Goal: Transaction & Acquisition: Book appointment/travel/reservation

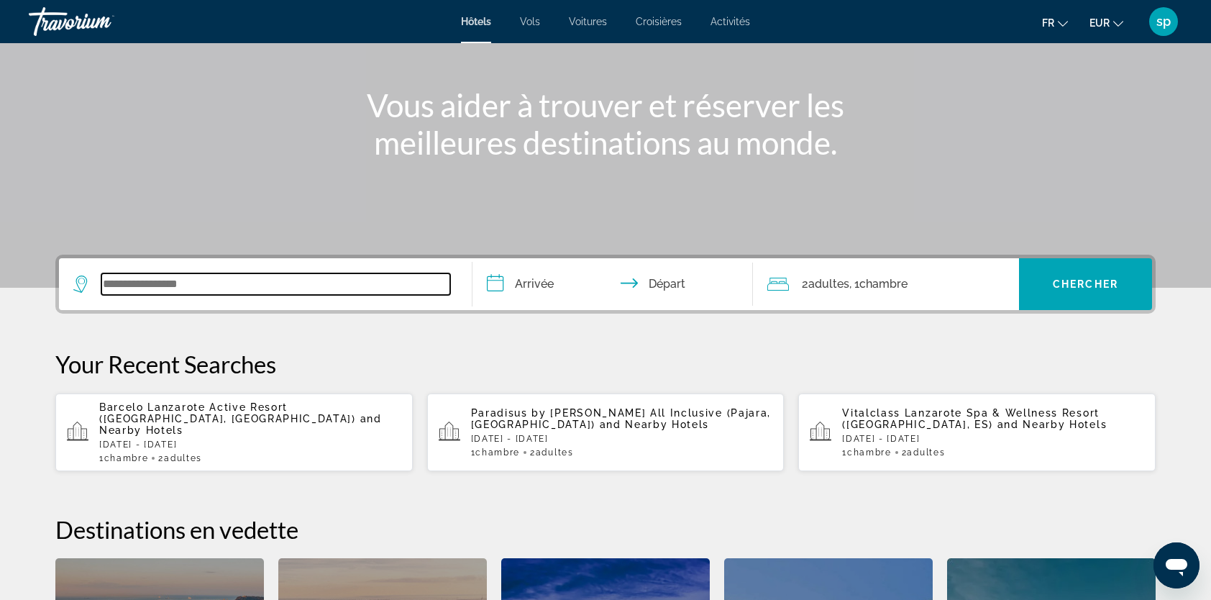
click at [211, 292] on input "Search widget" at bounding box center [275, 284] width 349 height 22
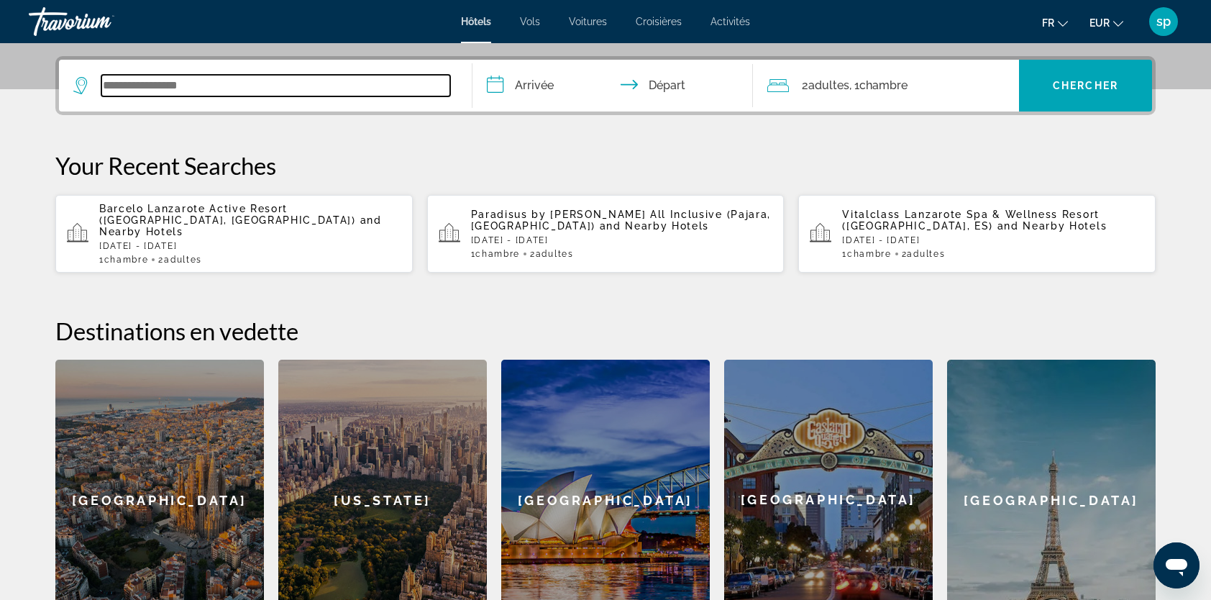
scroll to position [351, 0]
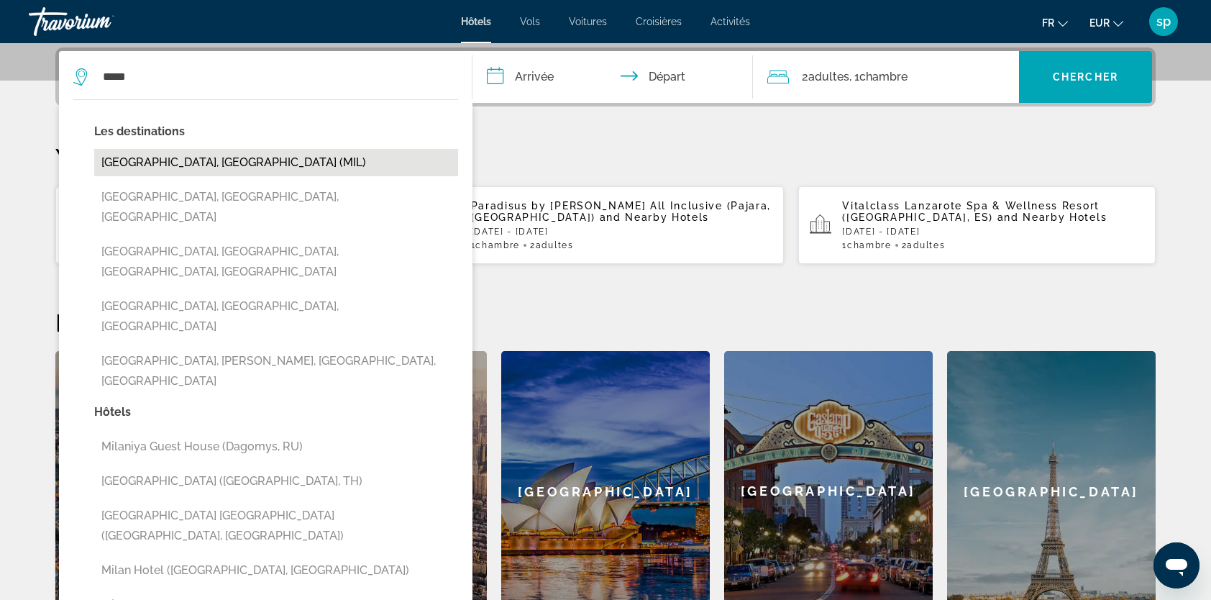
click at [112, 161] on button "[GEOGRAPHIC_DATA], [GEOGRAPHIC_DATA] (MIL)" at bounding box center [276, 162] width 364 height 27
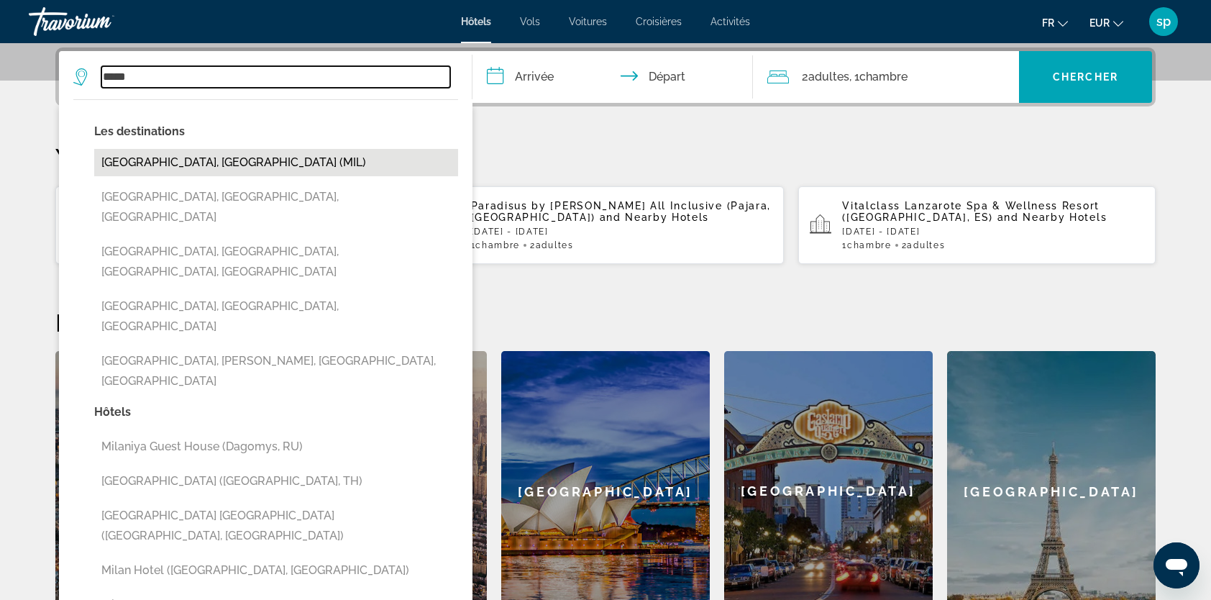
type input "**********"
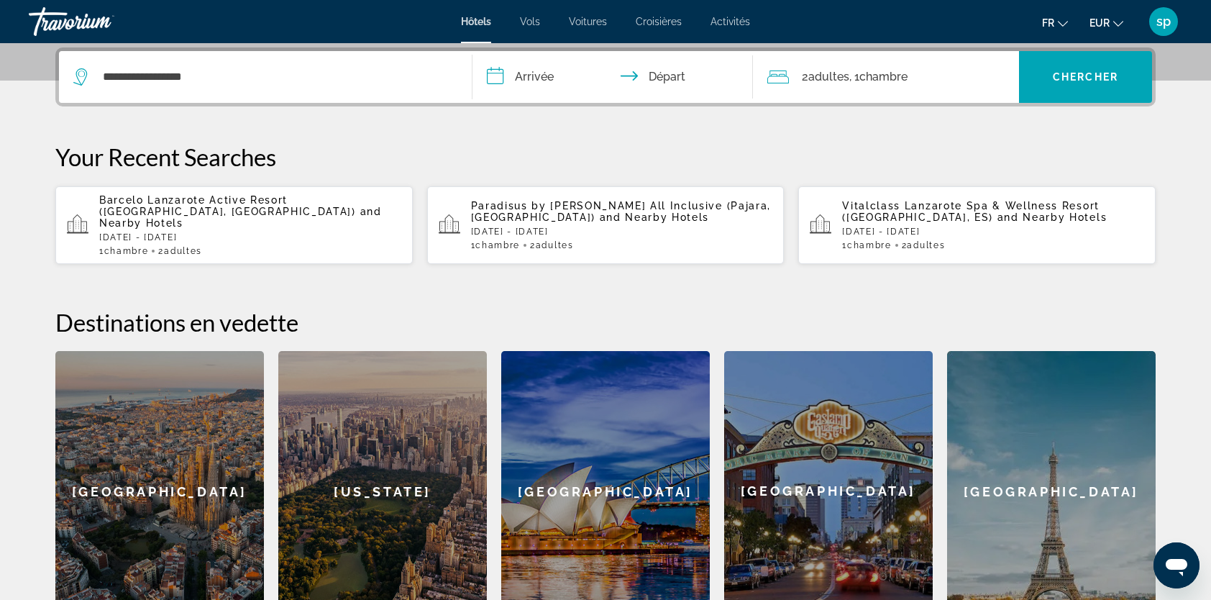
click at [525, 73] on input "**********" at bounding box center [616, 79] width 286 height 56
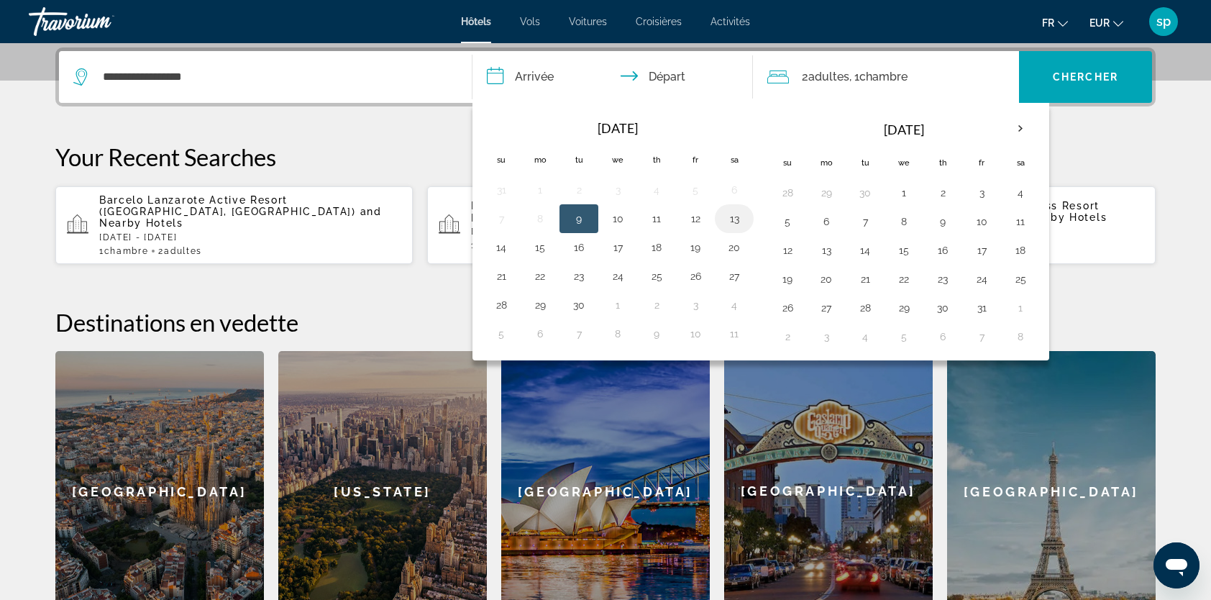
click at [728, 214] on button "13" at bounding box center [734, 219] width 23 height 20
click at [539, 242] on button "15" at bounding box center [540, 247] width 23 height 20
type input "**********"
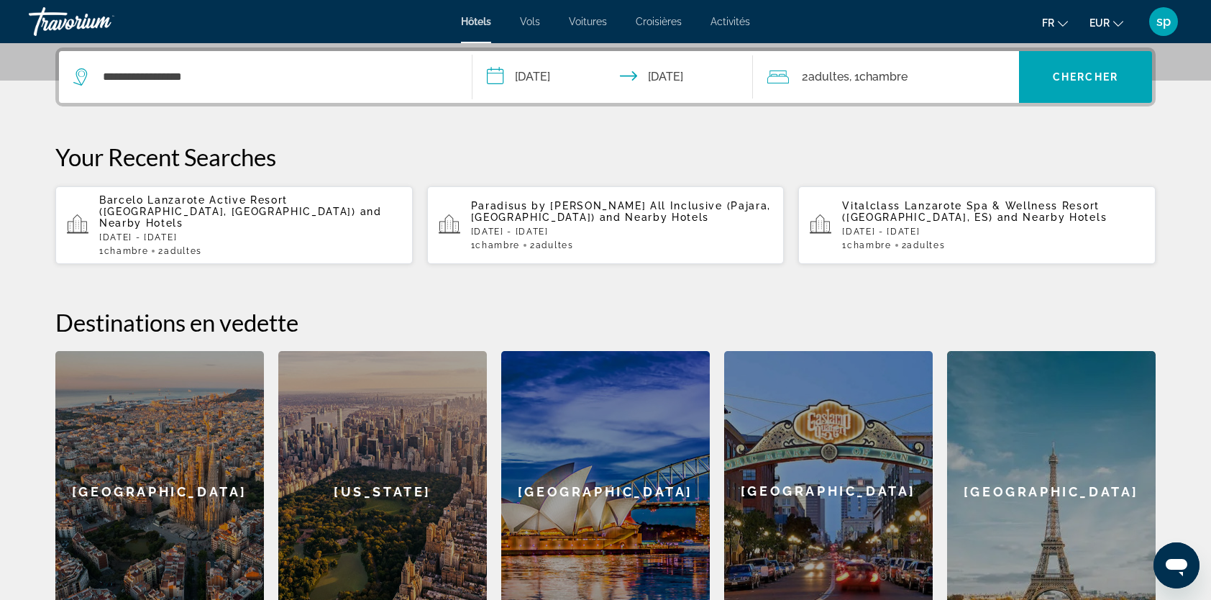
drag, startPoint x: 876, startPoint y: 72, endPoint x: 900, endPoint y: 81, distance: 25.3
click at [878, 73] on span "Chambre" at bounding box center [884, 77] width 48 height 14
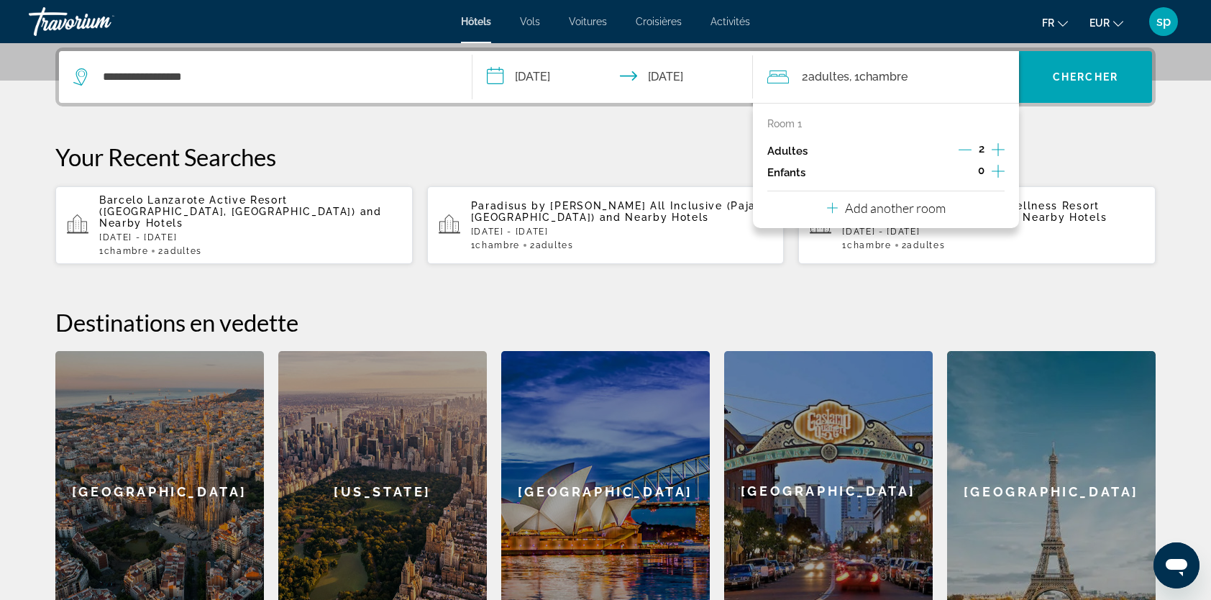
click at [993, 168] on icon "Increment children" at bounding box center [998, 171] width 13 height 17
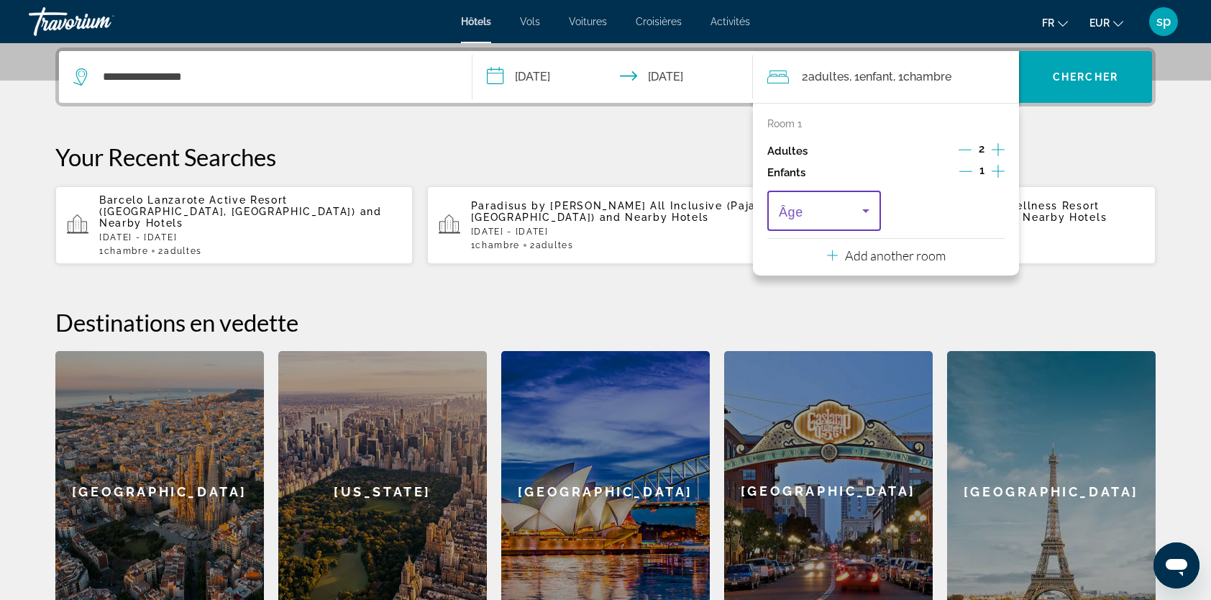
click at [804, 214] on span "Travelers: 2 adults, 1 child" at bounding box center [820, 210] width 83 height 17
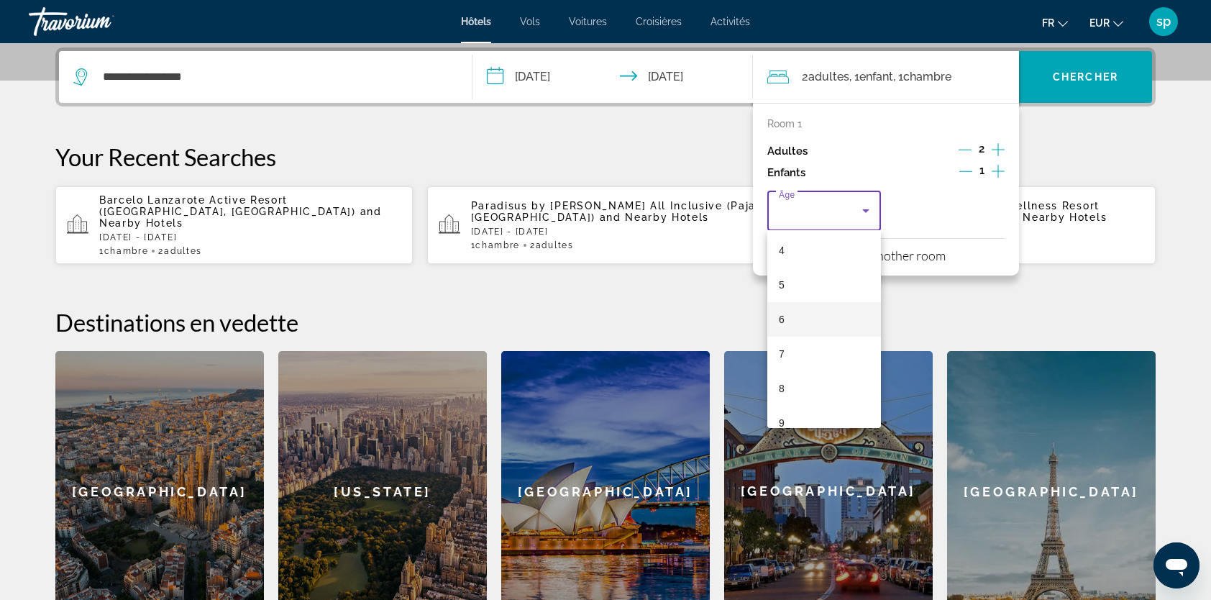
scroll to position [144, 0]
click at [803, 353] on mat-option "7" at bounding box center [824, 351] width 114 height 35
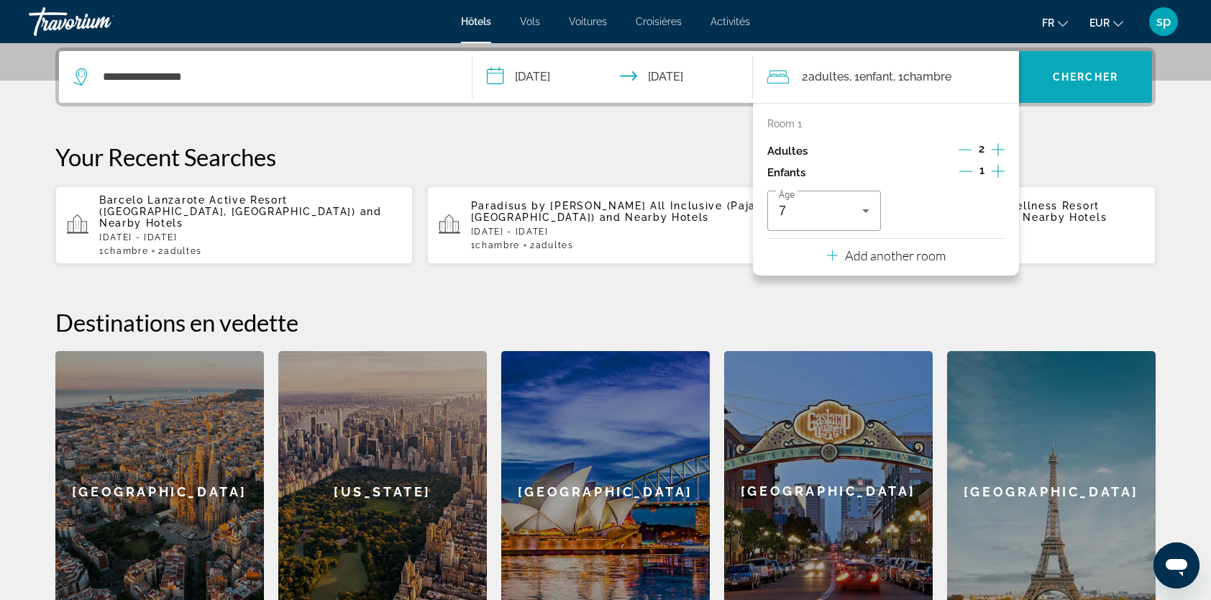
click at [1063, 78] on span "Chercher" at bounding box center [1085, 77] width 65 height 12
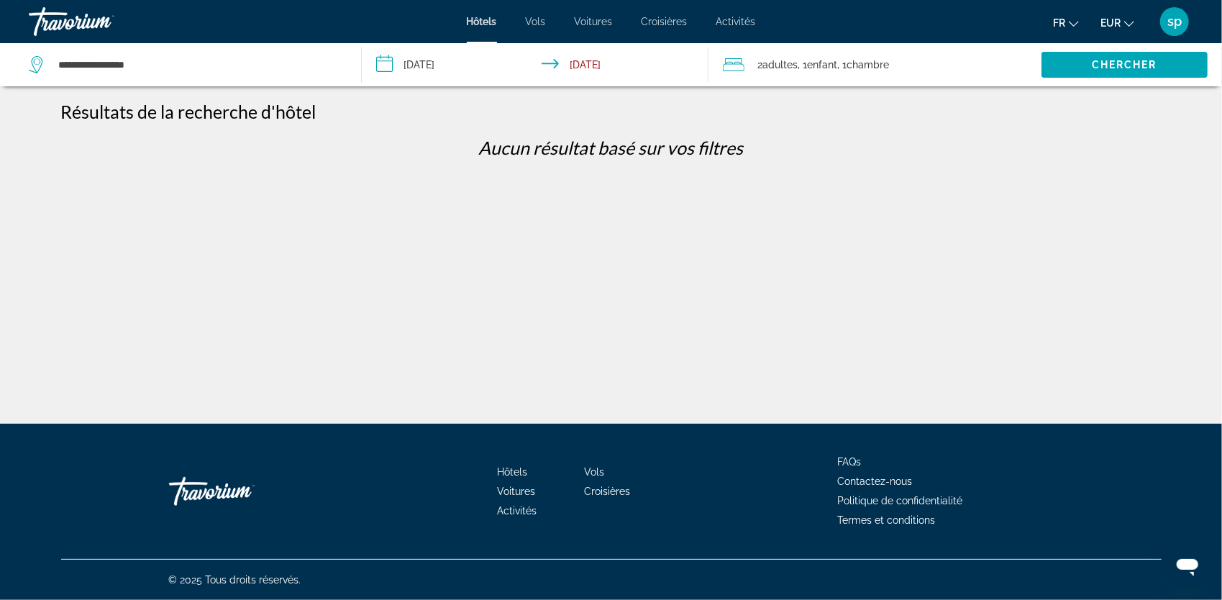
click at [883, 78] on div "2 Adulte Adultes , 1 Enfant Enfants , 1 Chambre pièces" at bounding box center [882, 64] width 319 height 43
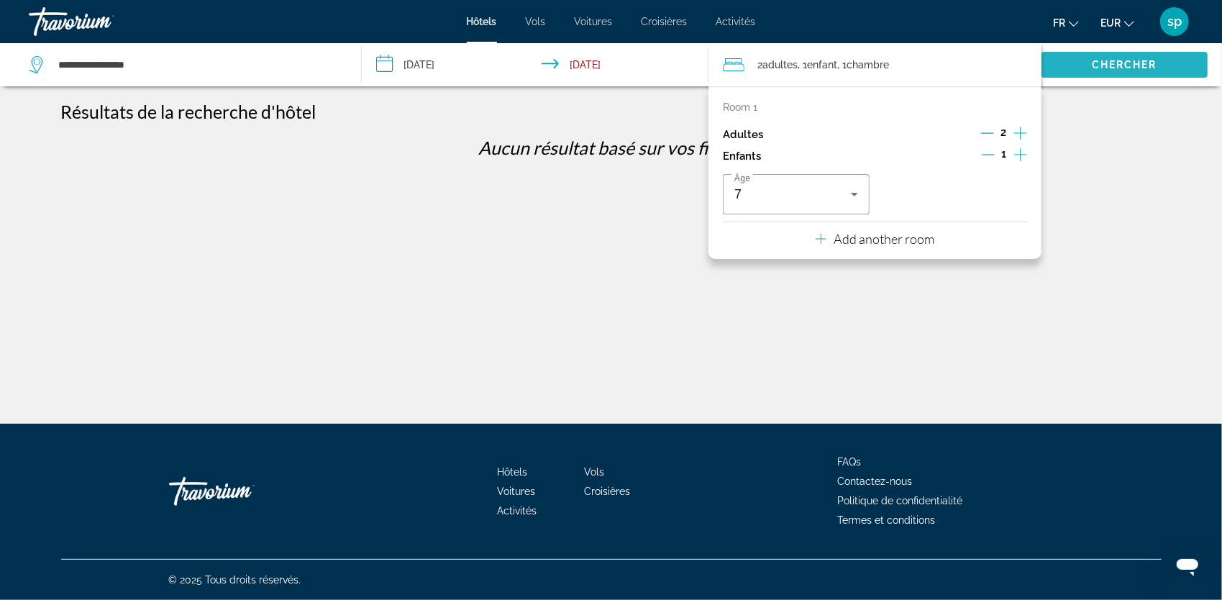
click at [1079, 63] on span "Search widget" at bounding box center [1125, 64] width 166 height 35
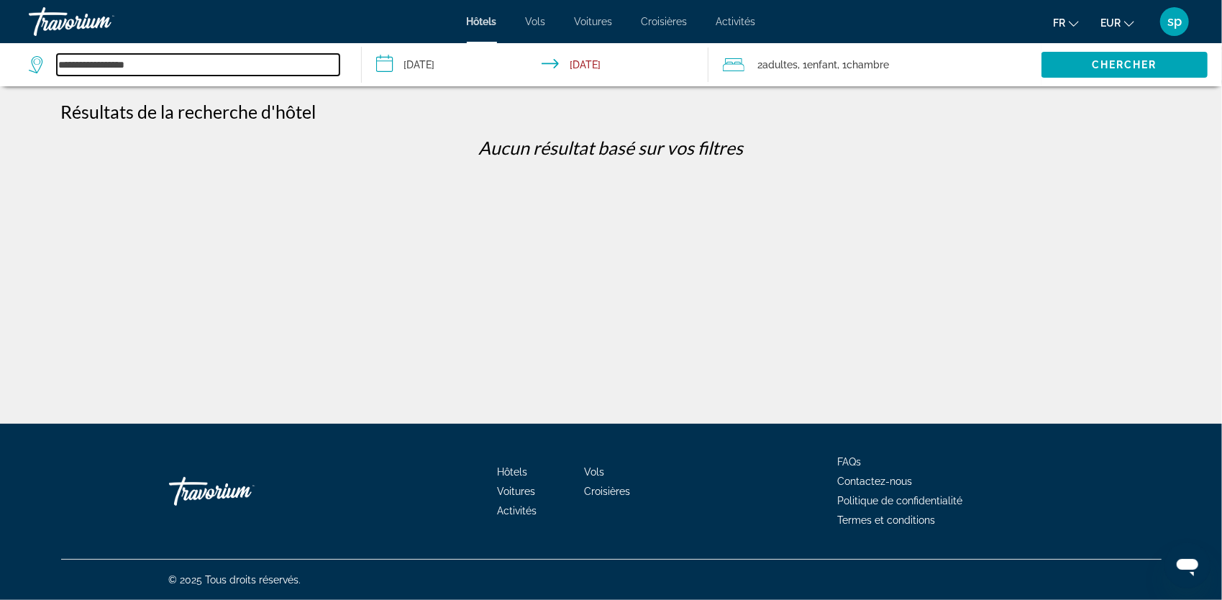
click at [156, 60] on input "**********" at bounding box center [198, 65] width 283 height 22
drag, startPoint x: 89, startPoint y: 76, endPoint x: -37, endPoint y: 101, distance: 128.5
click at [0, 101] on html "**********" at bounding box center [611, 300] width 1222 height 600
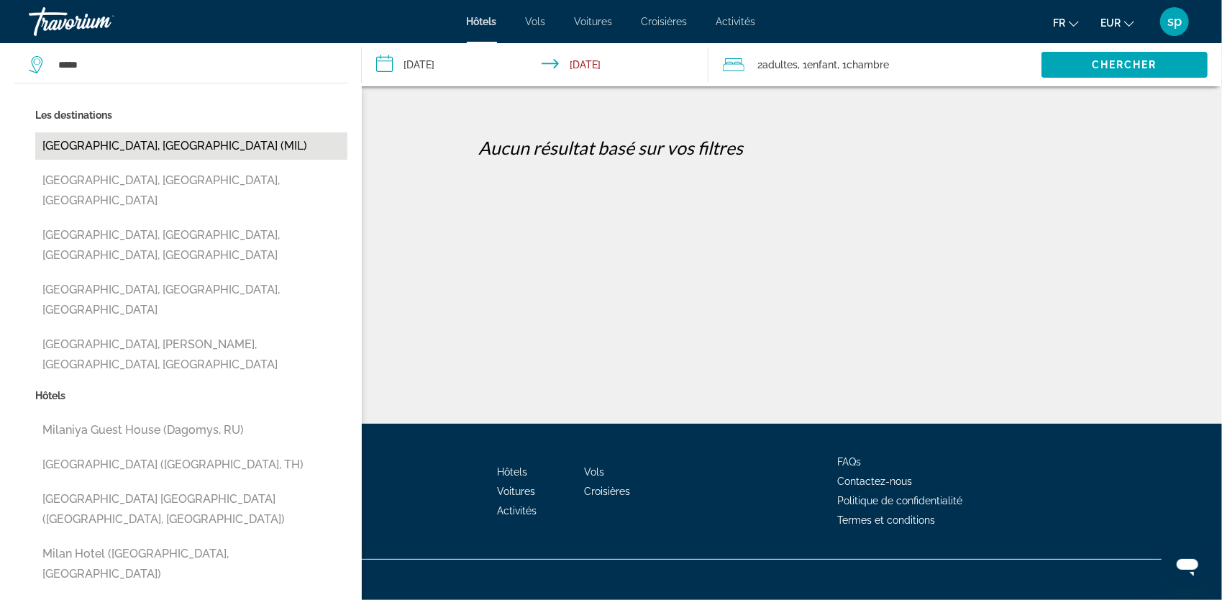
click at [122, 149] on button "[GEOGRAPHIC_DATA], [GEOGRAPHIC_DATA] (MIL)" at bounding box center [191, 145] width 312 height 27
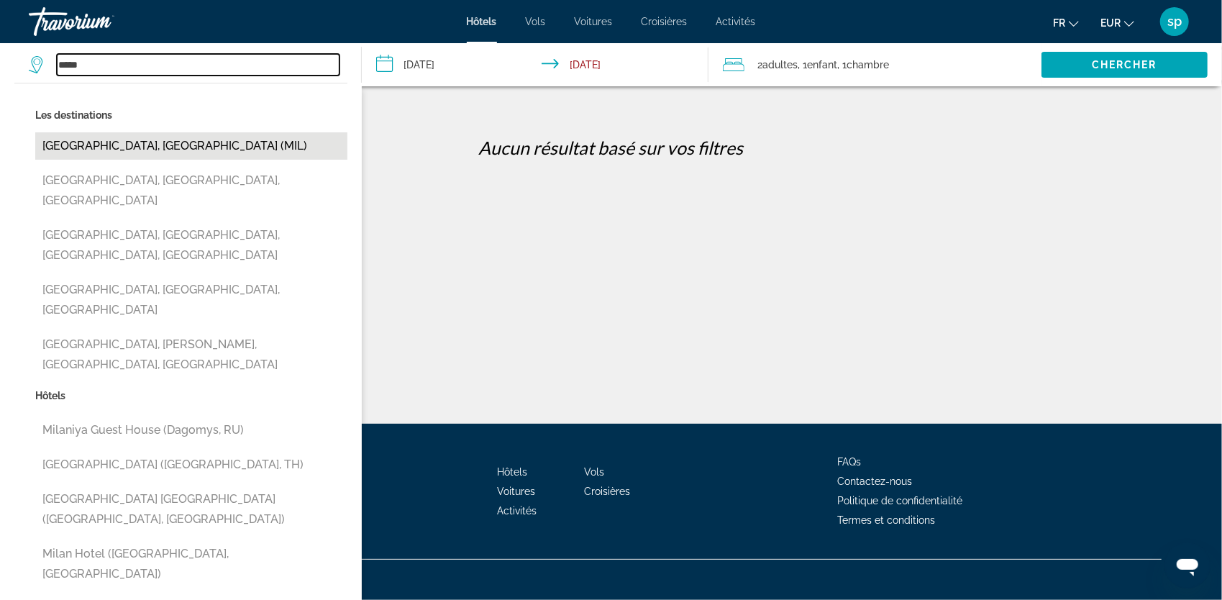
type input "**********"
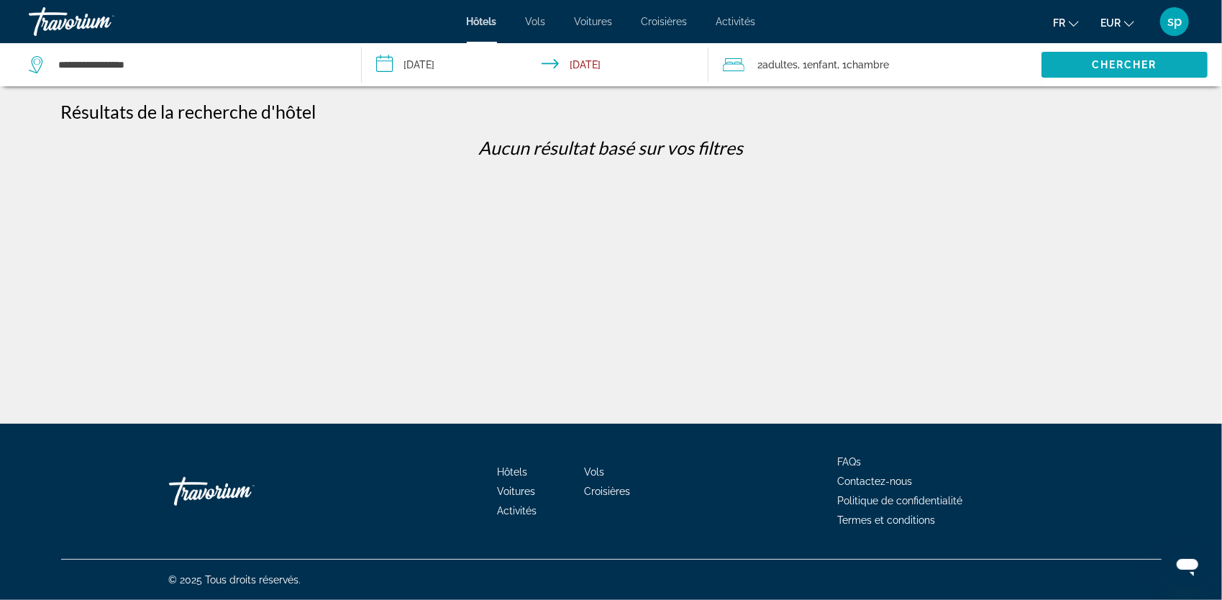
click at [1090, 76] on span "Search widget" at bounding box center [1125, 64] width 166 height 35
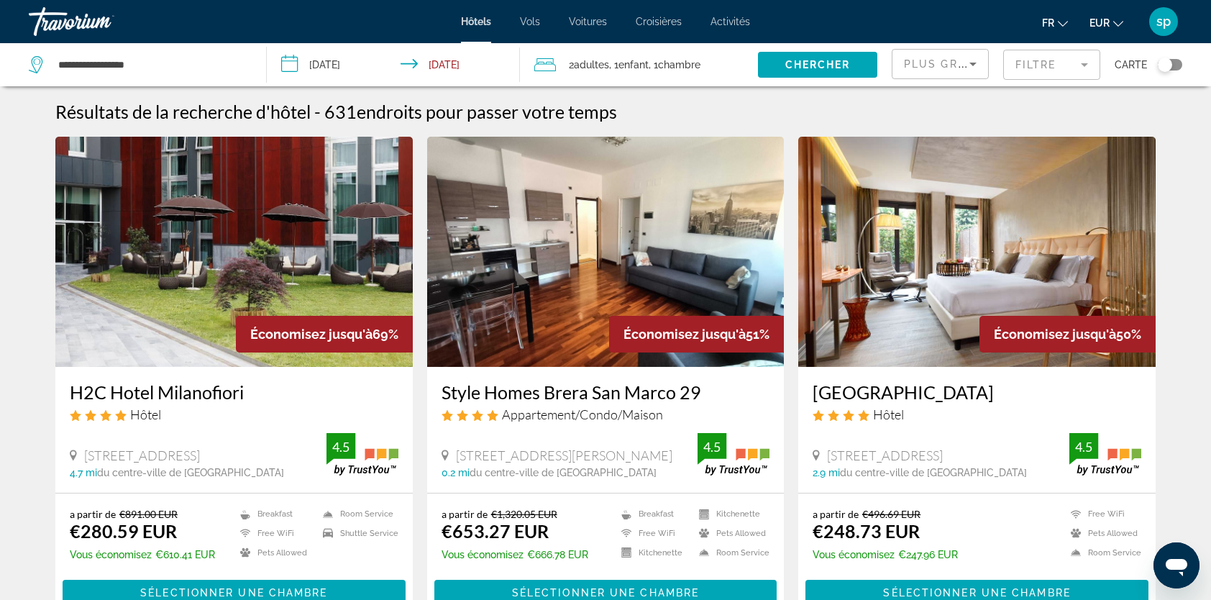
click at [975, 246] on img "Main content" at bounding box center [976, 252] width 357 height 230
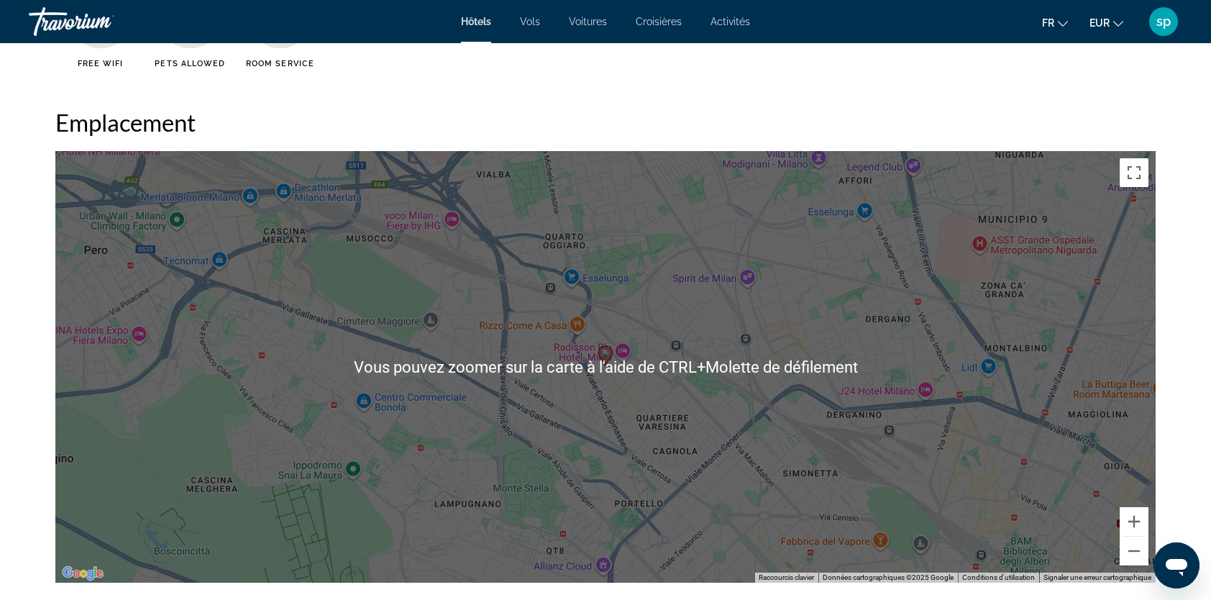
scroll to position [1439, 0]
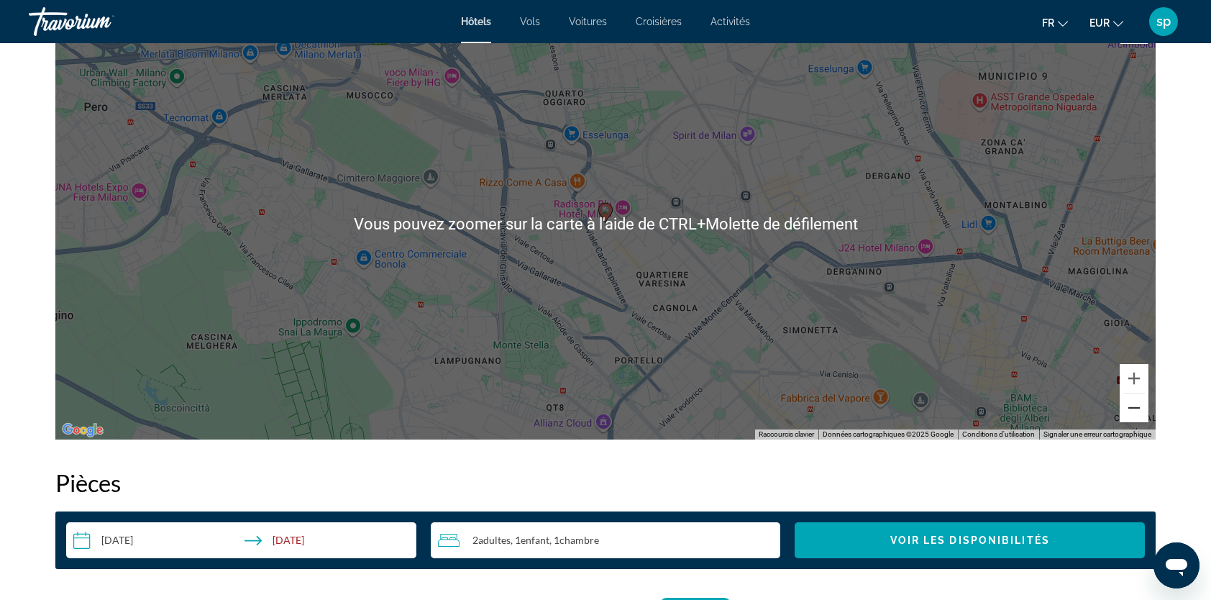
click at [1135, 411] on button "Zoom arrière" at bounding box center [1134, 407] width 29 height 29
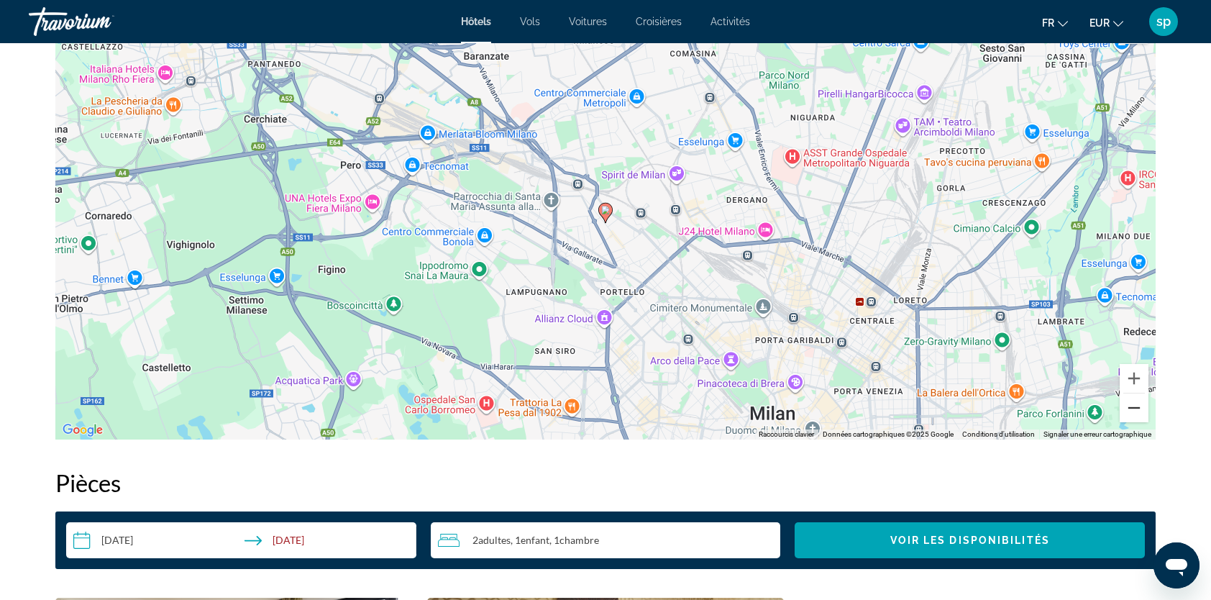
click at [1135, 411] on button "Zoom arrière" at bounding box center [1134, 407] width 29 height 29
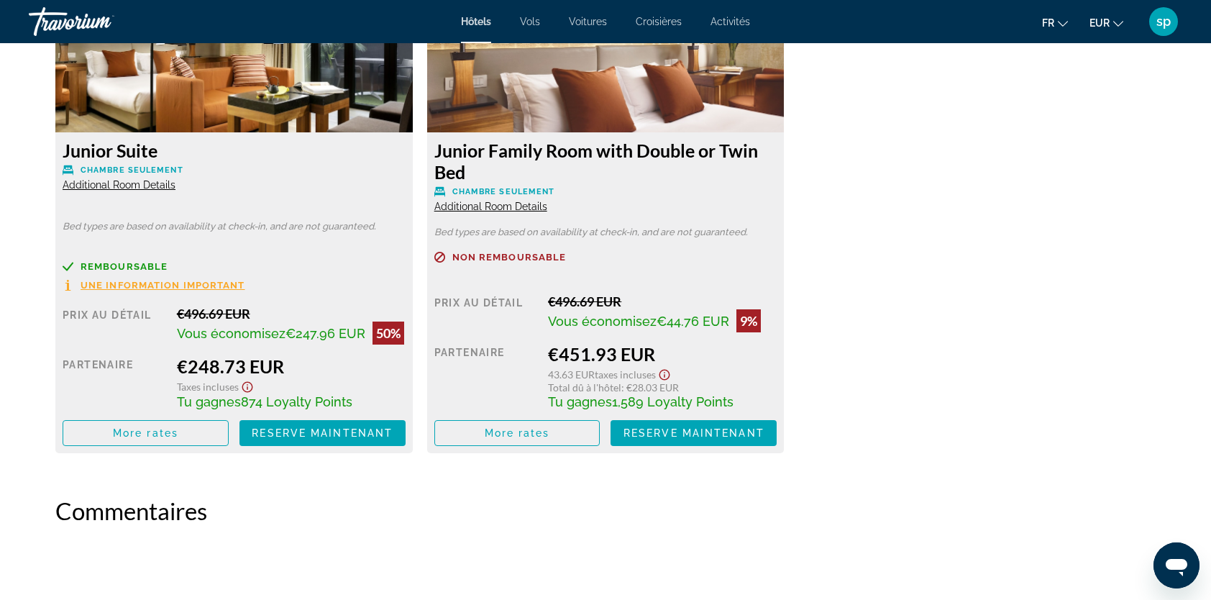
scroll to position [2086, 0]
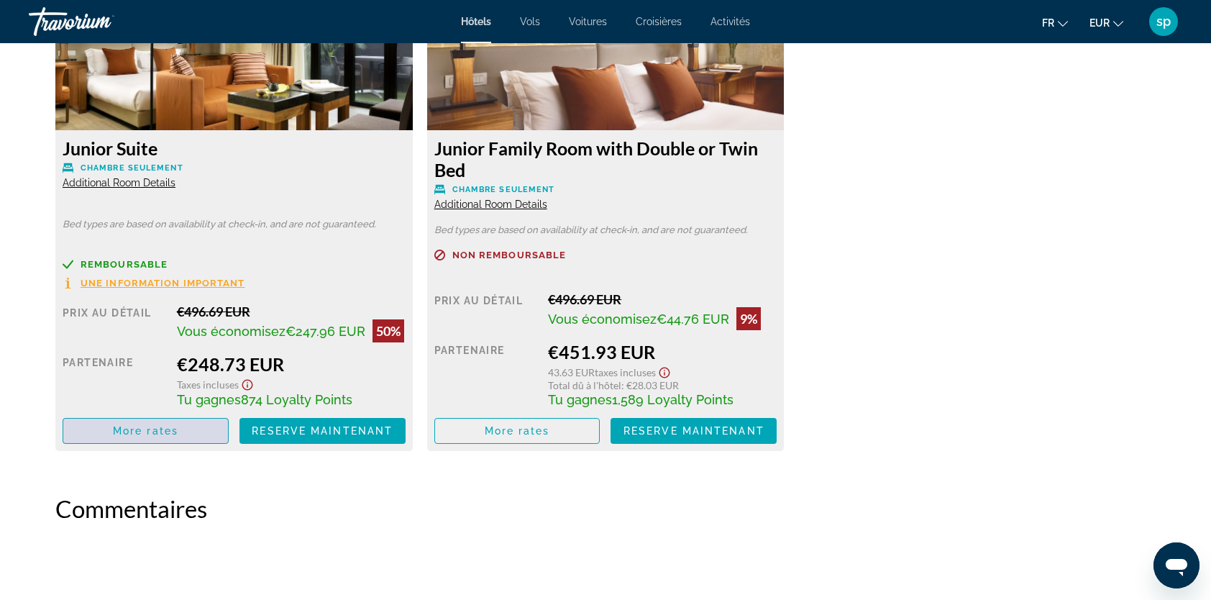
click at [196, 441] on span "Main content" at bounding box center [145, 431] width 165 height 35
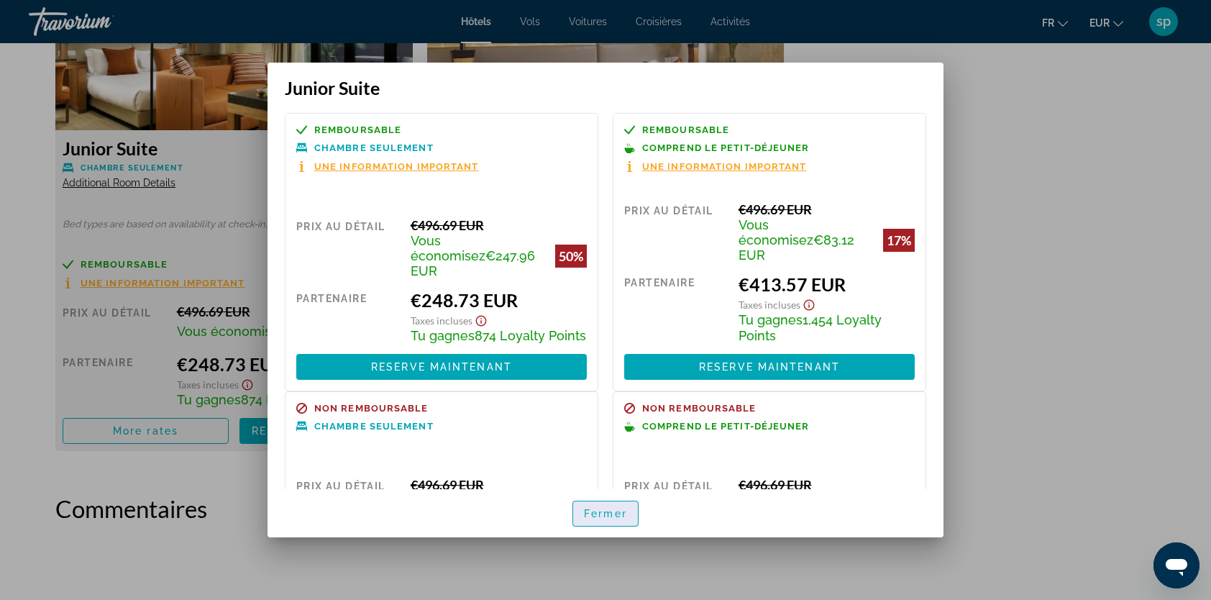
click at [611, 508] on span "Fermer" at bounding box center [605, 514] width 43 height 12
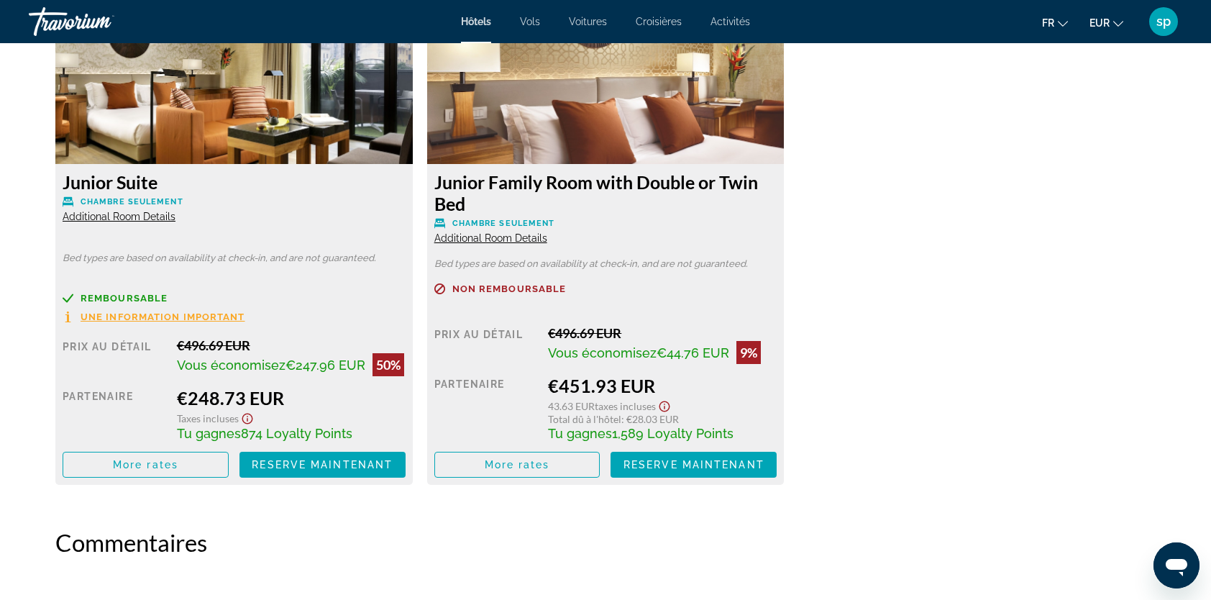
scroll to position [2014, 0]
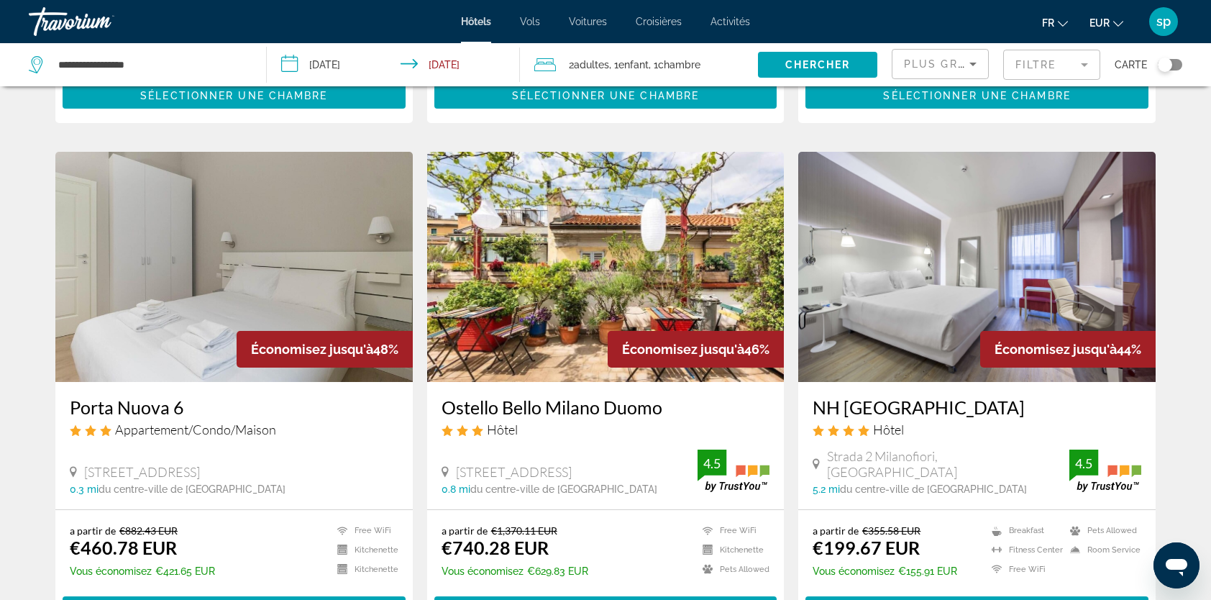
scroll to position [503, 0]
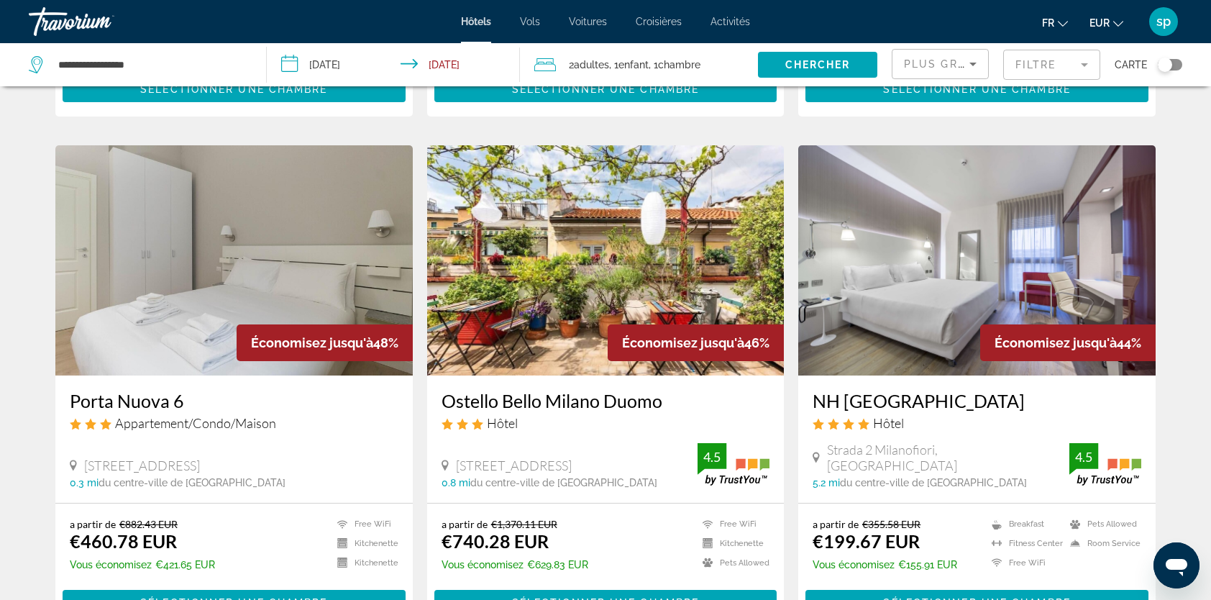
click at [924, 293] on img "Main content" at bounding box center [976, 260] width 357 height 230
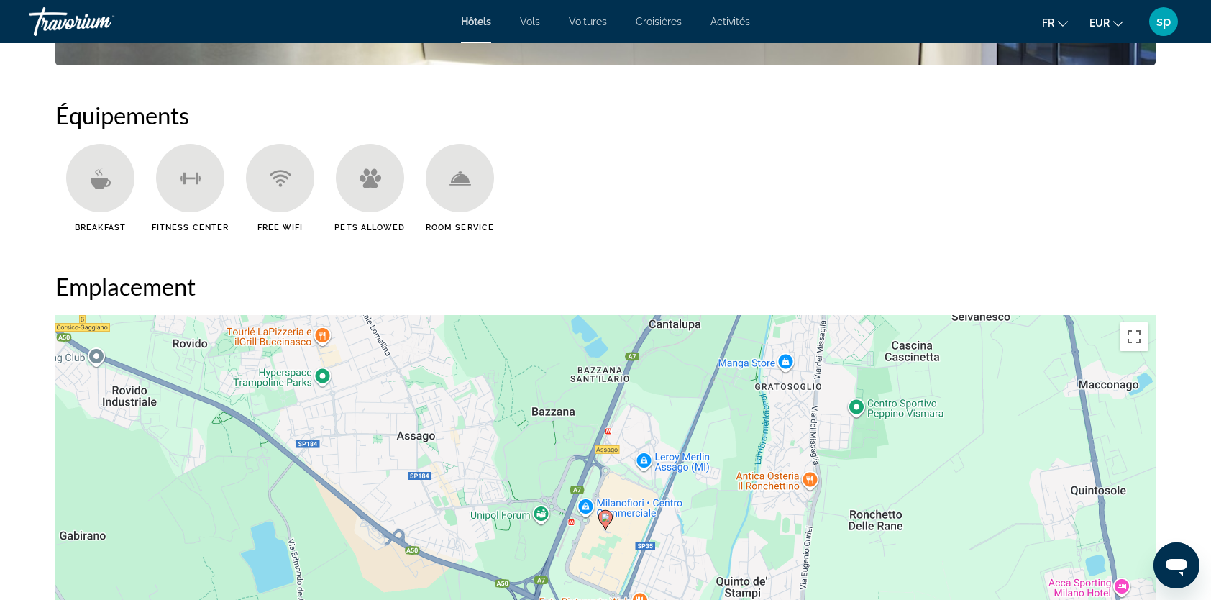
scroll to position [1295, 0]
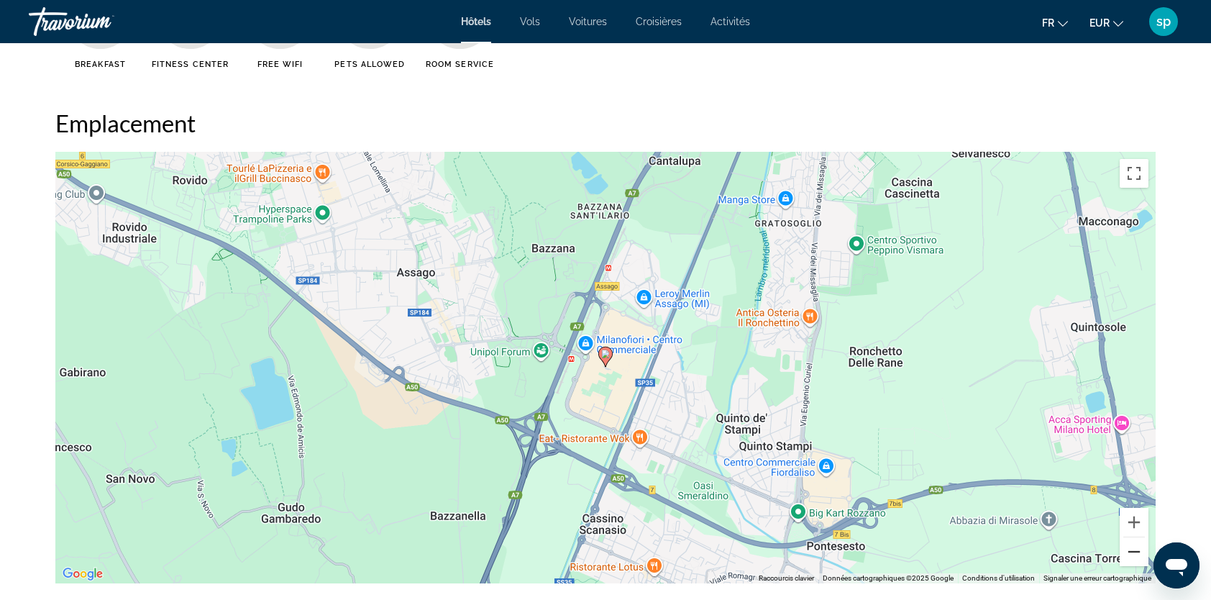
click at [1133, 552] on button "Zoom arrière" at bounding box center [1134, 551] width 29 height 29
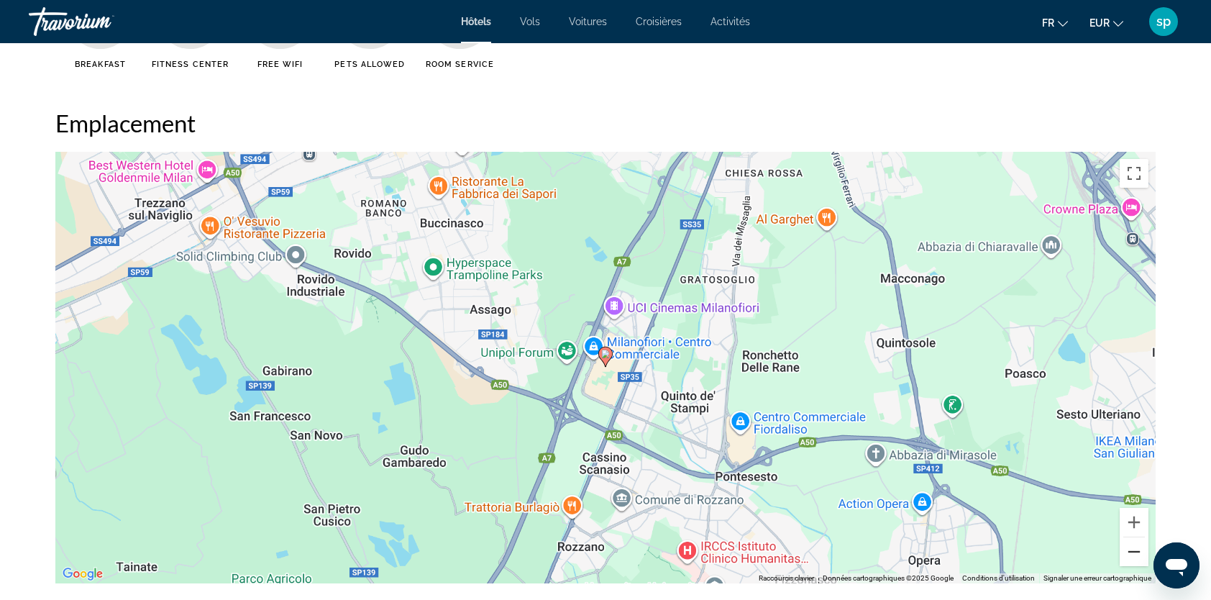
click at [1133, 552] on button "Zoom arrière" at bounding box center [1134, 551] width 29 height 29
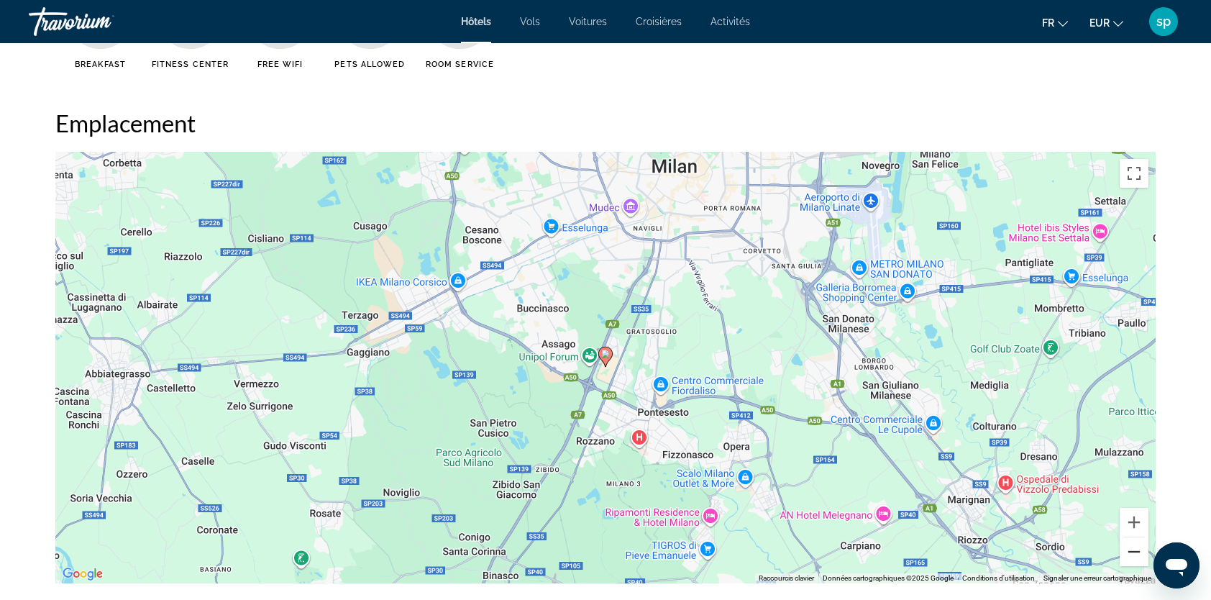
click at [1132, 552] on button "Zoom arrière" at bounding box center [1134, 551] width 29 height 29
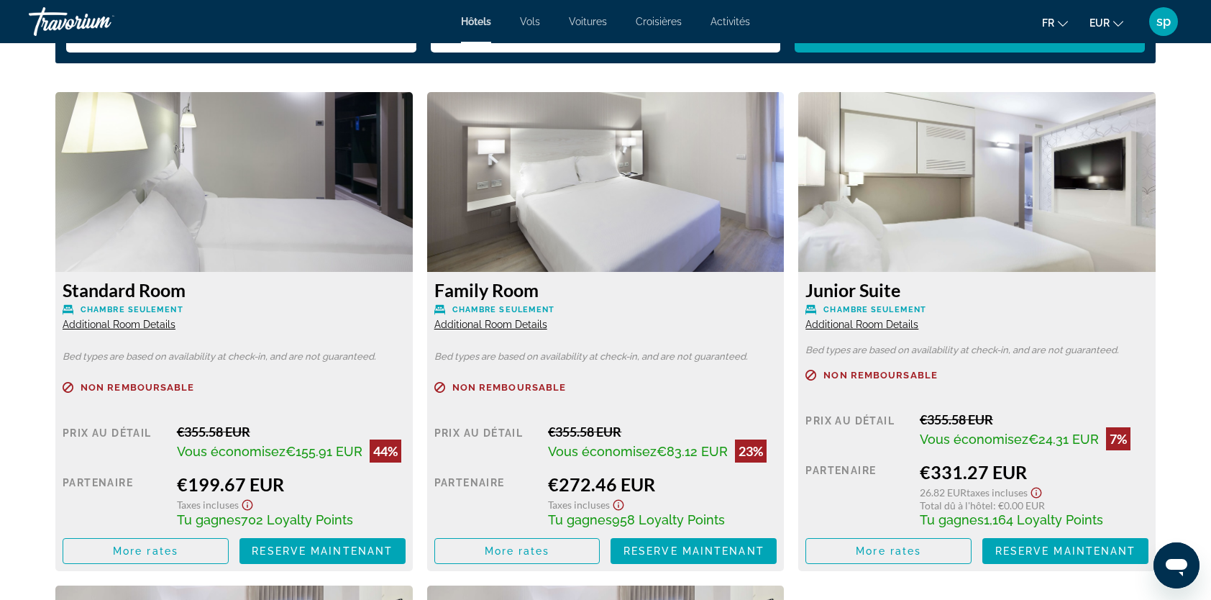
scroll to position [2014, 0]
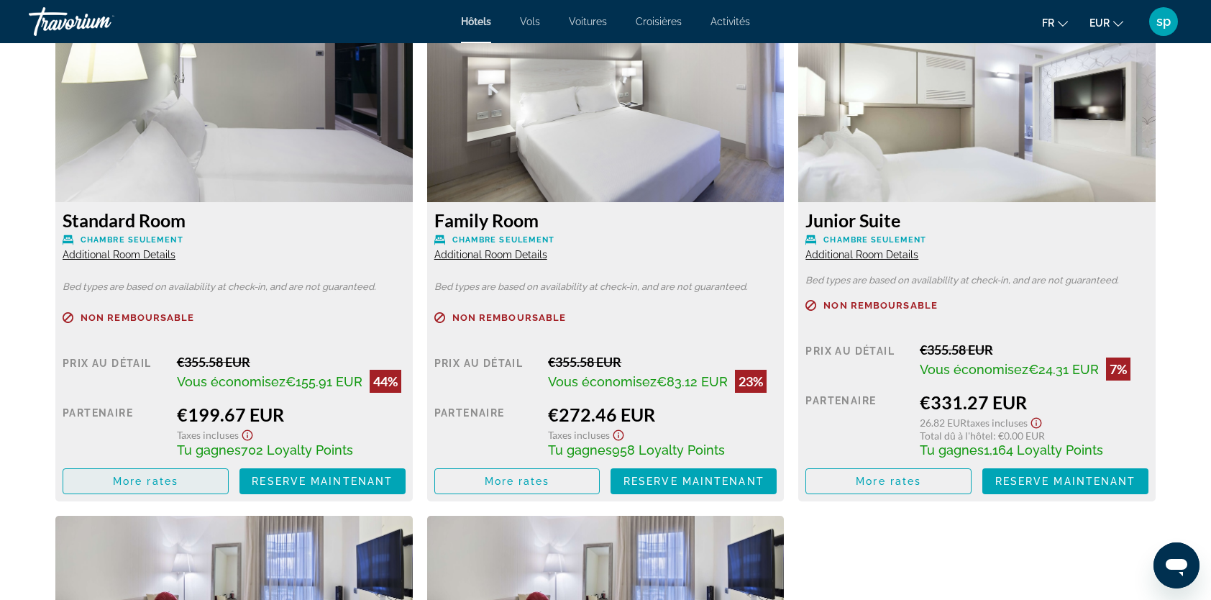
click at [188, 478] on span "Main content" at bounding box center [145, 481] width 165 height 35
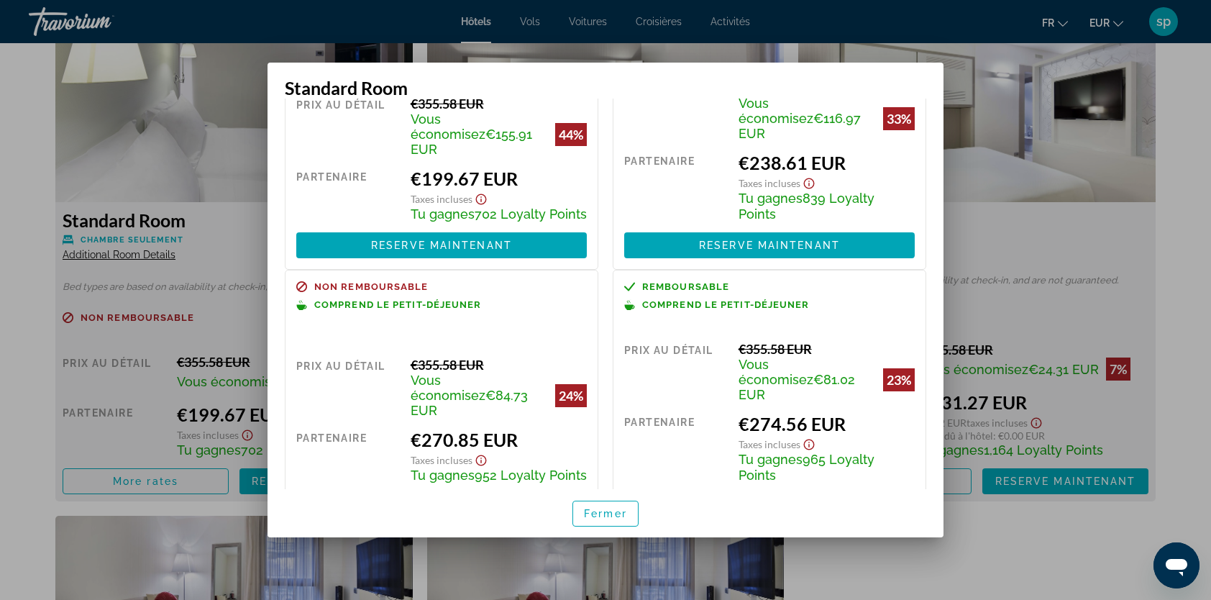
scroll to position [144, 0]
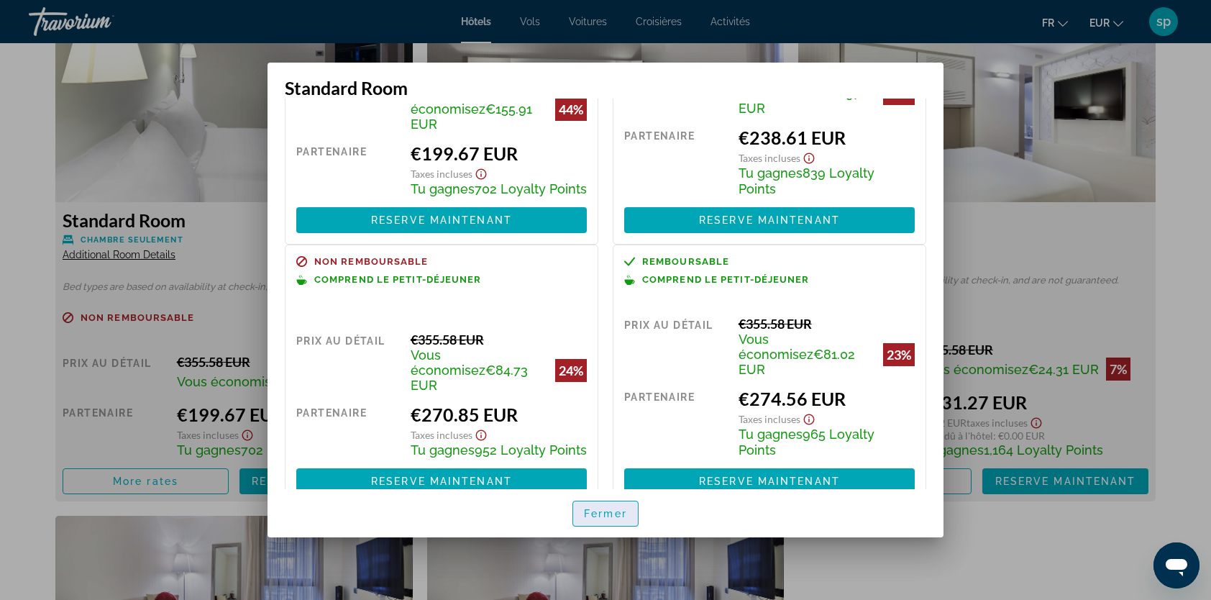
click at [619, 512] on span "Fermer" at bounding box center [605, 514] width 43 height 12
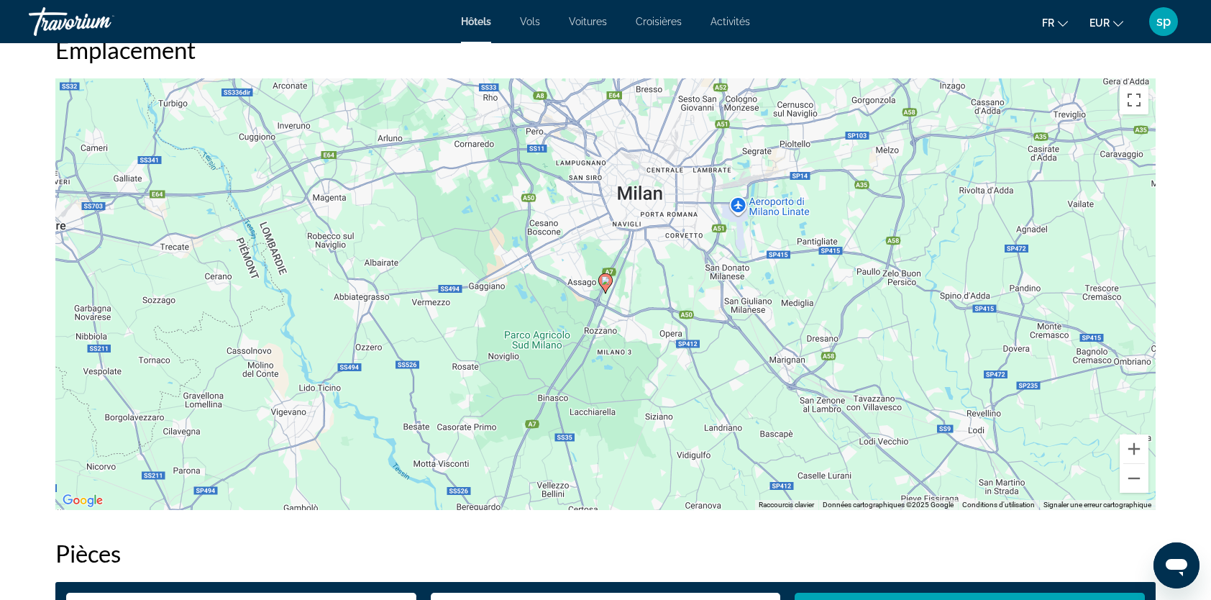
scroll to position [1367, 0]
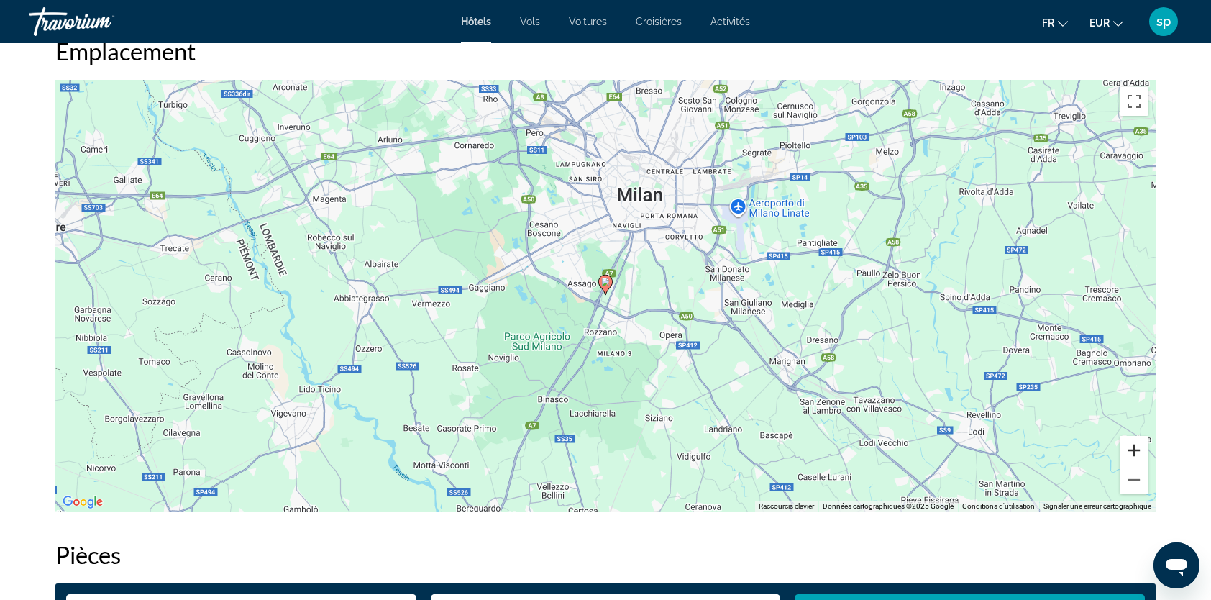
click at [1134, 450] on button "Zoom avant" at bounding box center [1134, 450] width 29 height 29
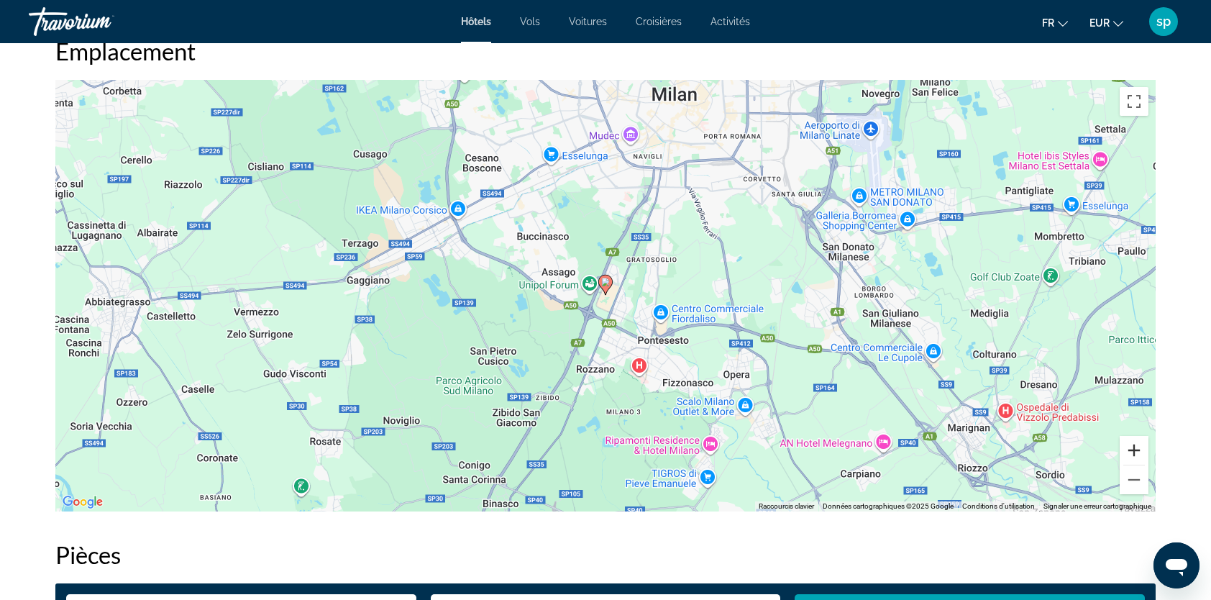
click at [1134, 450] on button "Zoom avant" at bounding box center [1134, 450] width 29 height 29
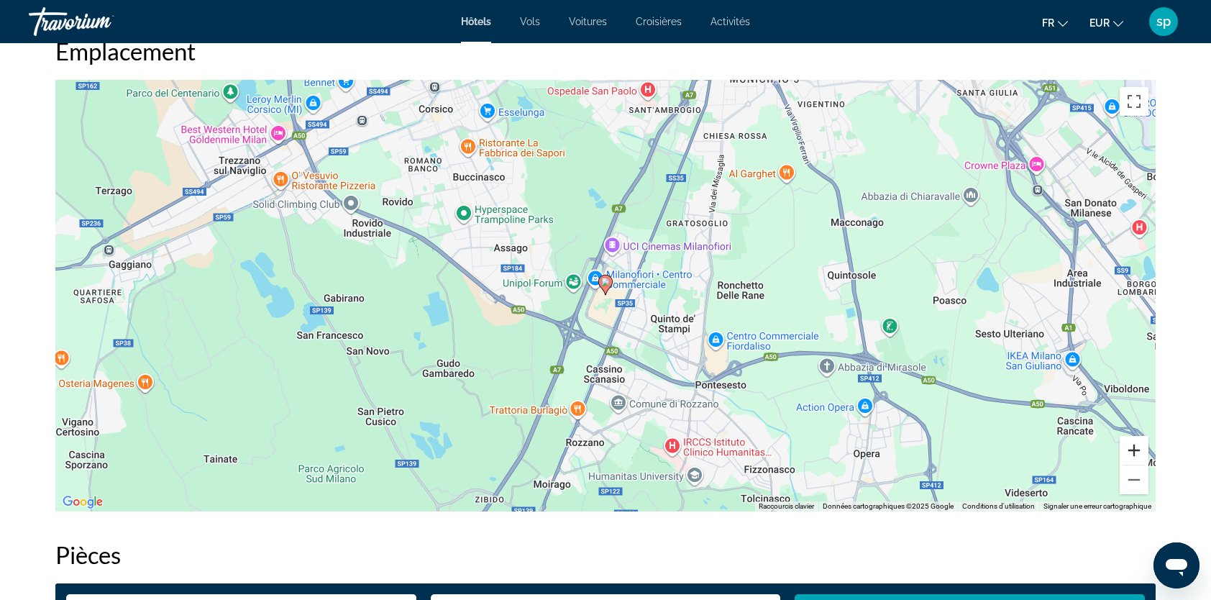
click at [1133, 450] on button "Zoom avant" at bounding box center [1134, 450] width 29 height 29
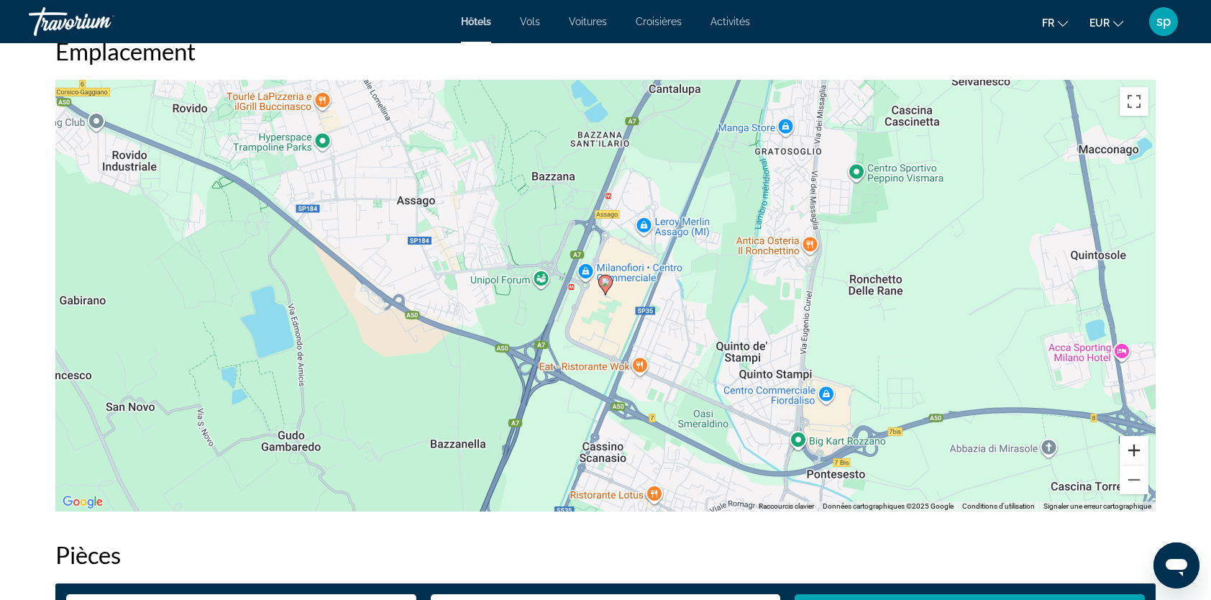
click at [1133, 450] on button "Zoom avant" at bounding box center [1134, 450] width 29 height 29
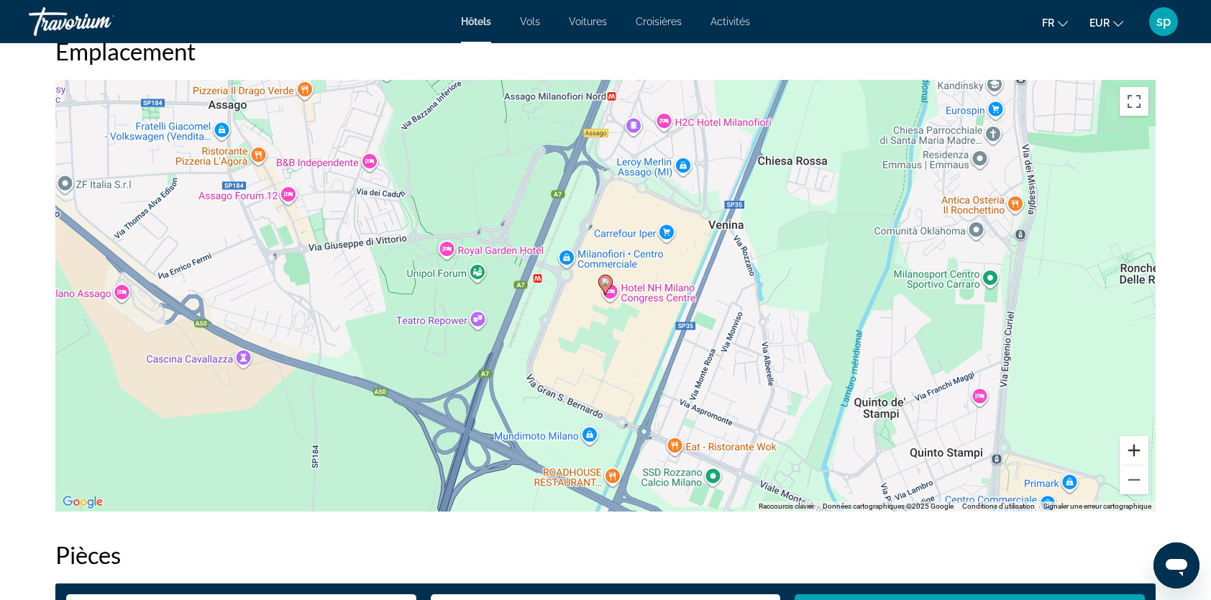
click at [1133, 450] on button "Zoom avant" at bounding box center [1134, 450] width 29 height 29
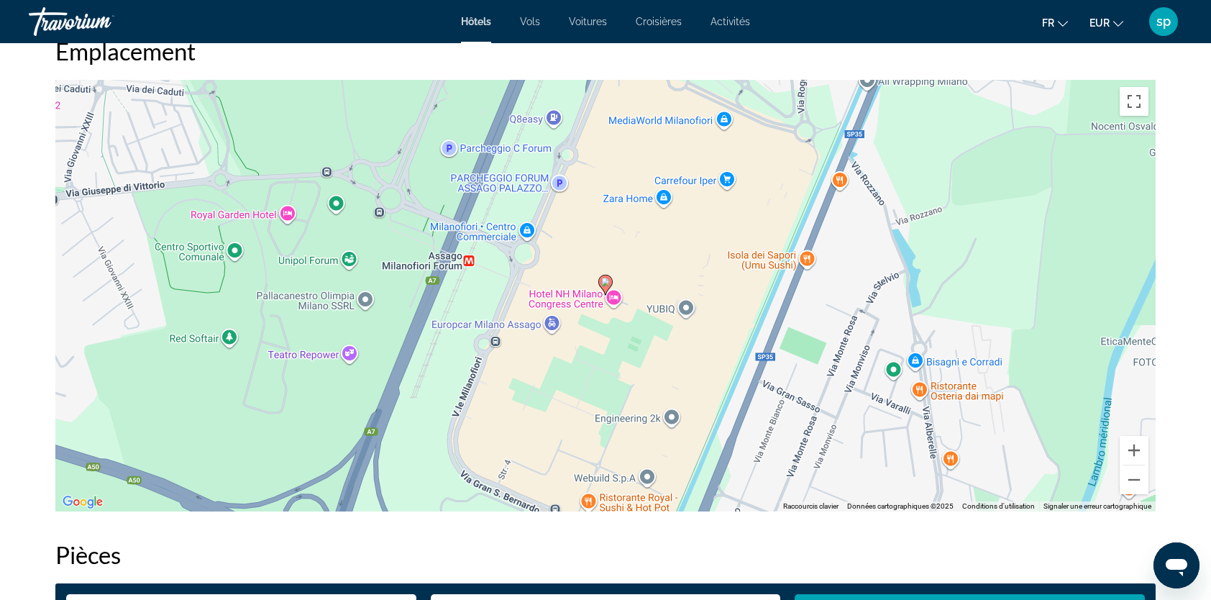
click at [606, 283] on image "Main content" at bounding box center [605, 282] width 9 height 9
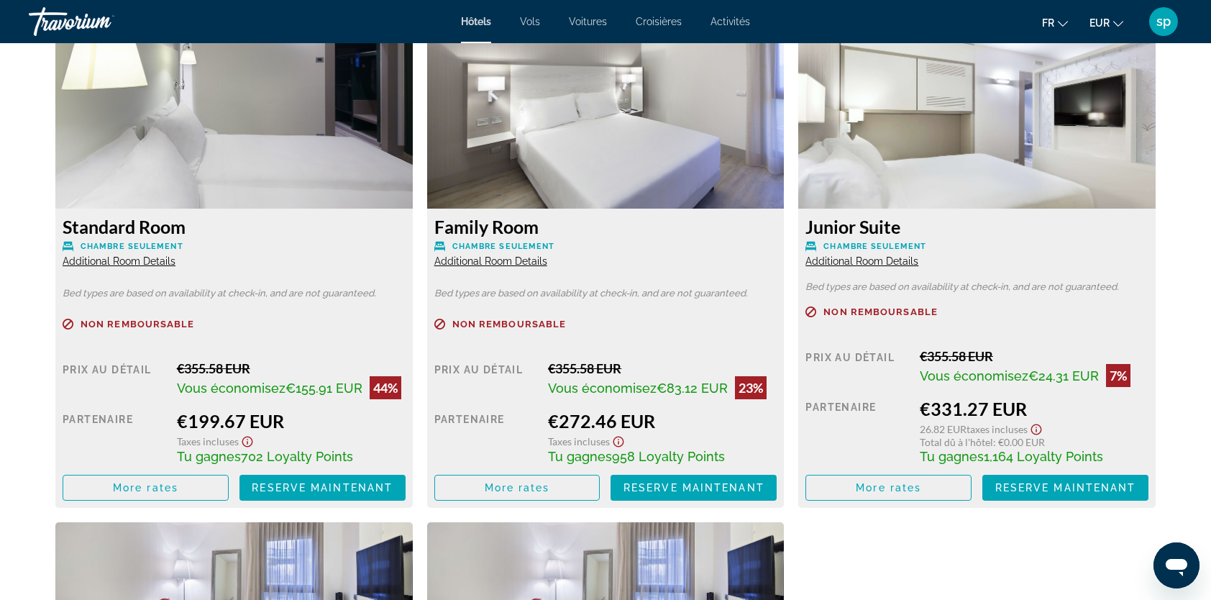
scroll to position [2014, 0]
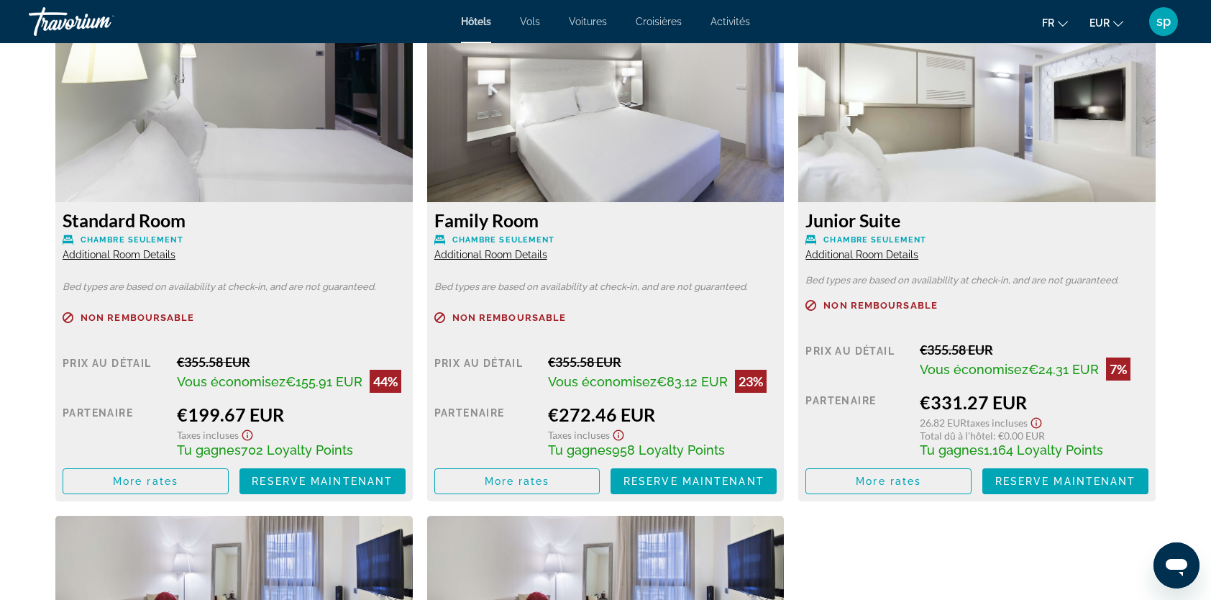
click at [140, 256] on span "Additional Room Details" at bounding box center [119, 255] width 113 height 12
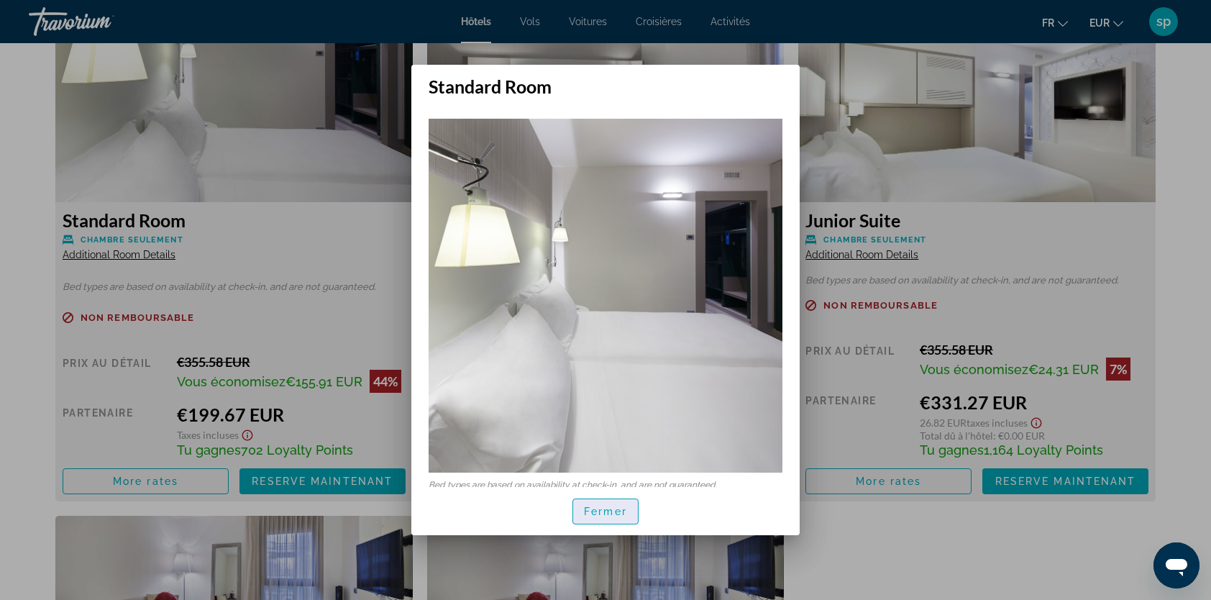
click at [582, 506] on span "button" at bounding box center [605, 511] width 65 height 35
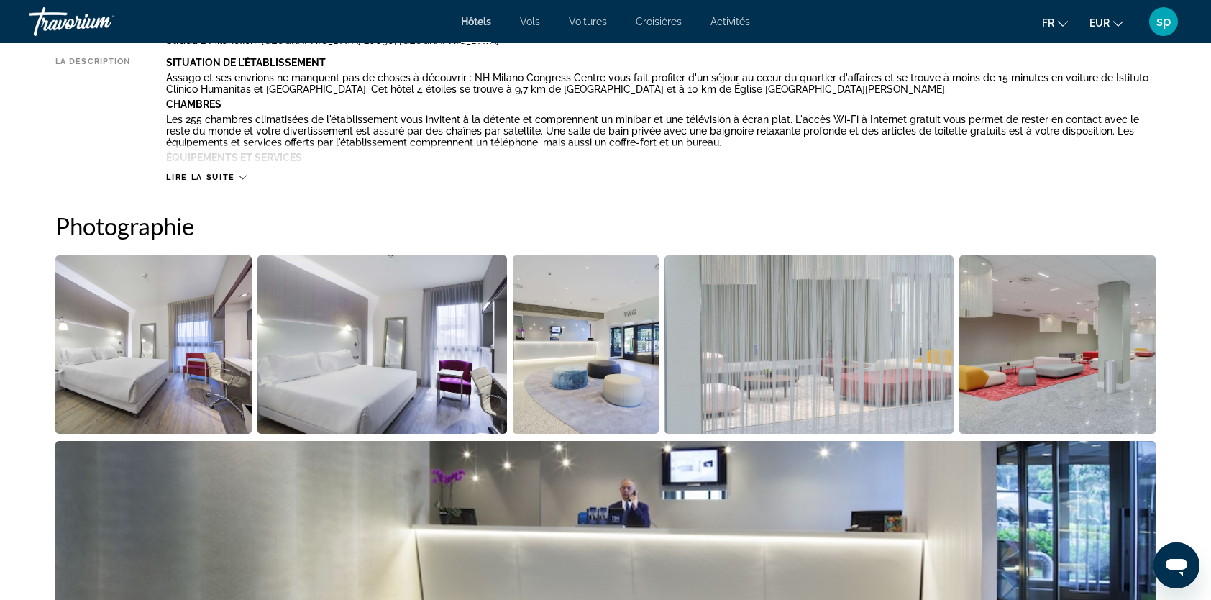
scroll to position [575, 0]
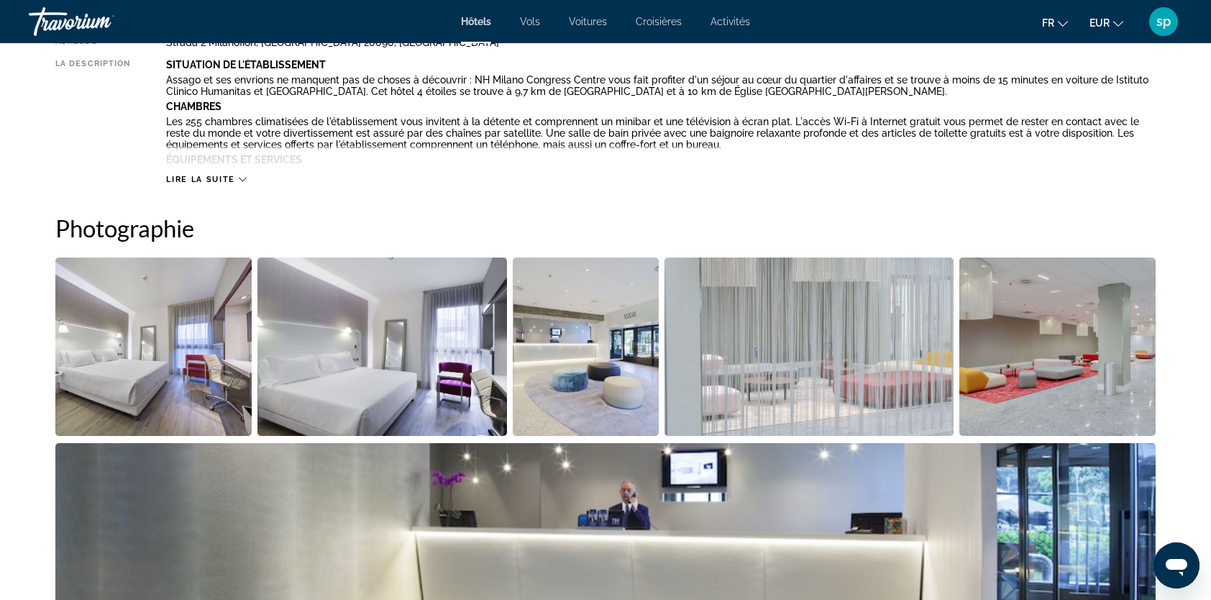
click at [206, 347] on img "Open full-screen image slider" at bounding box center [153, 346] width 196 height 178
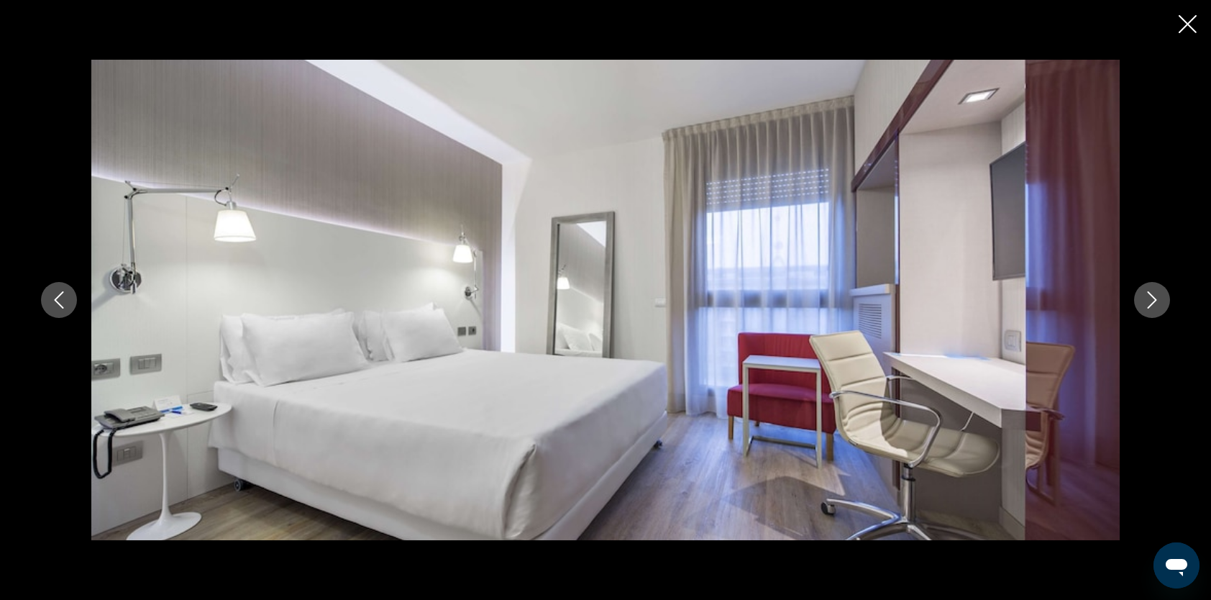
click at [1151, 302] on icon "Next image" at bounding box center [1152, 299] width 17 height 17
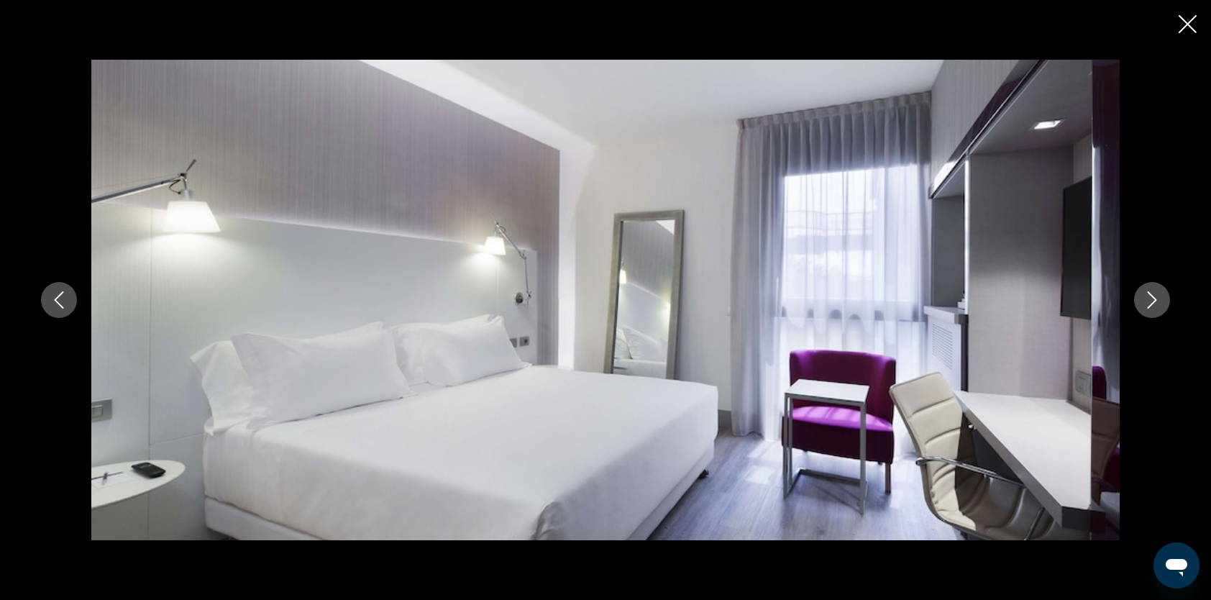
click at [1151, 302] on icon "Next image" at bounding box center [1152, 299] width 17 height 17
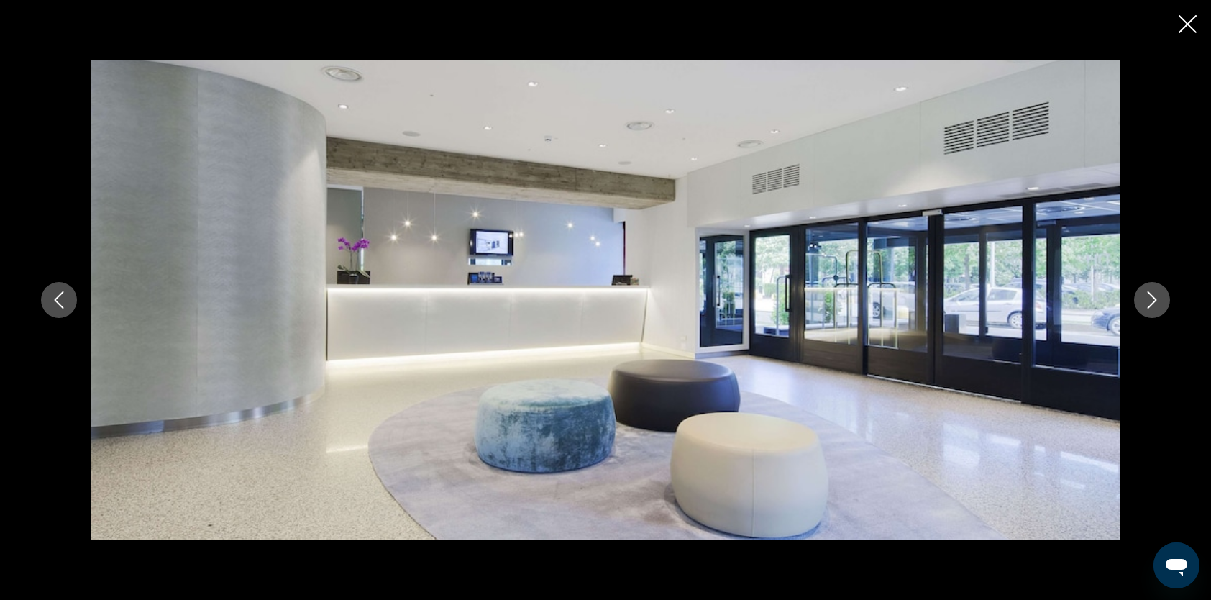
click at [1152, 304] on icon "Next image" at bounding box center [1152, 299] width 9 height 17
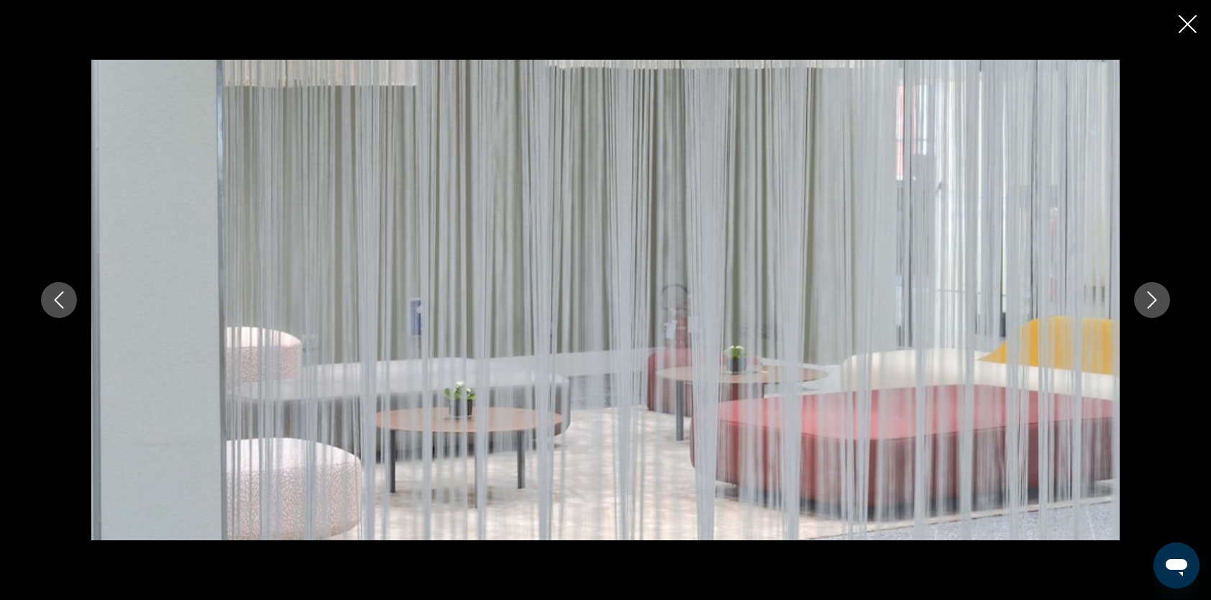
click at [1152, 304] on icon "Next image" at bounding box center [1152, 299] width 9 height 17
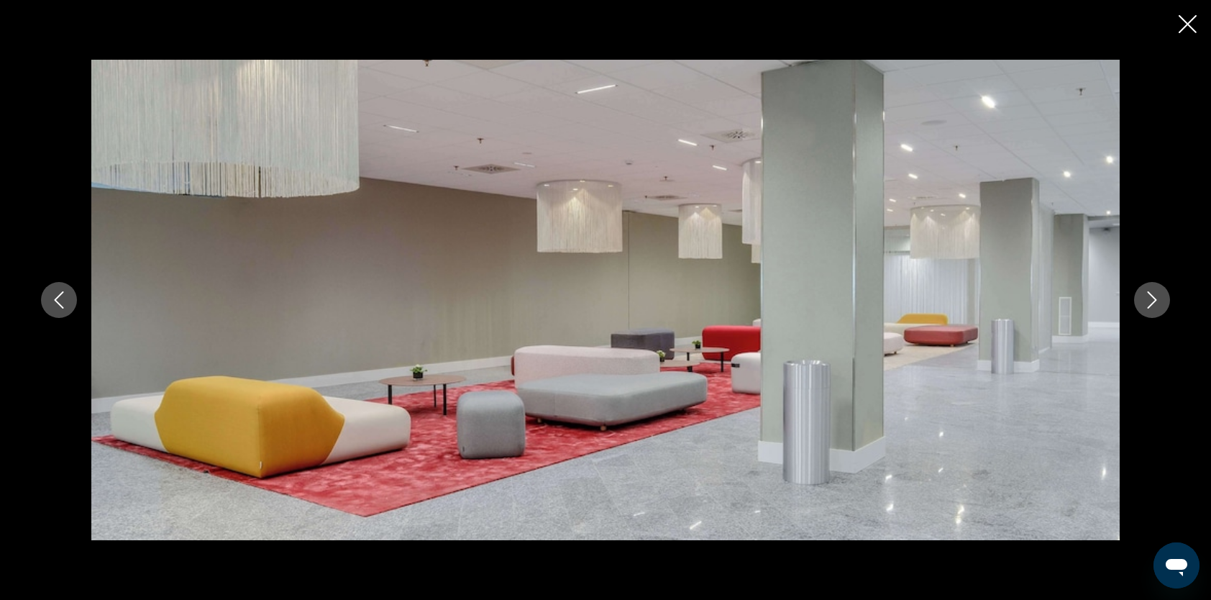
click at [1152, 304] on icon "Next image" at bounding box center [1152, 299] width 9 height 17
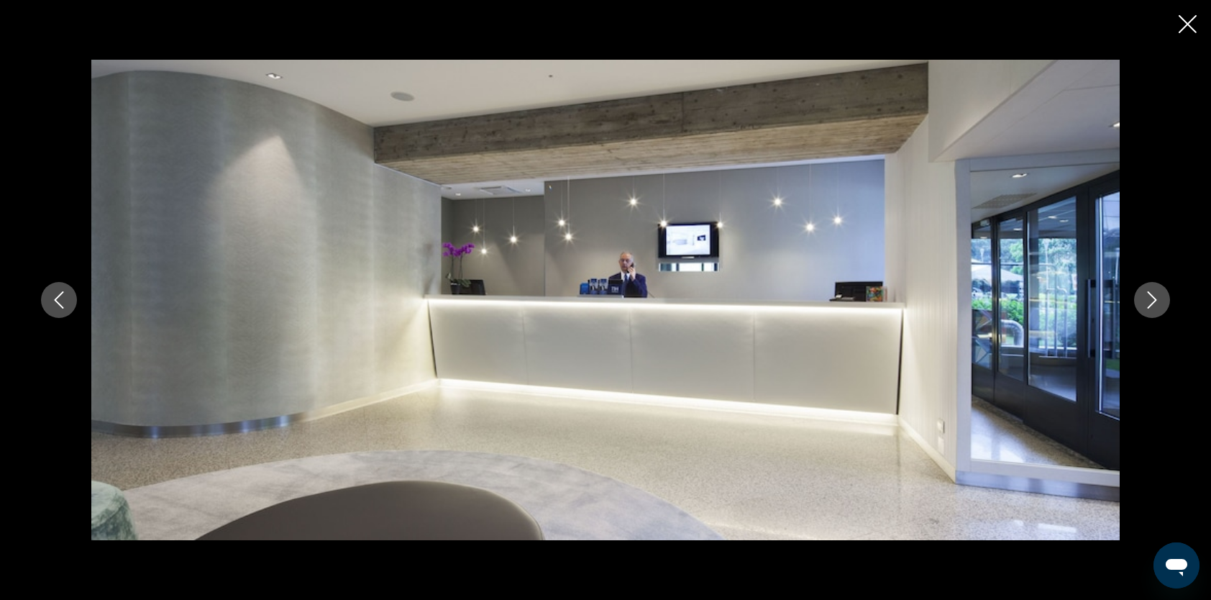
click at [1152, 304] on icon "Next image" at bounding box center [1152, 299] width 9 height 17
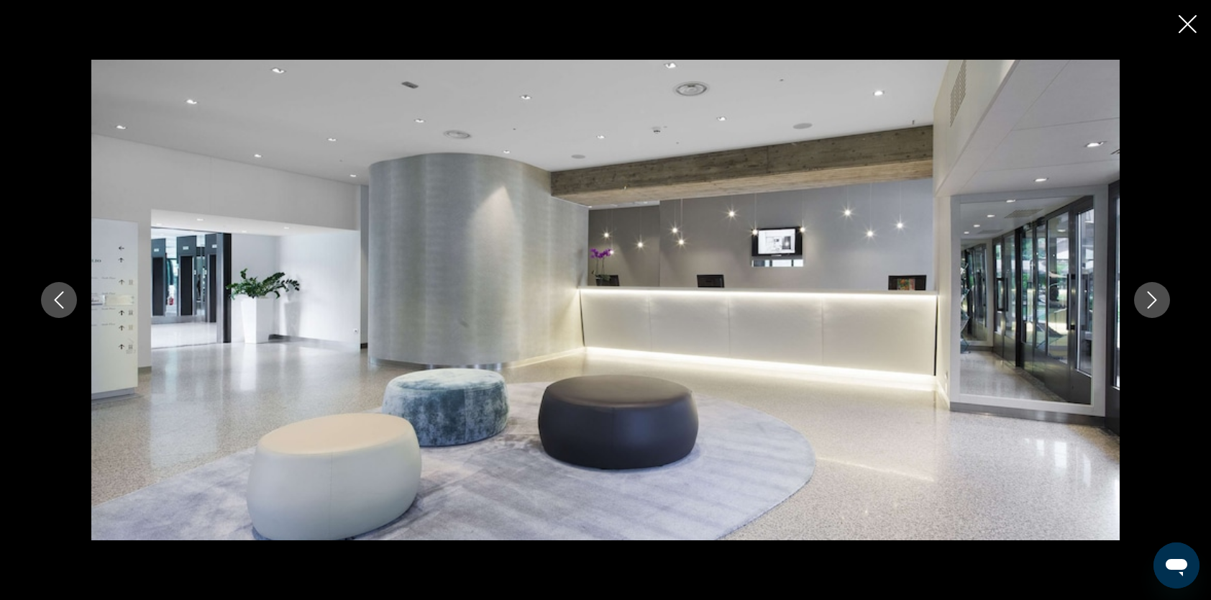
click at [1152, 304] on icon "Next image" at bounding box center [1152, 299] width 9 height 17
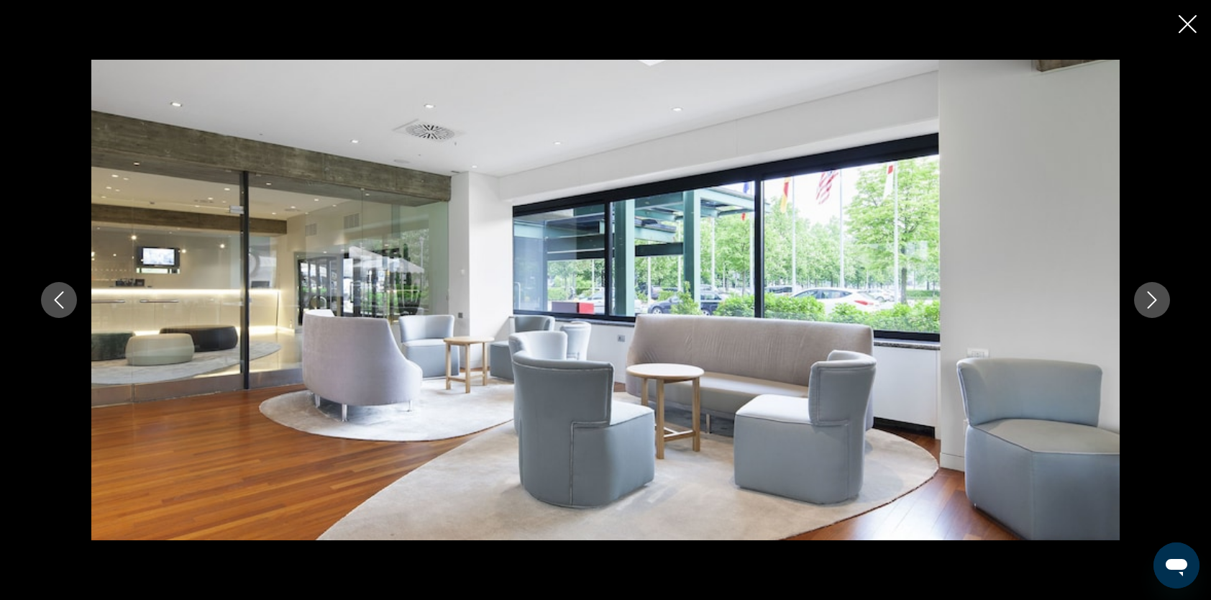
click at [1152, 304] on icon "Next image" at bounding box center [1152, 299] width 9 height 17
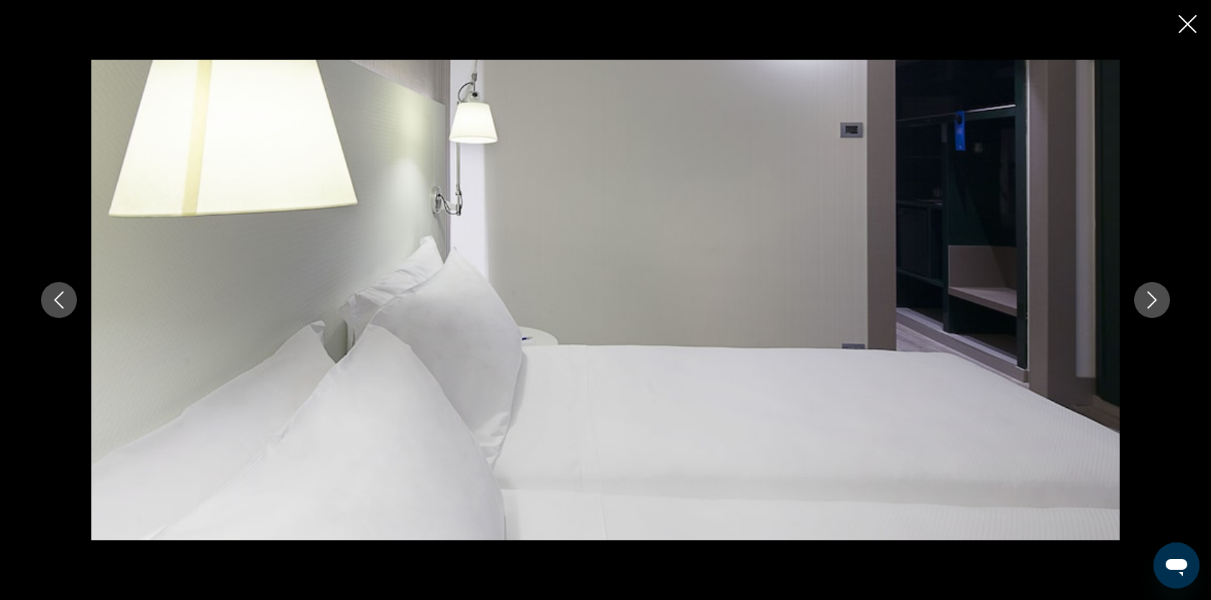
click at [1152, 304] on icon "Next image" at bounding box center [1152, 299] width 9 height 17
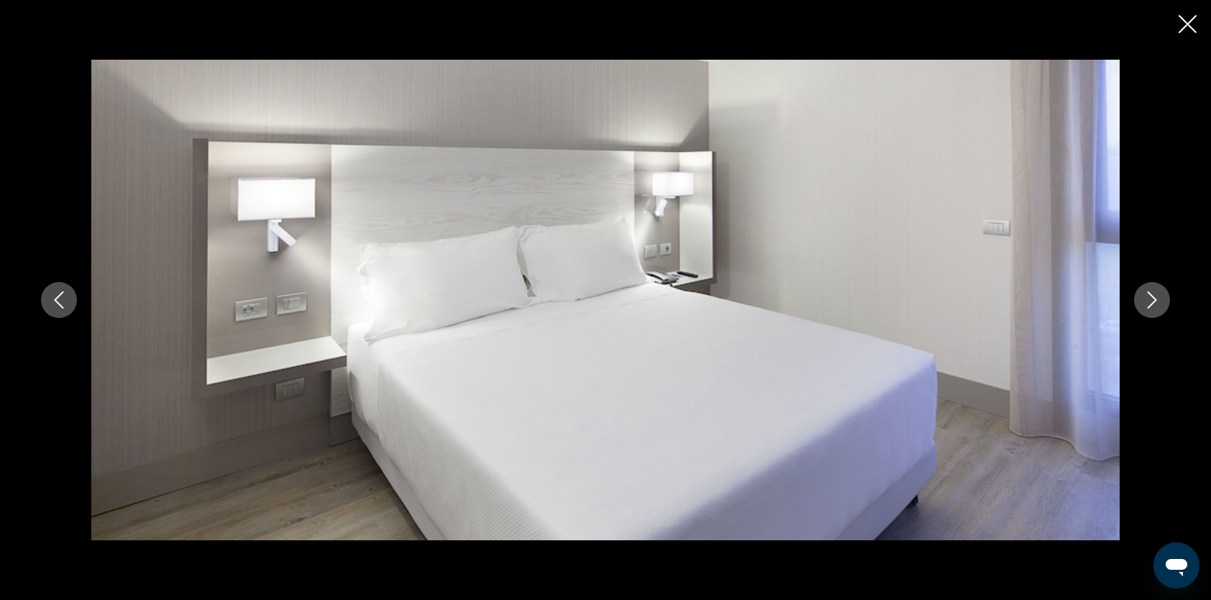
click at [1152, 304] on icon "Next image" at bounding box center [1152, 299] width 9 height 17
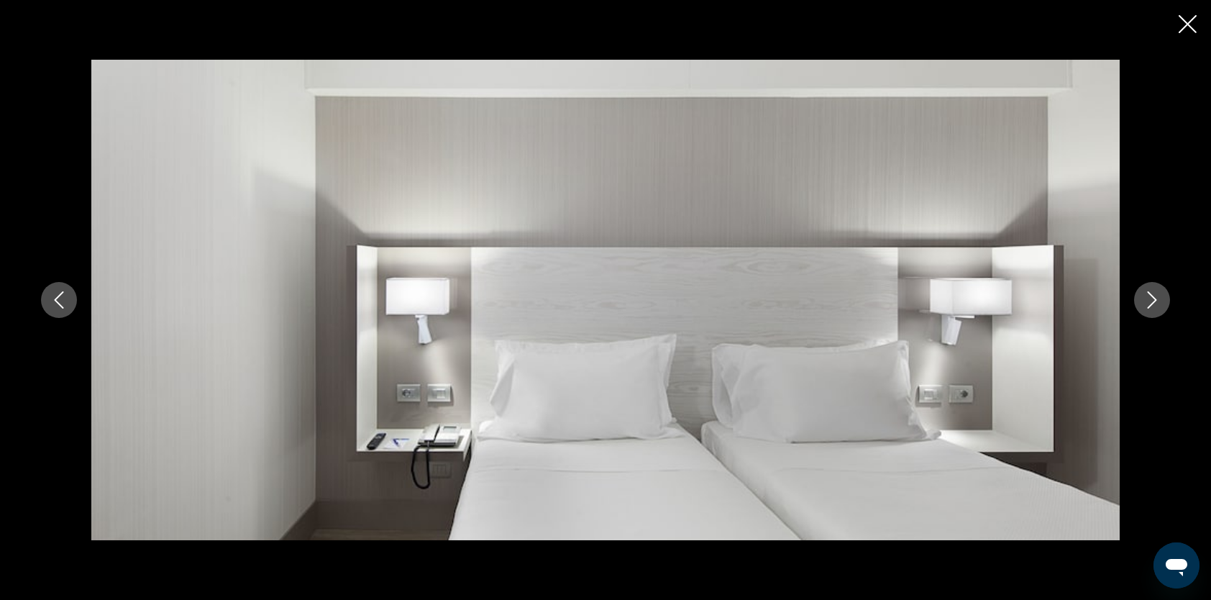
click at [1152, 304] on icon "Next image" at bounding box center [1152, 299] width 9 height 17
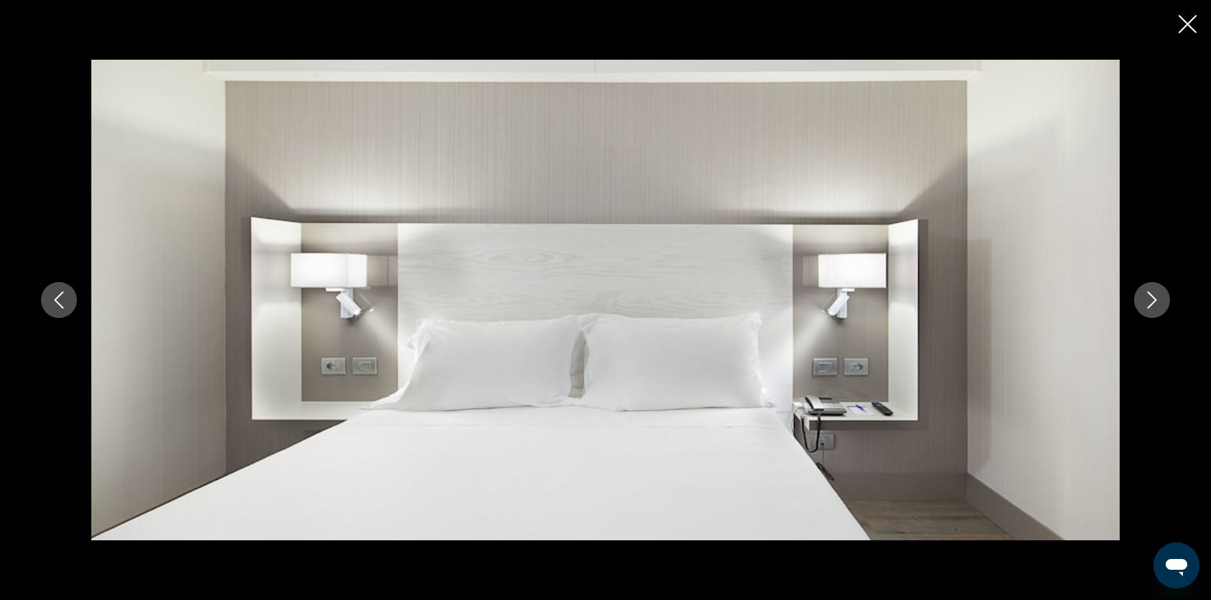
click at [1152, 304] on icon "Next image" at bounding box center [1152, 299] width 9 height 17
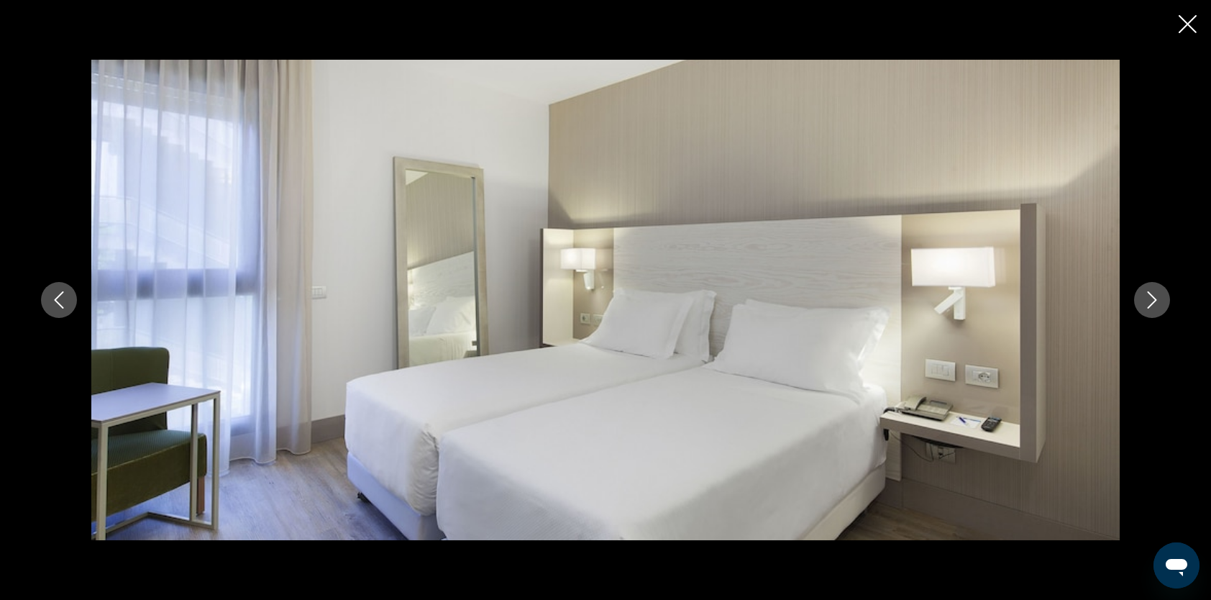
click at [1152, 304] on icon "Next image" at bounding box center [1152, 299] width 9 height 17
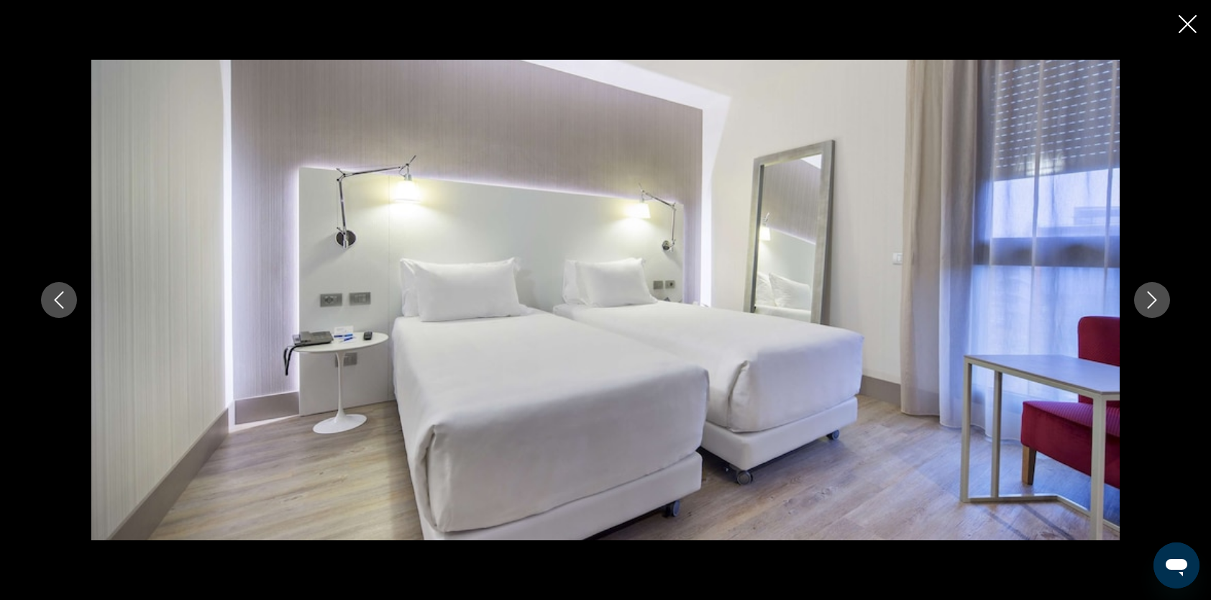
click at [1152, 304] on icon "Next image" at bounding box center [1152, 299] width 9 height 17
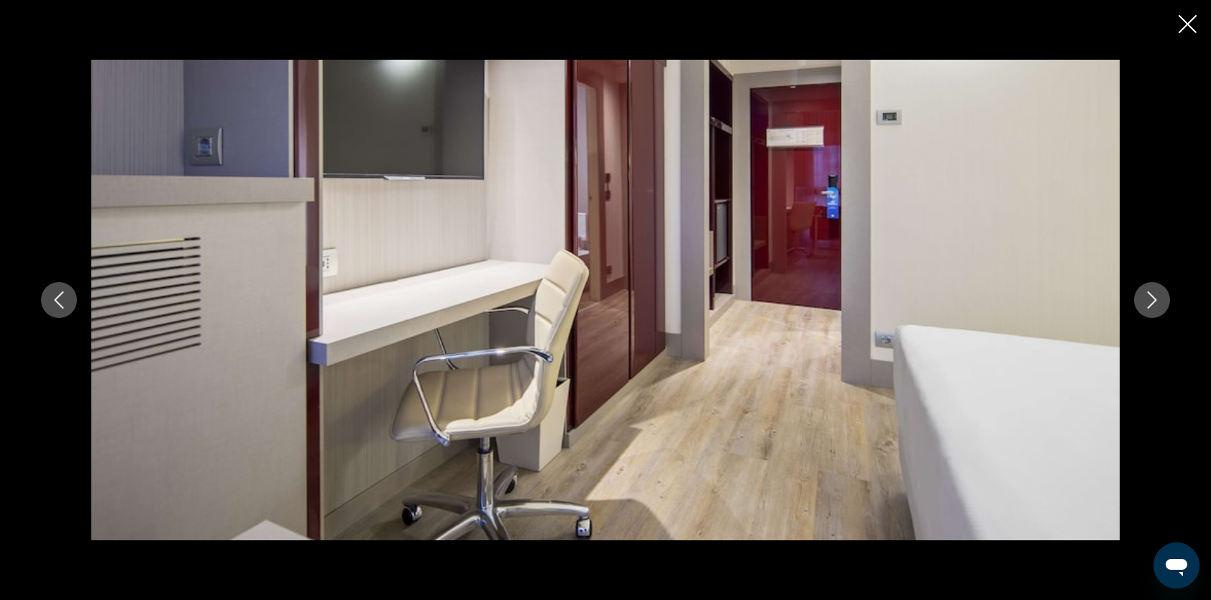
click at [1152, 304] on icon "Next image" at bounding box center [1152, 299] width 9 height 17
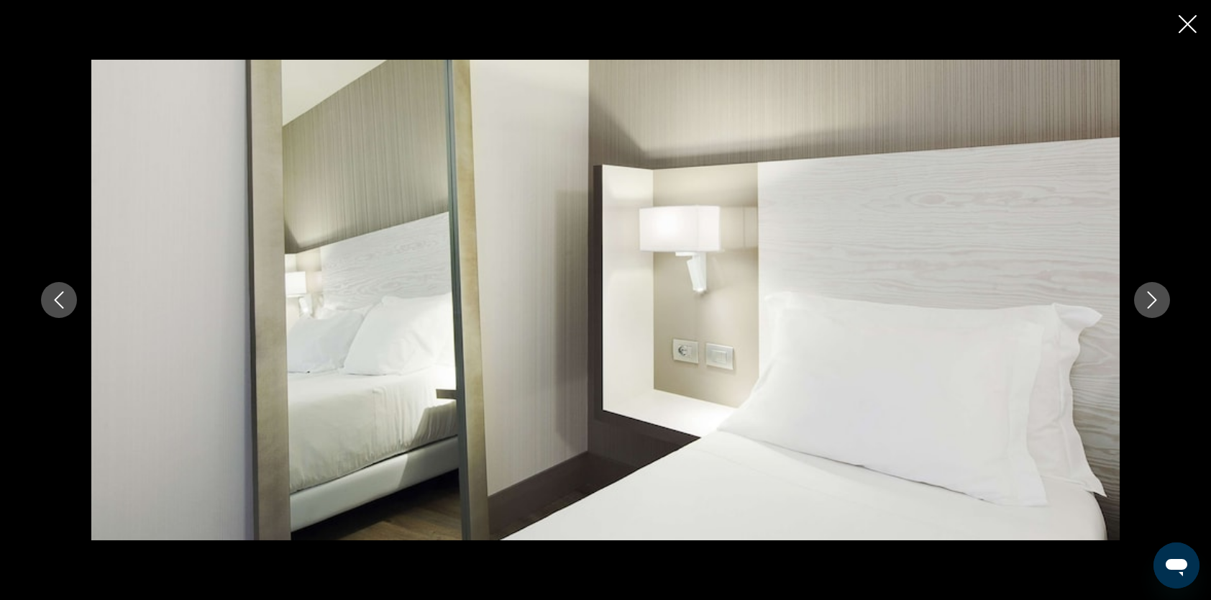
click at [1152, 304] on icon "Next image" at bounding box center [1152, 299] width 9 height 17
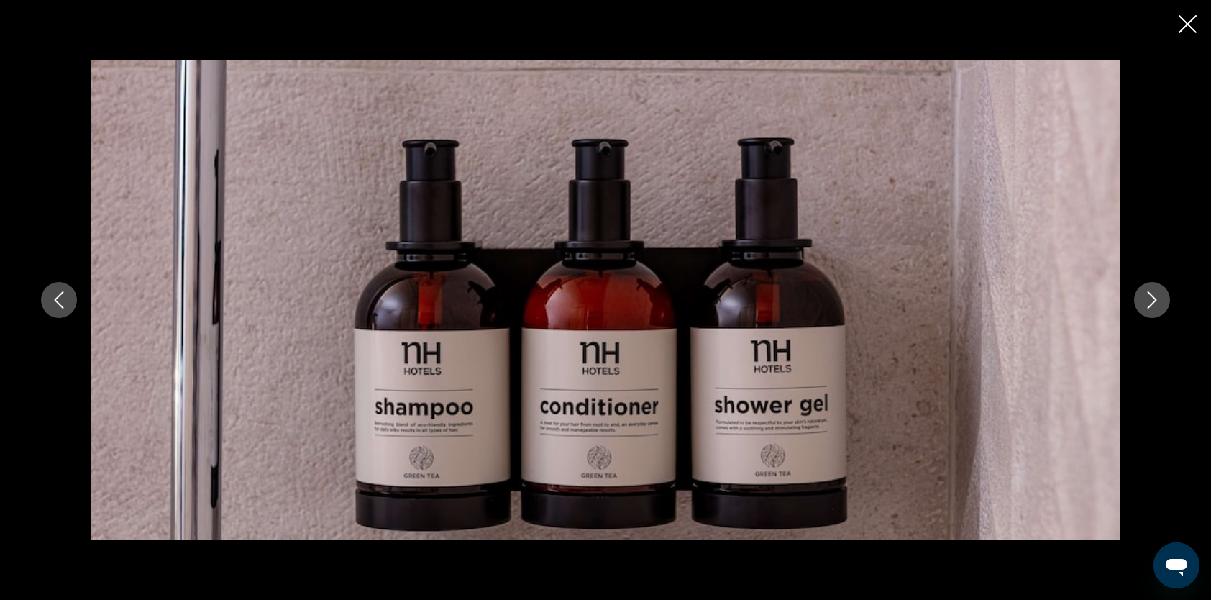
click at [1152, 304] on icon "Next image" at bounding box center [1152, 299] width 9 height 17
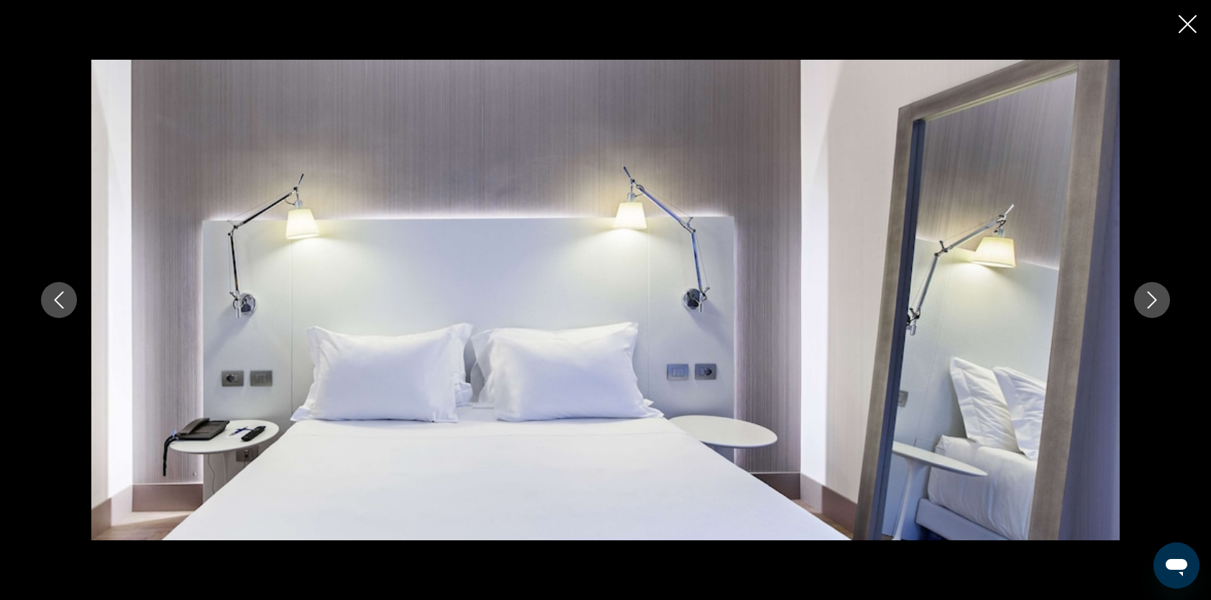
click at [1152, 304] on icon "Next image" at bounding box center [1152, 299] width 9 height 17
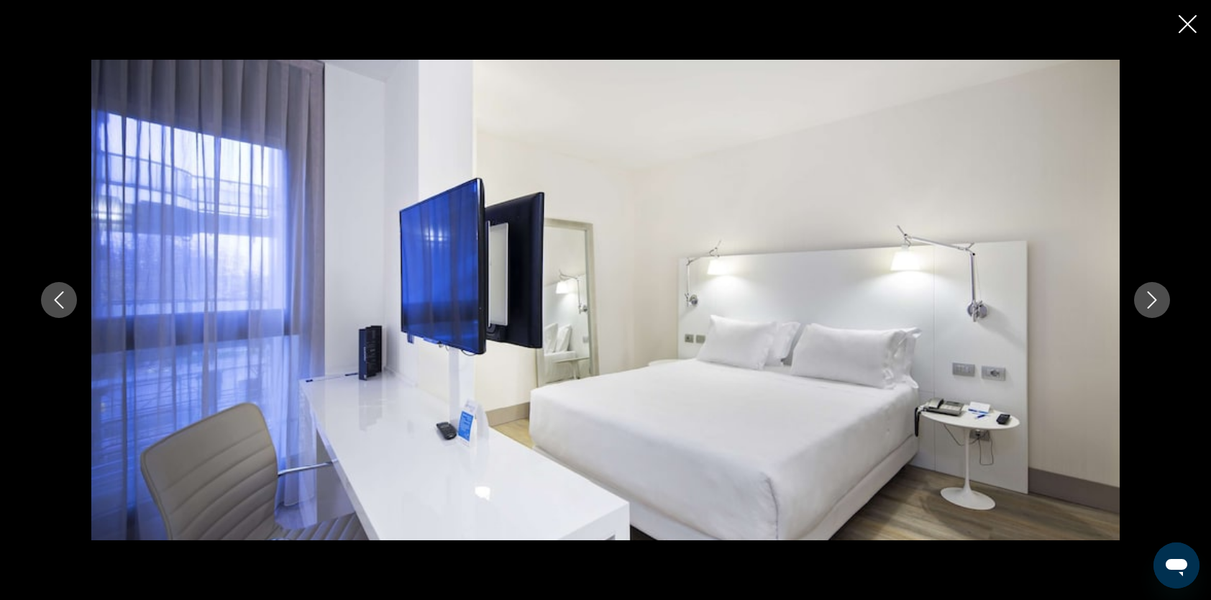
click at [1152, 304] on icon "Next image" at bounding box center [1152, 299] width 9 height 17
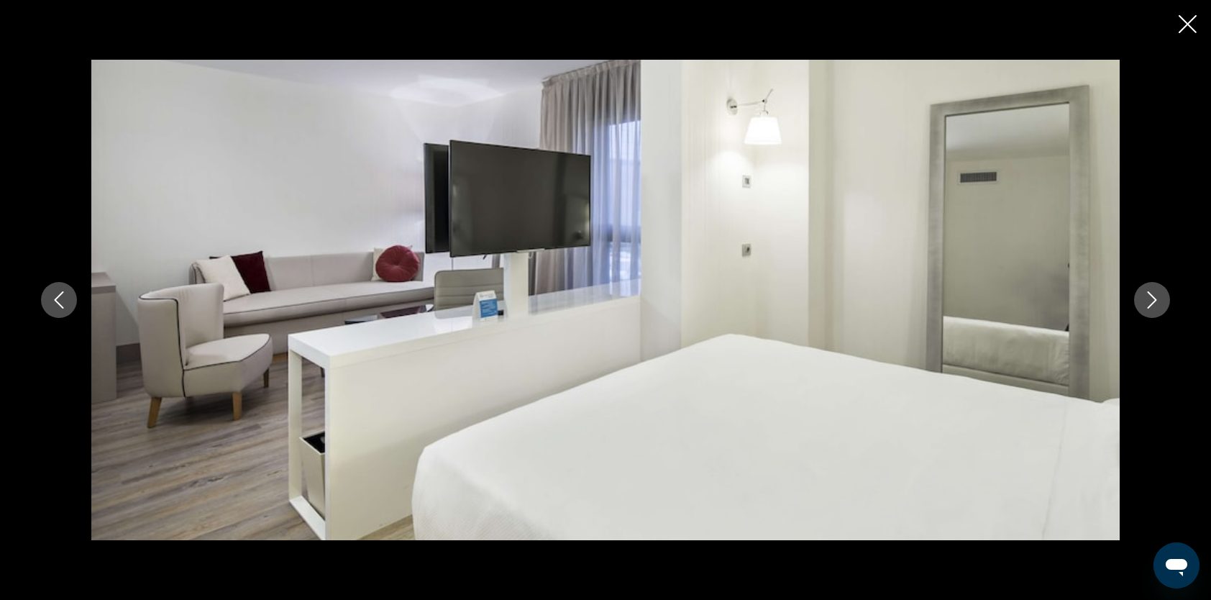
click at [1152, 304] on icon "Next image" at bounding box center [1152, 299] width 9 height 17
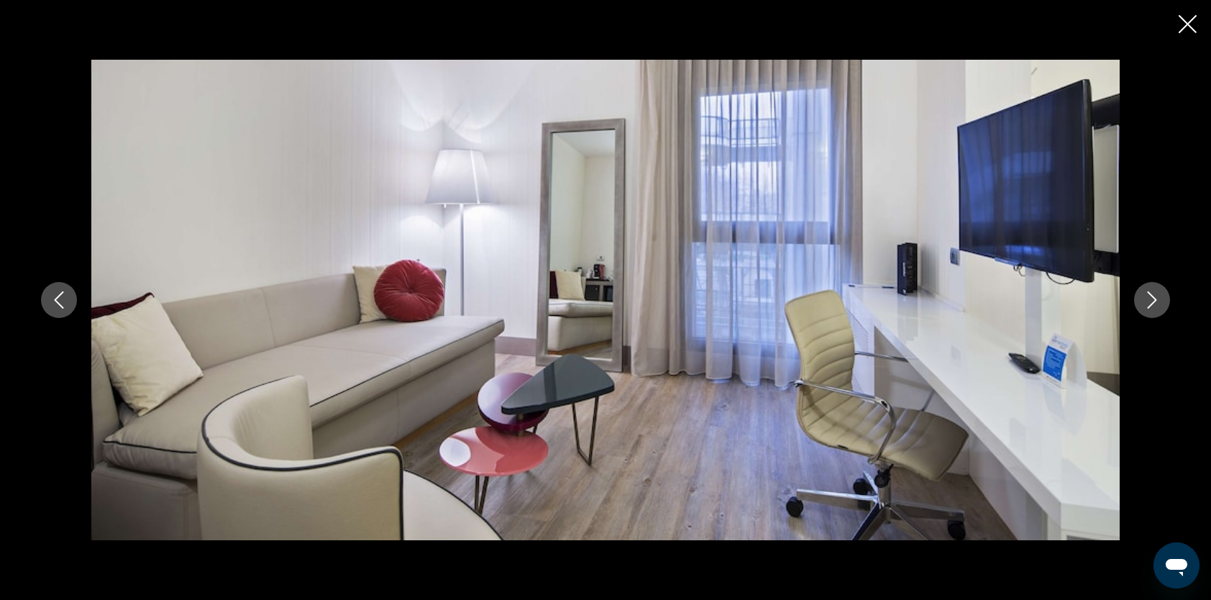
click at [1152, 304] on icon "Next image" at bounding box center [1152, 299] width 9 height 17
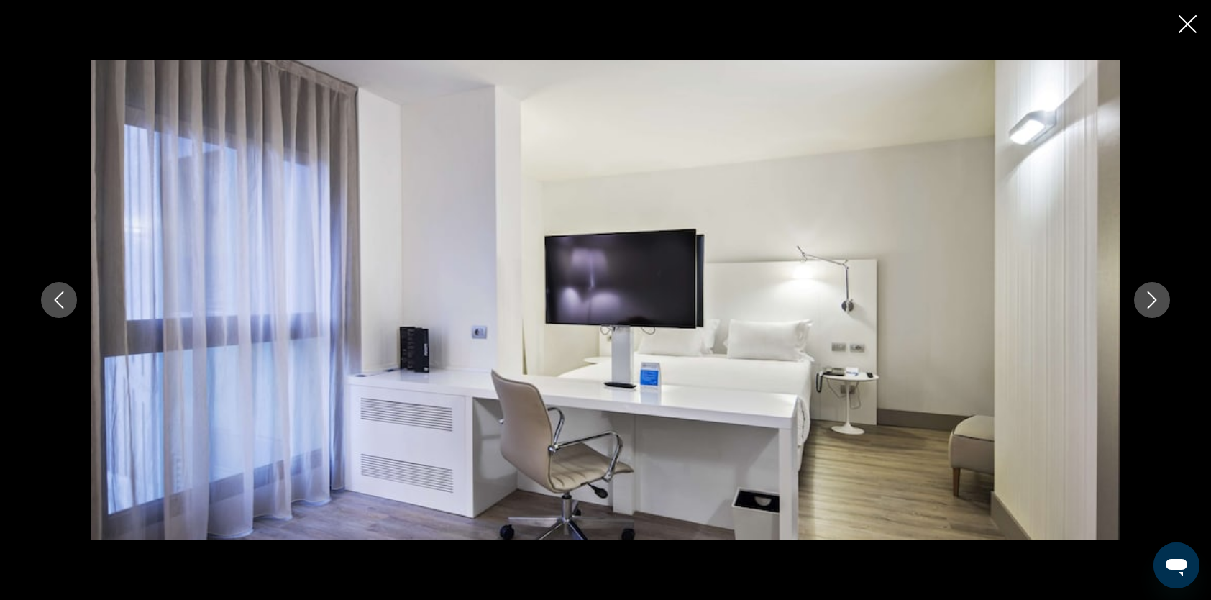
click at [1152, 304] on icon "Next image" at bounding box center [1152, 299] width 9 height 17
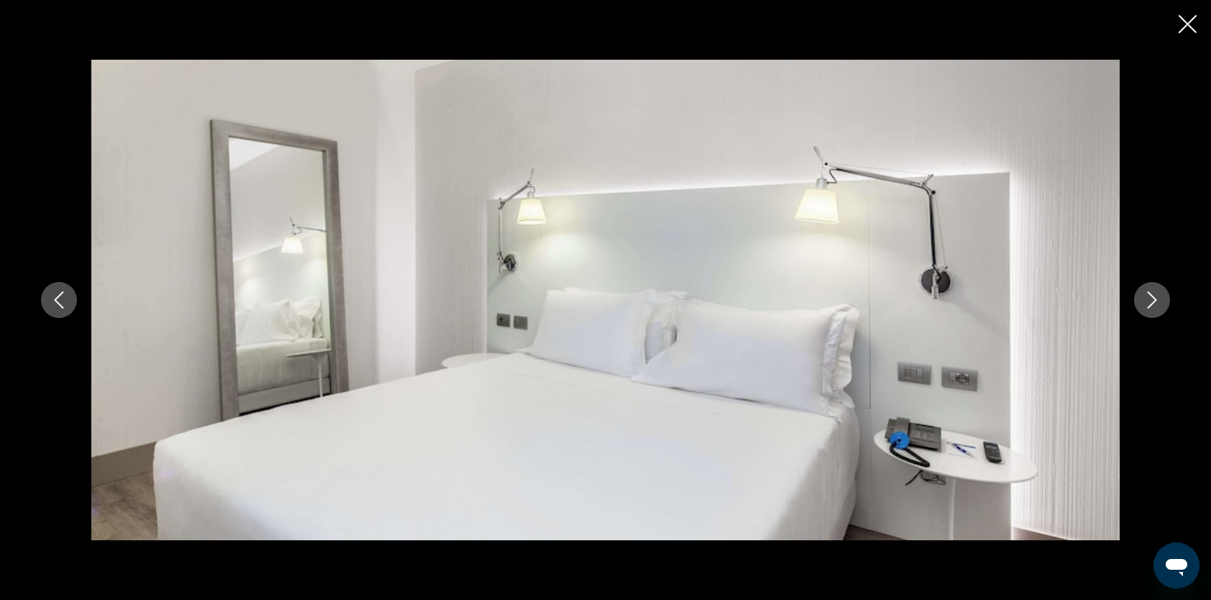
click at [1152, 304] on icon "Next image" at bounding box center [1152, 299] width 9 height 17
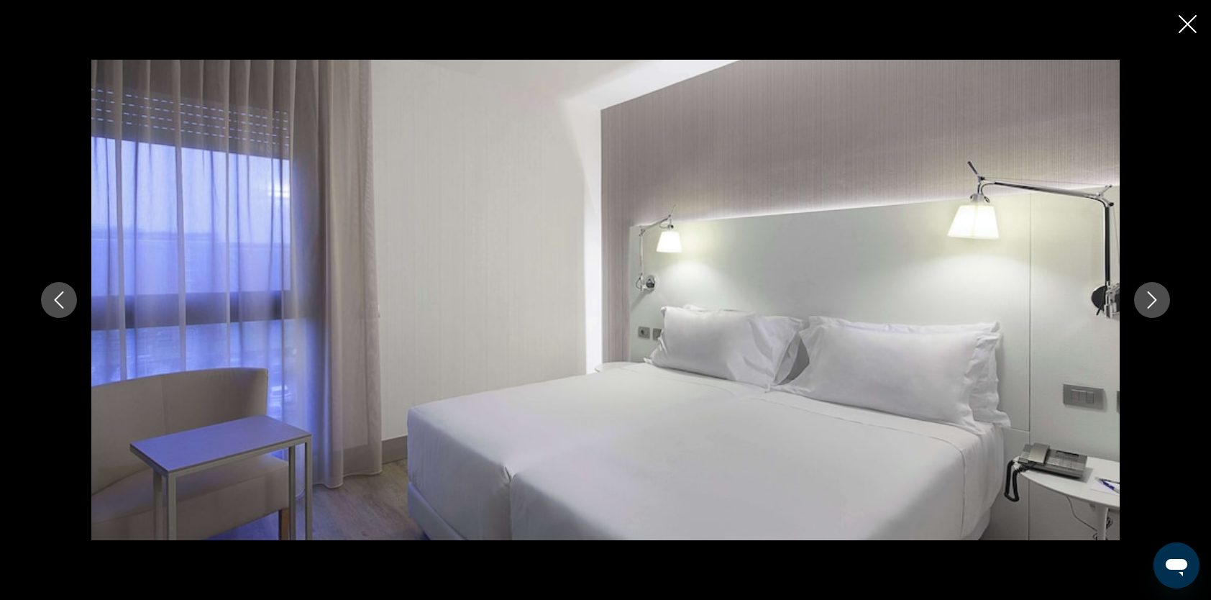
click at [1152, 304] on icon "Next image" at bounding box center [1152, 299] width 9 height 17
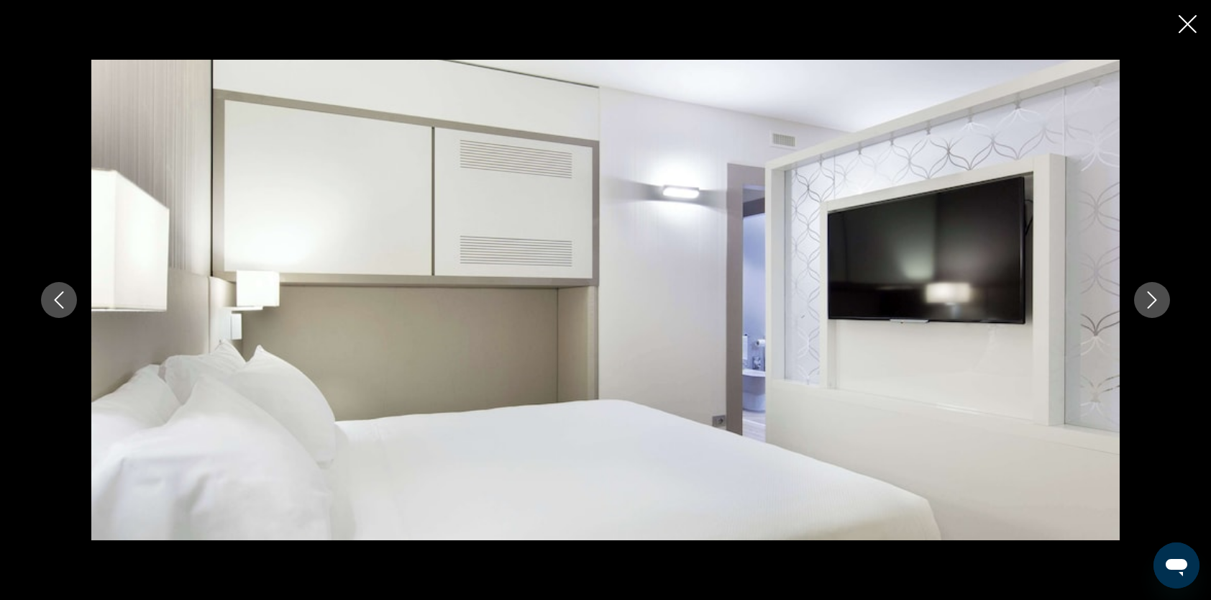
click at [1152, 304] on icon "Next image" at bounding box center [1152, 299] width 9 height 17
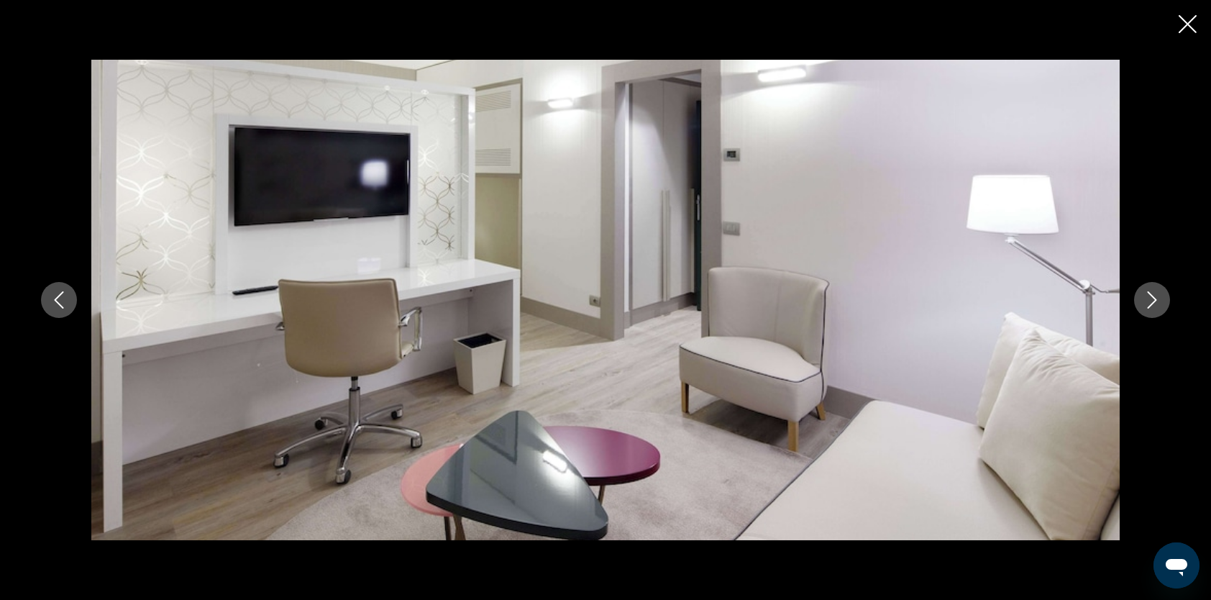
click at [1152, 304] on icon "Next image" at bounding box center [1152, 299] width 9 height 17
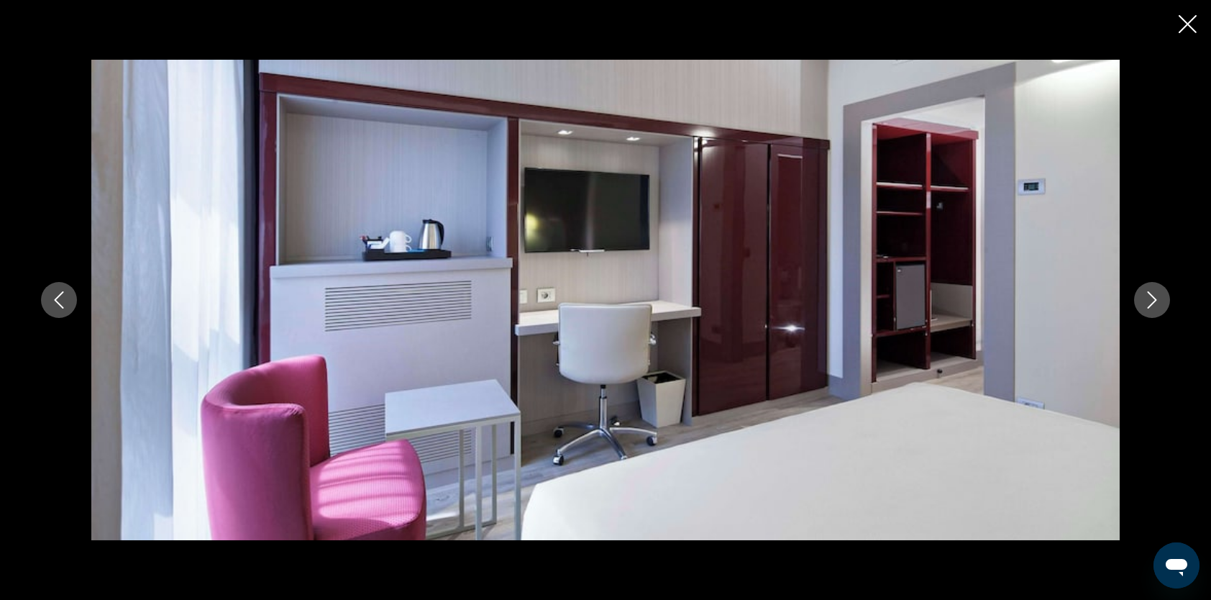
click at [1152, 304] on icon "Next image" at bounding box center [1152, 299] width 9 height 17
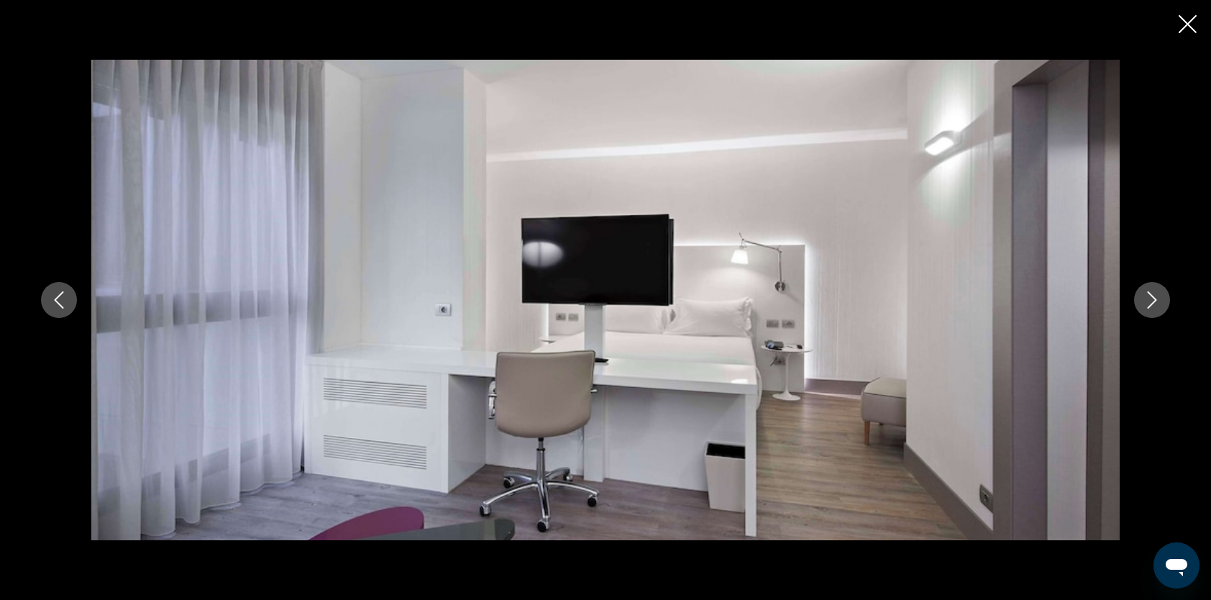
click at [1152, 304] on icon "Next image" at bounding box center [1152, 299] width 9 height 17
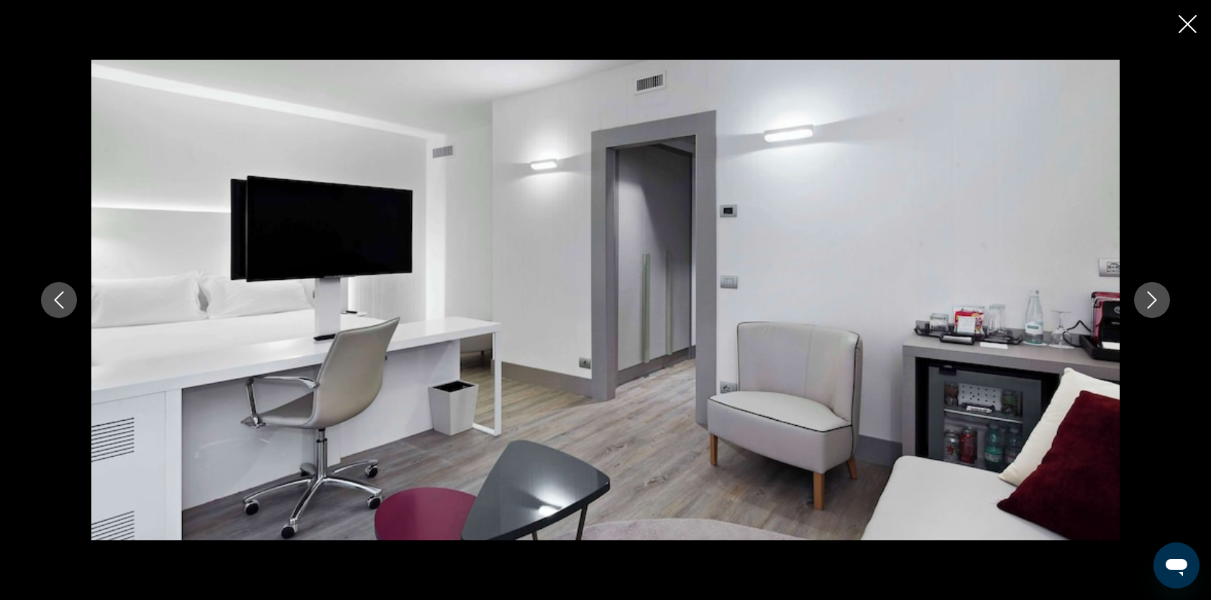
click at [1152, 306] on icon "Next image" at bounding box center [1152, 299] width 17 height 17
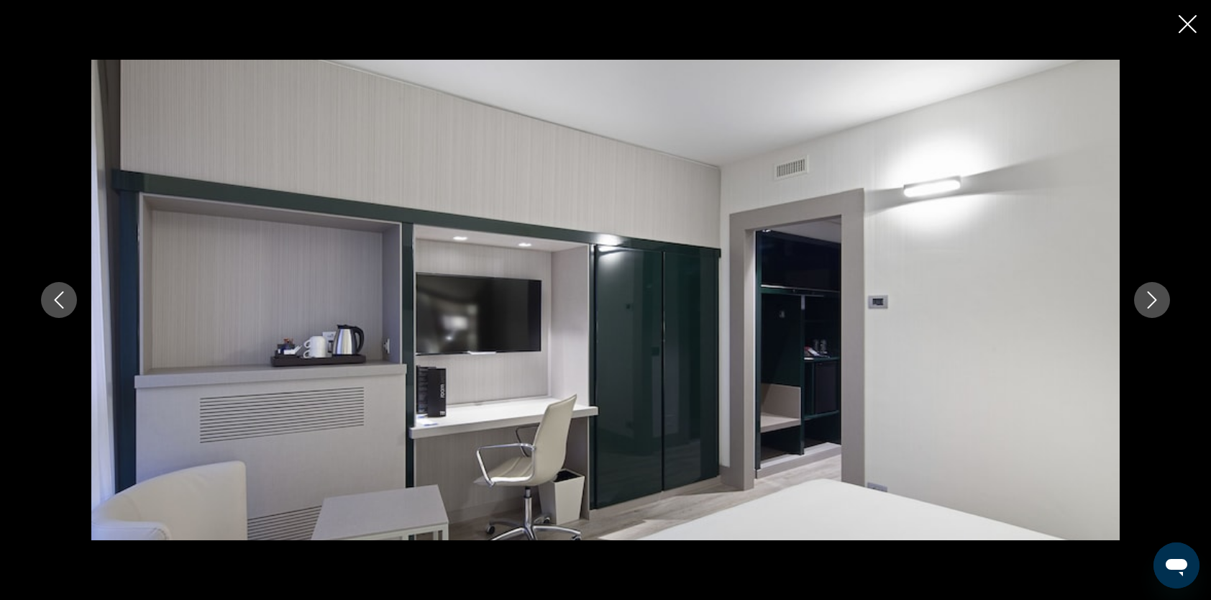
click at [1152, 306] on icon "Next image" at bounding box center [1152, 299] width 17 height 17
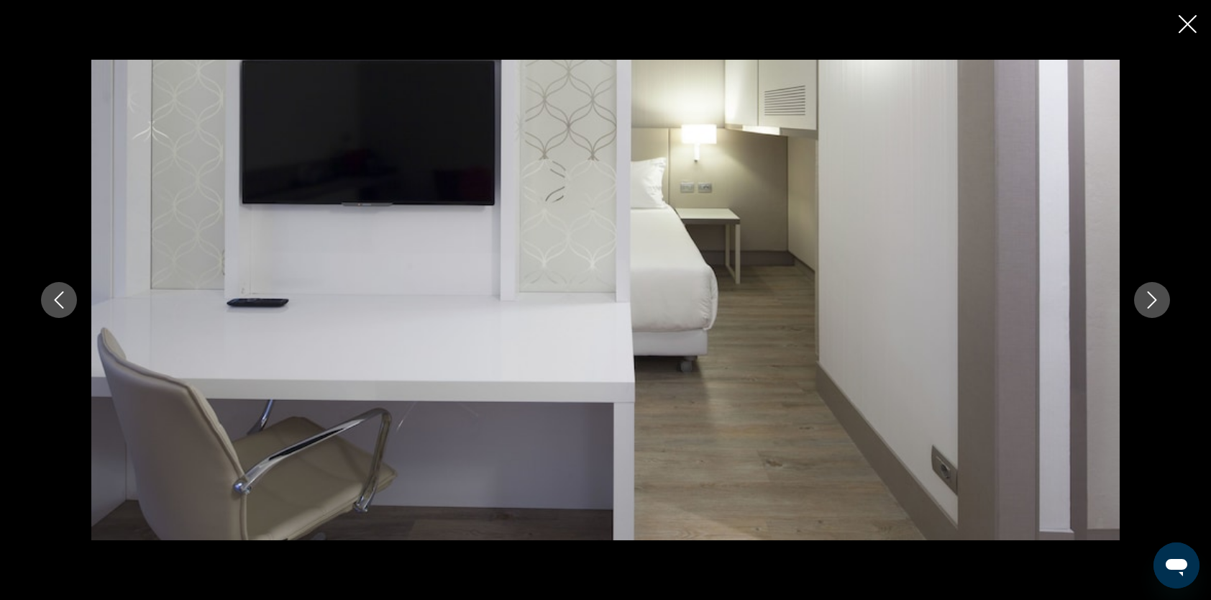
click at [1152, 306] on icon "Next image" at bounding box center [1152, 299] width 17 height 17
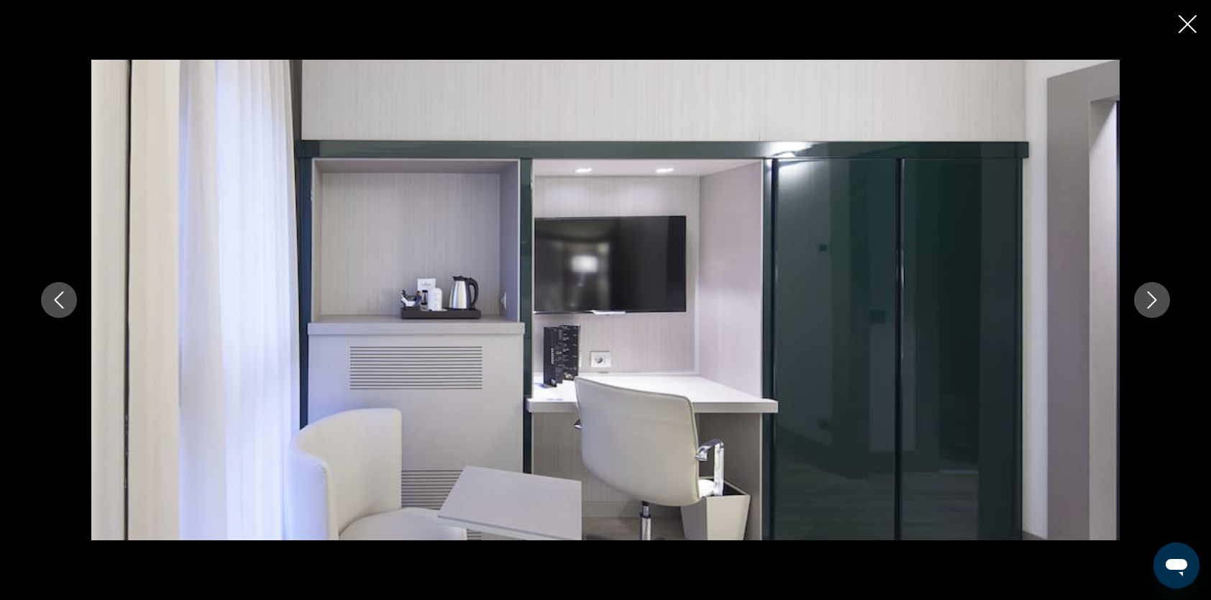
click at [1152, 306] on icon "Next image" at bounding box center [1152, 299] width 17 height 17
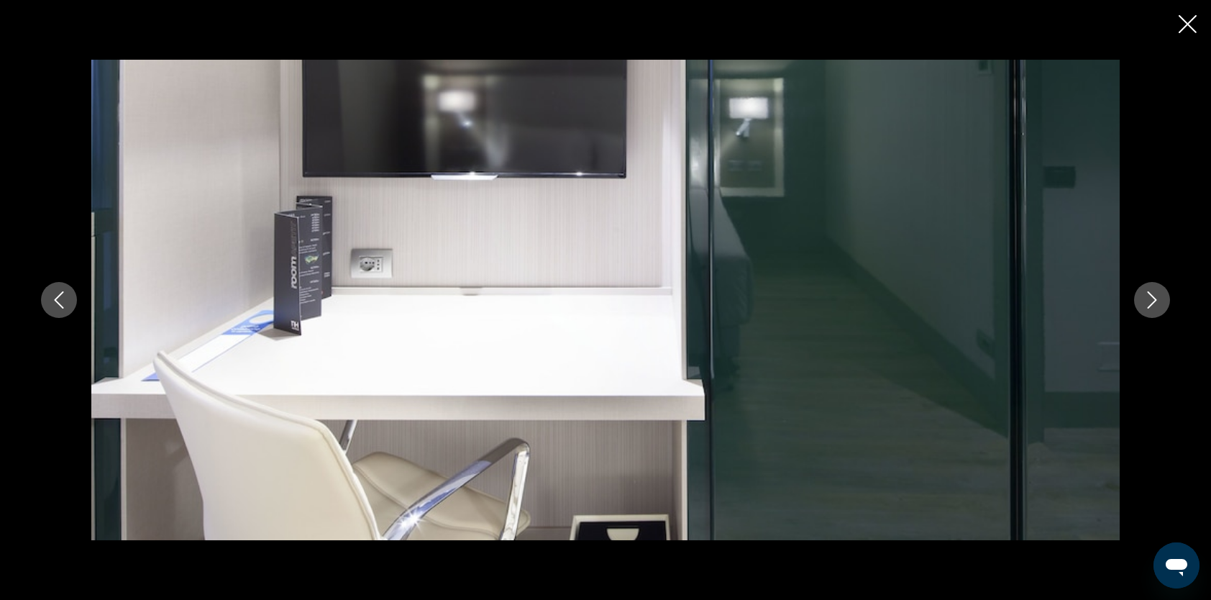
click at [1152, 306] on icon "Next image" at bounding box center [1152, 299] width 17 height 17
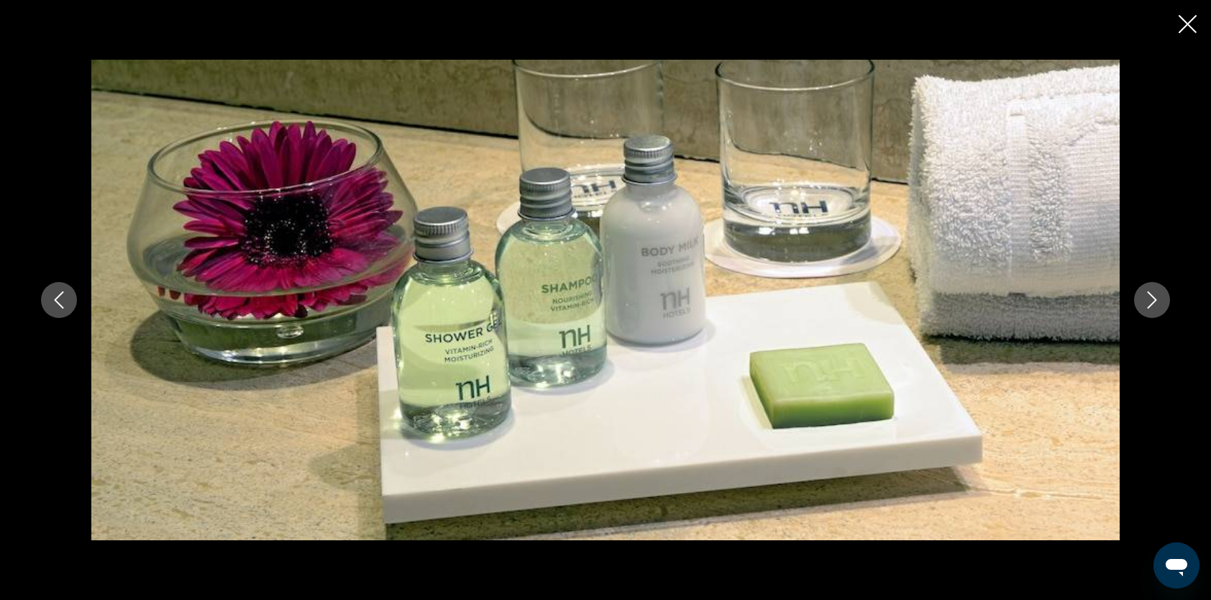
click at [1152, 306] on icon "Next image" at bounding box center [1152, 299] width 17 height 17
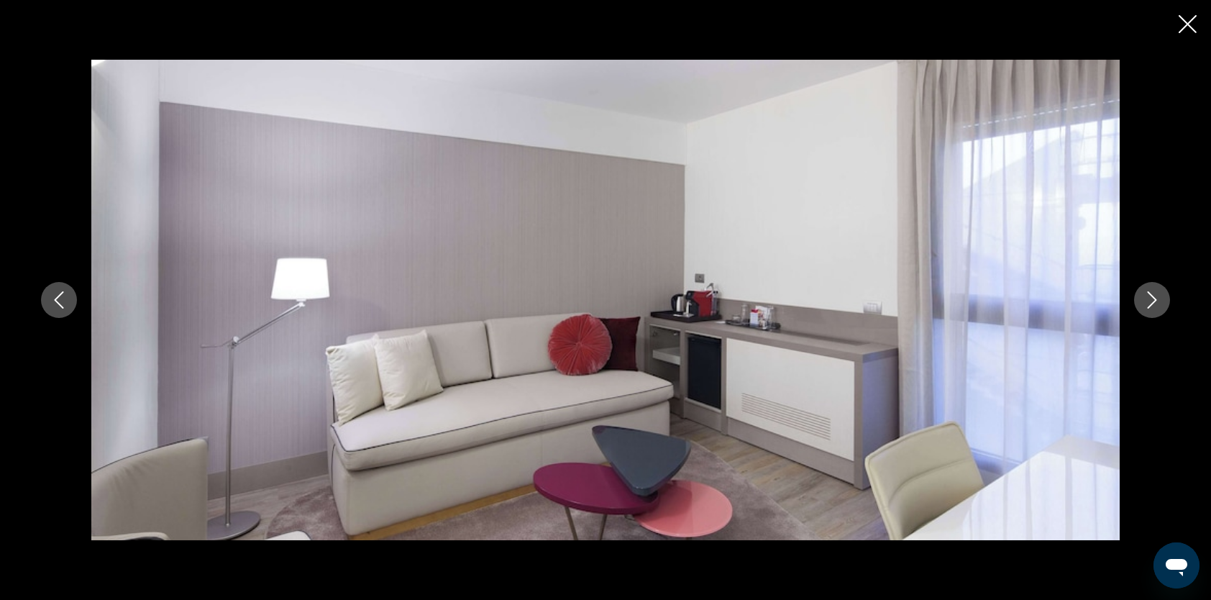
click at [1152, 306] on icon "Next image" at bounding box center [1152, 299] width 17 height 17
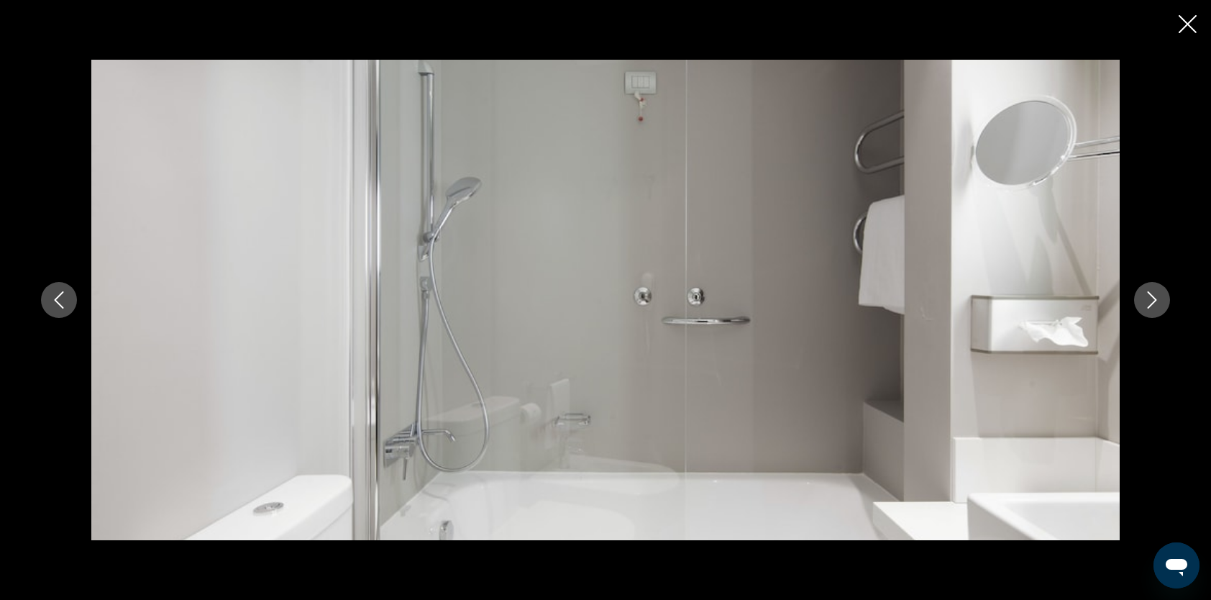
click at [1152, 306] on icon "Next image" at bounding box center [1152, 299] width 17 height 17
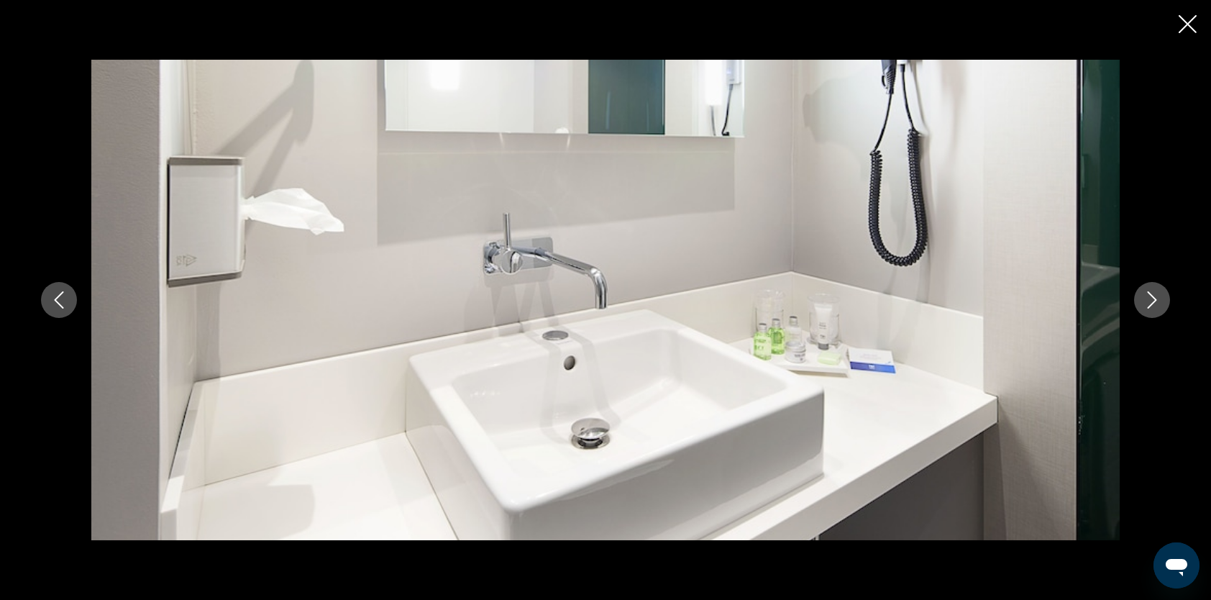
click at [1152, 306] on icon "Next image" at bounding box center [1152, 299] width 17 height 17
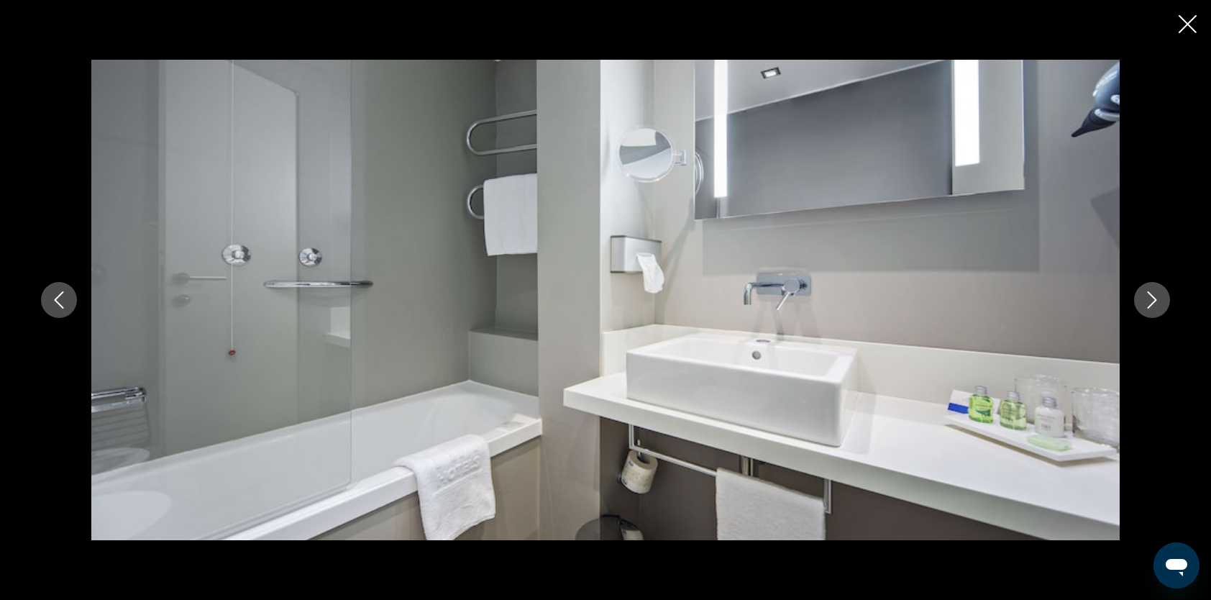
click at [1152, 306] on icon "Next image" at bounding box center [1152, 299] width 17 height 17
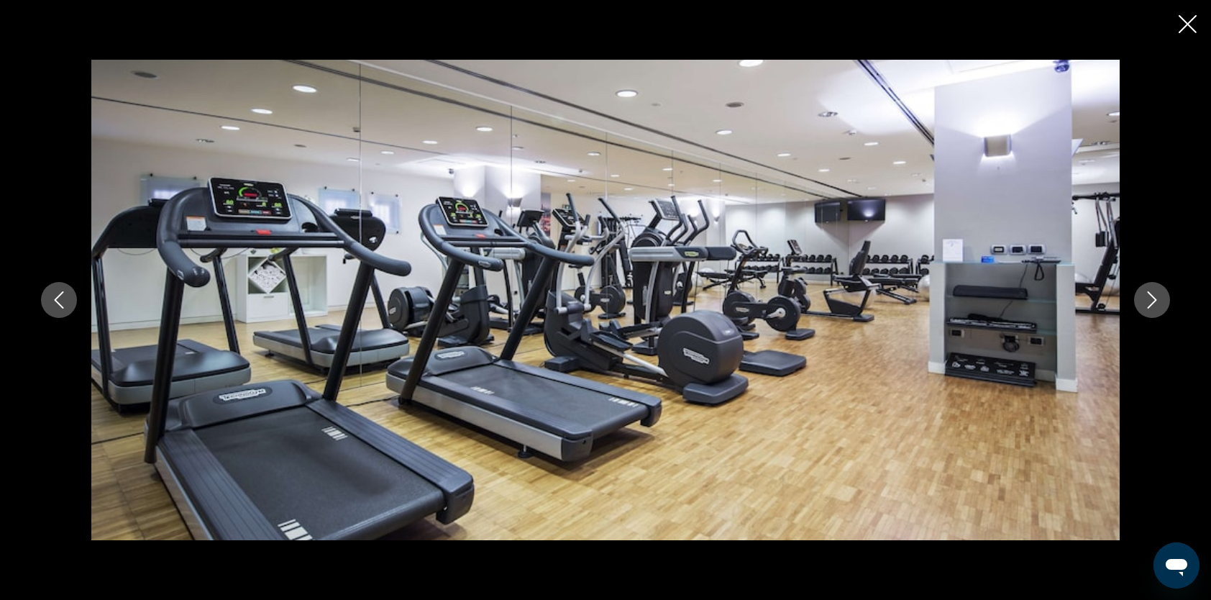
click at [1152, 306] on icon "Next image" at bounding box center [1152, 299] width 17 height 17
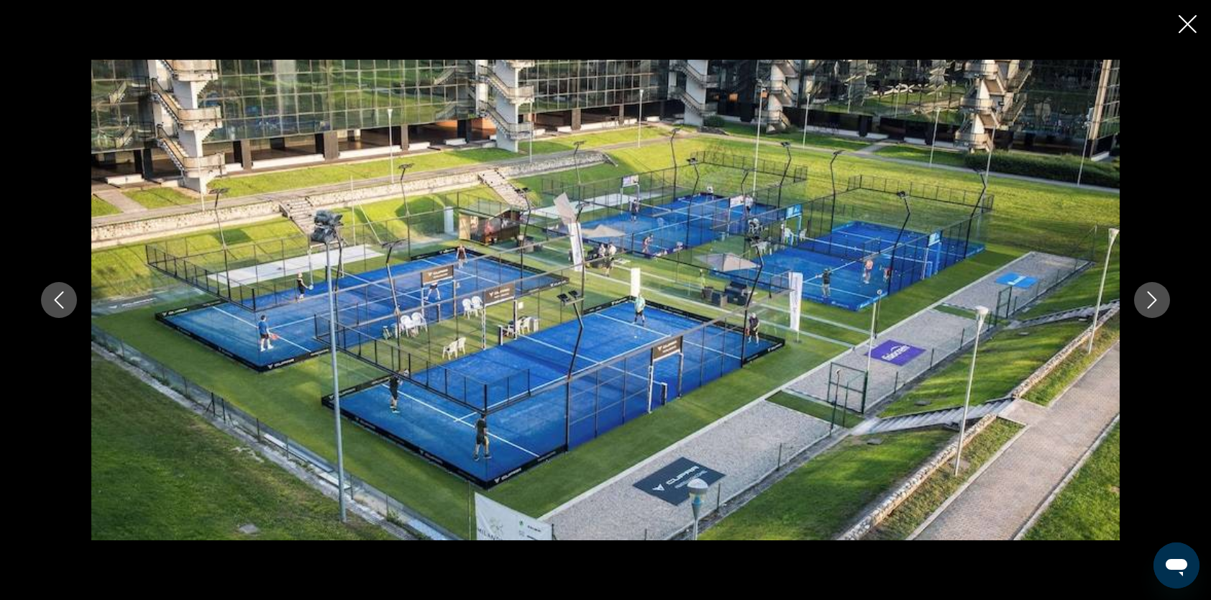
click at [1152, 306] on icon "Next image" at bounding box center [1152, 299] width 17 height 17
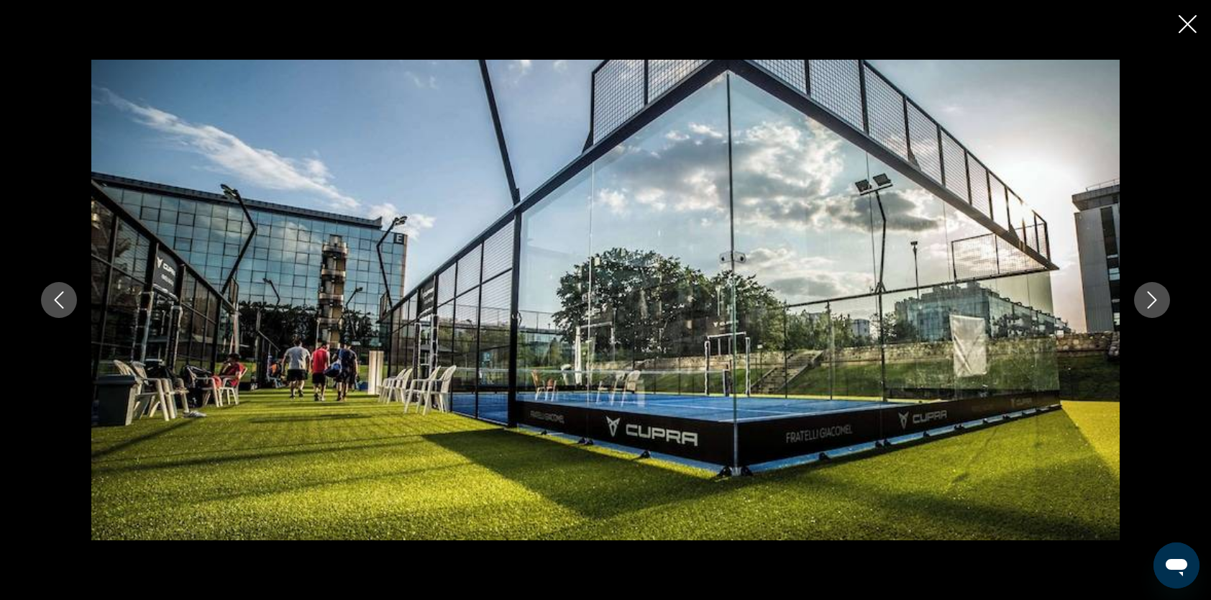
click at [1152, 306] on icon "Next image" at bounding box center [1152, 299] width 17 height 17
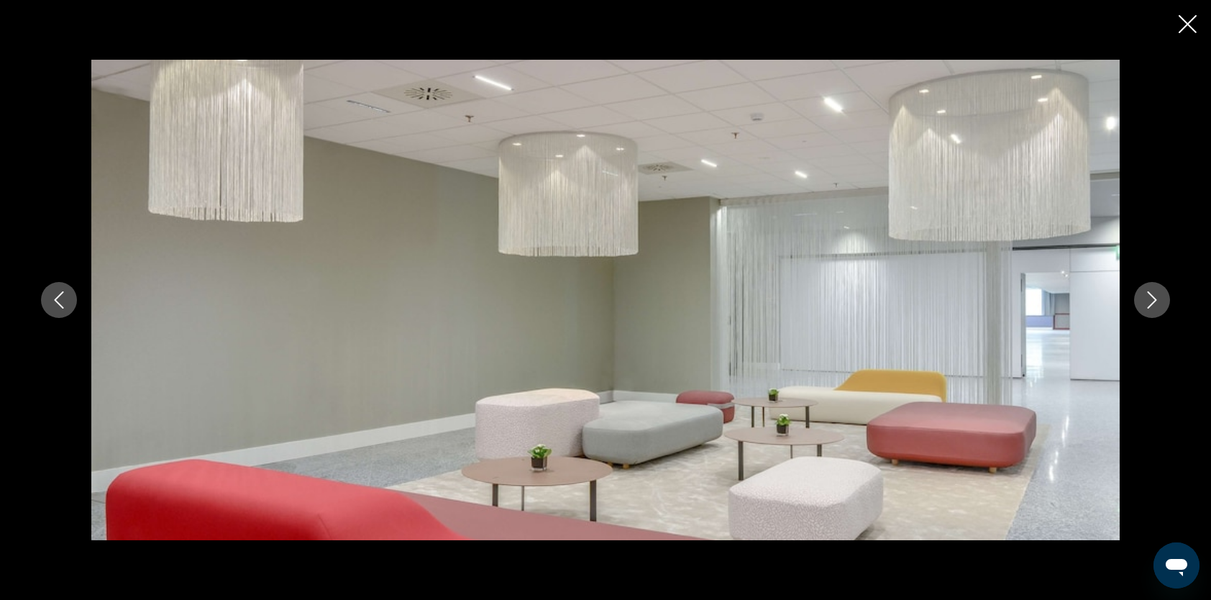
click at [1152, 306] on icon "Next image" at bounding box center [1152, 299] width 17 height 17
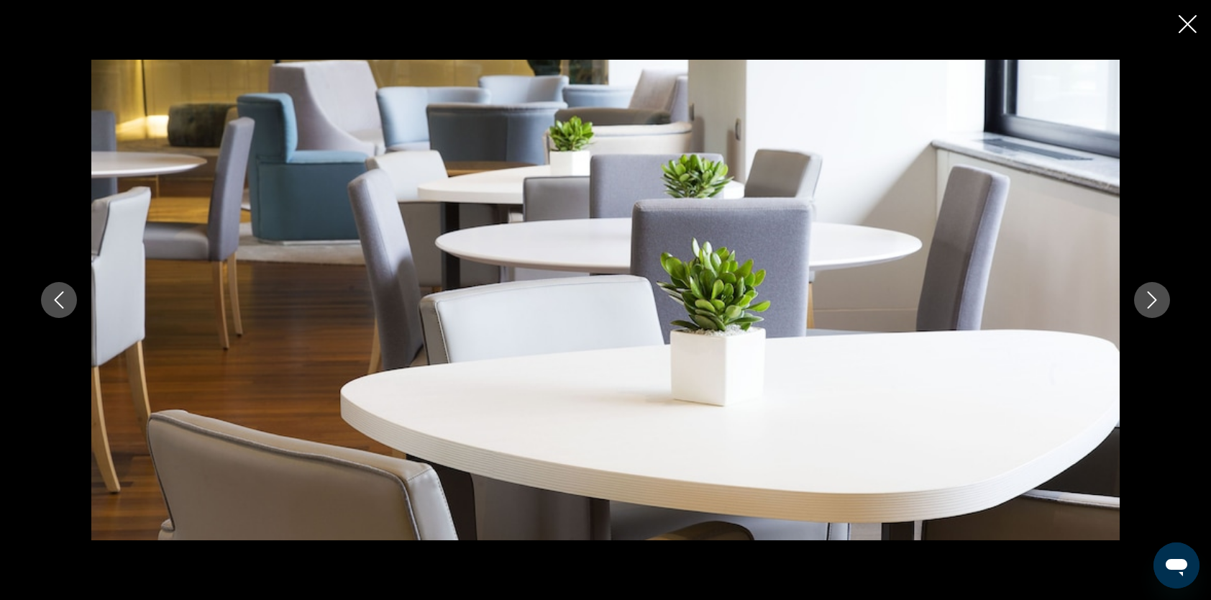
click at [1152, 306] on icon "Next image" at bounding box center [1152, 299] width 17 height 17
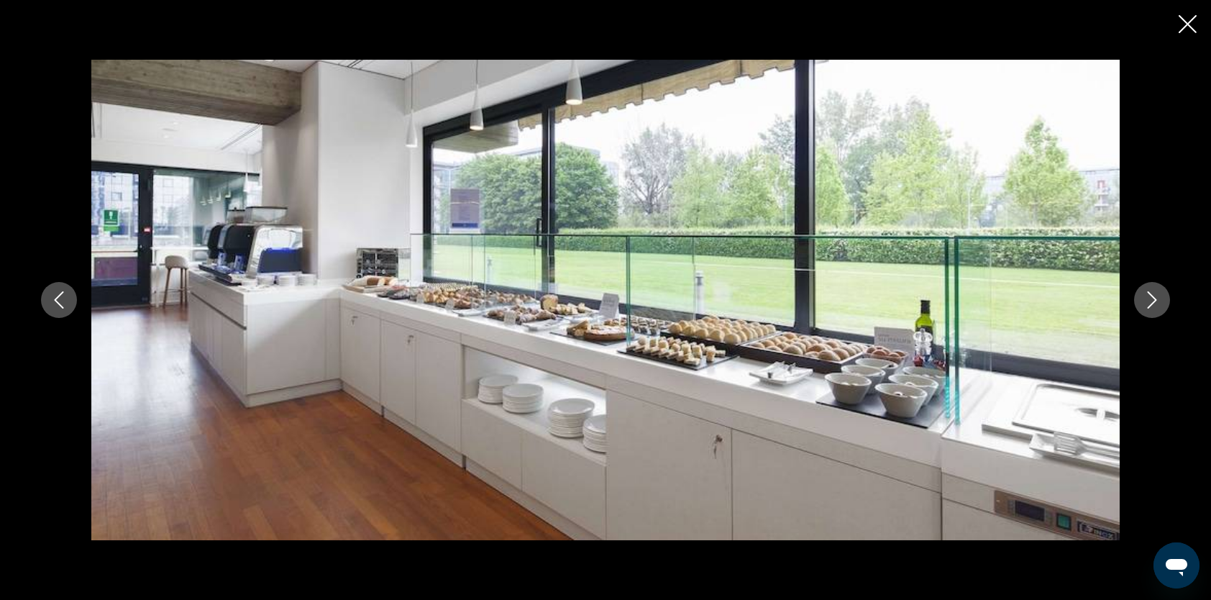
click at [1152, 306] on icon "Next image" at bounding box center [1152, 299] width 17 height 17
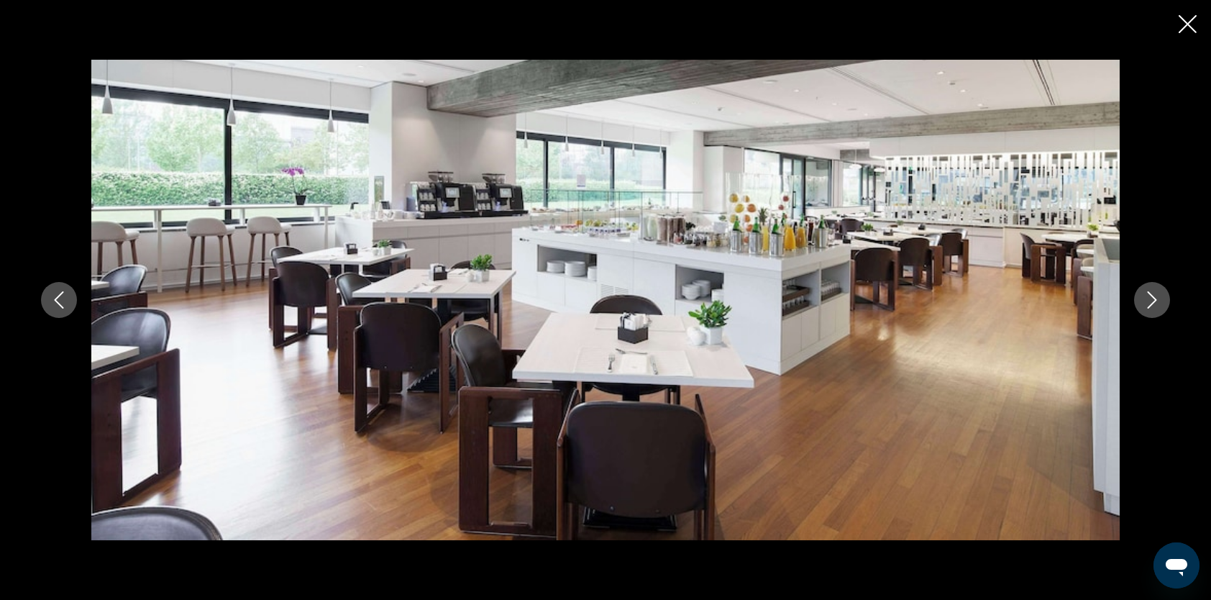
click at [59, 303] on icon "Previous image" at bounding box center [58, 299] width 17 height 17
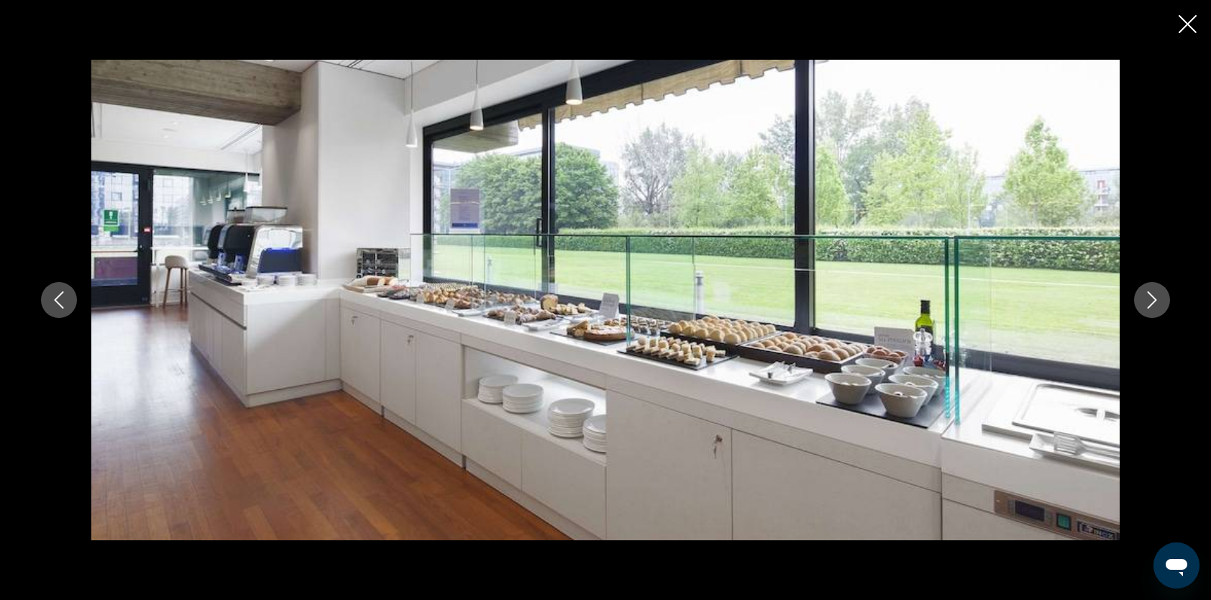
click at [1144, 295] on icon "Next image" at bounding box center [1152, 299] width 17 height 17
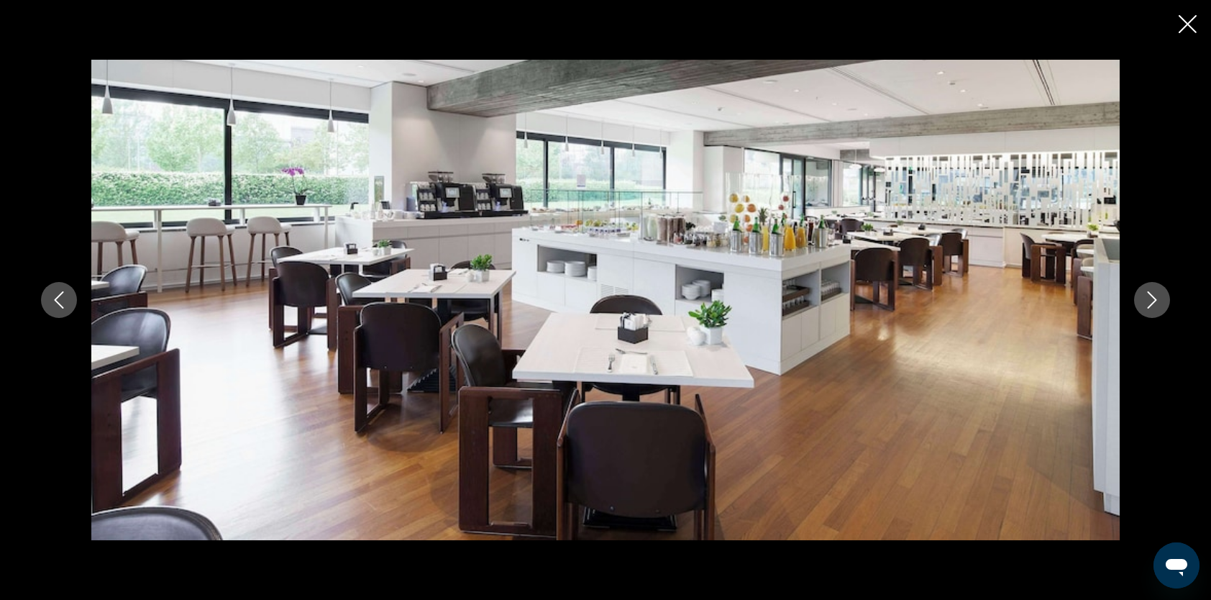
click at [1144, 295] on icon "Next image" at bounding box center [1152, 299] width 17 height 17
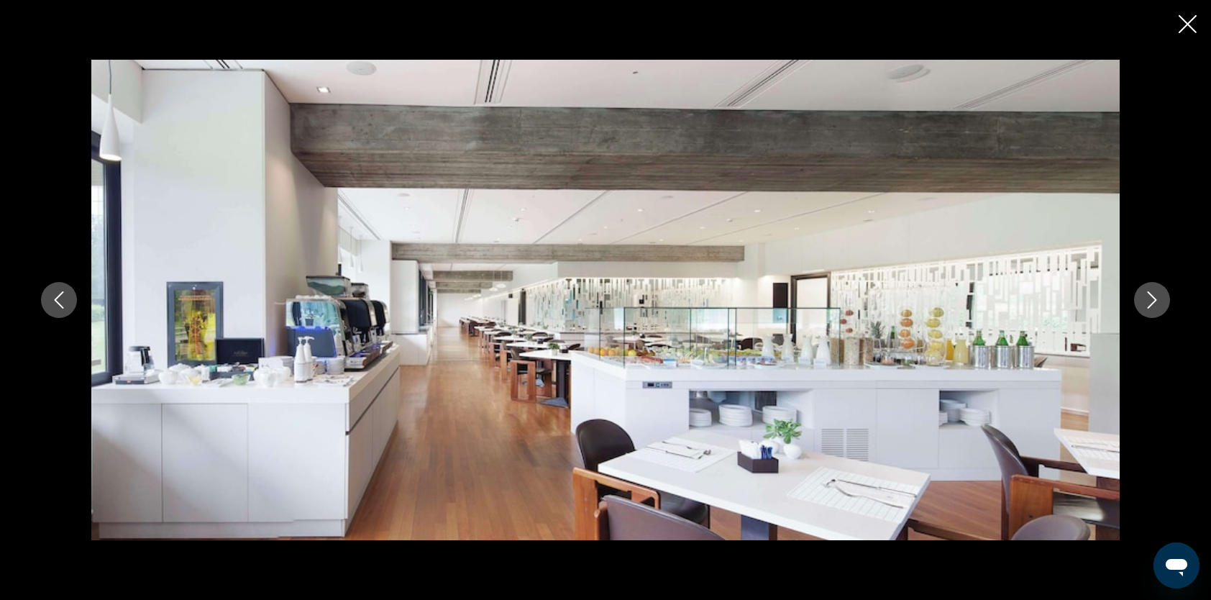
click at [1144, 295] on icon "Next image" at bounding box center [1152, 299] width 17 height 17
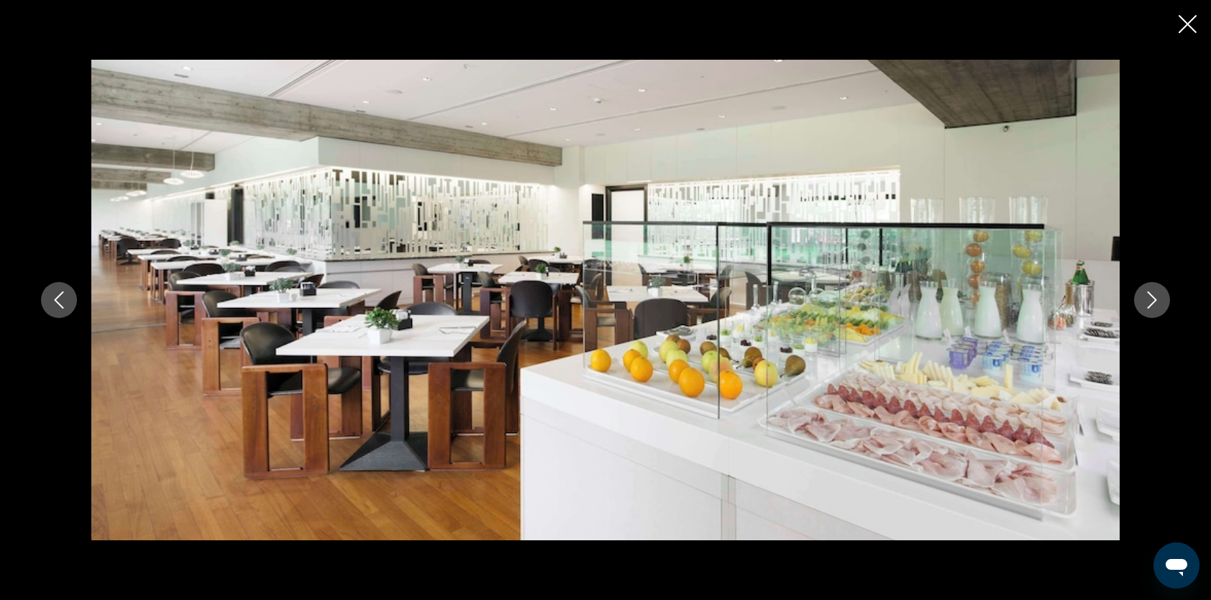
click at [1144, 295] on icon "Next image" at bounding box center [1152, 299] width 17 height 17
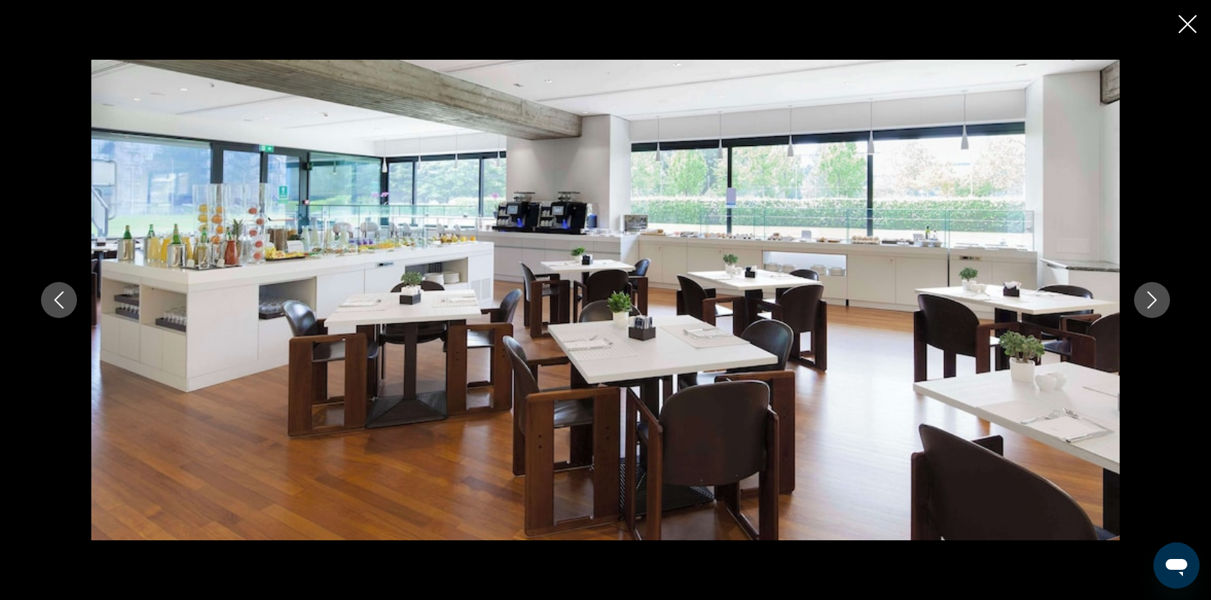
click at [1144, 295] on icon "Next image" at bounding box center [1152, 299] width 17 height 17
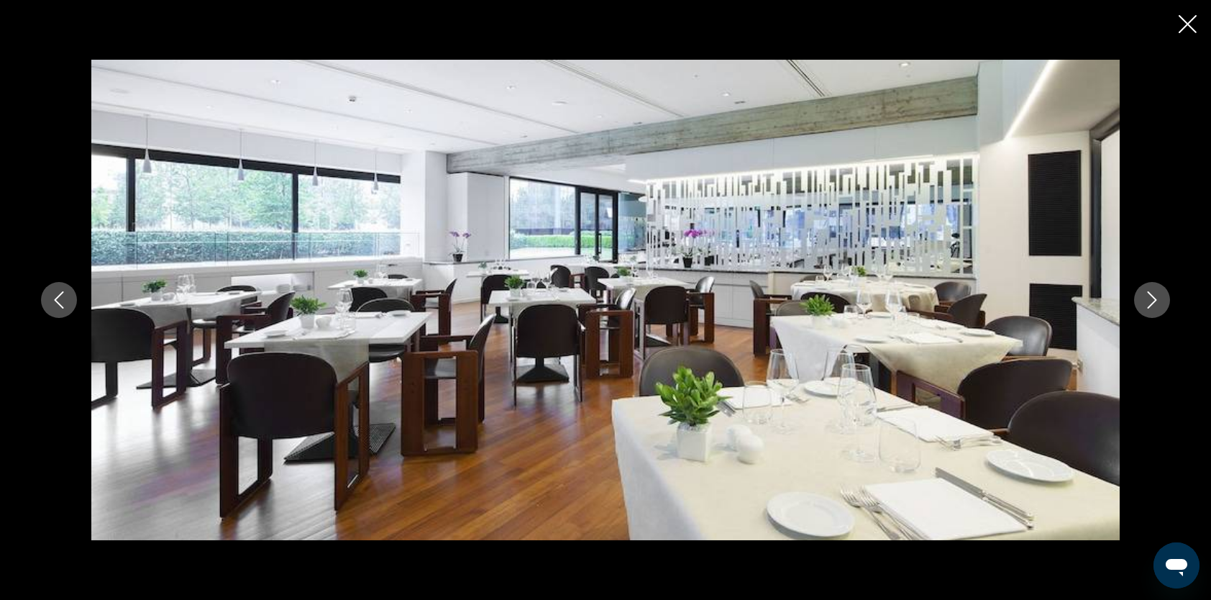
click at [1144, 295] on icon "Next image" at bounding box center [1152, 299] width 17 height 17
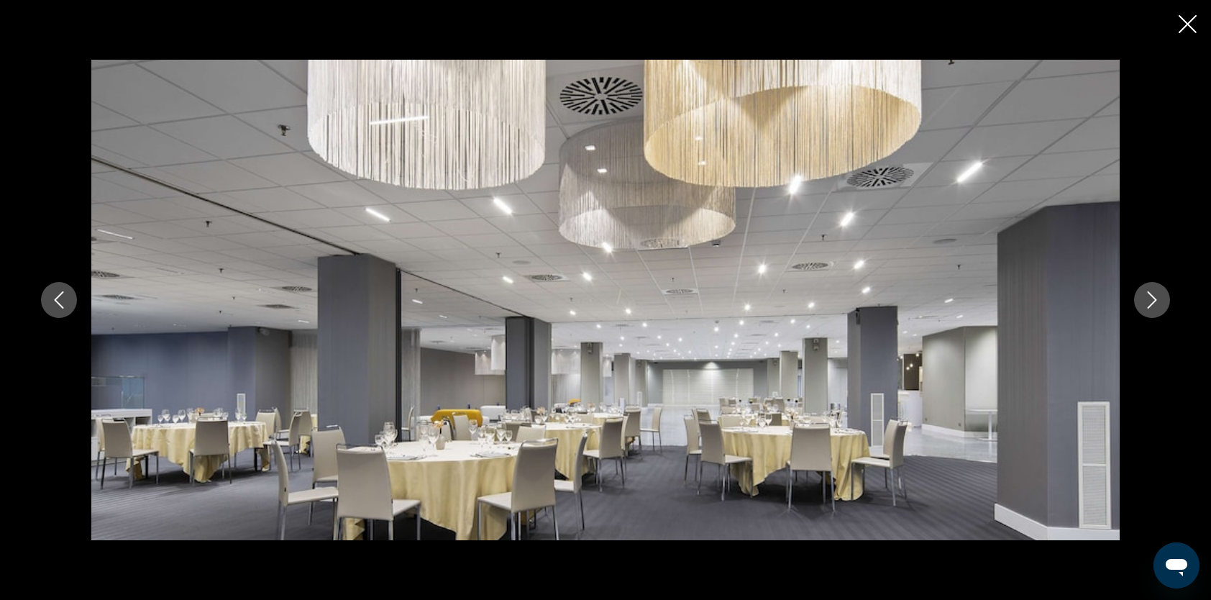
click at [1144, 295] on icon "Next image" at bounding box center [1152, 299] width 17 height 17
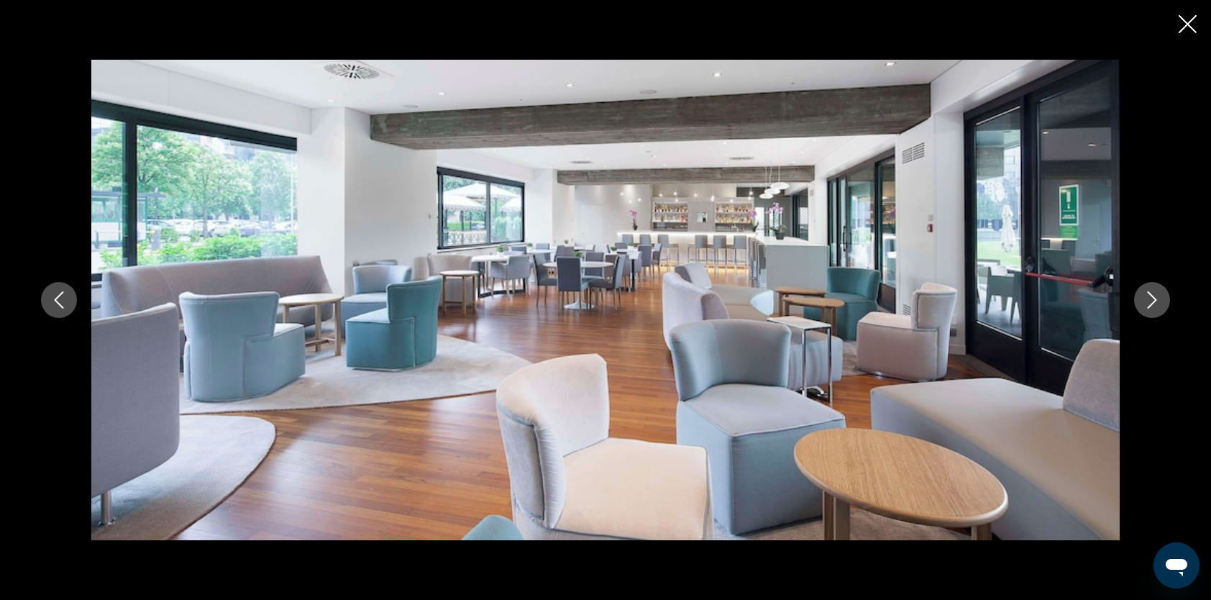
click at [1144, 295] on icon "Next image" at bounding box center [1152, 299] width 17 height 17
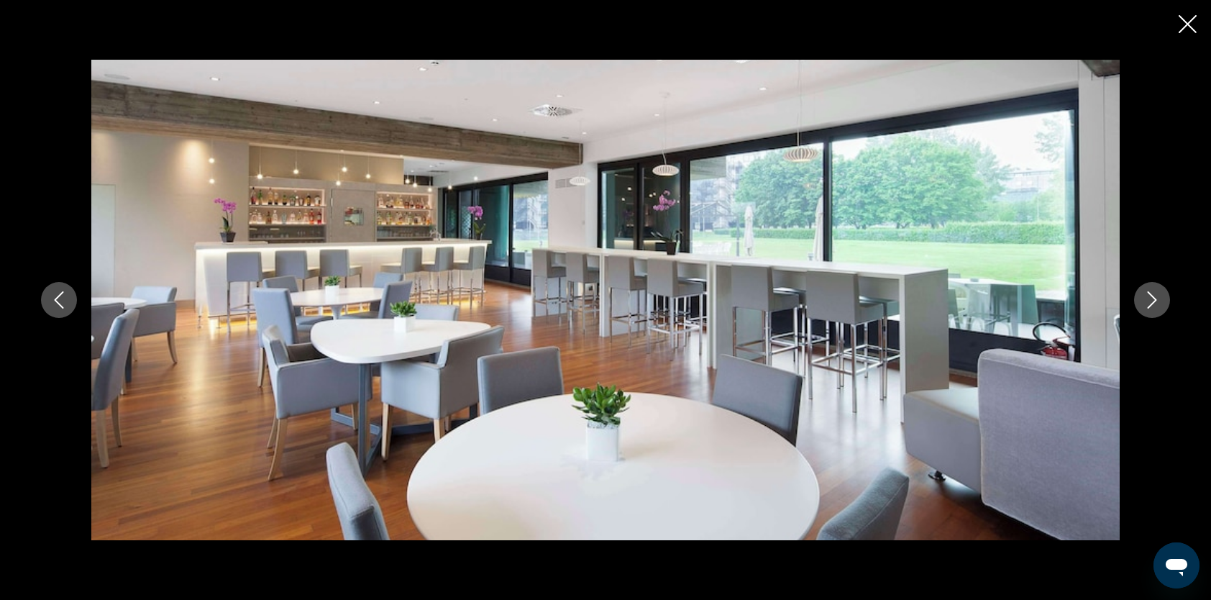
click at [1144, 295] on icon "Next image" at bounding box center [1152, 299] width 17 height 17
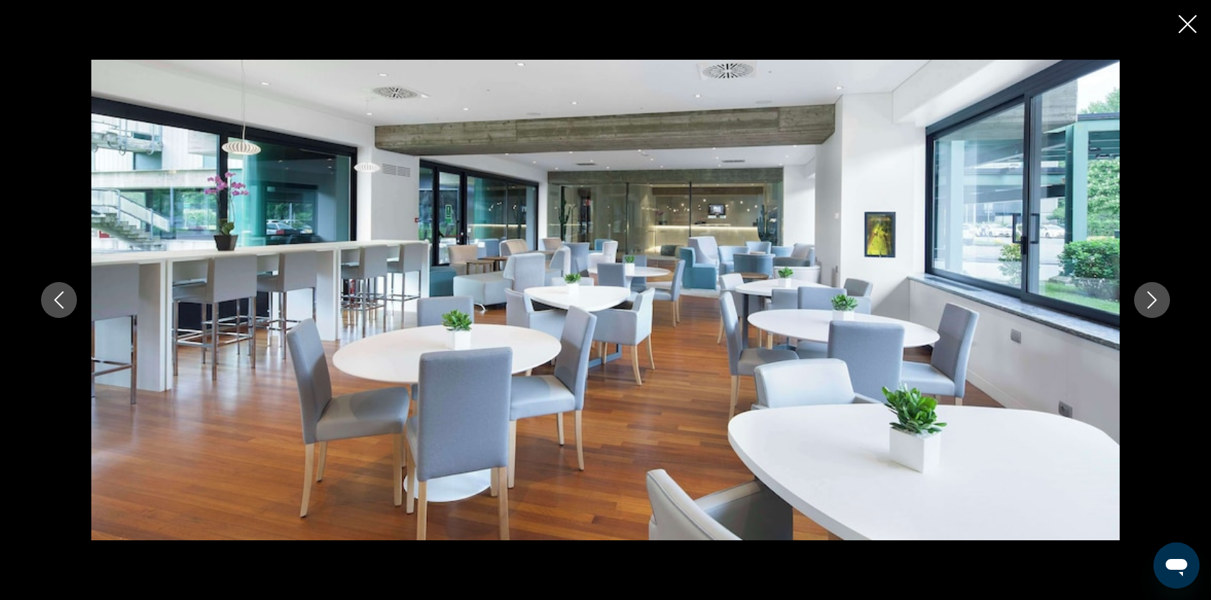
click at [1144, 295] on icon "Next image" at bounding box center [1152, 299] width 17 height 17
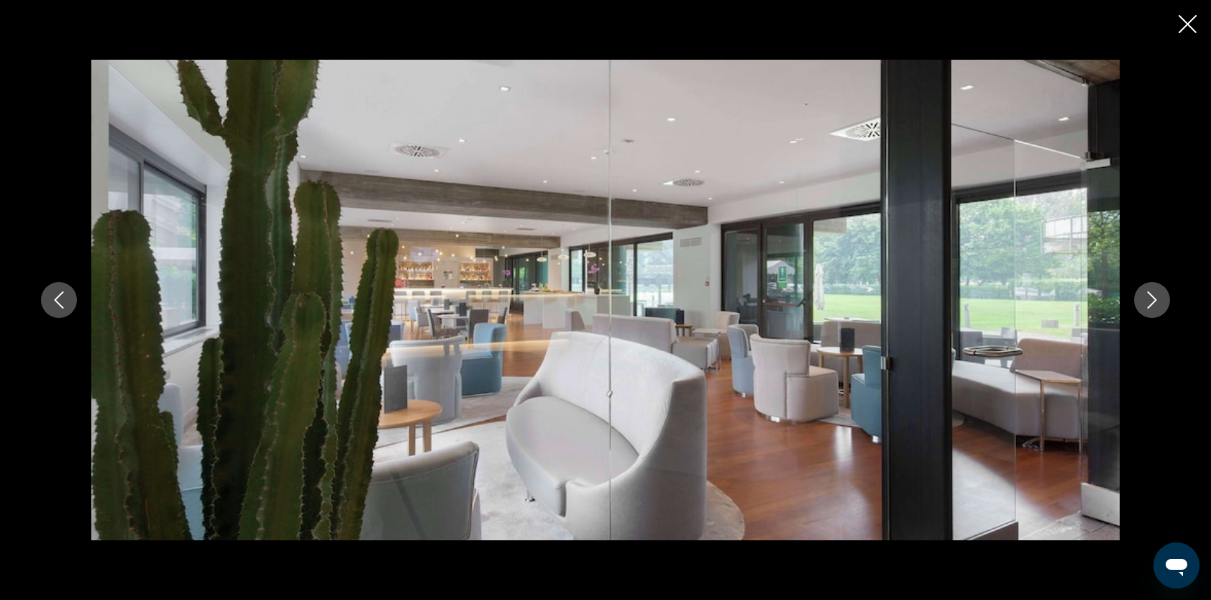
click at [1144, 295] on icon "Next image" at bounding box center [1152, 299] width 17 height 17
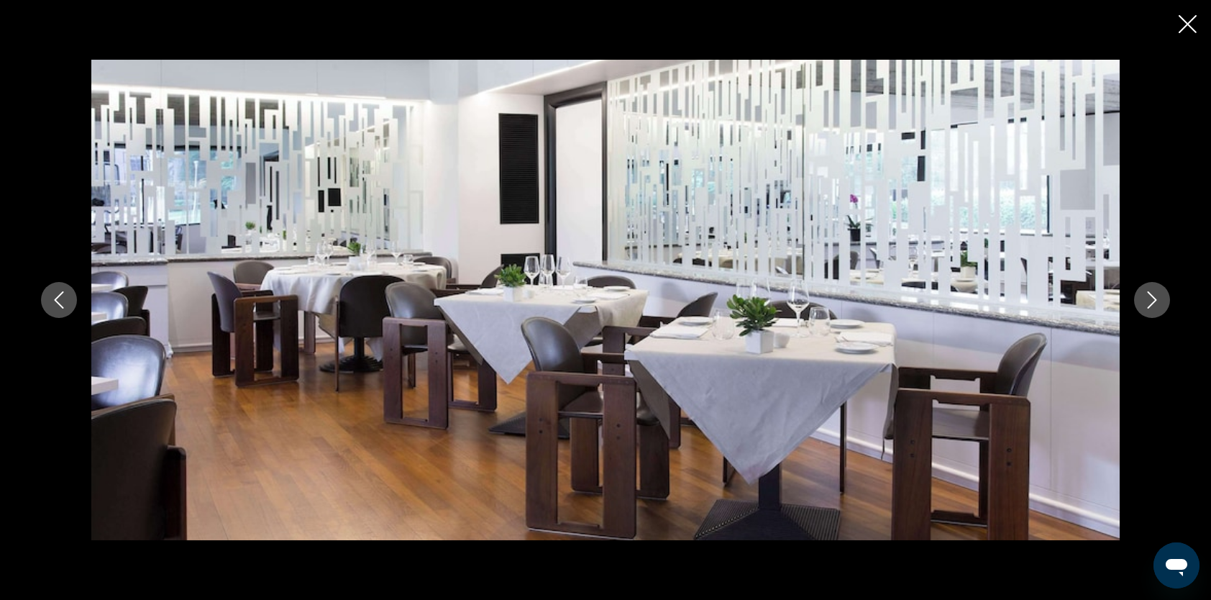
click at [1144, 295] on icon "Next image" at bounding box center [1152, 299] width 17 height 17
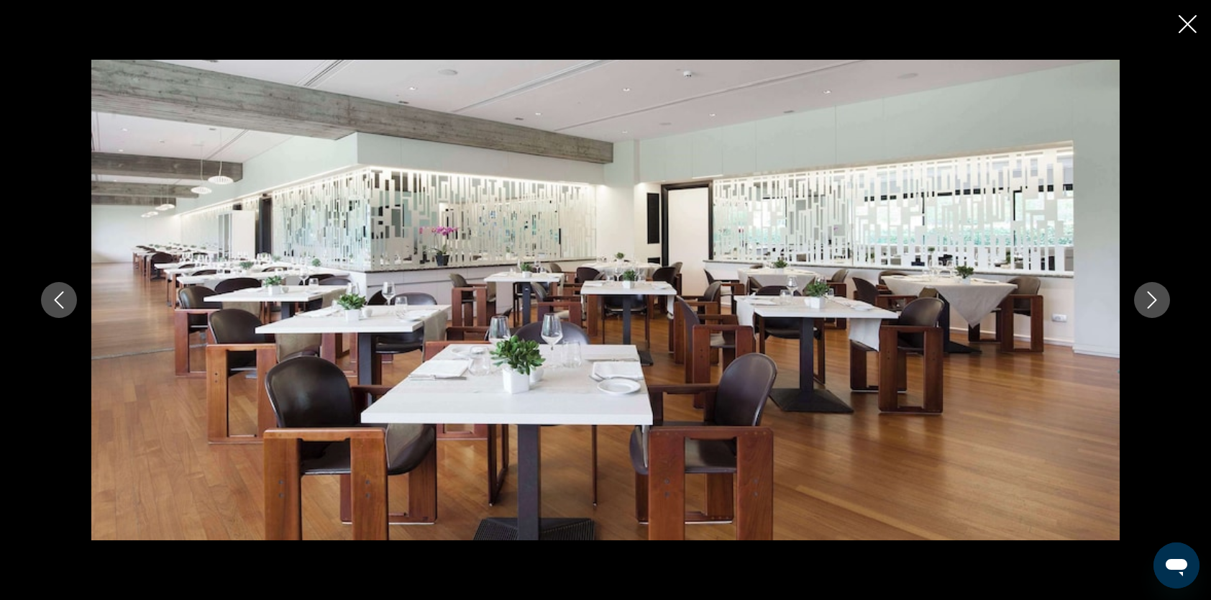
click at [1144, 295] on icon "Next image" at bounding box center [1152, 299] width 17 height 17
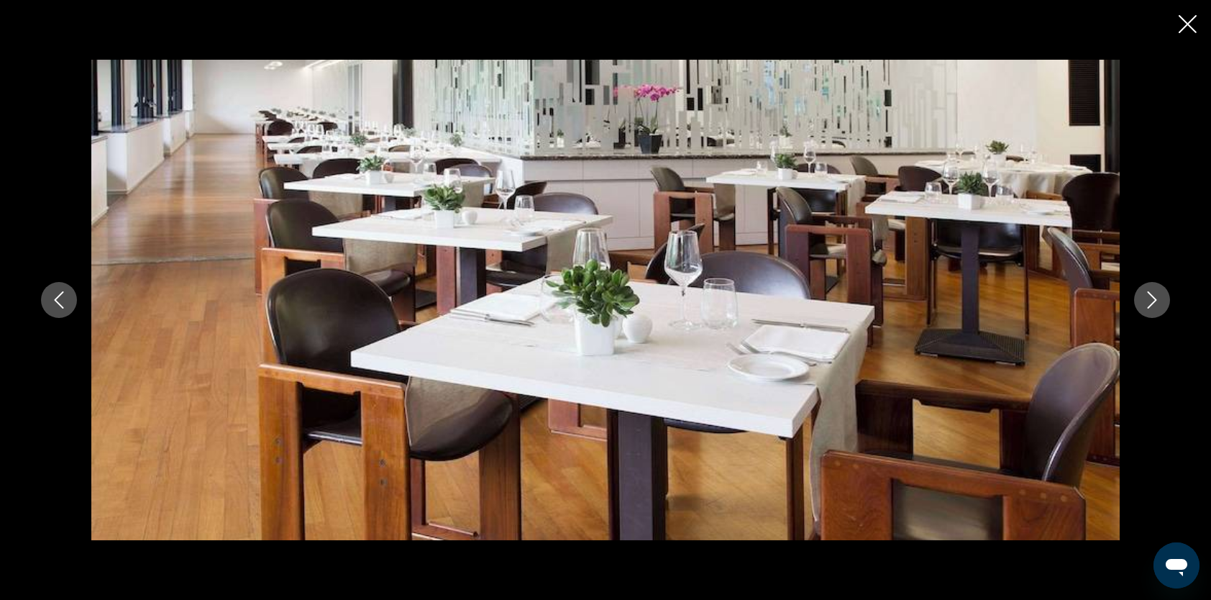
click at [1144, 295] on icon "Next image" at bounding box center [1152, 299] width 17 height 17
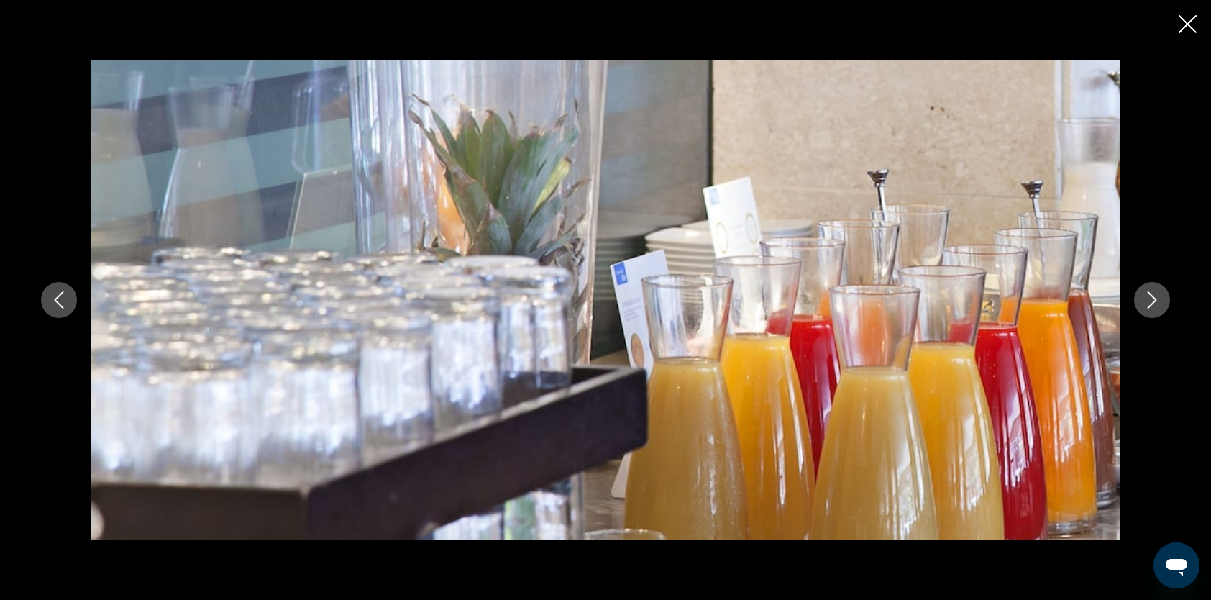
click at [1144, 295] on icon "Next image" at bounding box center [1152, 299] width 17 height 17
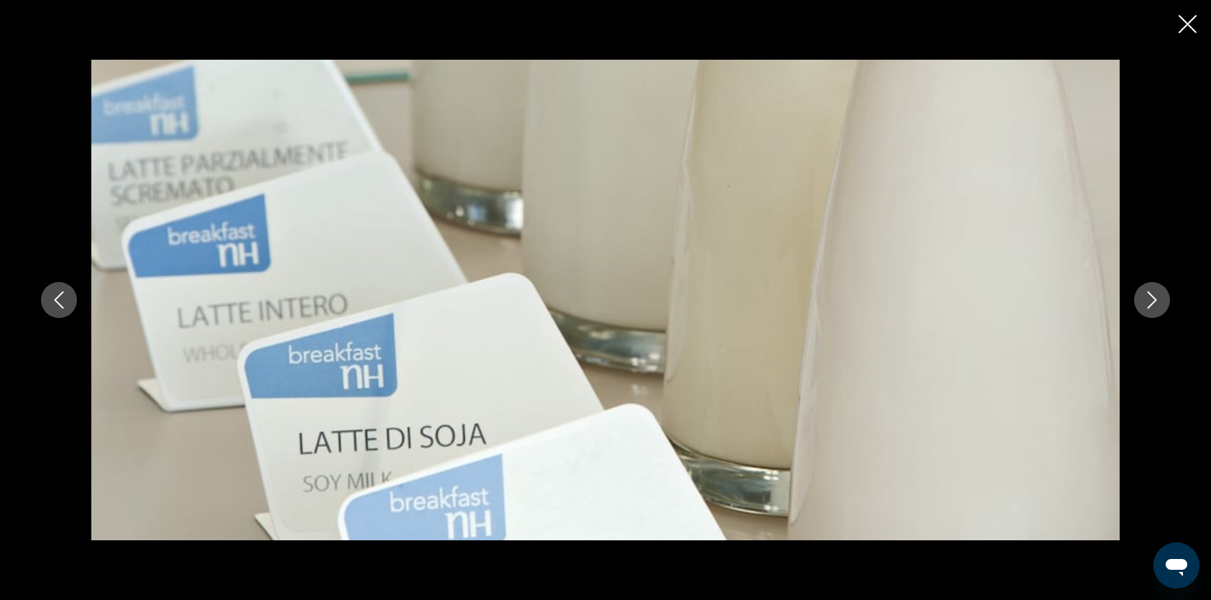
click at [1144, 295] on icon "Next image" at bounding box center [1152, 299] width 17 height 17
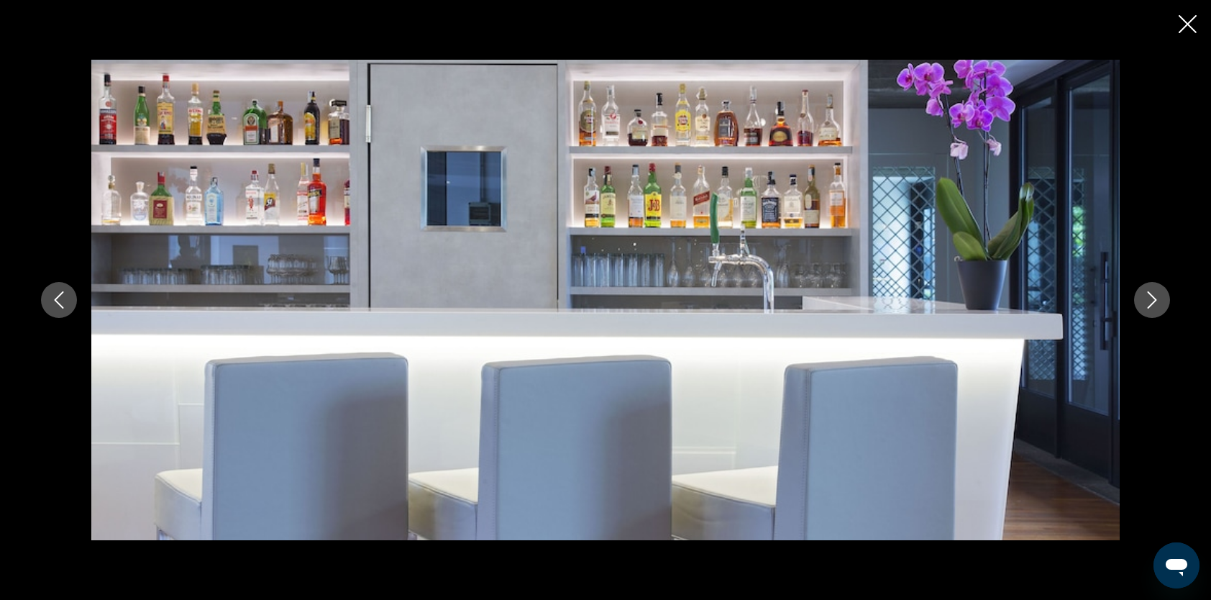
click at [1144, 295] on icon "Next image" at bounding box center [1152, 299] width 17 height 17
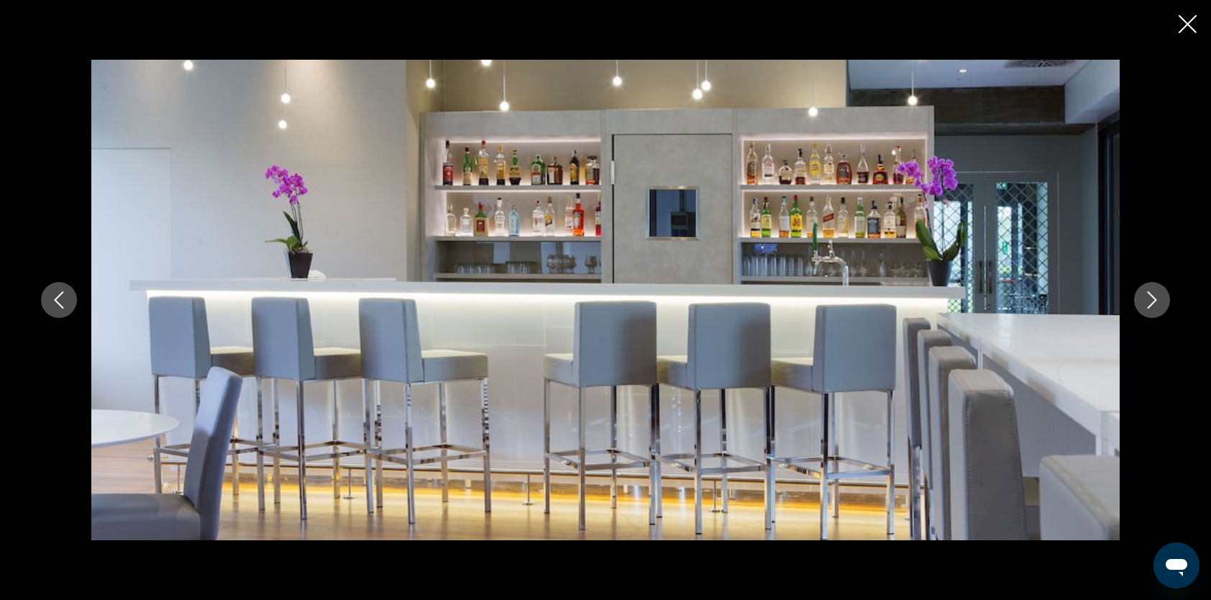
click at [1144, 295] on icon "Next image" at bounding box center [1152, 299] width 17 height 17
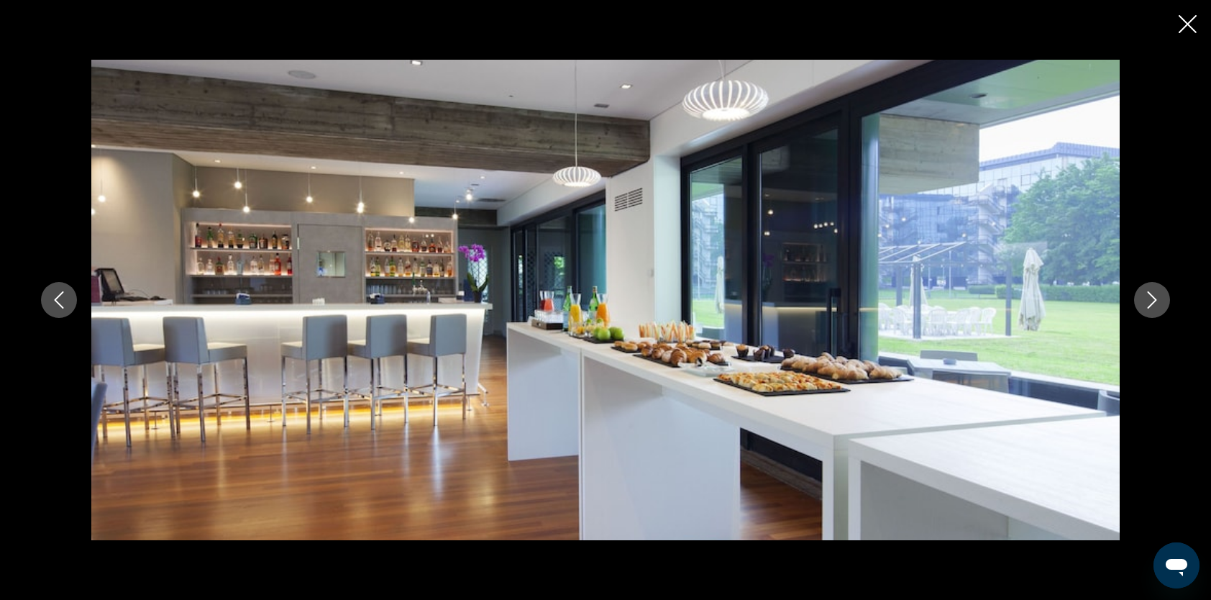
click at [1144, 295] on icon "Next image" at bounding box center [1152, 299] width 17 height 17
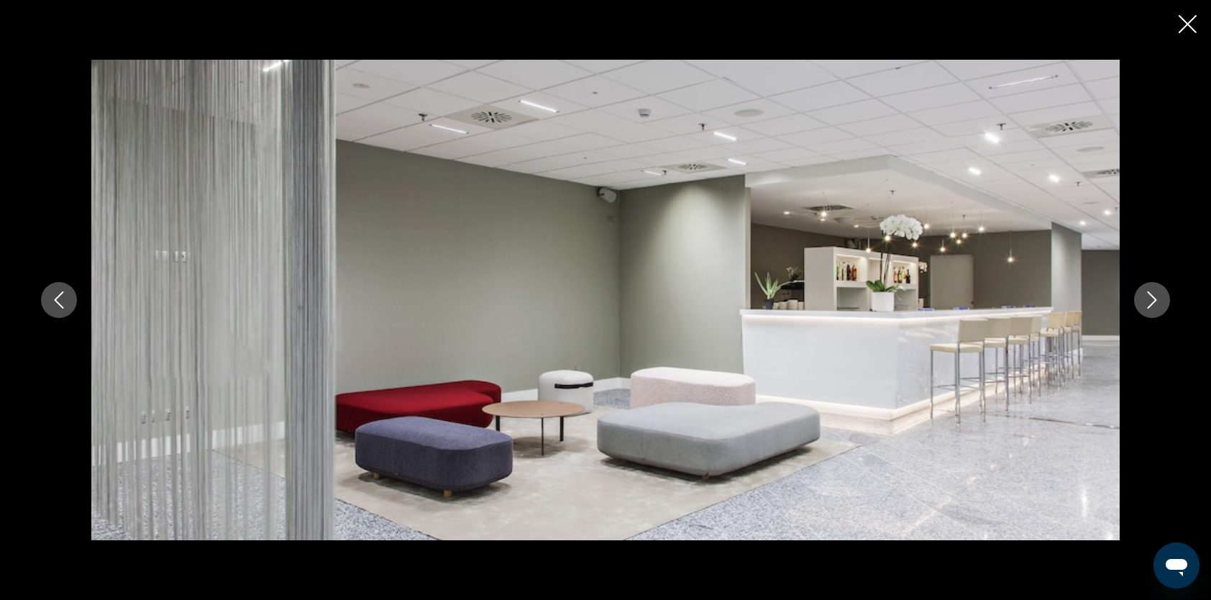
click at [1144, 296] on icon "Next image" at bounding box center [1152, 299] width 17 height 17
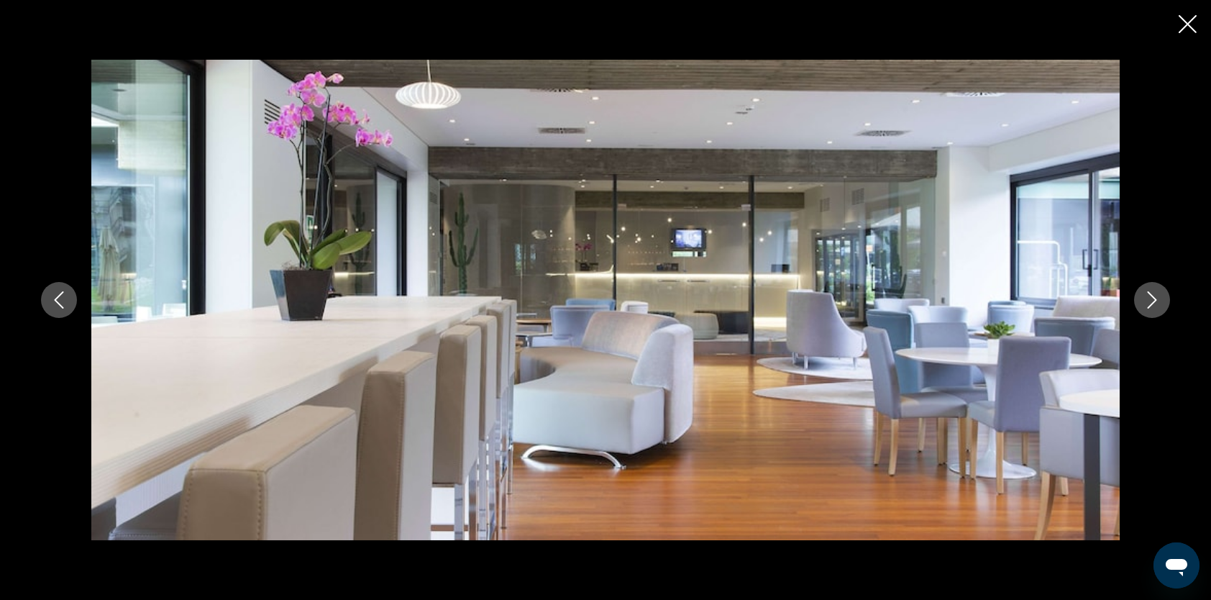
click at [1144, 296] on icon "Next image" at bounding box center [1152, 299] width 17 height 17
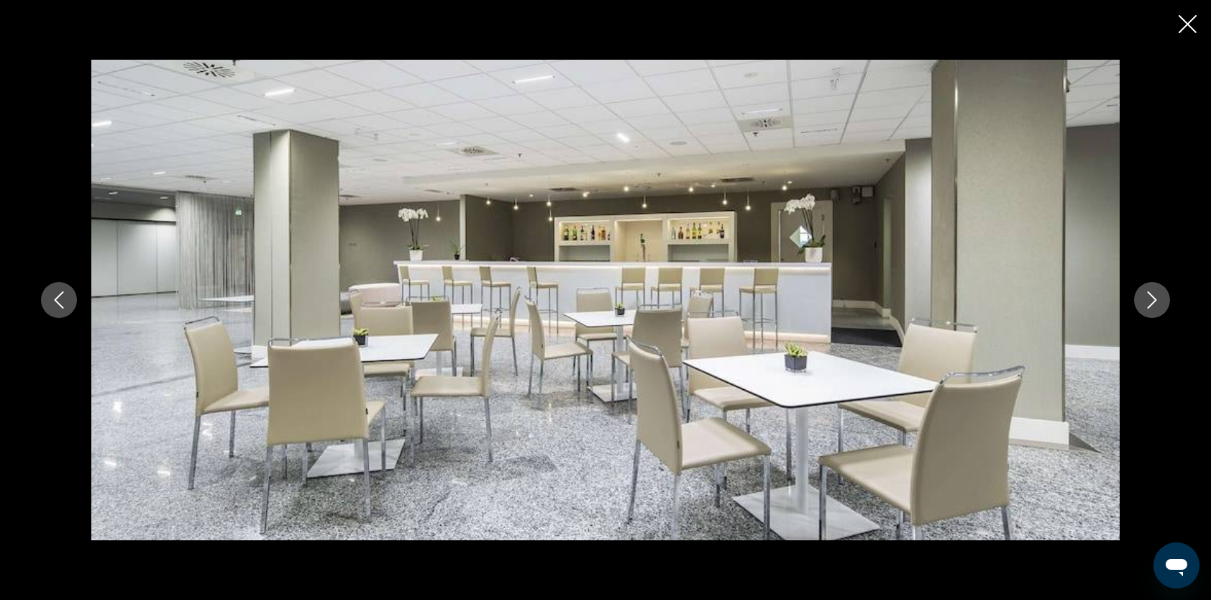
click at [1144, 296] on icon "Next image" at bounding box center [1152, 299] width 17 height 17
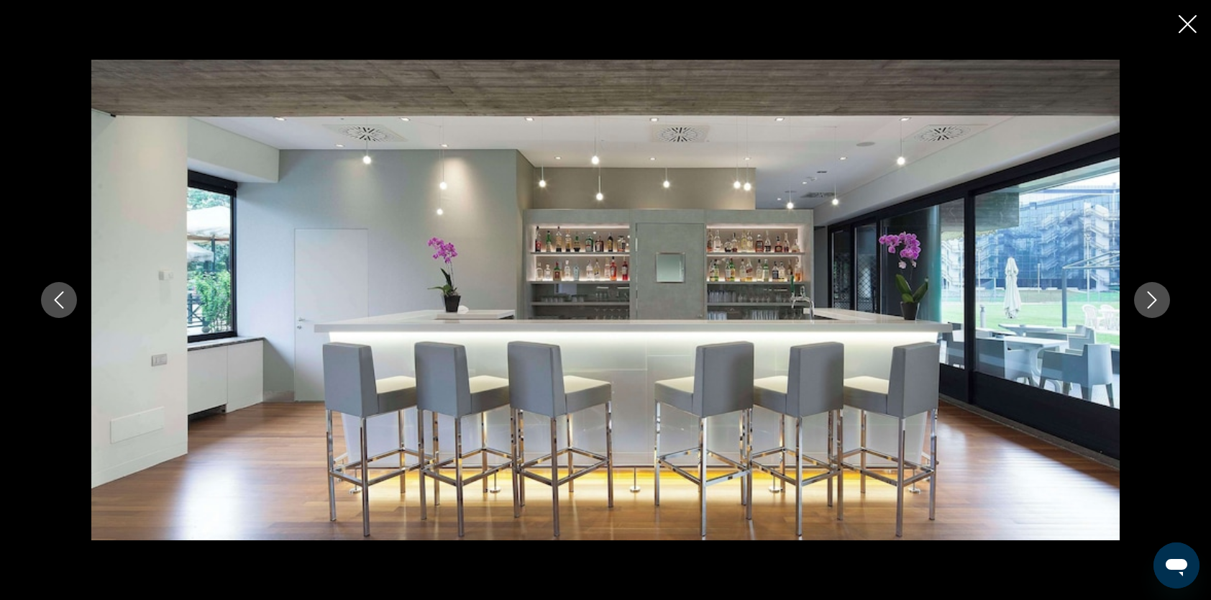
click at [1144, 296] on icon "Next image" at bounding box center [1152, 299] width 17 height 17
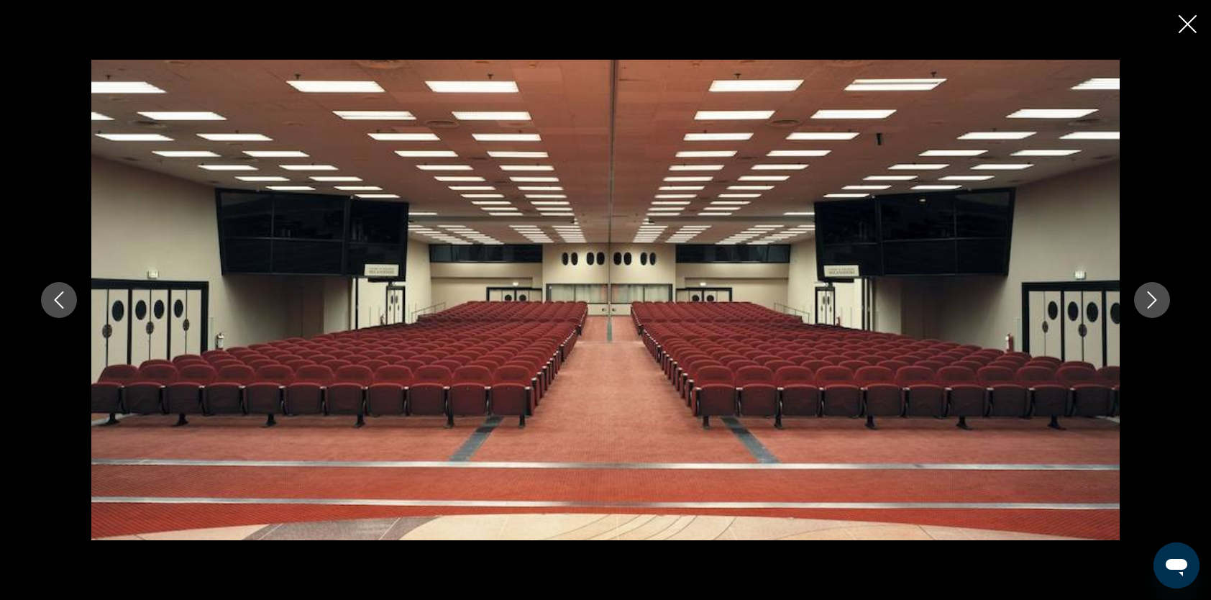
click at [1144, 296] on icon "Next image" at bounding box center [1152, 299] width 17 height 17
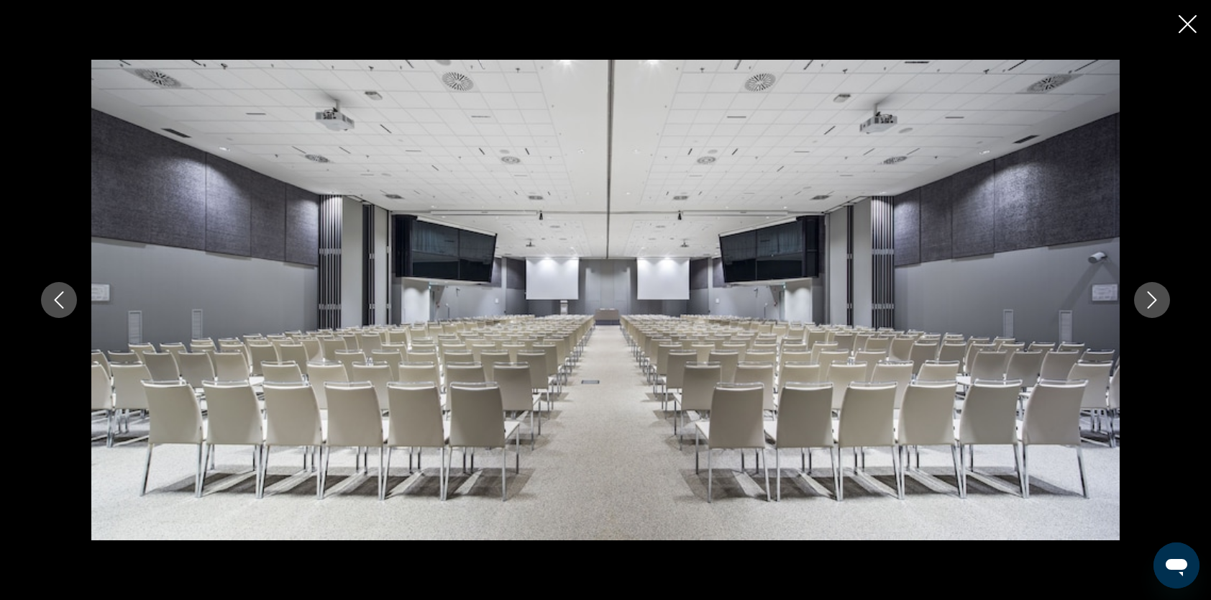
click at [1144, 296] on icon "Next image" at bounding box center [1152, 299] width 17 height 17
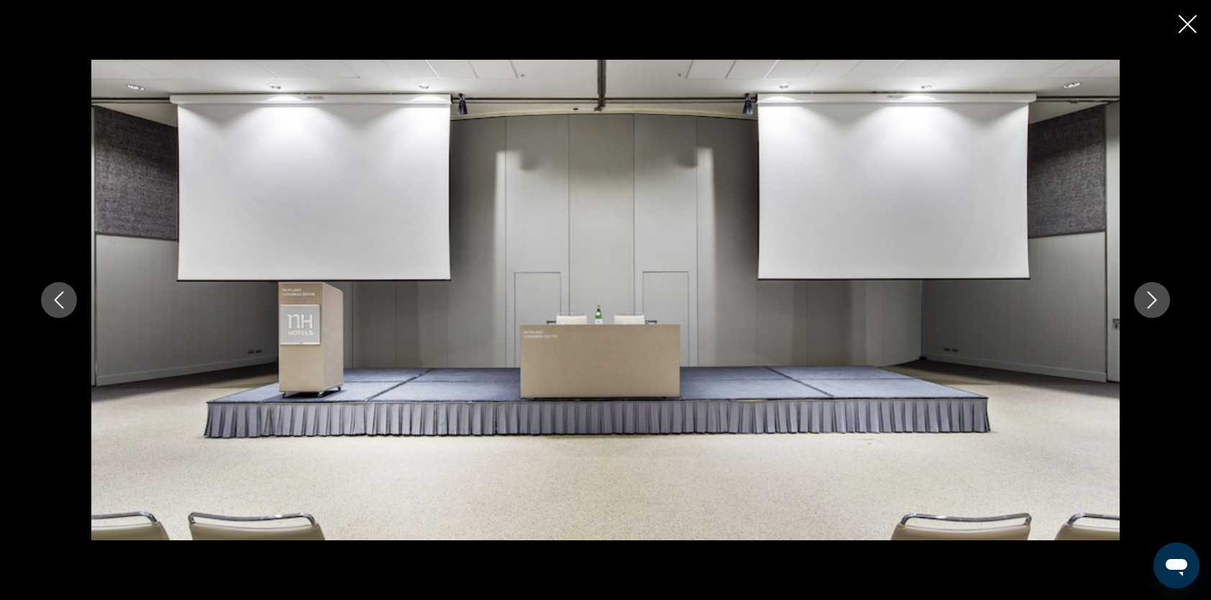
click at [1144, 296] on icon "Next image" at bounding box center [1152, 299] width 17 height 17
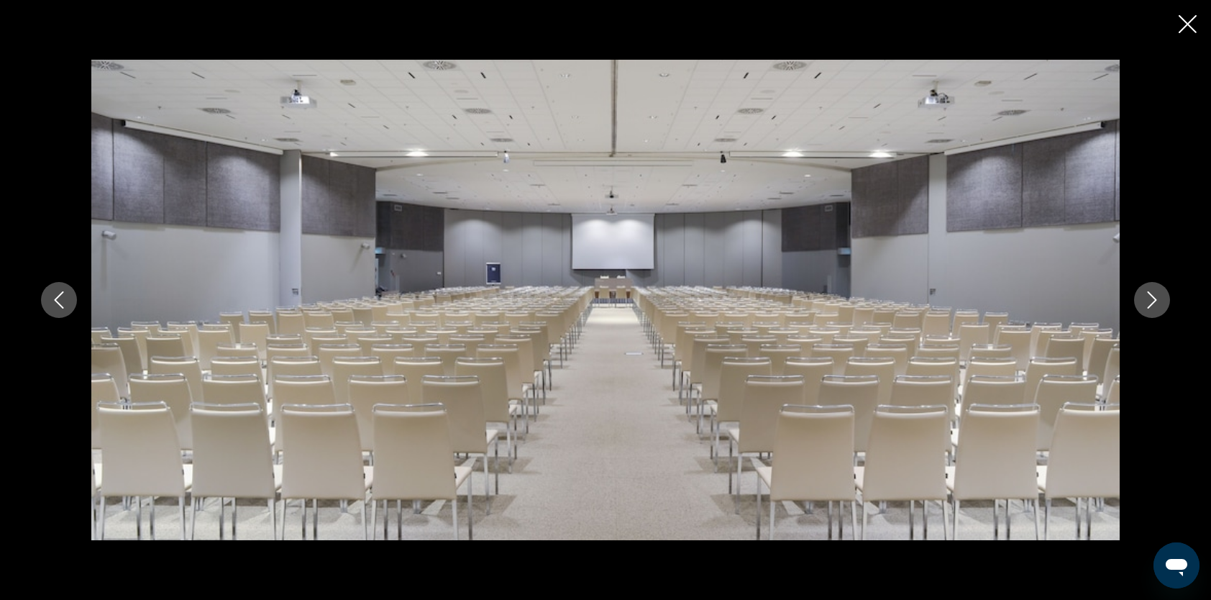
click at [1144, 296] on icon "Next image" at bounding box center [1152, 299] width 17 height 17
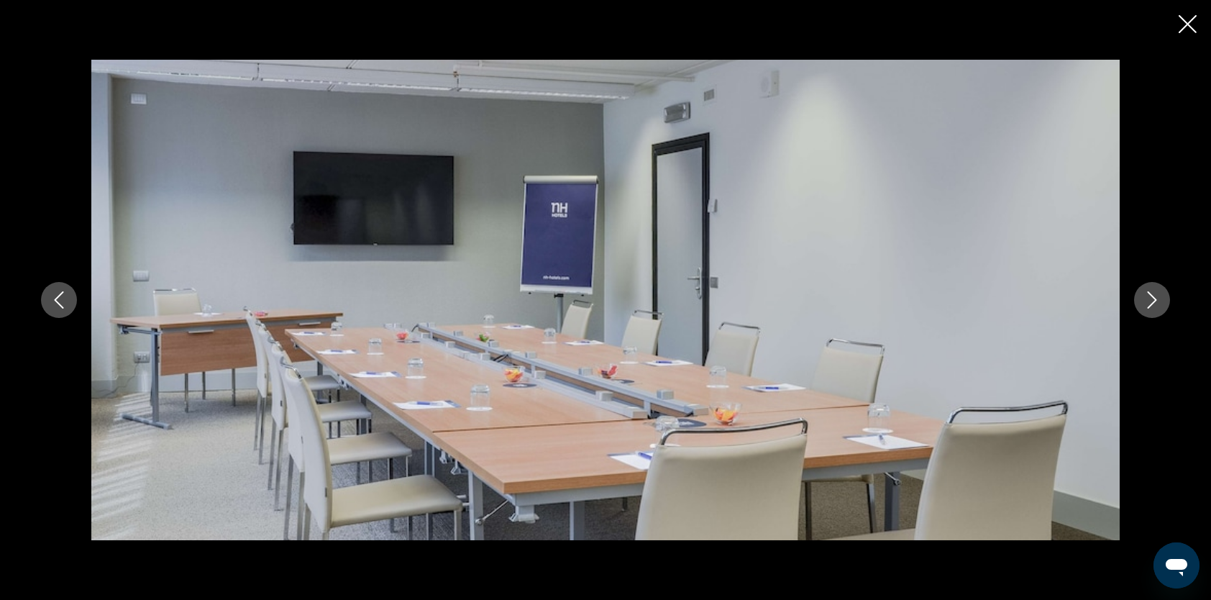
click at [1144, 296] on icon "Next image" at bounding box center [1152, 299] width 17 height 17
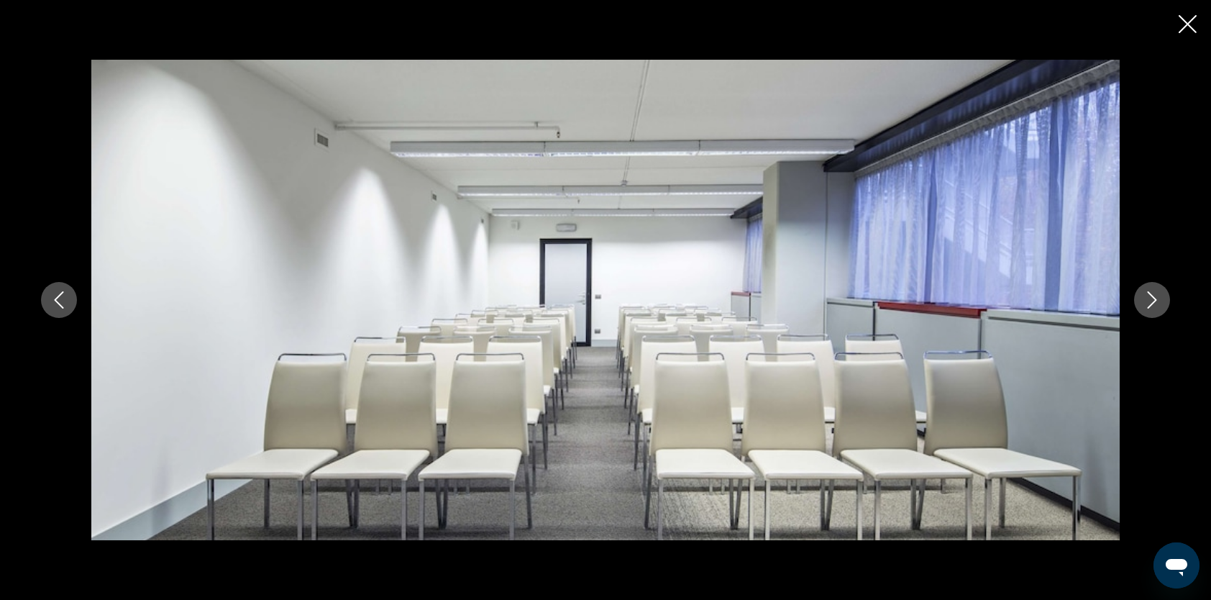
click at [1144, 296] on icon "Next image" at bounding box center [1152, 299] width 17 height 17
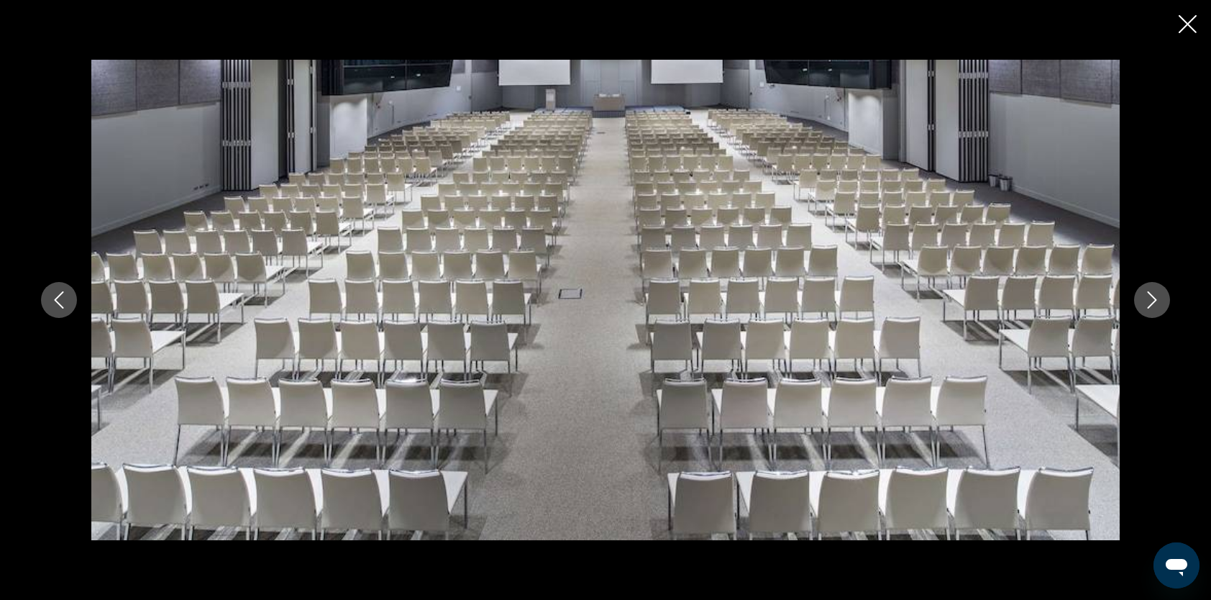
click at [1144, 296] on icon "Next image" at bounding box center [1152, 299] width 17 height 17
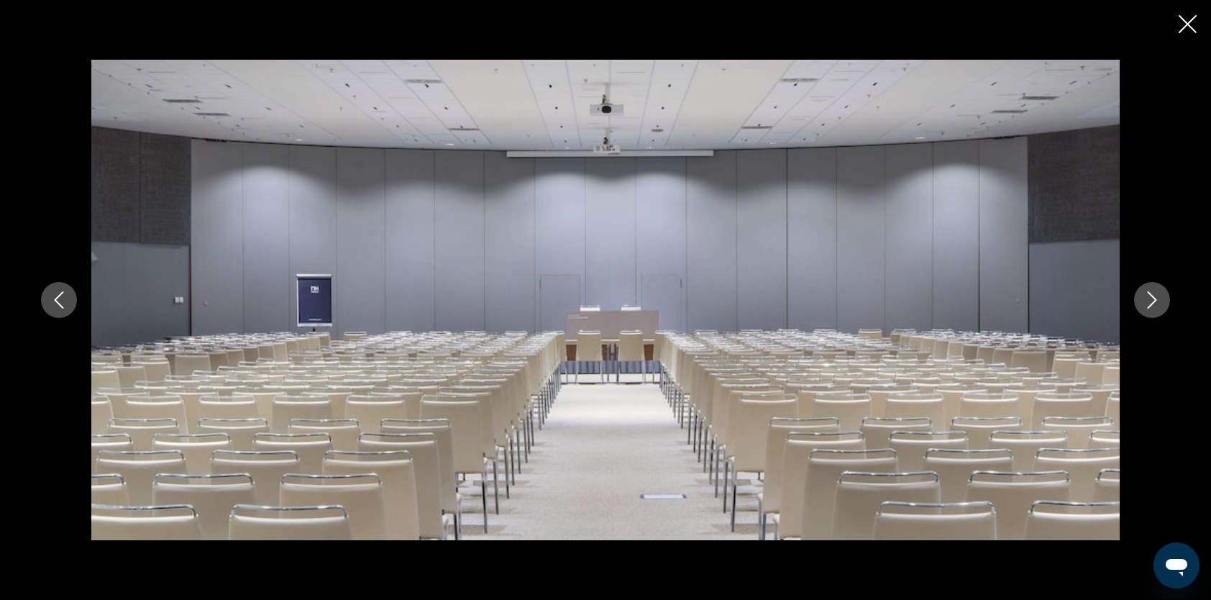
click at [1144, 296] on icon "Next image" at bounding box center [1152, 299] width 17 height 17
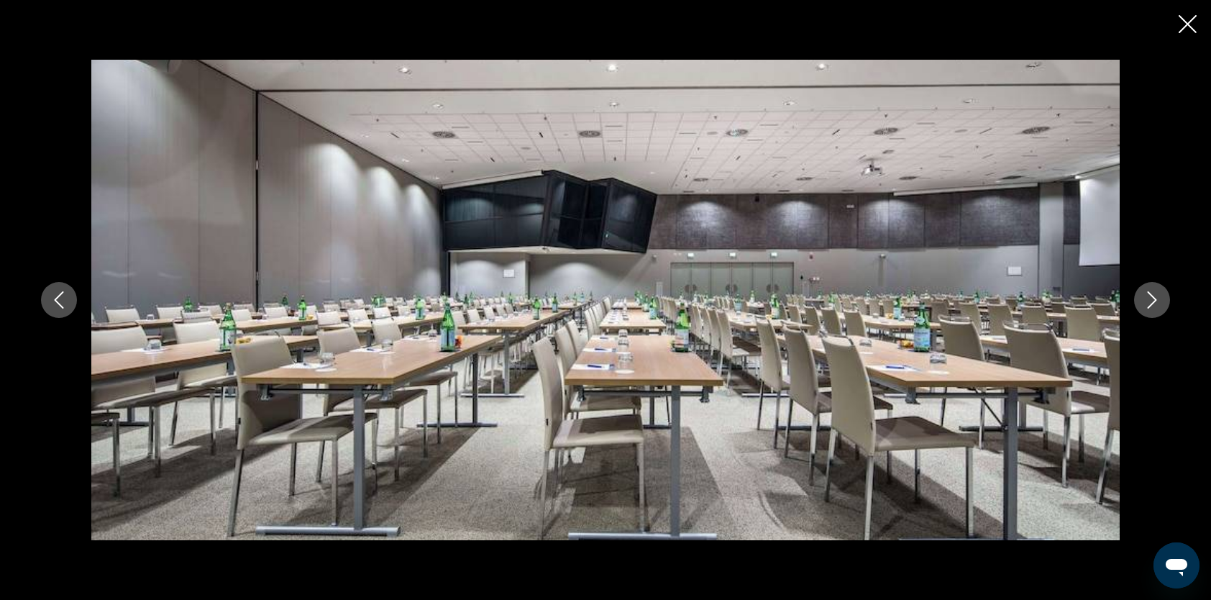
click at [1144, 296] on icon "Next image" at bounding box center [1152, 299] width 17 height 17
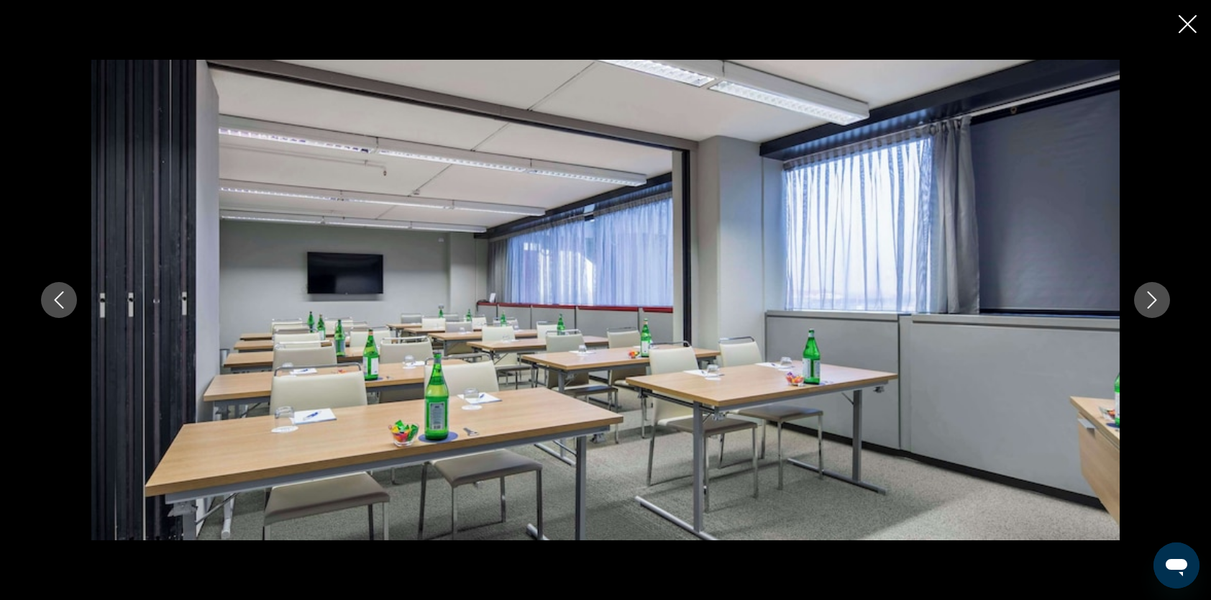
click at [1144, 296] on icon "Next image" at bounding box center [1152, 299] width 17 height 17
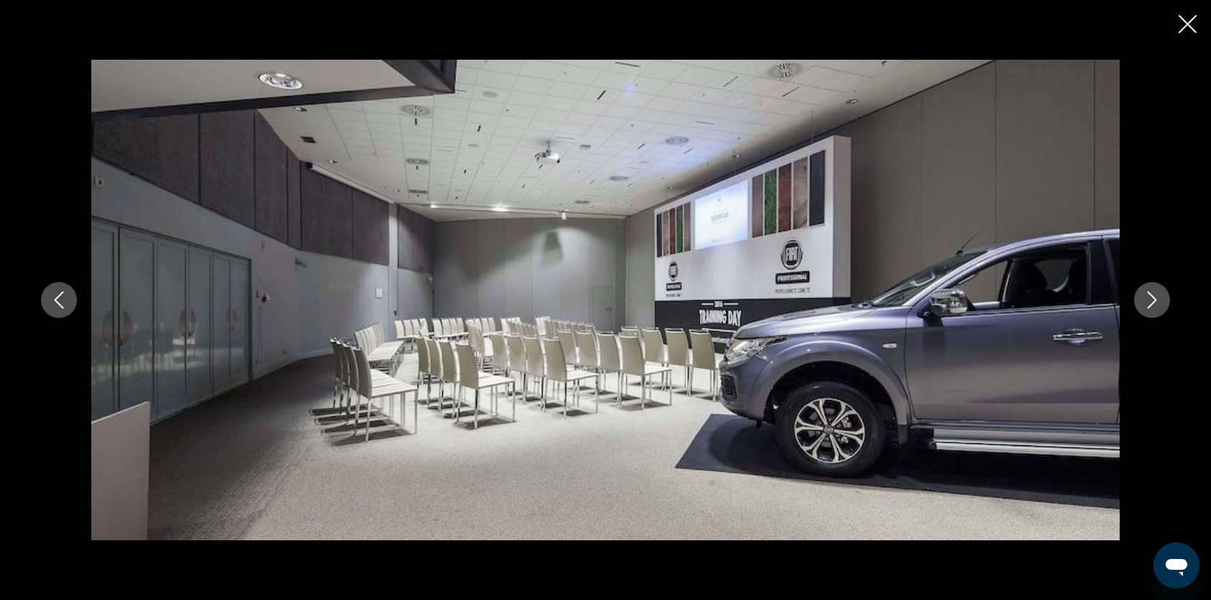
click at [1144, 296] on icon "Next image" at bounding box center [1152, 299] width 17 height 17
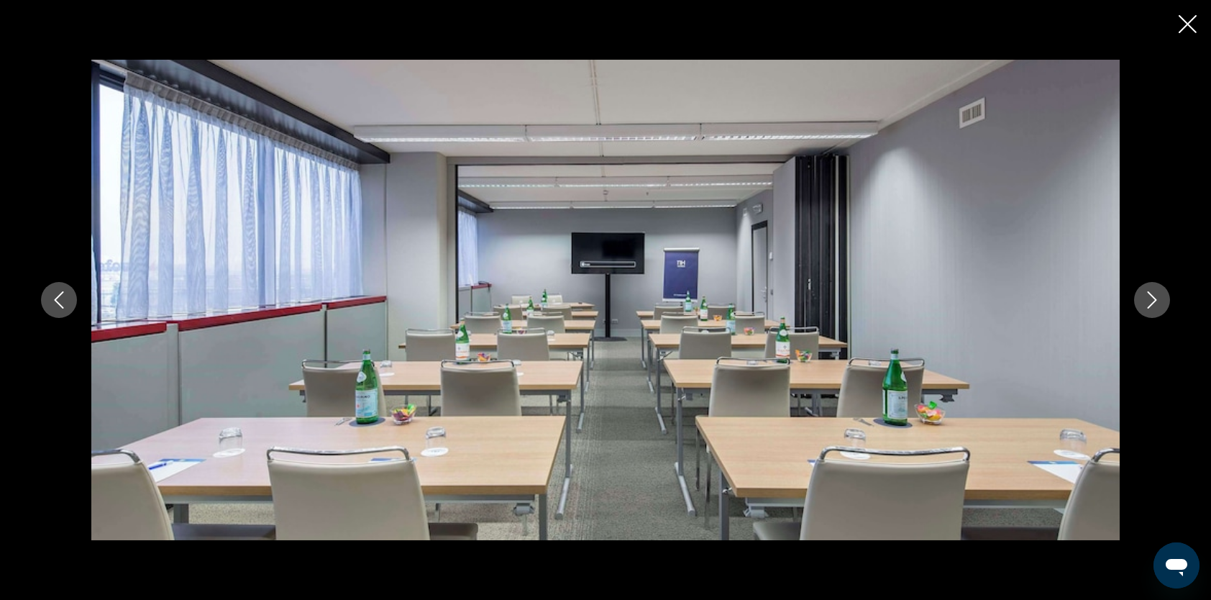
click at [1144, 296] on icon "Next image" at bounding box center [1152, 299] width 17 height 17
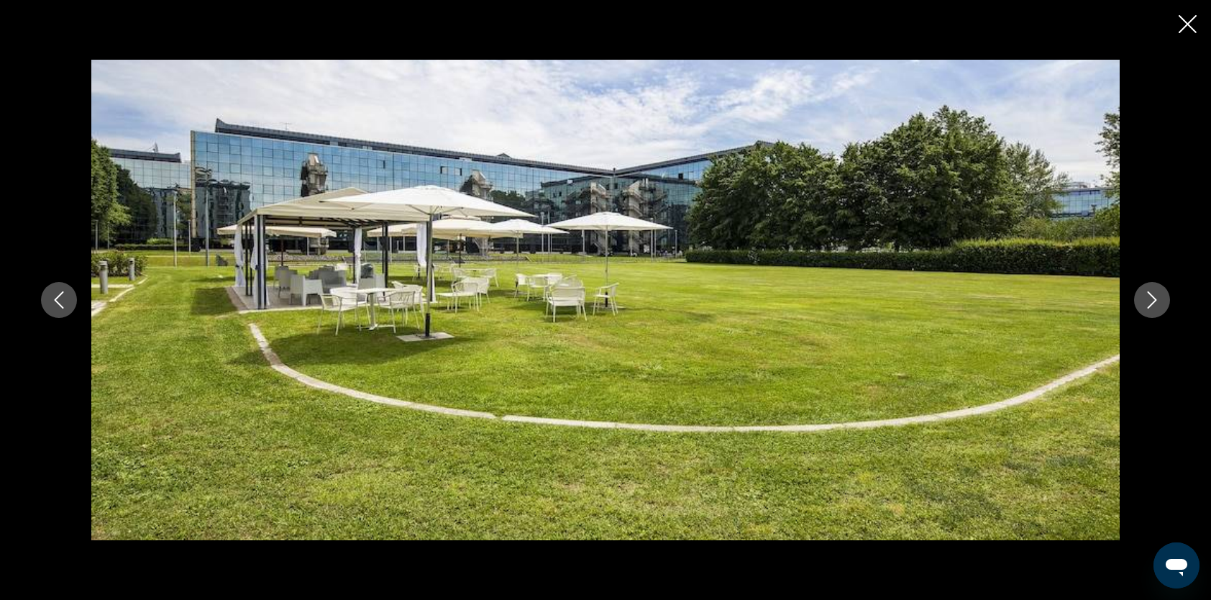
click at [1144, 296] on icon "Next image" at bounding box center [1152, 299] width 17 height 17
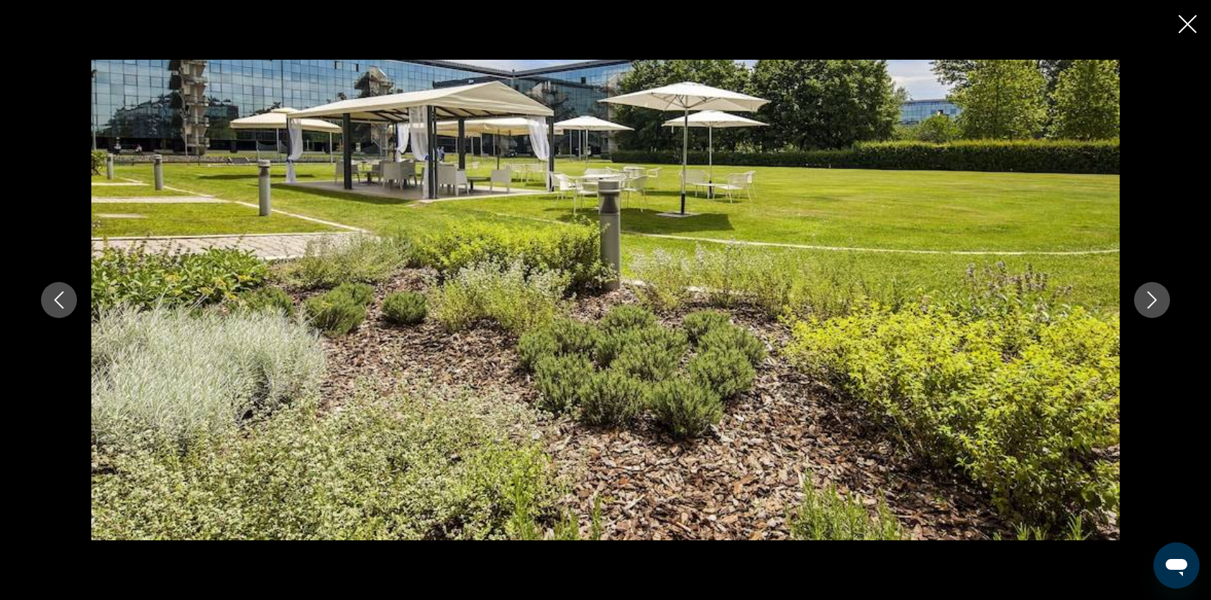
click at [1154, 295] on icon "Next image" at bounding box center [1152, 299] width 17 height 17
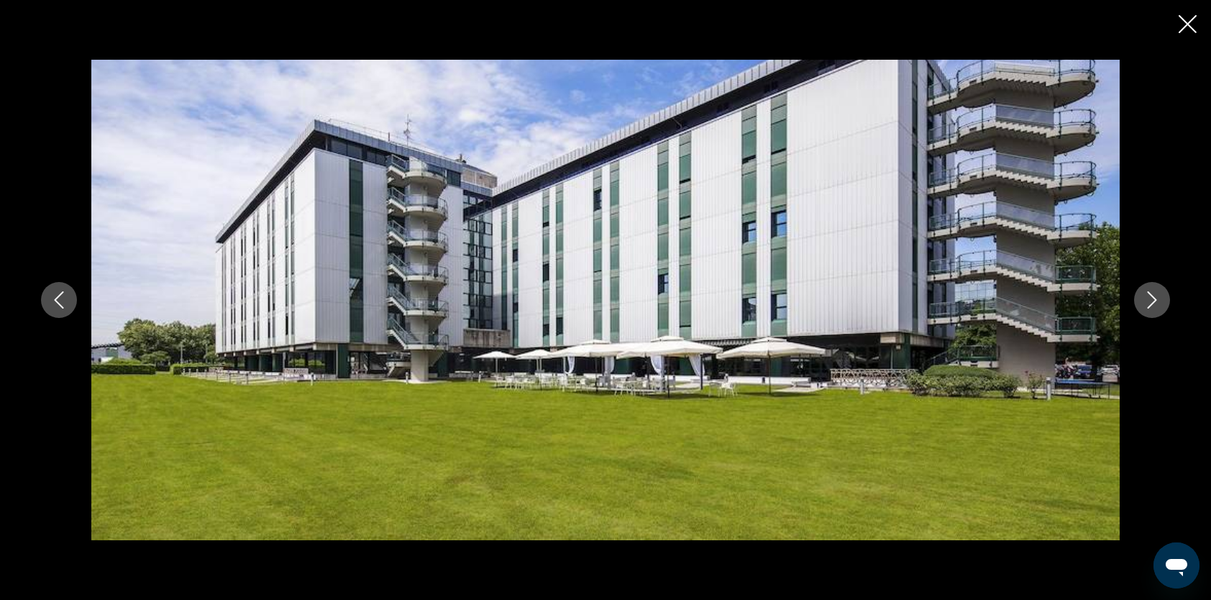
click at [1154, 295] on icon "Next image" at bounding box center [1152, 299] width 17 height 17
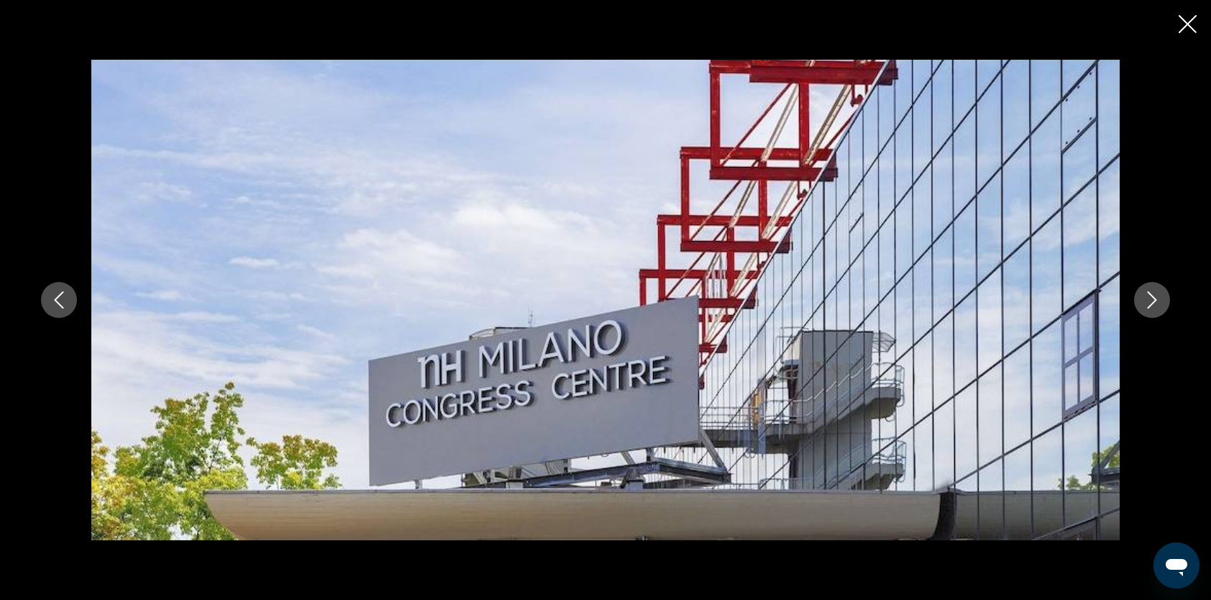
click at [1154, 295] on icon "Next image" at bounding box center [1152, 299] width 17 height 17
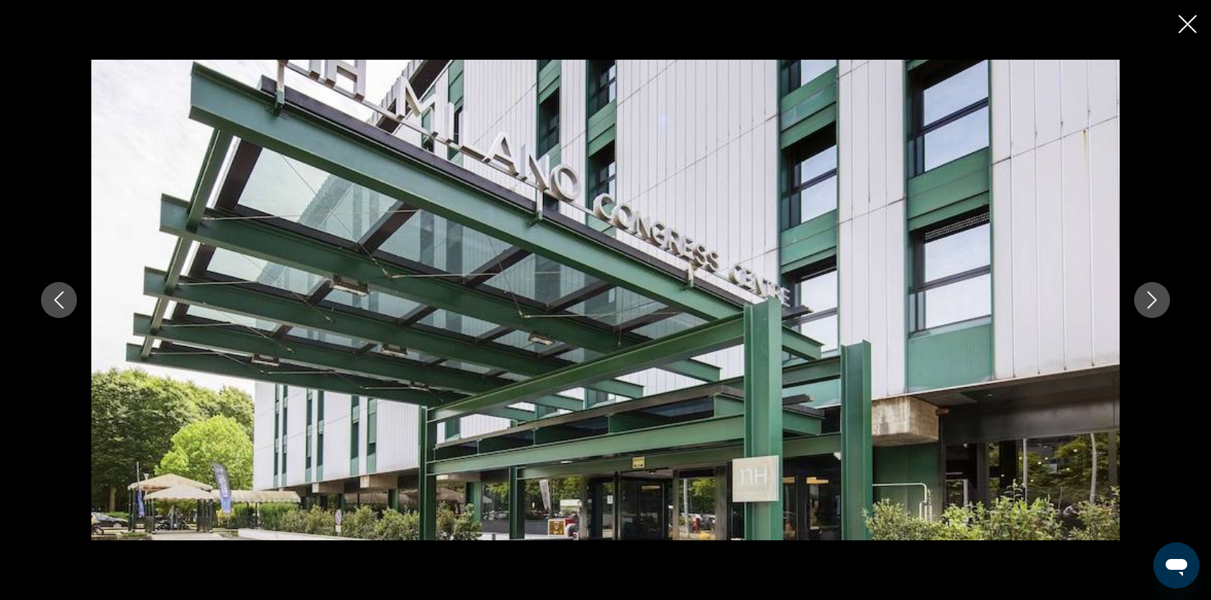
click at [1154, 295] on icon "Next image" at bounding box center [1152, 299] width 17 height 17
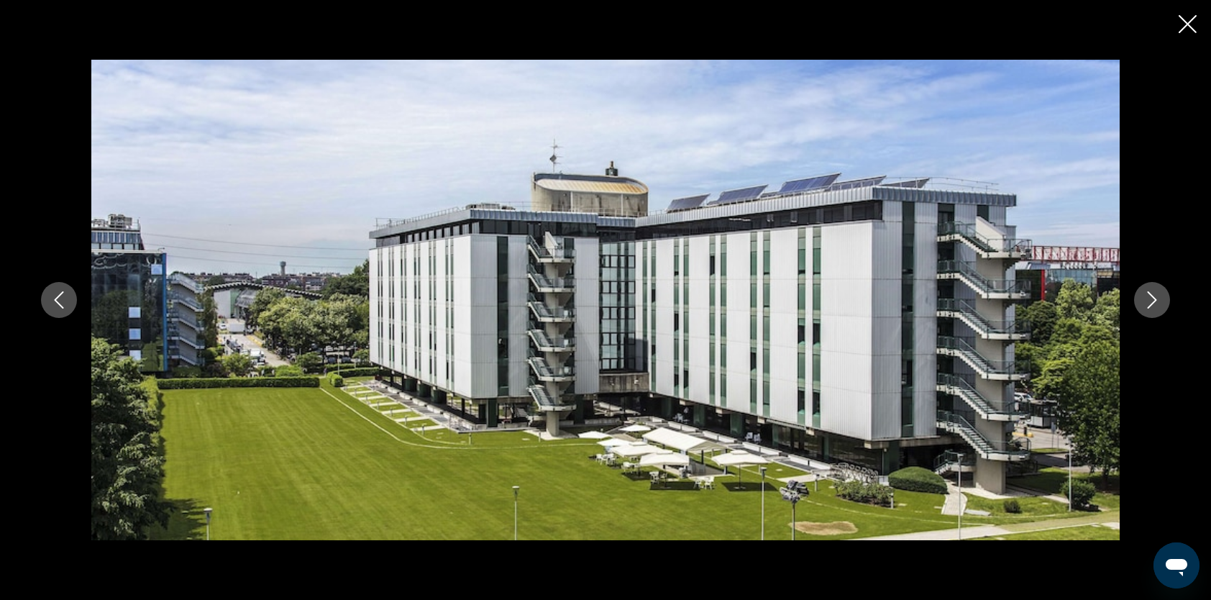
click at [1154, 296] on icon "Next image" at bounding box center [1152, 299] width 17 height 17
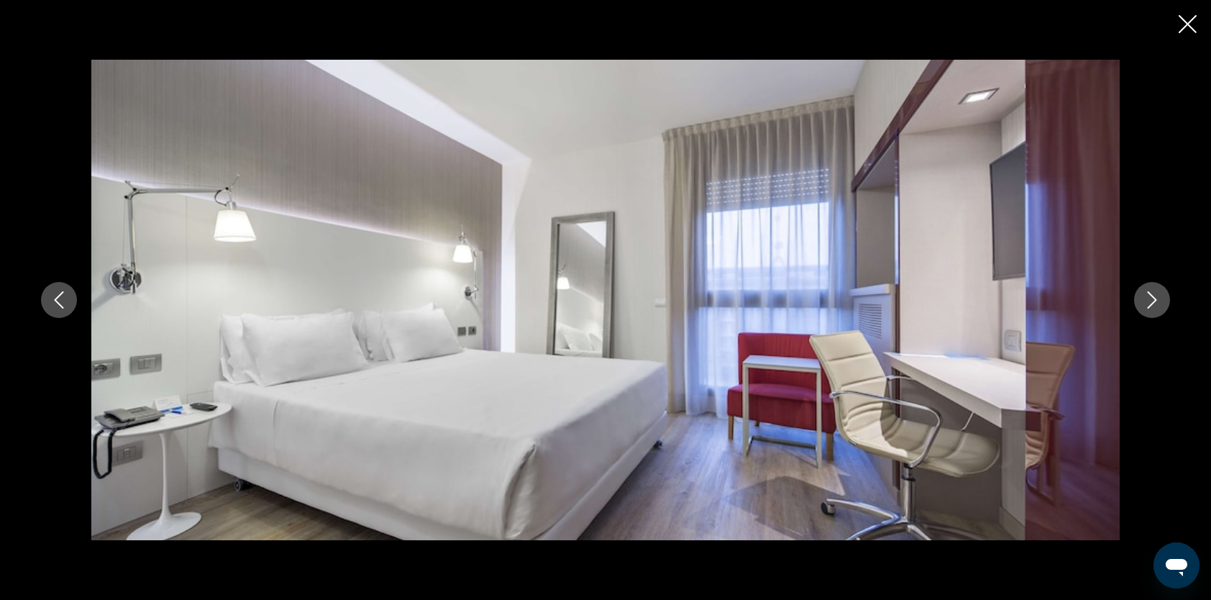
click at [1154, 296] on icon "Next image" at bounding box center [1152, 299] width 17 height 17
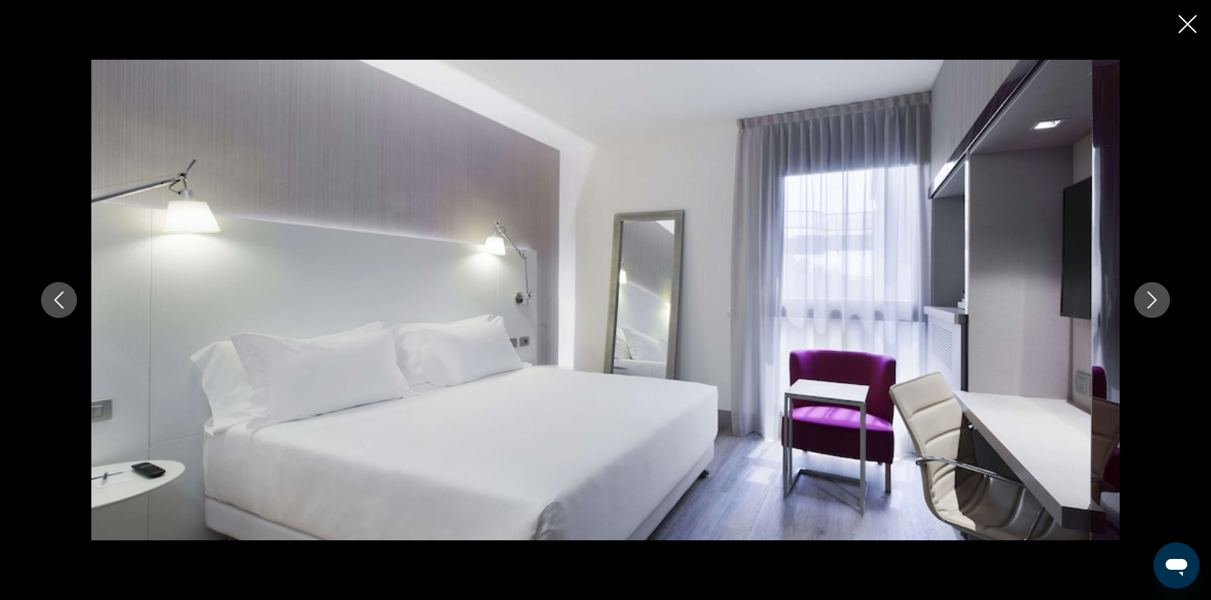
click at [1184, 13] on div "prev next" at bounding box center [605, 300] width 1211 height 600
click at [1185, 20] on icon "Close slideshow" at bounding box center [1188, 24] width 18 height 18
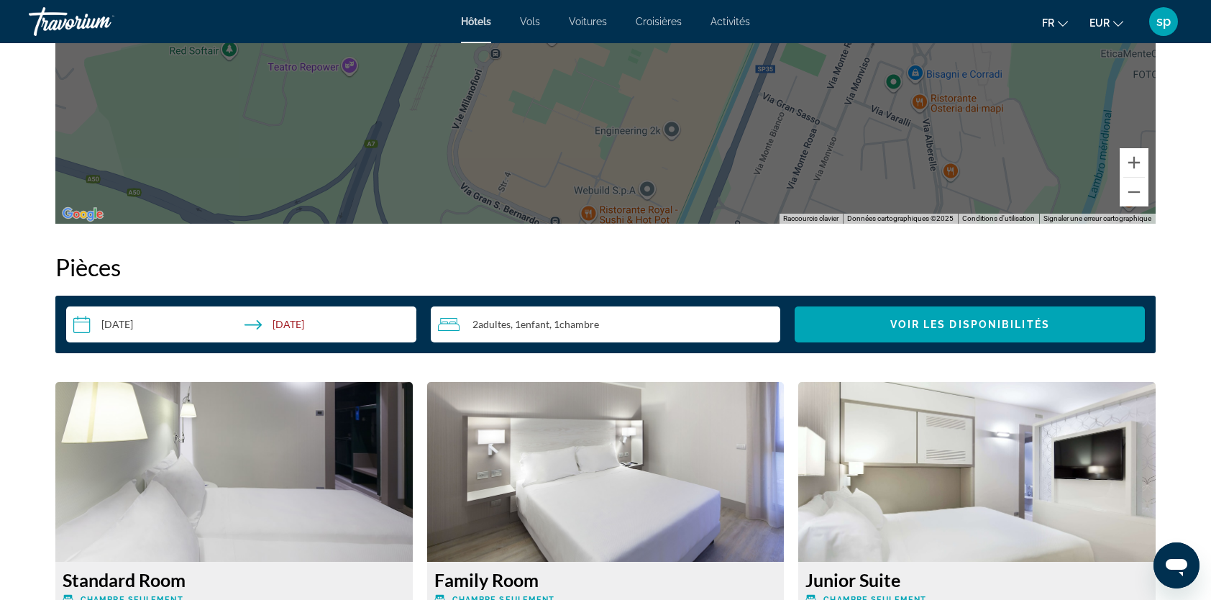
scroll to position [1942, 0]
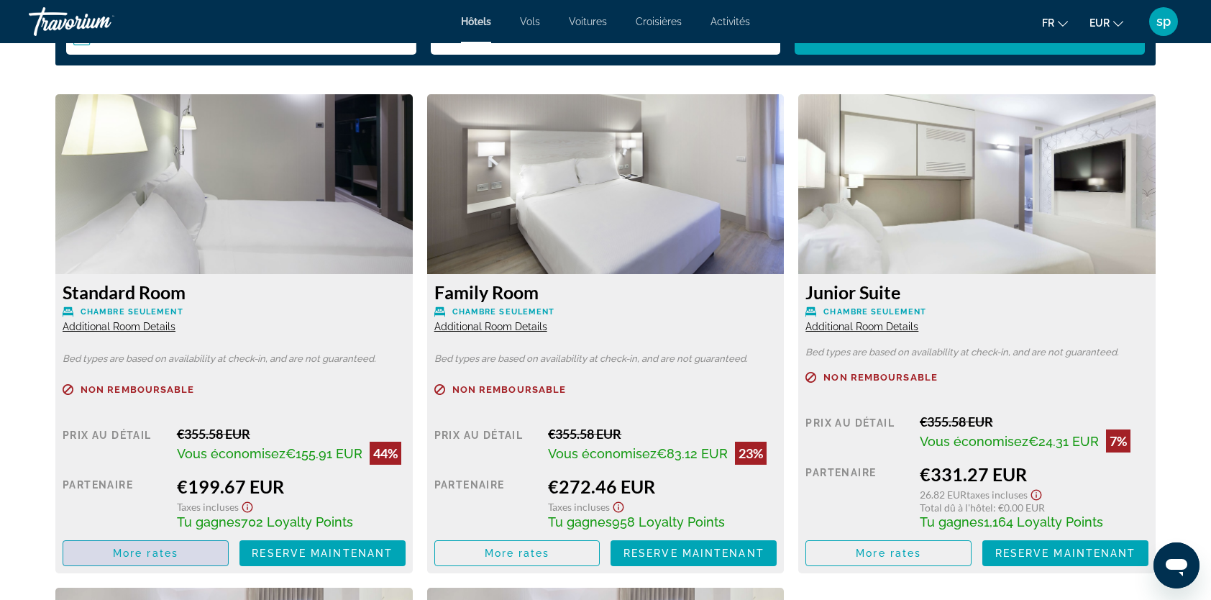
click at [152, 552] on span "More rates" at bounding box center [145, 553] width 65 height 12
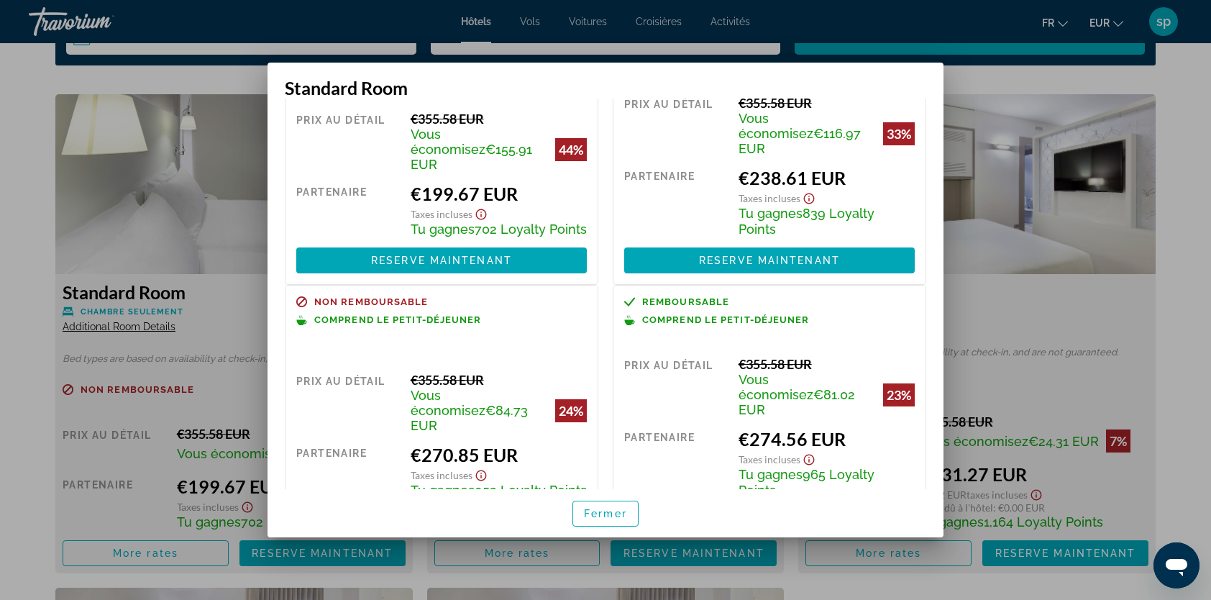
scroll to position [144, 0]
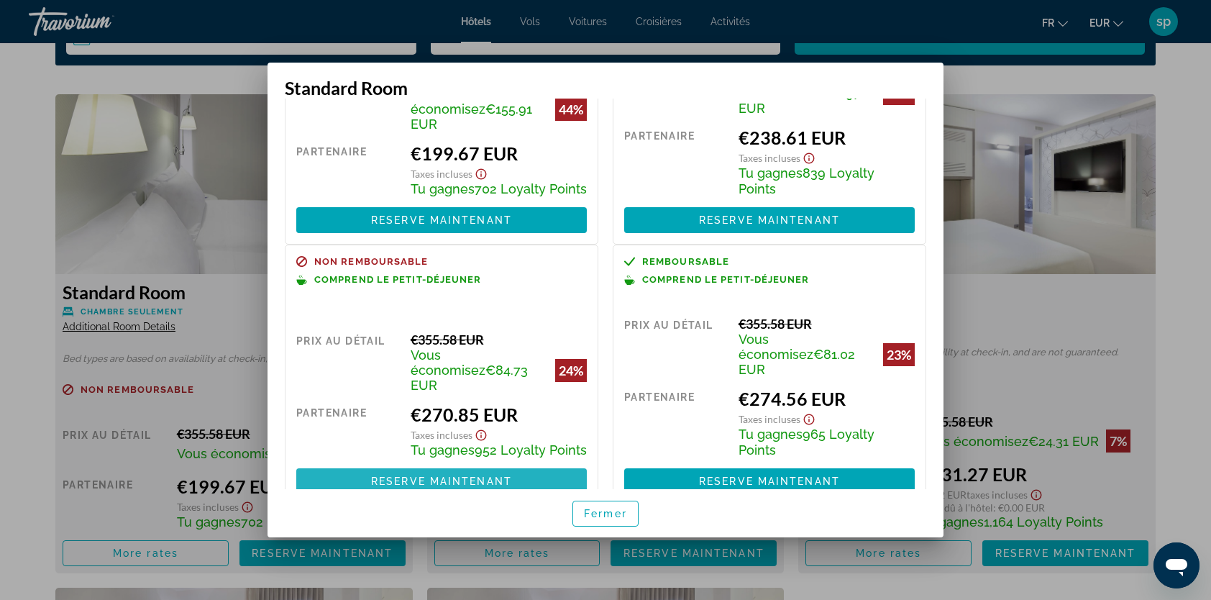
click at [462, 475] on span "Reserve maintenant" at bounding box center [441, 481] width 141 height 12
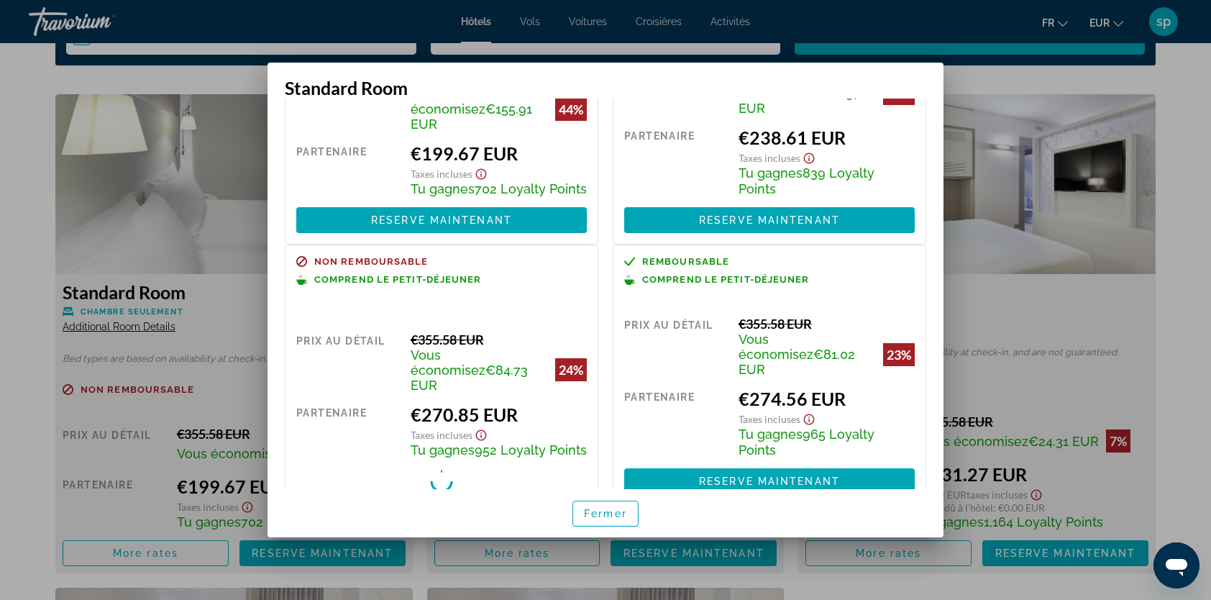
scroll to position [1942, 0]
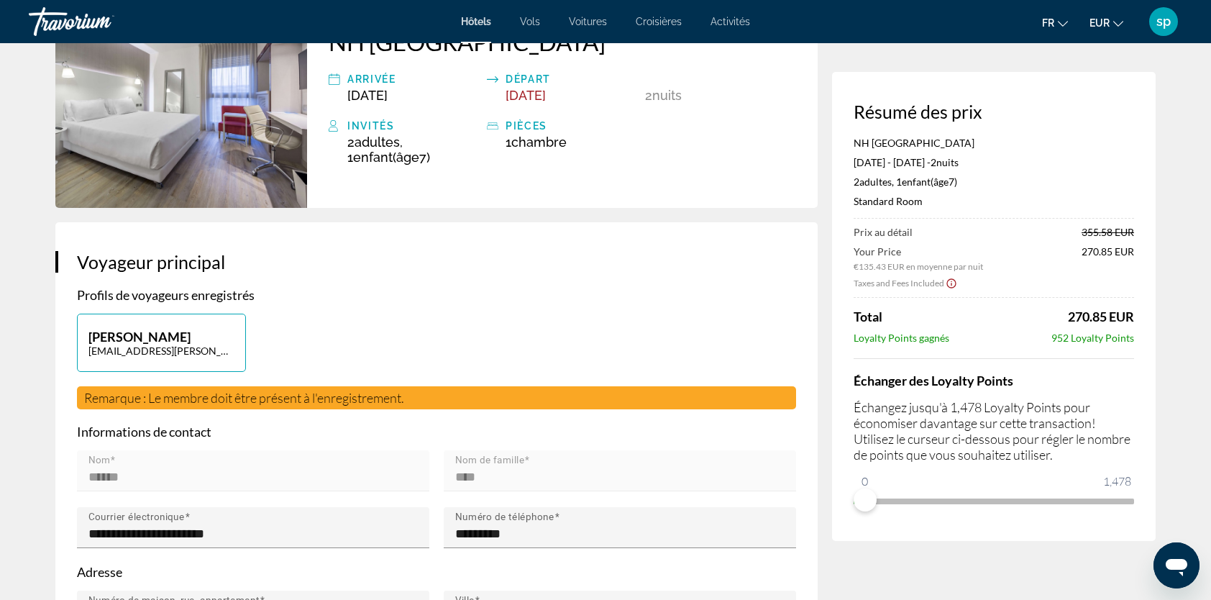
scroll to position [144, 0]
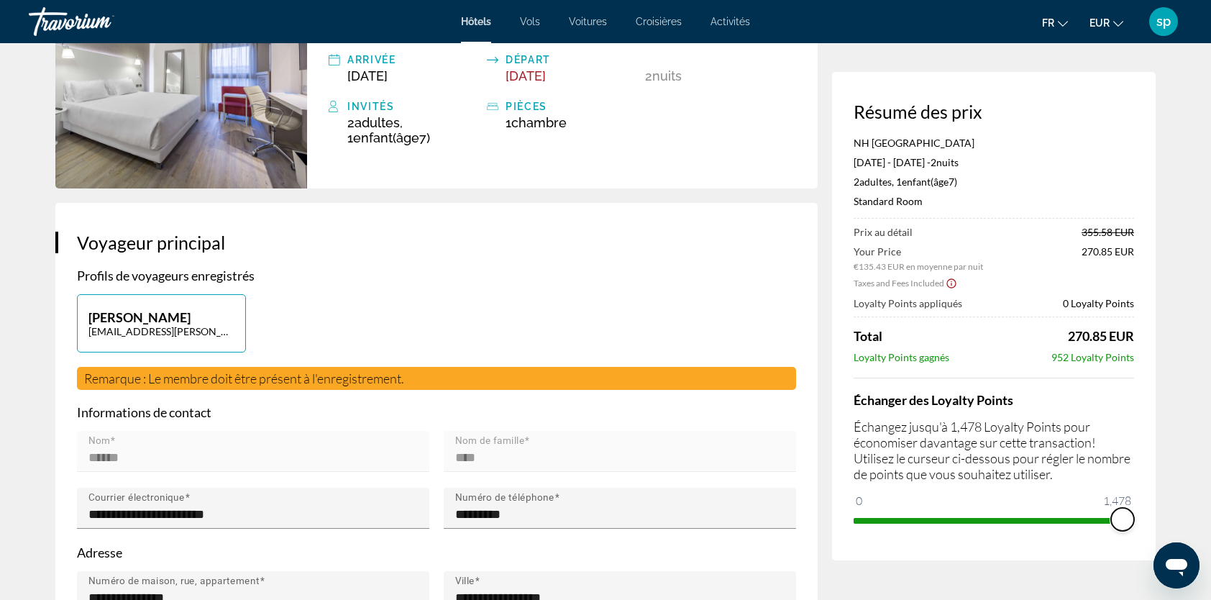
drag, startPoint x: 864, startPoint y: 502, endPoint x: 1218, endPoint y: 477, distance: 354.8
click at [1211, 456] on html "Passer au contenu principal Hôtels Vols Voitures Croisières Activités Hôtels Vo…" at bounding box center [605, 156] width 1211 height 600
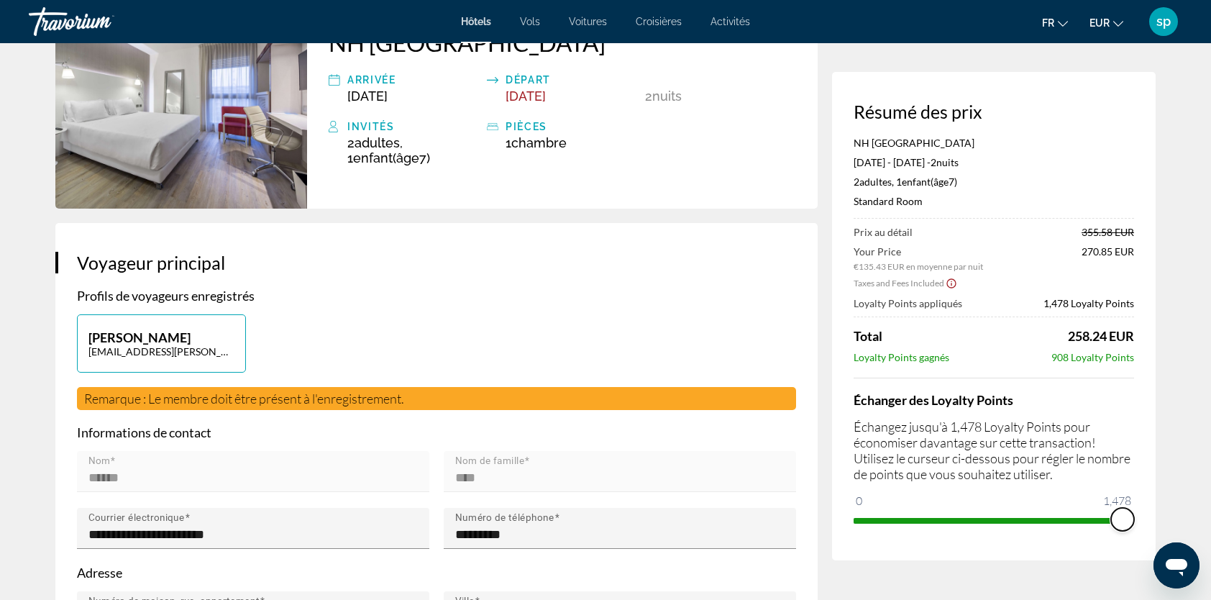
scroll to position [0, 0]
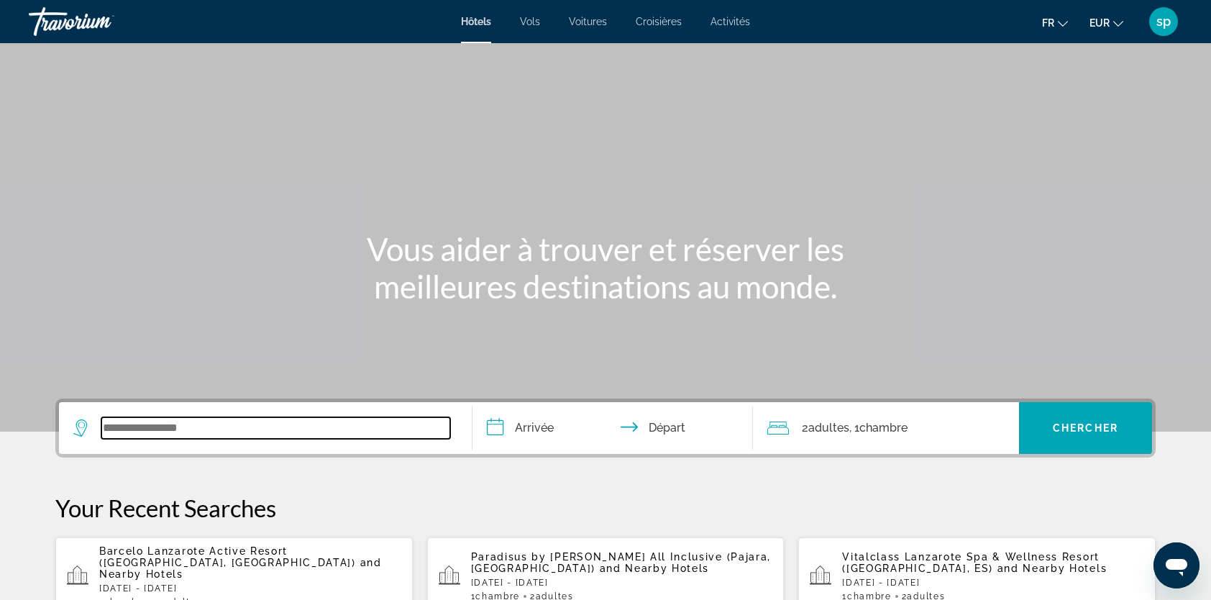
click at [229, 434] on input "Search widget" at bounding box center [275, 428] width 349 height 22
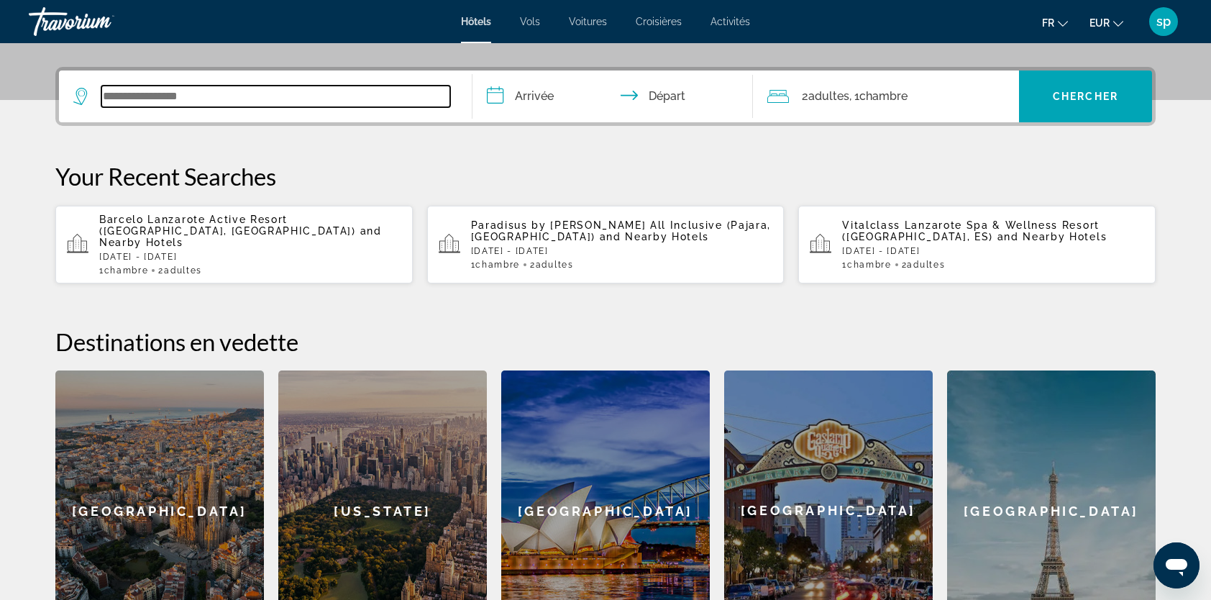
scroll to position [351, 0]
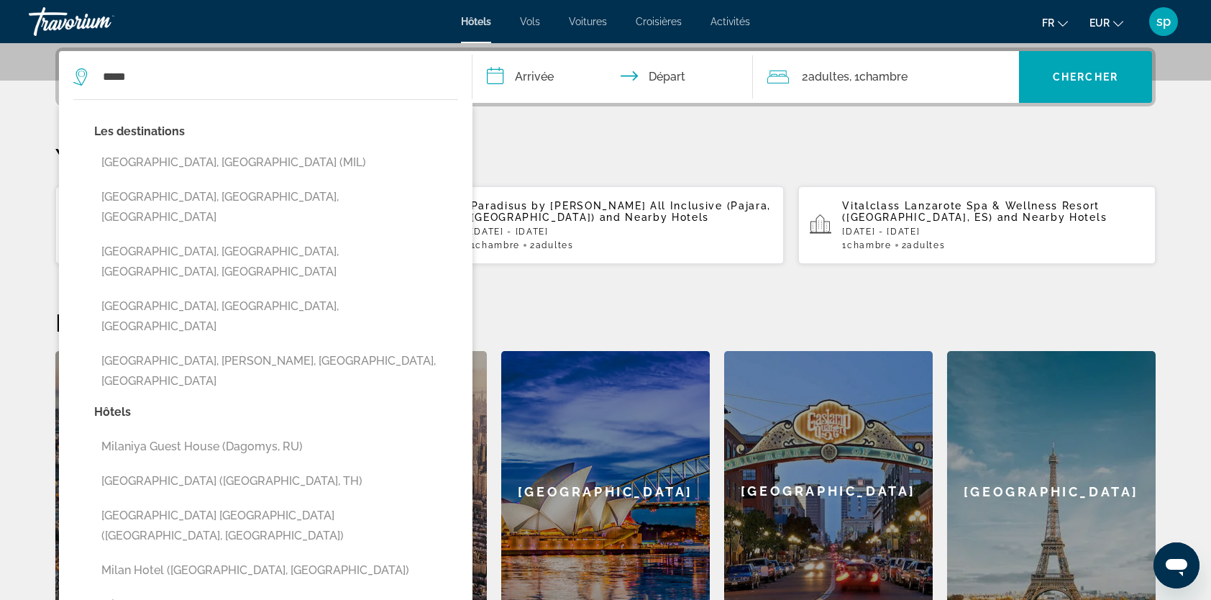
click at [194, 161] on button "[GEOGRAPHIC_DATA], [GEOGRAPHIC_DATA] (MIL)" at bounding box center [276, 162] width 364 height 27
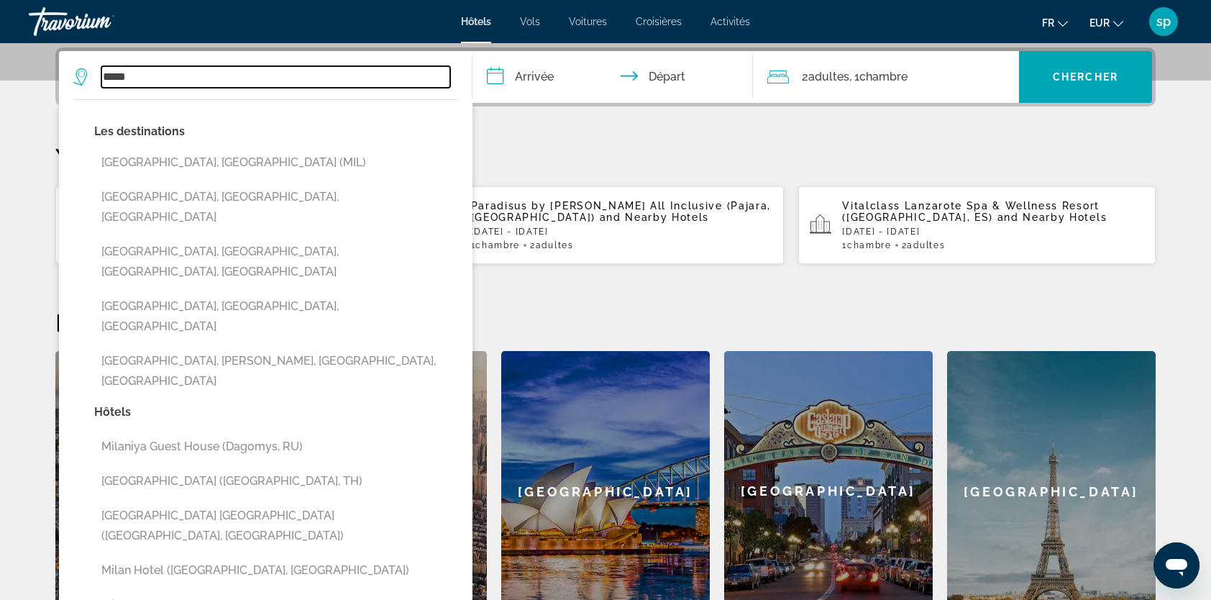
type input "**********"
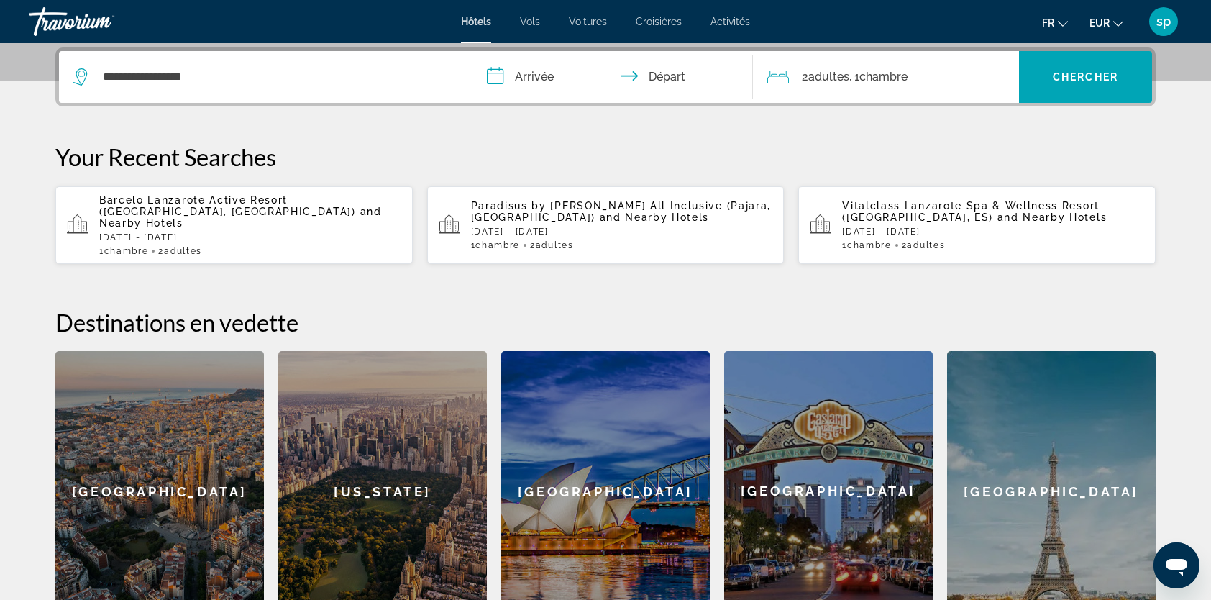
click at [542, 76] on input "**********" at bounding box center [616, 79] width 286 height 56
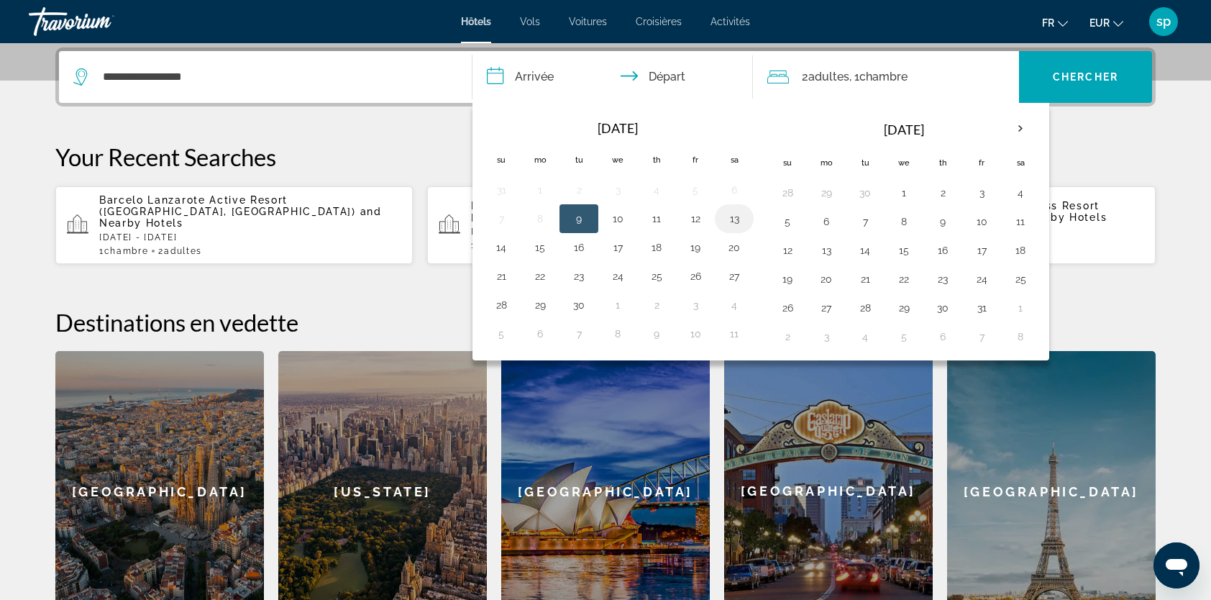
click at [733, 223] on button "13" at bounding box center [734, 219] width 23 height 20
click at [541, 245] on button "15" at bounding box center [540, 247] width 23 height 20
type input "**********"
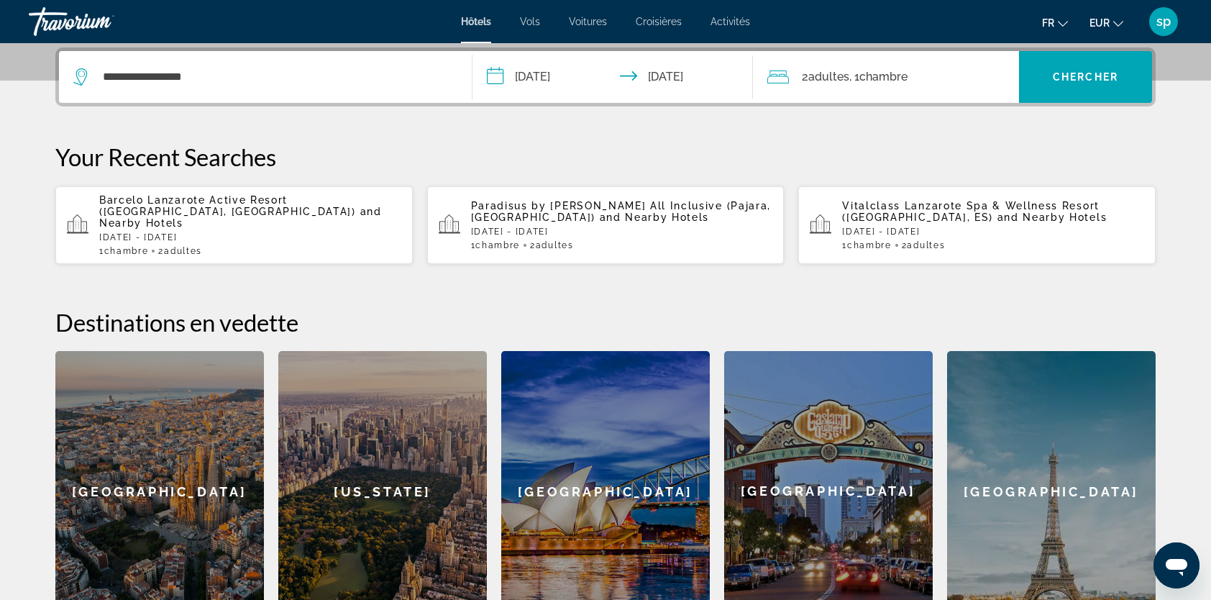
click at [809, 73] on span "2 Adulte Adultes" at bounding box center [825, 77] width 47 height 20
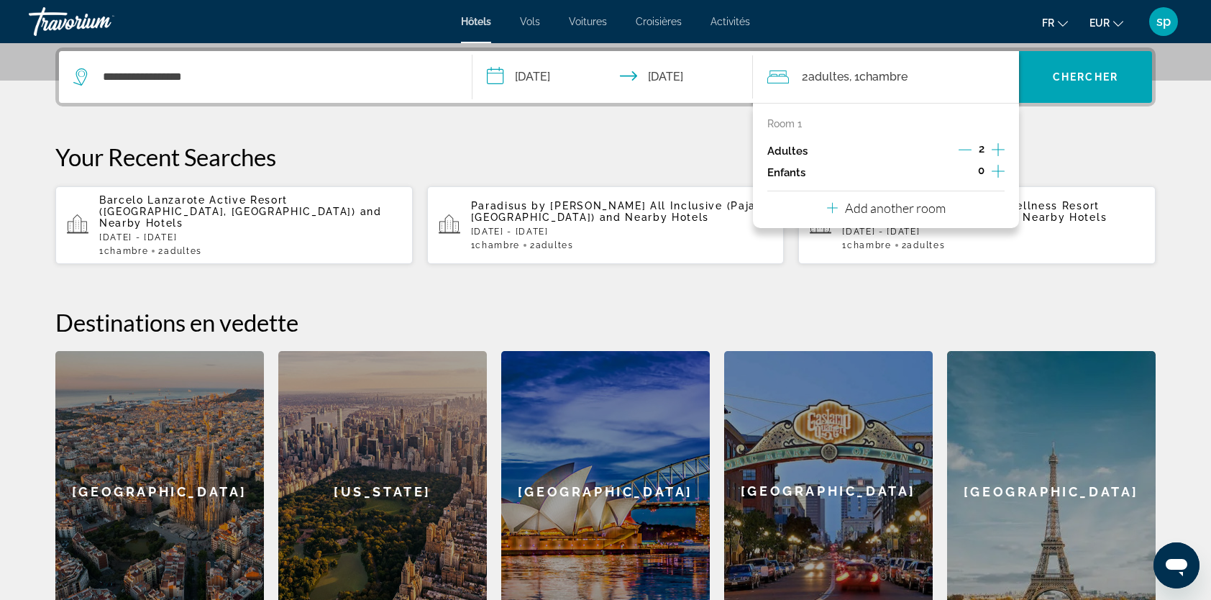
click at [1001, 165] on icon "Increment children" at bounding box center [998, 171] width 13 height 17
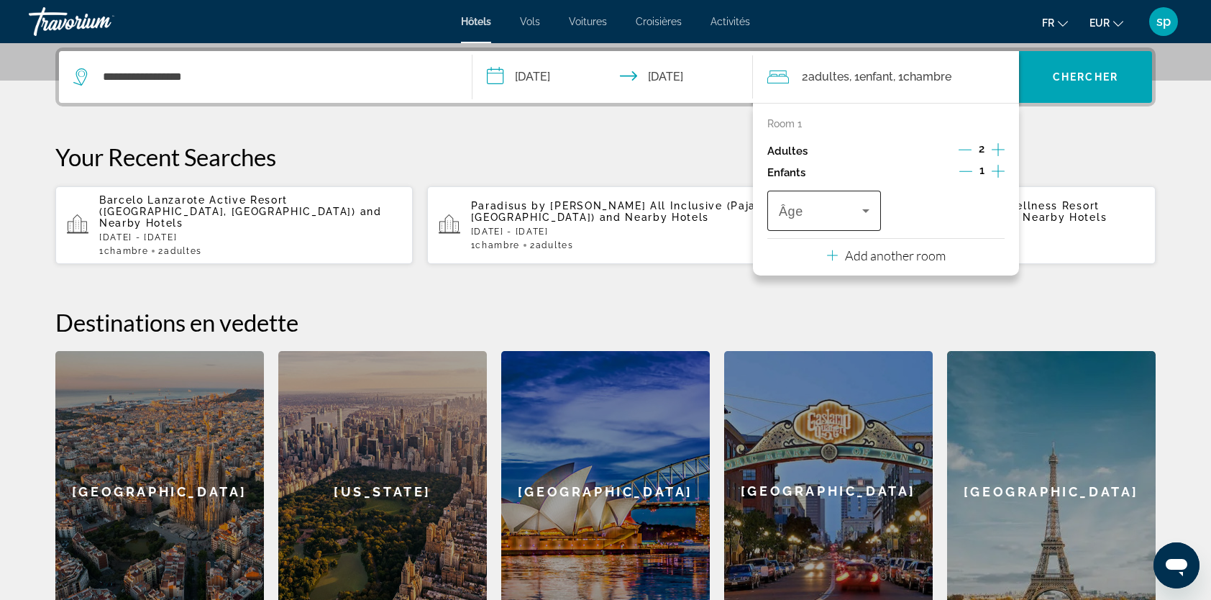
click at [827, 206] on span "Travelers: 2 adults, 1 child" at bounding box center [820, 210] width 83 height 17
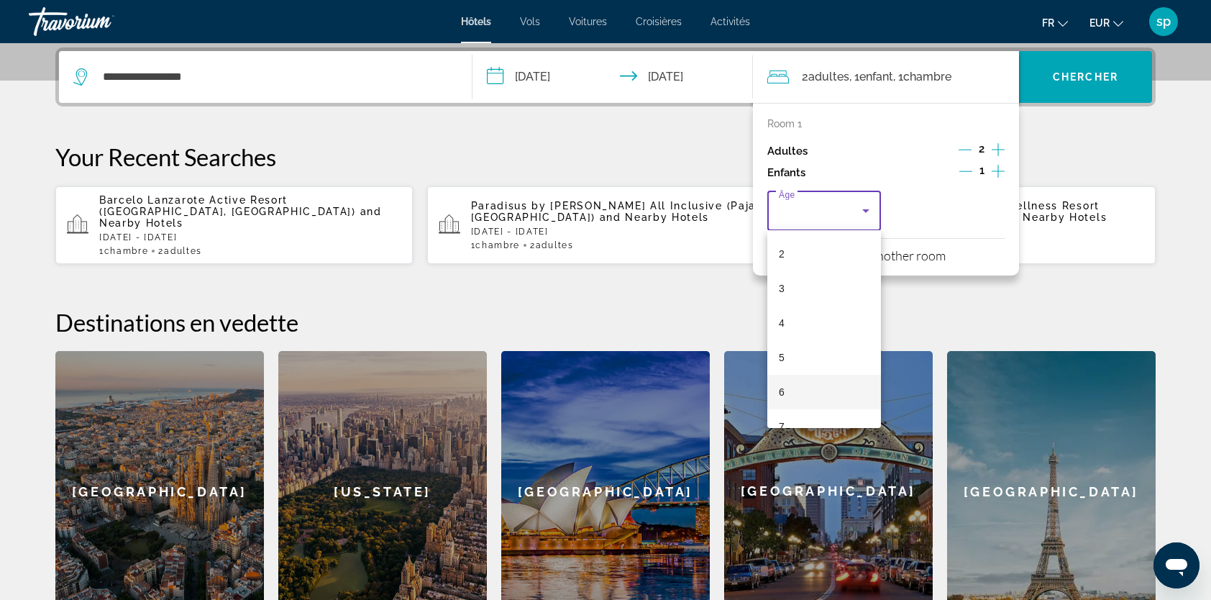
scroll to position [72, 0]
click at [810, 419] on mat-option "7" at bounding box center [824, 423] width 114 height 35
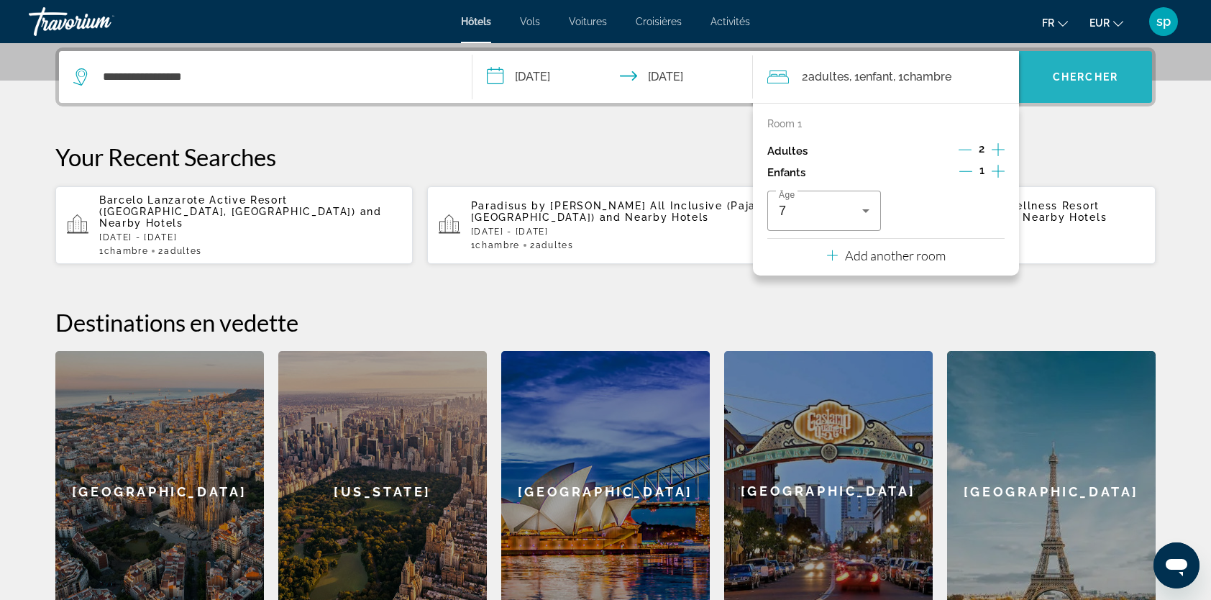
click at [1077, 75] on span "Chercher" at bounding box center [1085, 77] width 65 height 12
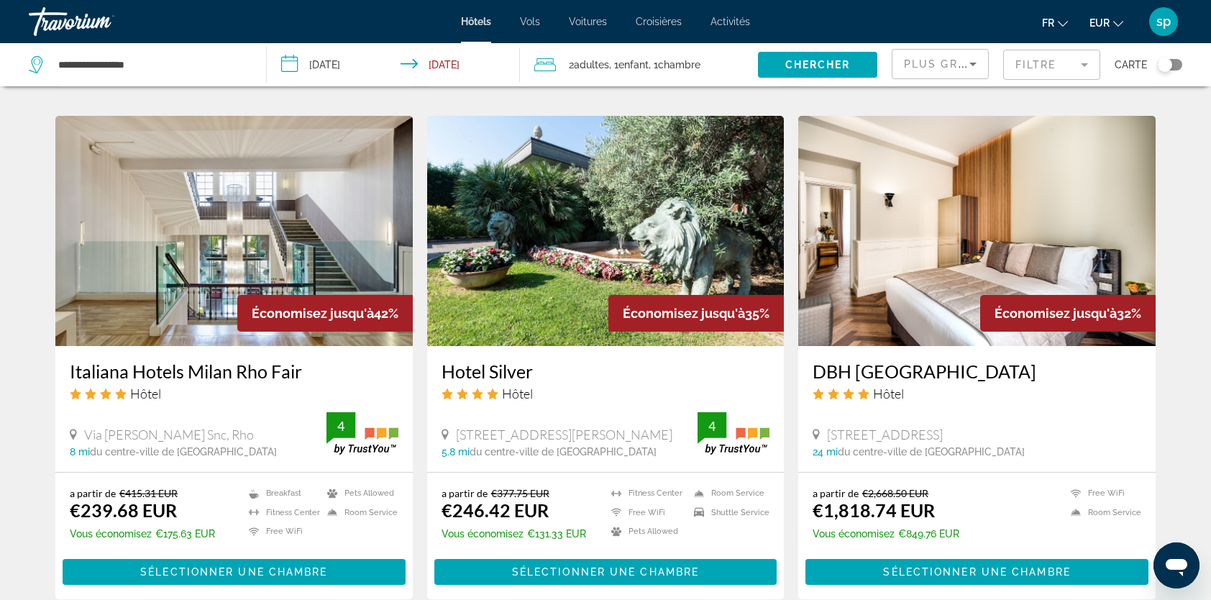
scroll to position [1582, 0]
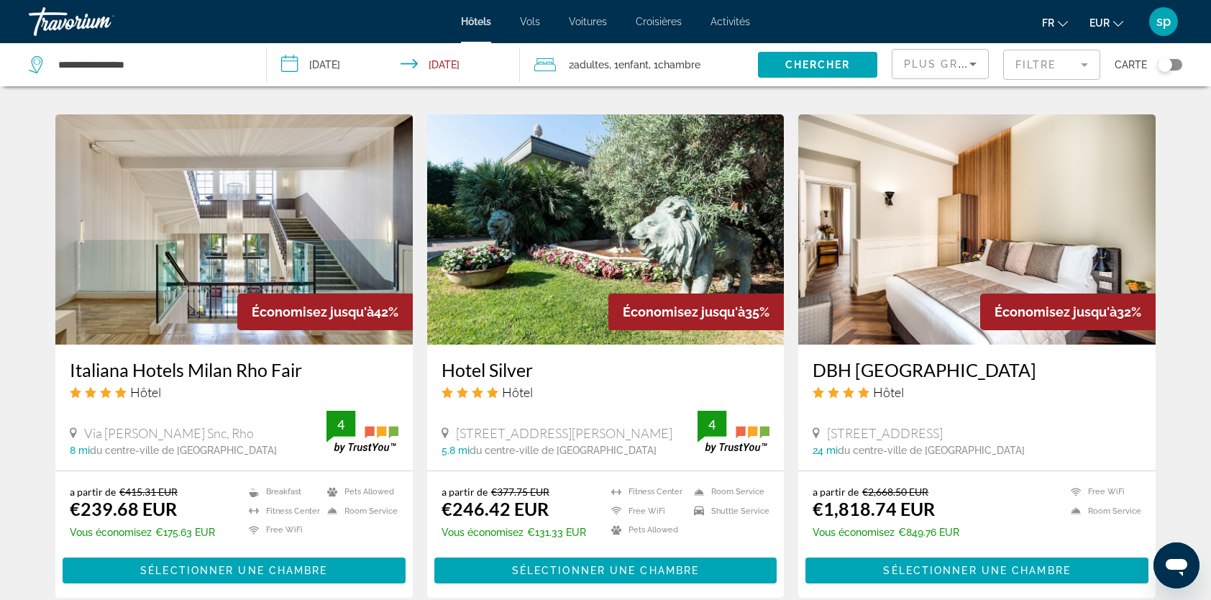
click at [293, 238] on img "Main content" at bounding box center [233, 229] width 357 height 230
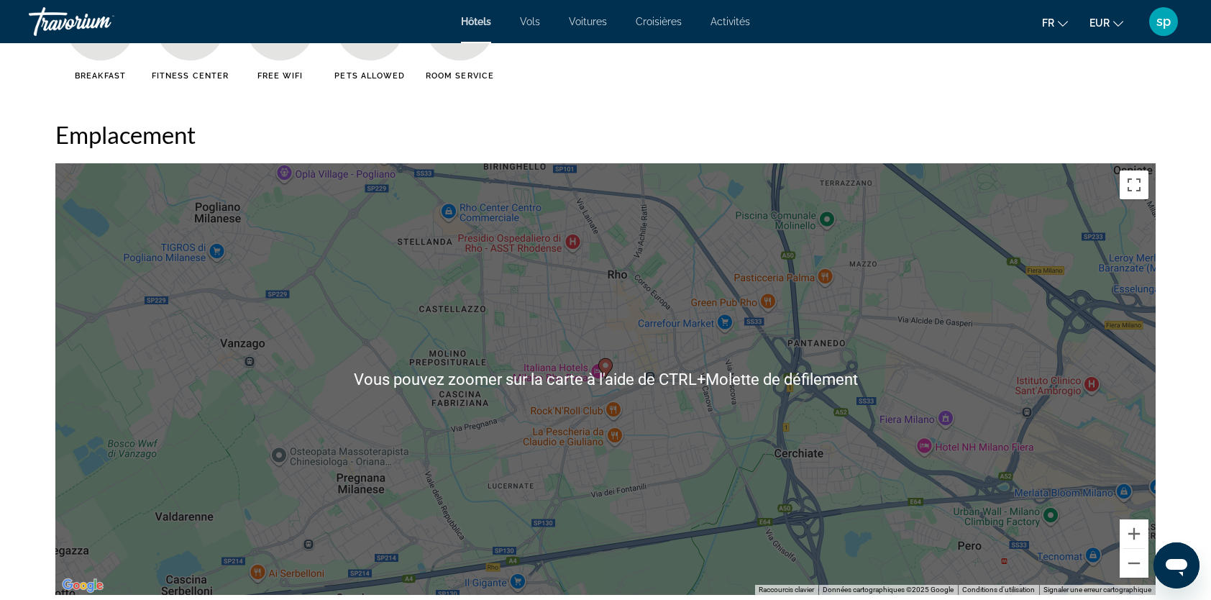
scroll to position [1367, 0]
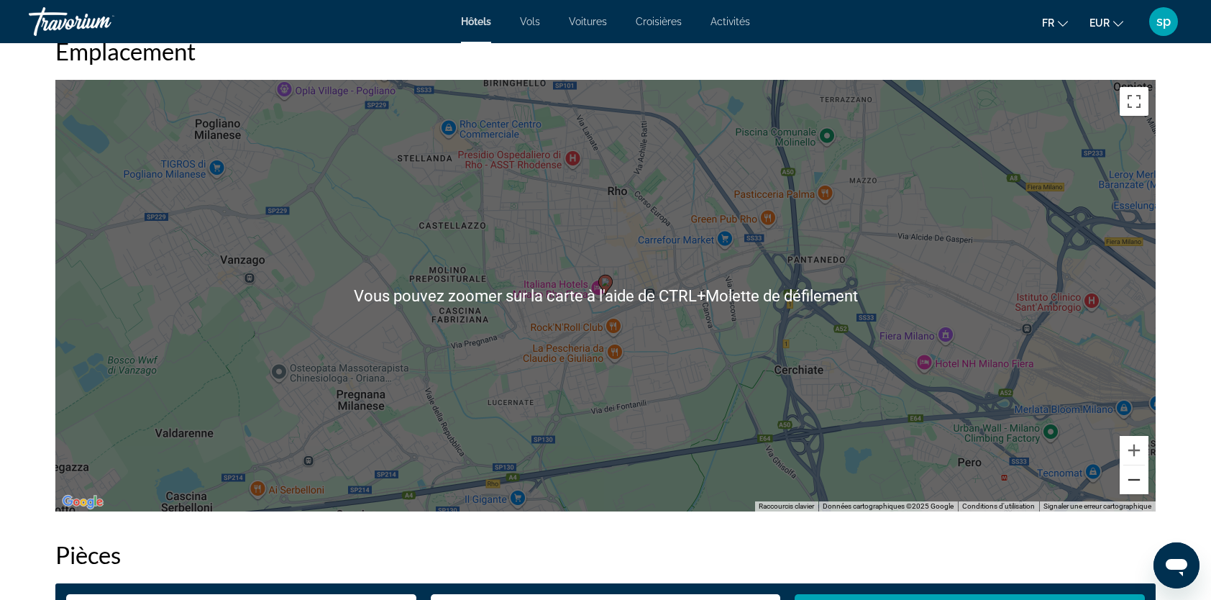
click at [1138, 489] on button "Zoom arrière" at bounding box center [1134, 479] width 29 height 29
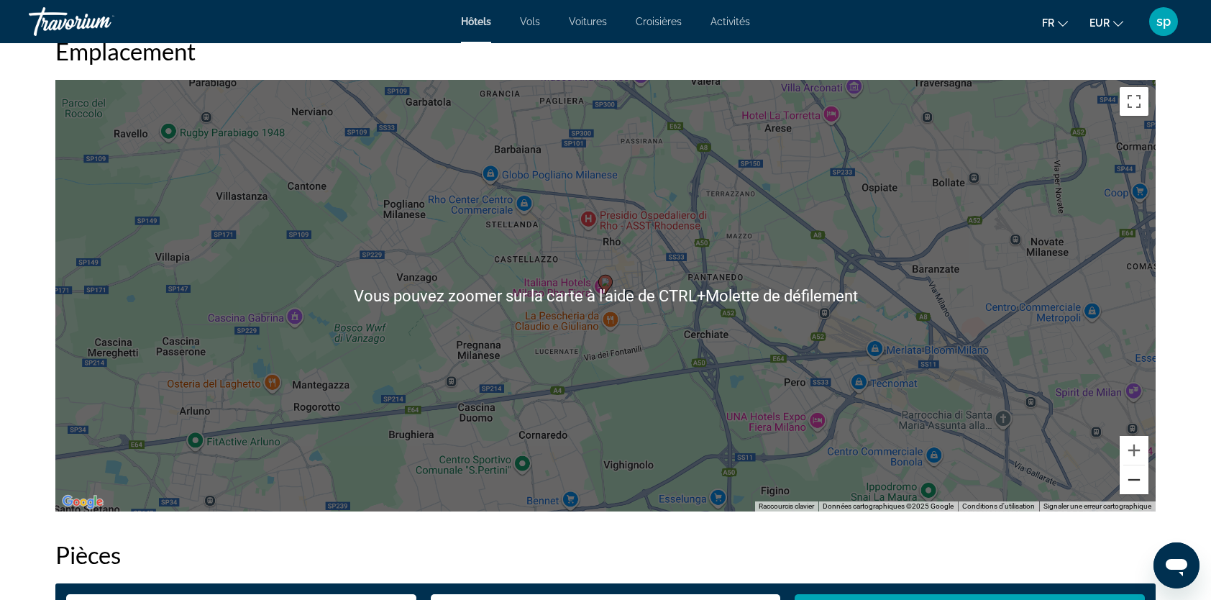
click at [1138, 486] on button "Zoom arrière" at bounding box center [1134, 479] width 29 height 29
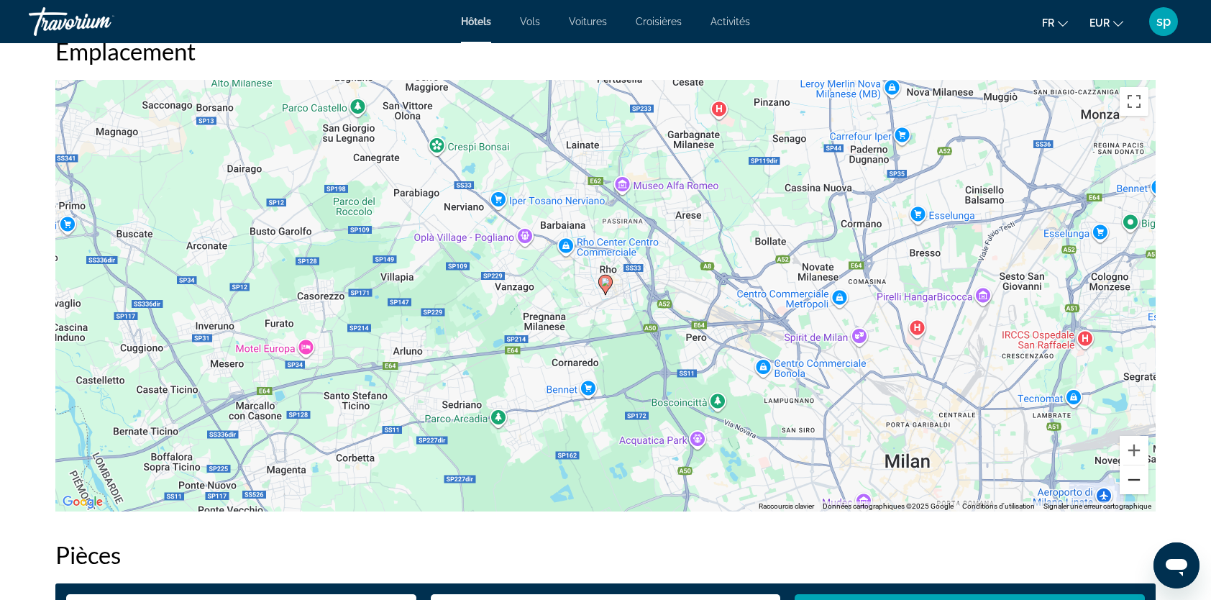
click at [1138, 486] on button "Zoom arrière" at bounding box center [1134, 479] width 29 height 29
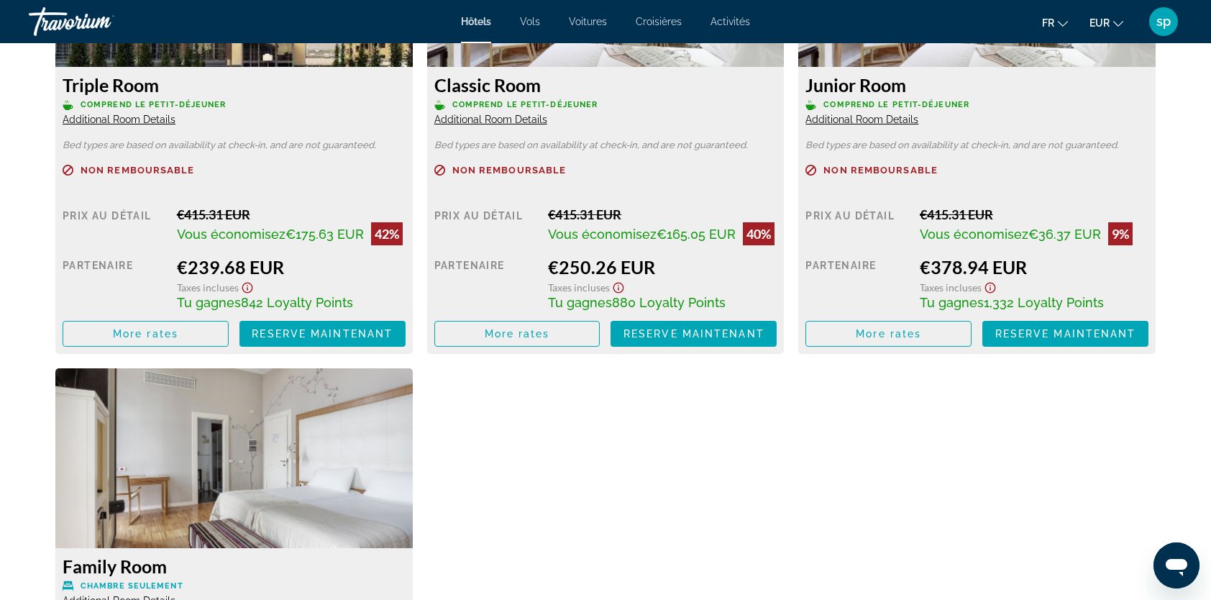
scroll to position [2158, 0]
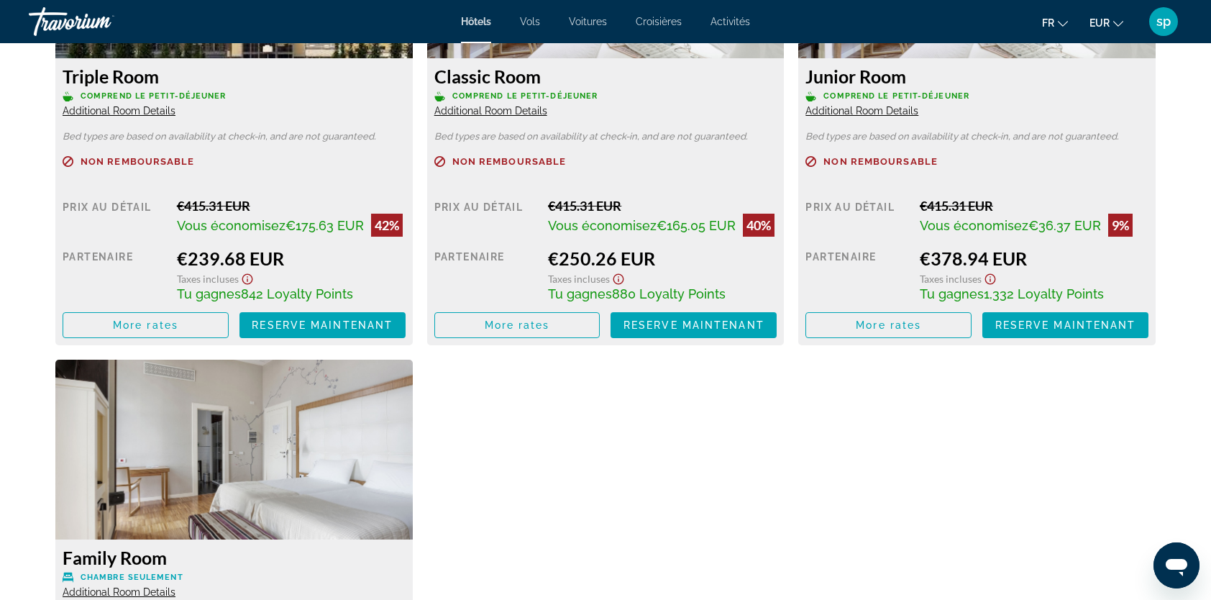
click at [119, 111] on span "Additional Room Details" at bounding box center [119, 111] width 113 height 12
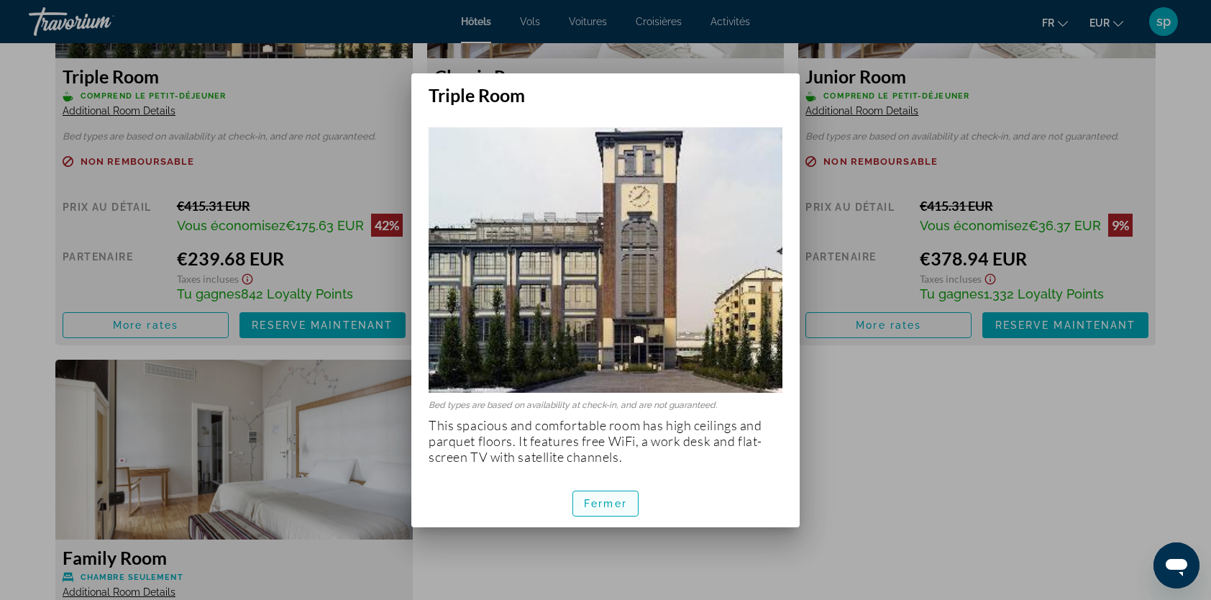
click at [614, 501] on span "Fermer" at bounding box center [605, 504] width 43 height 12
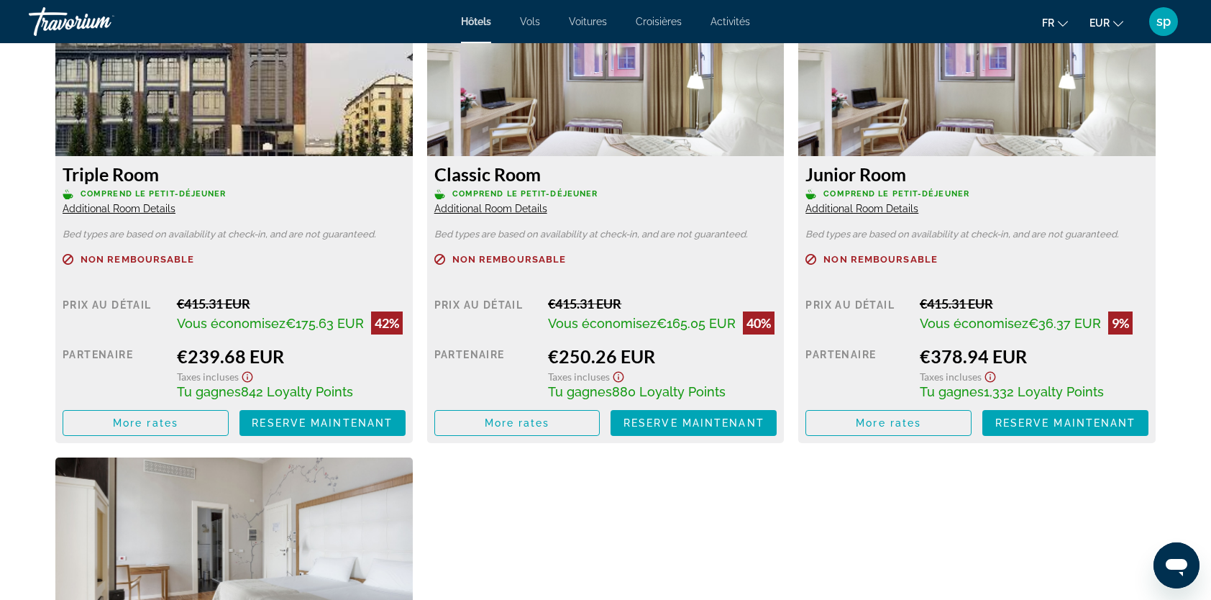
scroll to position [1870, 0]
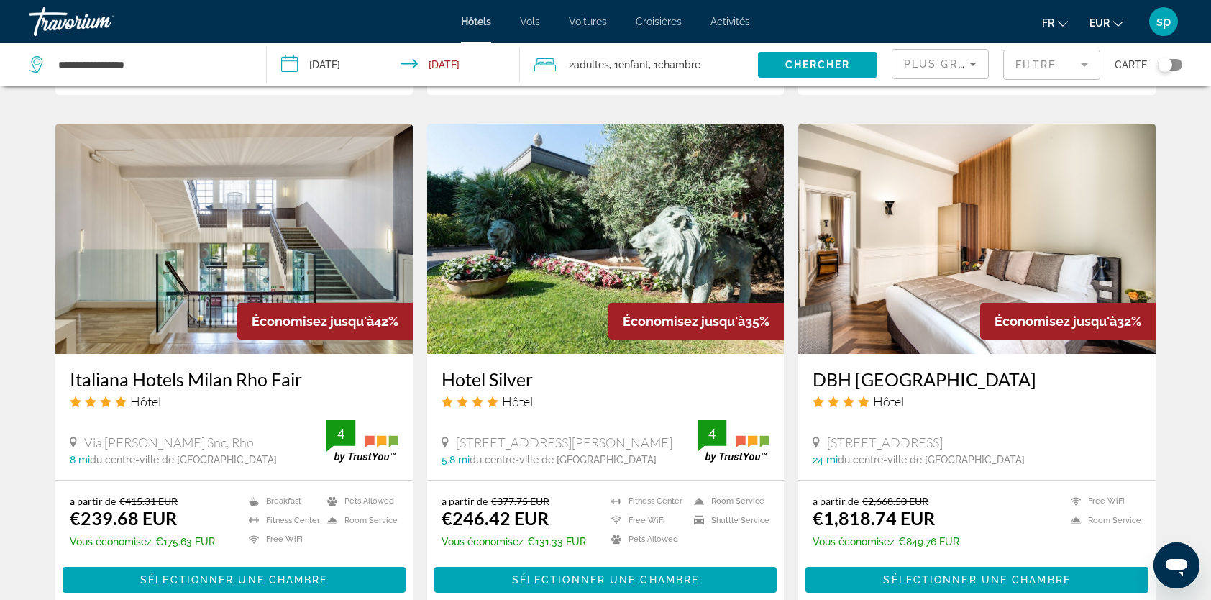
scroll to position [1582, 0]
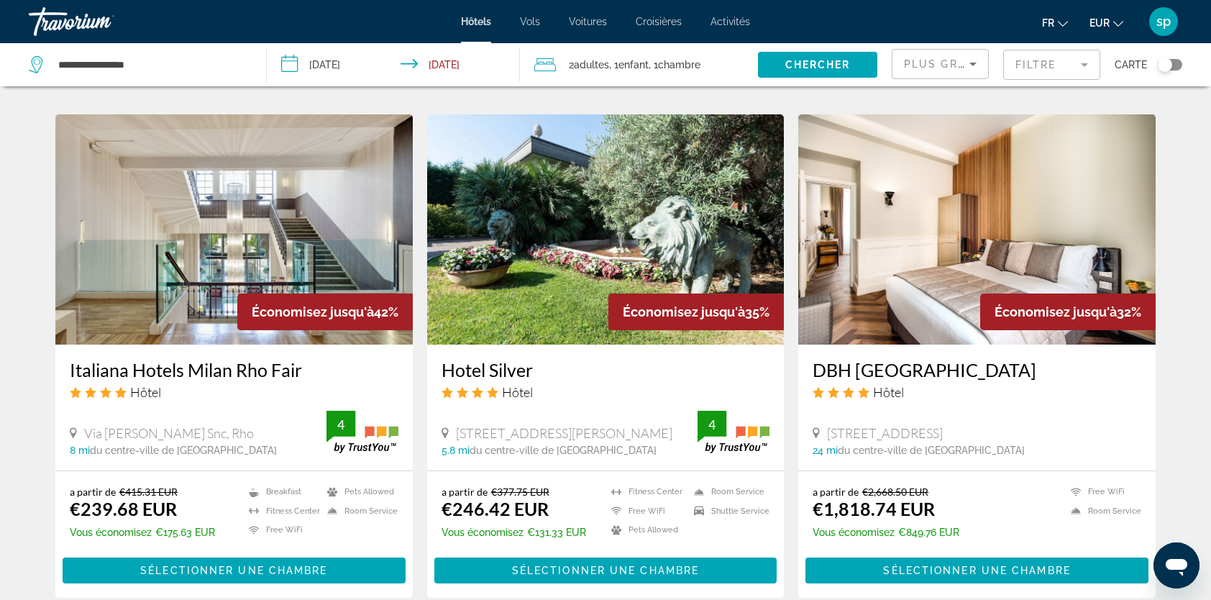
click at [570, 271] on img "Main content" at bounding box center [605, 229] width 357 height 230
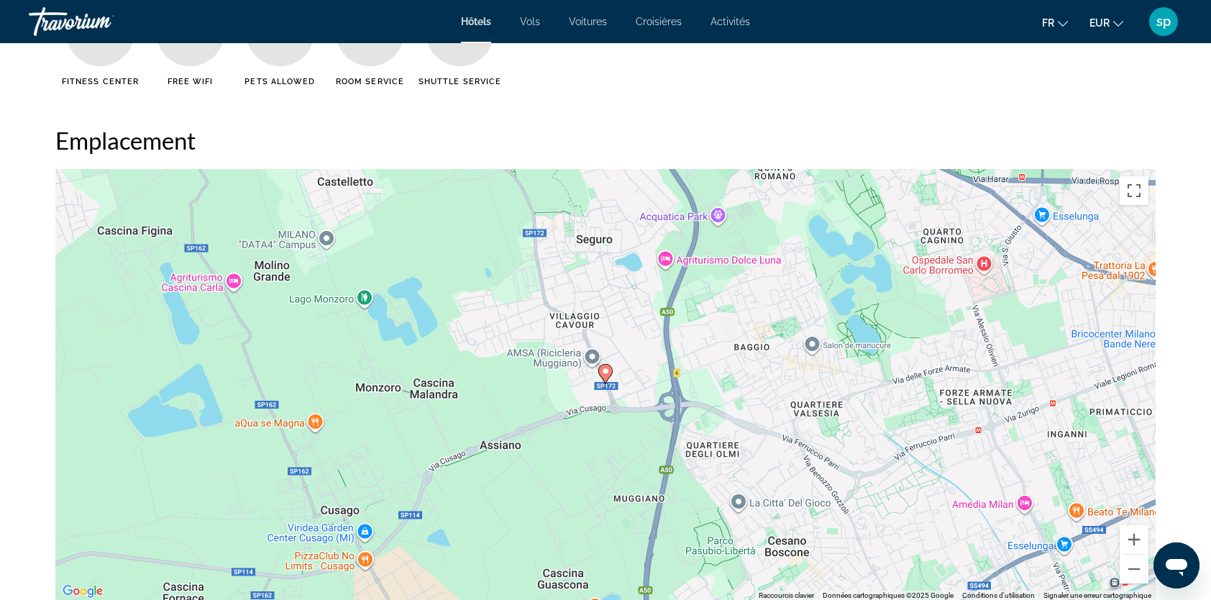
scroll to position [1367, 0]
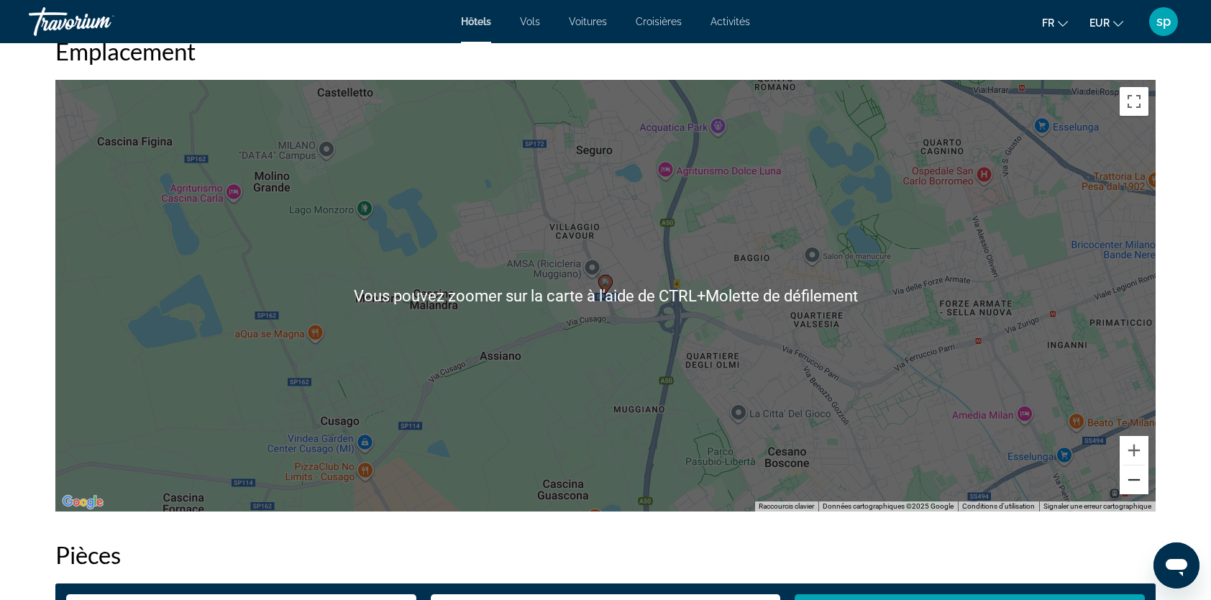
click at [1136, 477] on button "Zoom arrière" at bounding box center [1134, 479] width 29 height 29
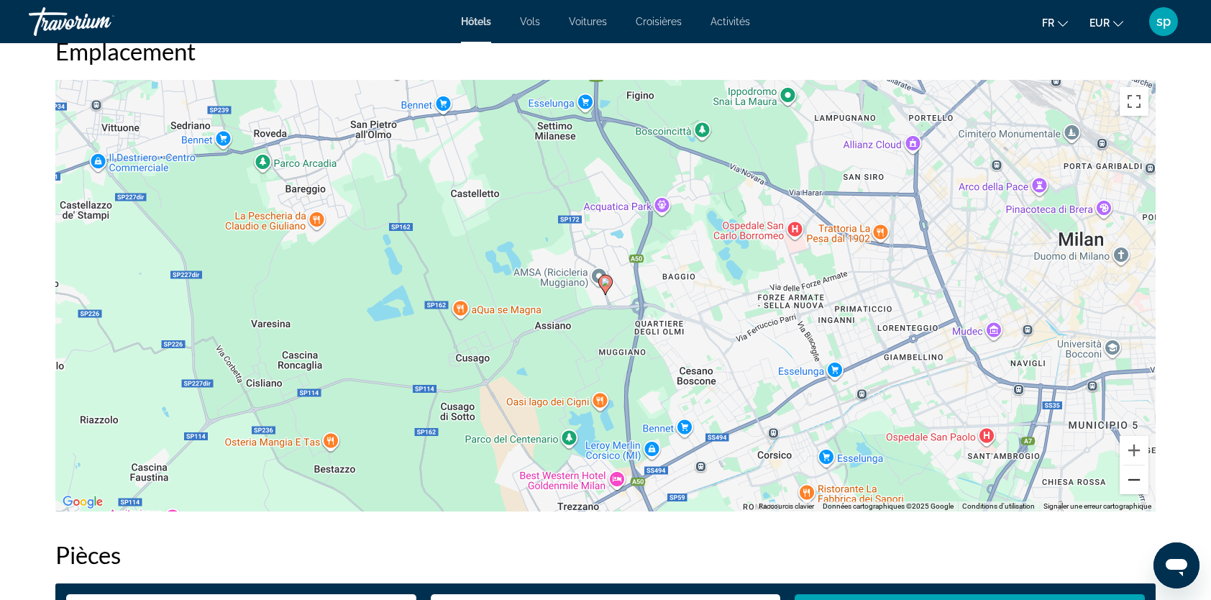
click at [1136, 477] on button "Zoom arrière" at bounding box center [1134, 479] width 29 height 29
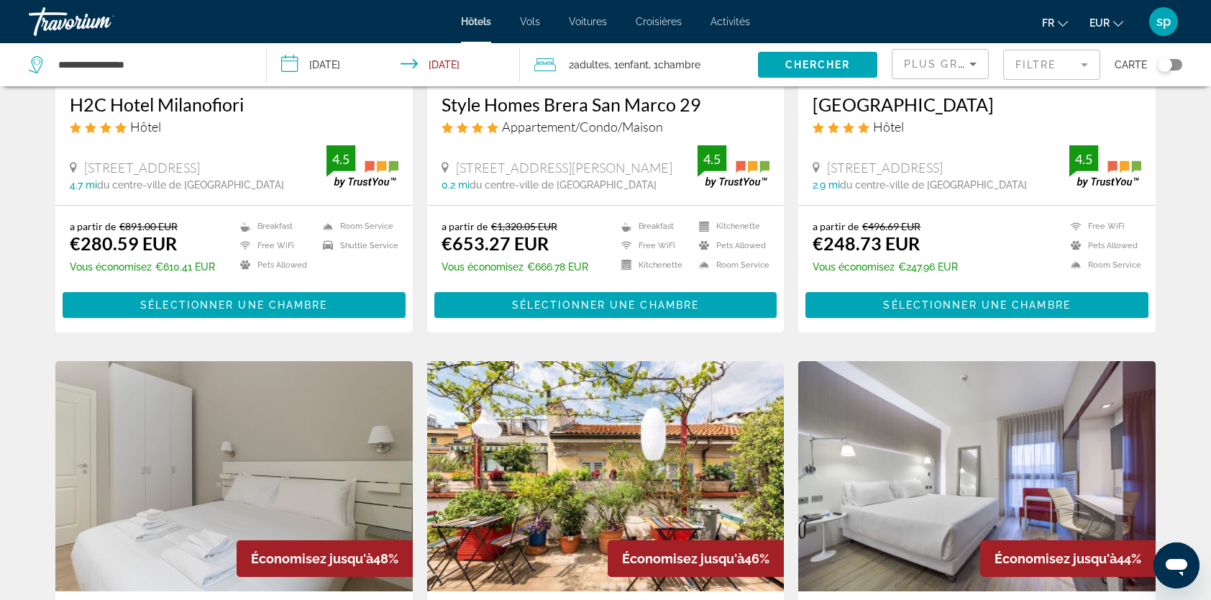
scroll to position [575, 0]
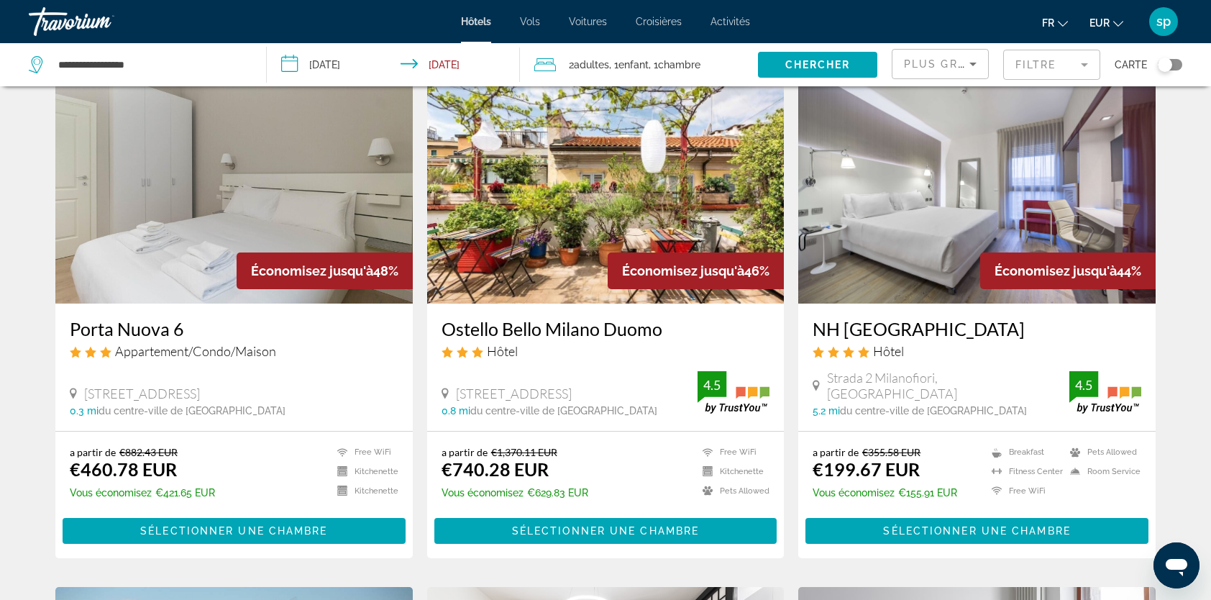
click at [1039, 60] on mat-form-field "Filtre" at bounding box center [1051, 65] width 97 height 30
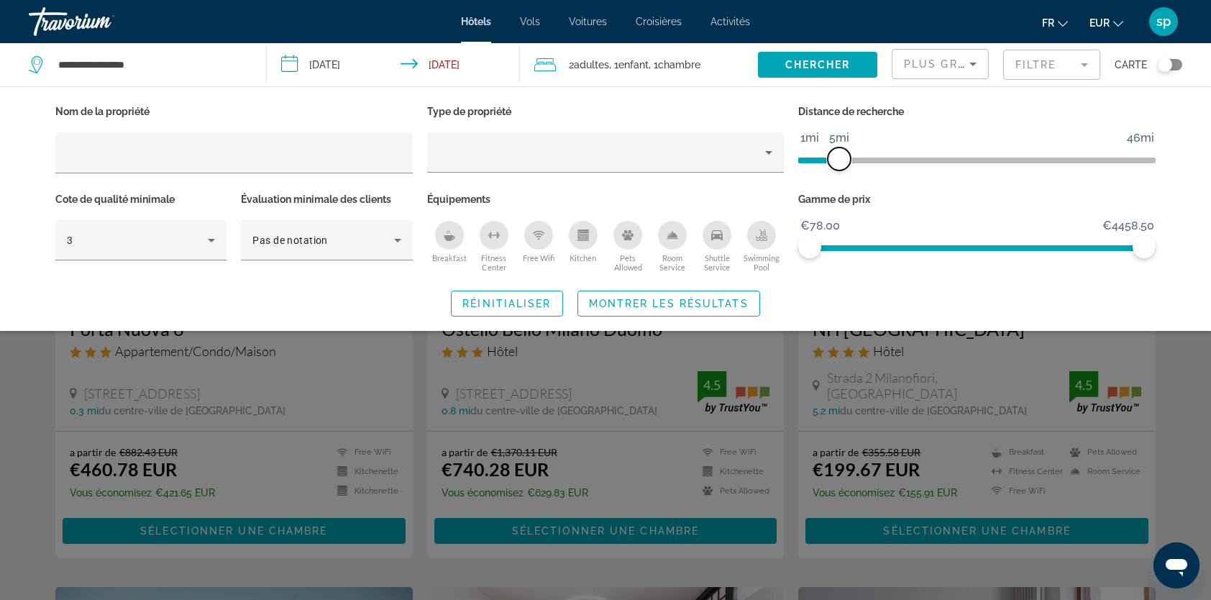
drag, startPoint x: 1030, startPoint y: 155, endPoint x: 839, endPoint y: 202, distance: 197.1
click at [839, 202] on div "Nom de la propriété Type de propriété Distance de recherche 1mi 46mi 5mi Cote d…" at bounding box center [605, 188] width 1115 height 175
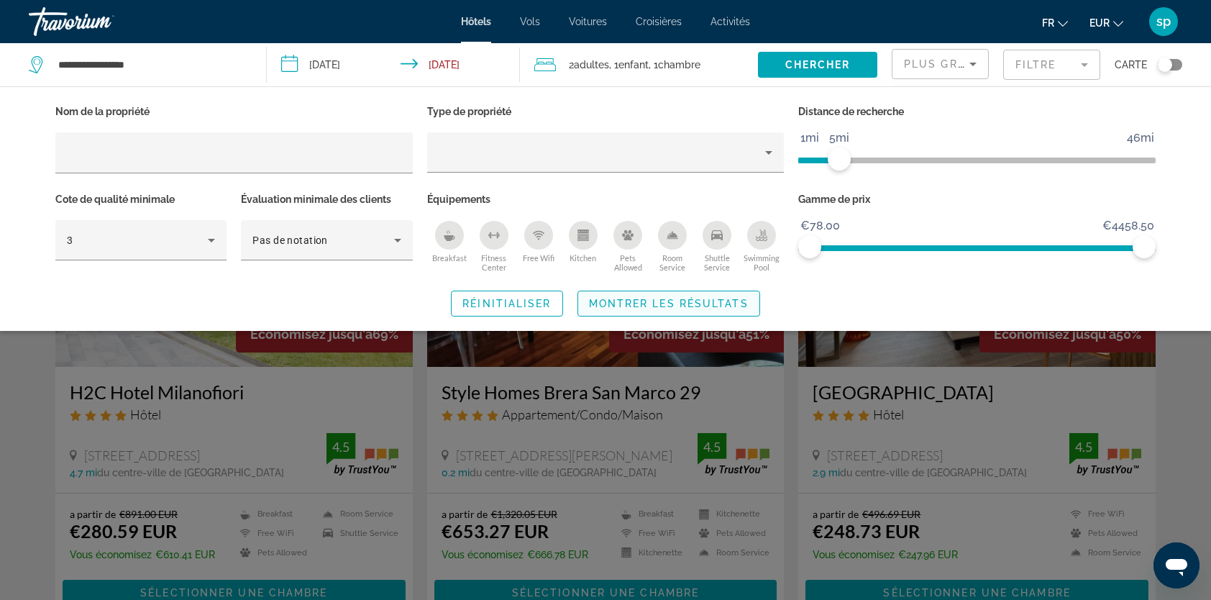
click at [722, 301] on span "Montrer les résultats" at bounding box center [669, 304] width 160 height 12
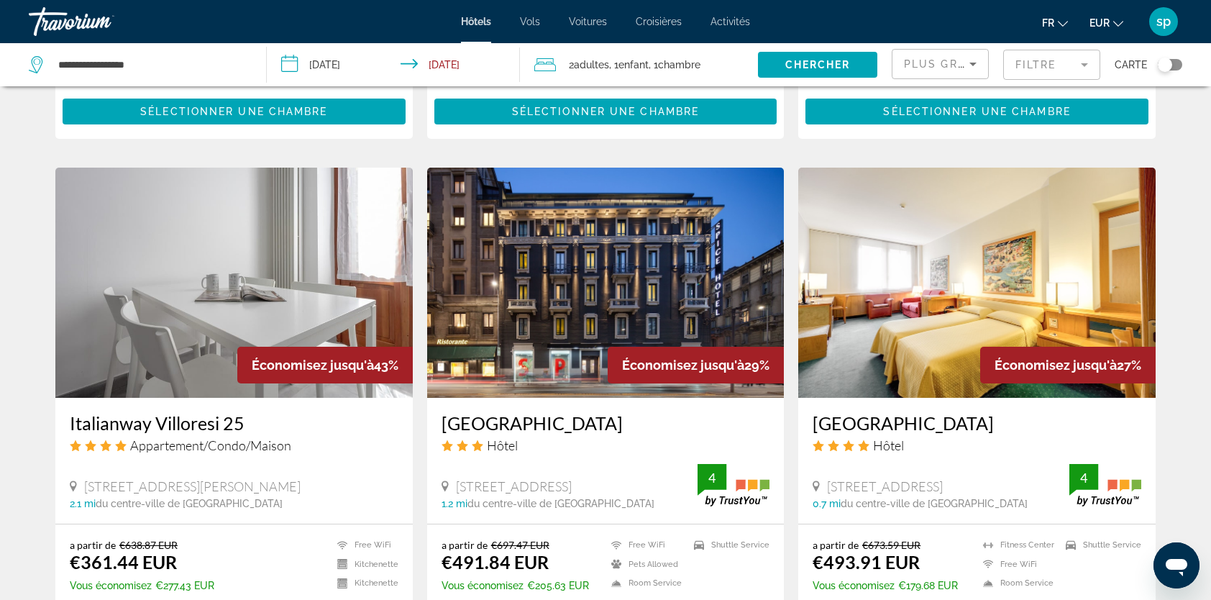
scroll to position [935, 0]
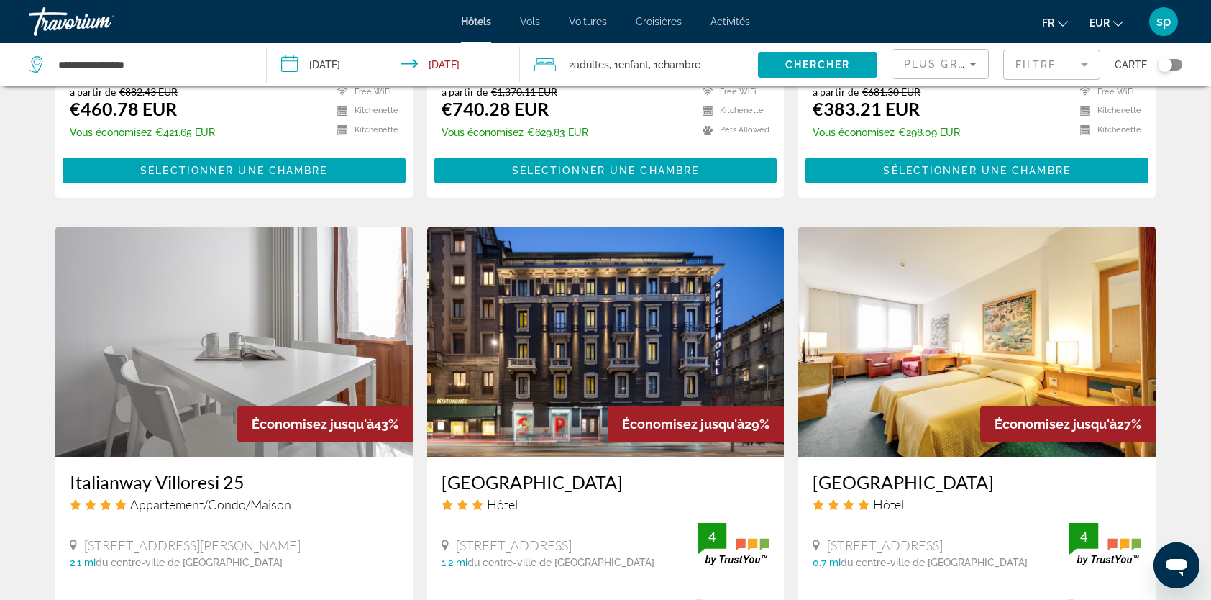
click at [908, 76] on div "Plus grandes économies" at bounding box center [940, 70] width 73 height 40
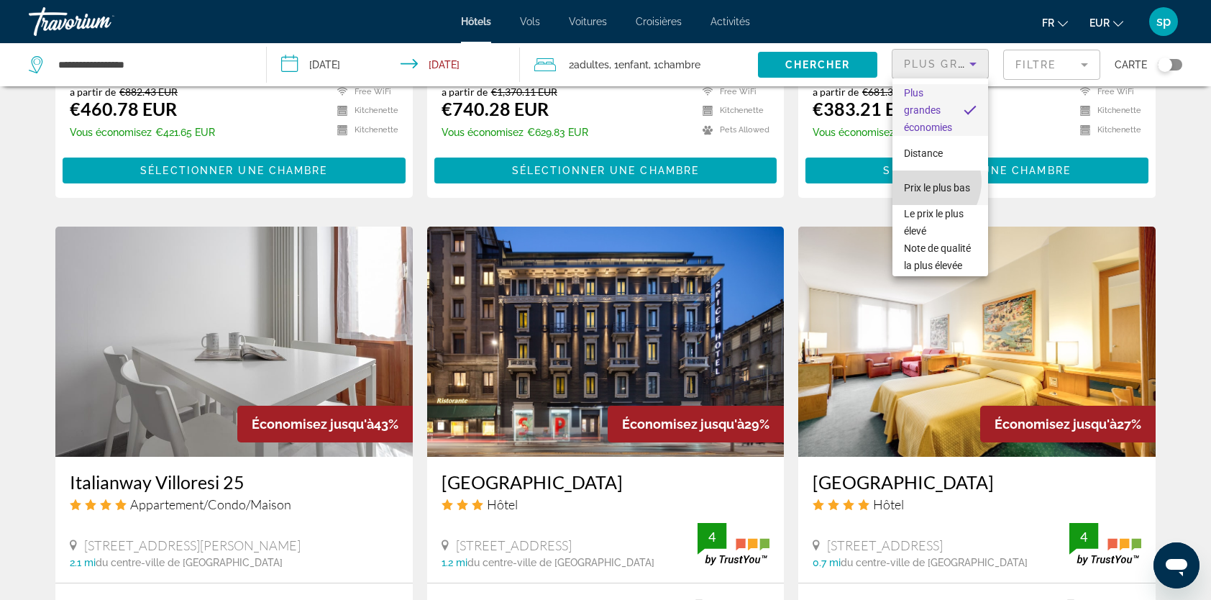
click at [926, 182] on span "Prix le plus bas" at bounding box center [937, 188] width 66 height 12
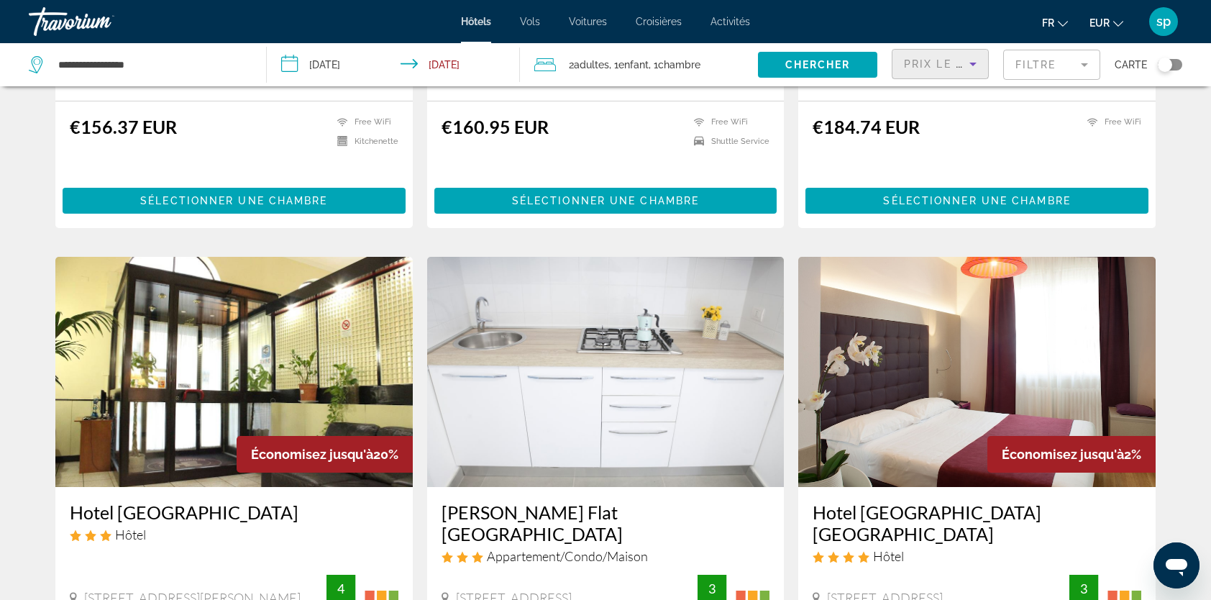
scroll to position [503, 0]
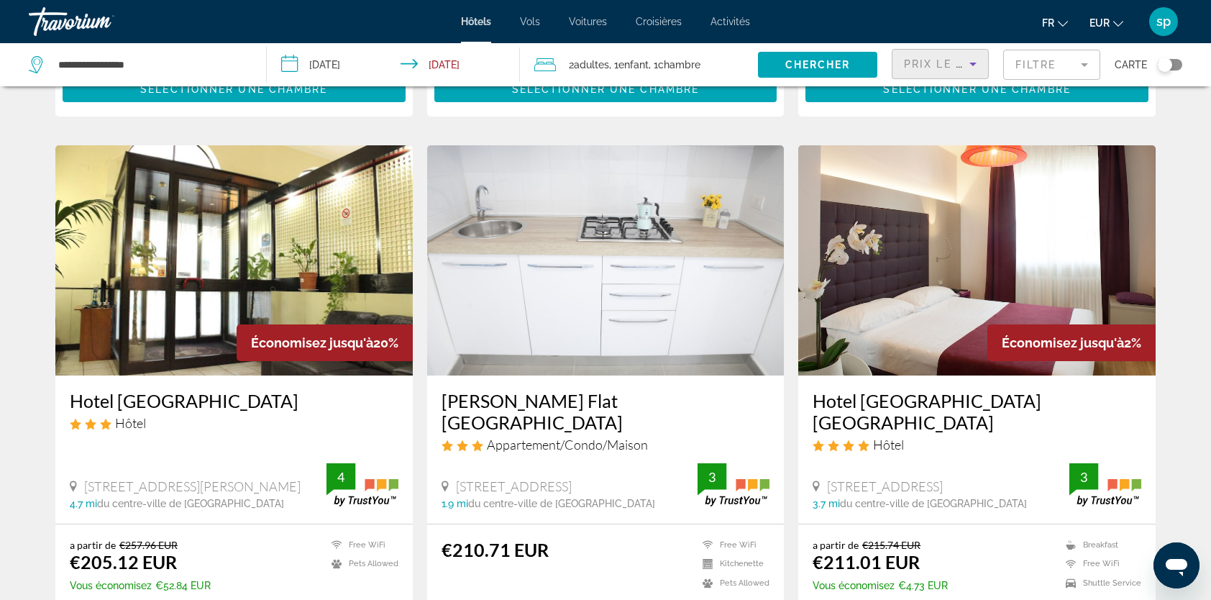
click at [981, 214] on img "Main content" at bounding box center [976, 260] width 357 height 230
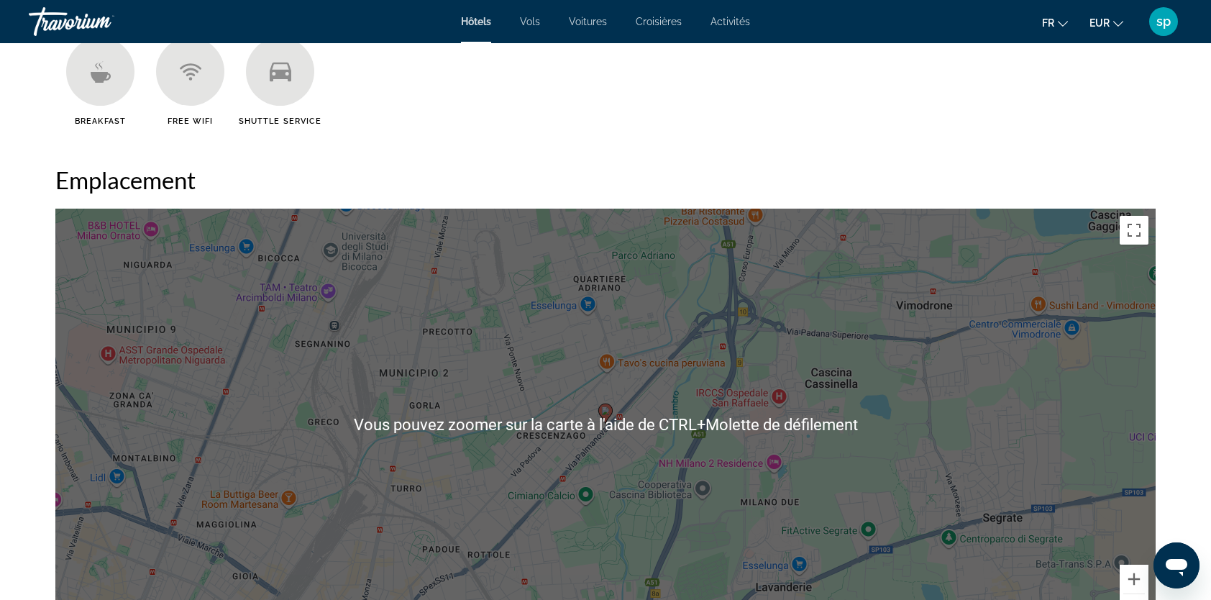
scroll to position [1223, 0]
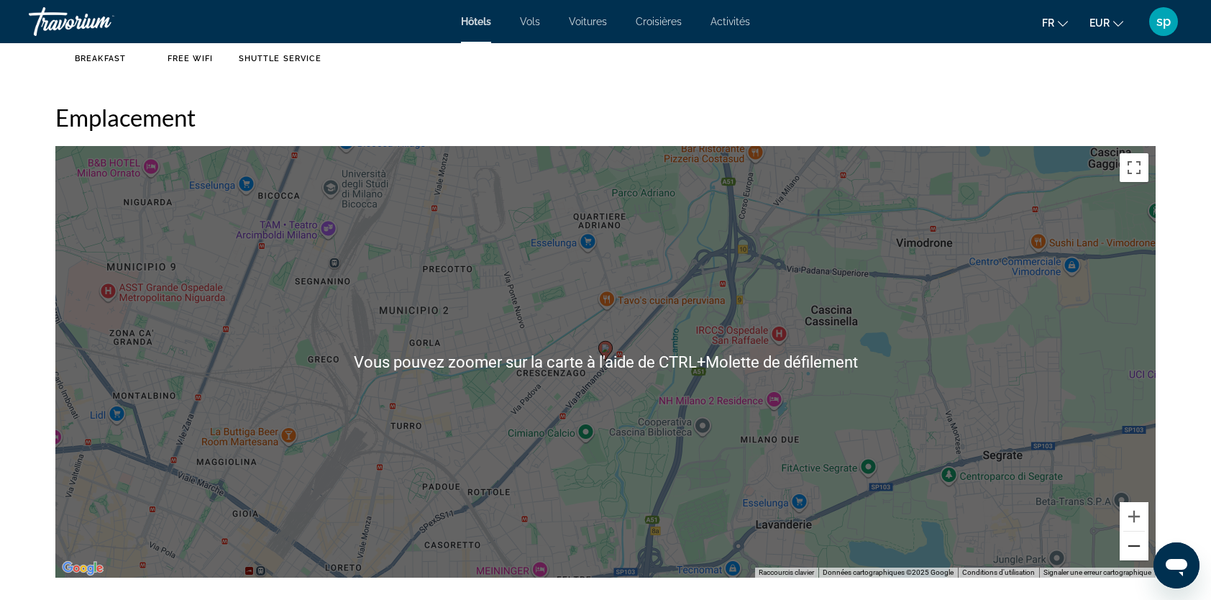
click at [1138, 547] on button "Zoom arrière" at bounding box center [1134, 546] width 29 height 29
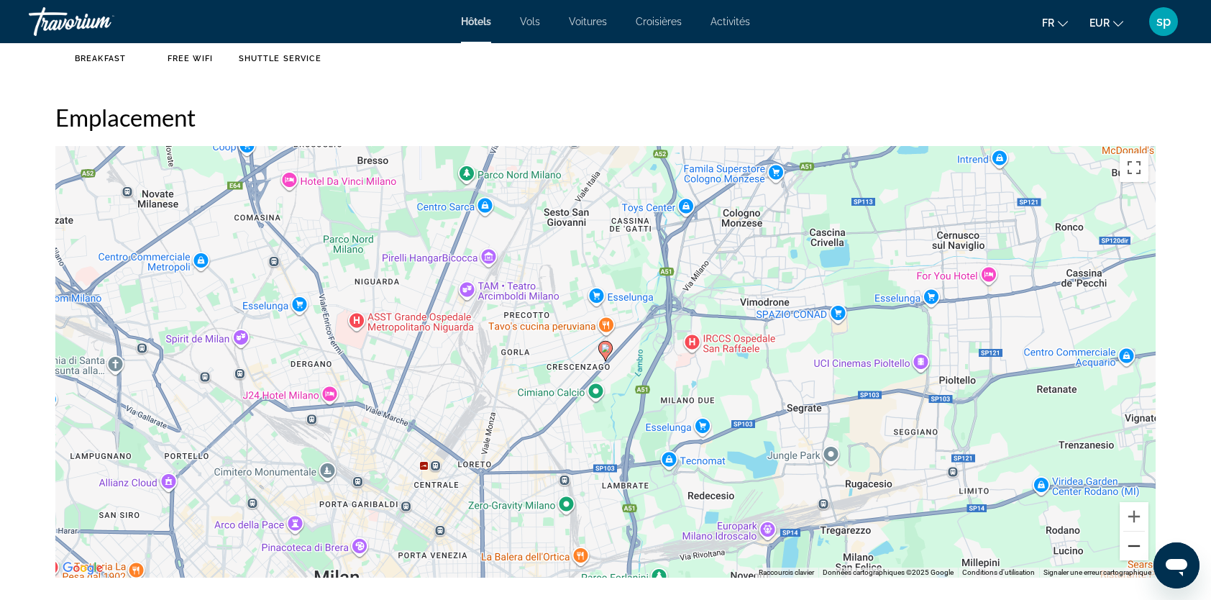
click at [1135, 549] on button "Zoom arrière" at bounding box center [1134, 546] width 29 height 29
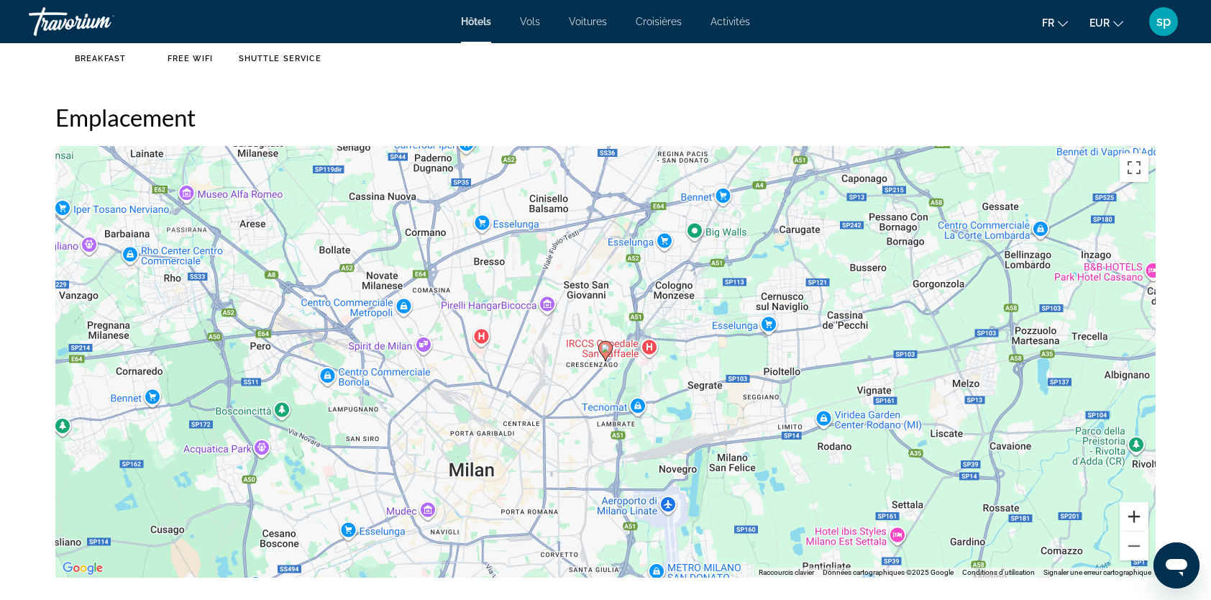
click at [1134, 518] on button "Zoom avant" at bounding box center [1134, 516] width 29 height 29
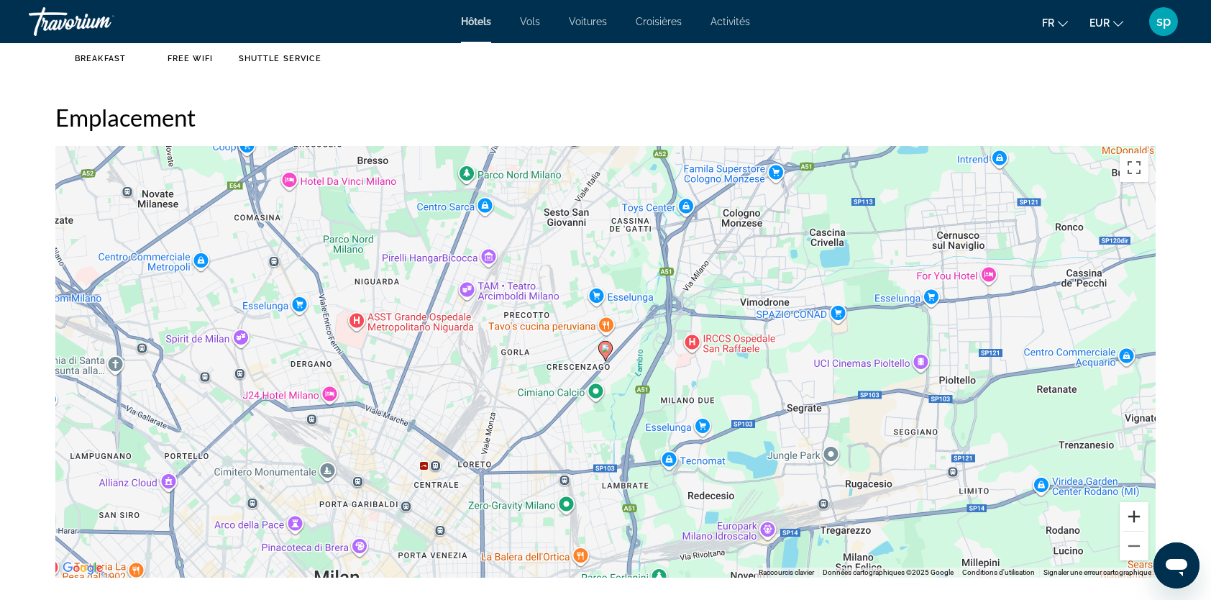
click at [1134, 519] on button "Zoom avant" at bounding box center [1134, 516] width 29 height 29
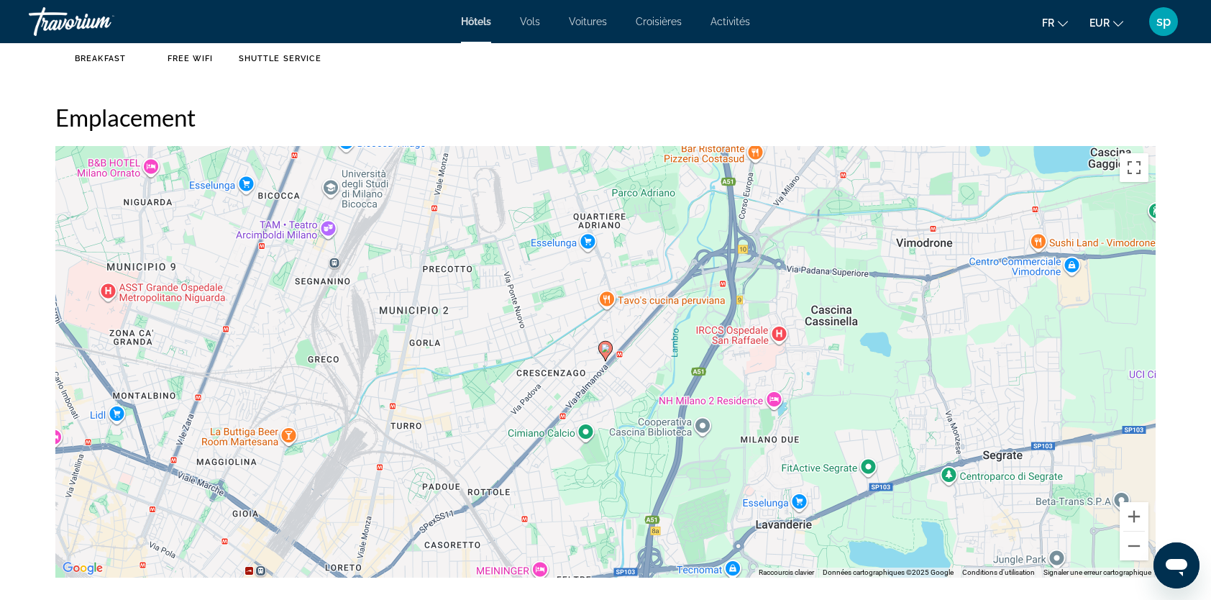
click at [620, 361] on div "Pour activer le glissement avec le clavier, appuyez sur Alt+Entrée. Une fois ce…" at bounding box center [605, 362] width 1100 height 432
click at [1136, 521] on button "Zoom avant" at bounding box center [1134, 516] width 29 height 29
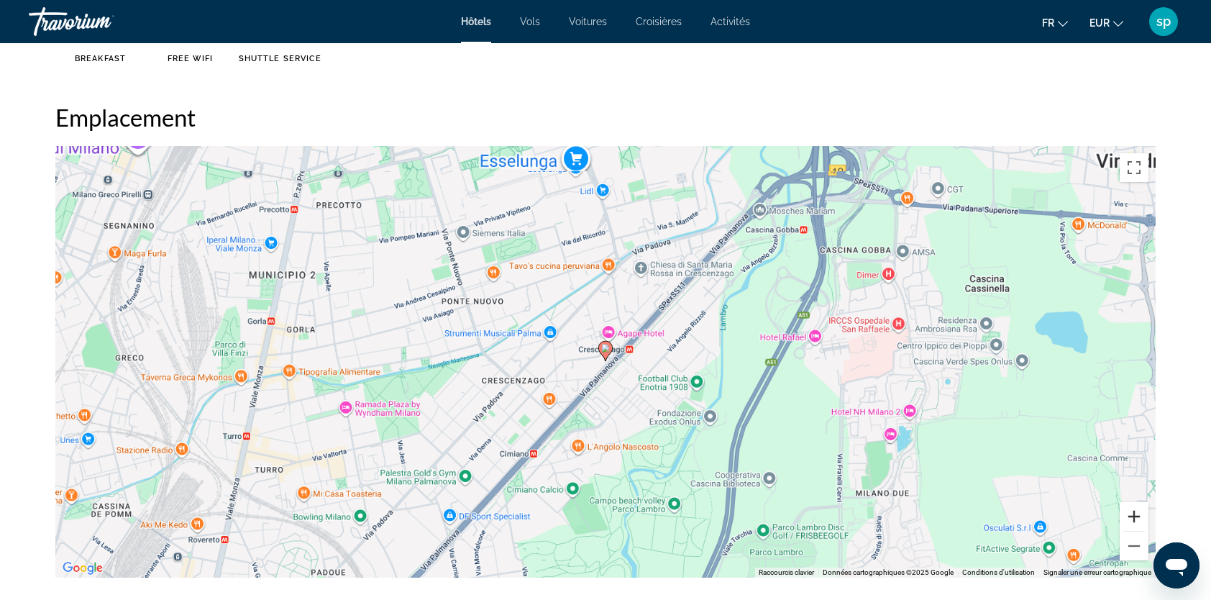
click at [1136, 521] on button "Zoom avant" at bounding box center [1134, 516] width 29 height 29
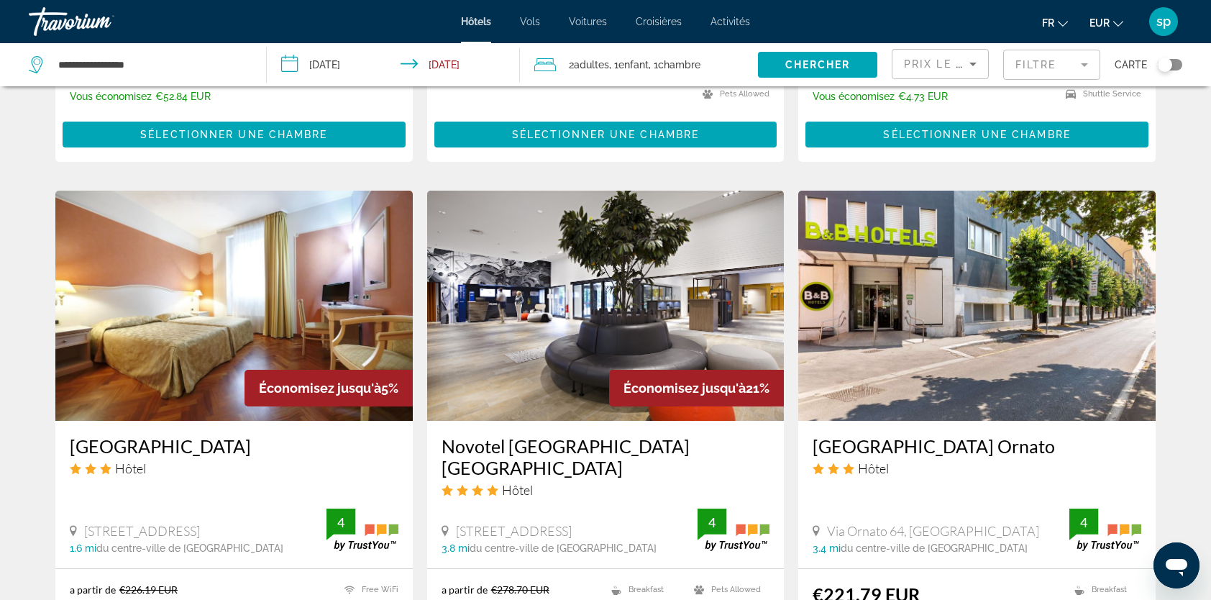
scroll to position [1079, 0]
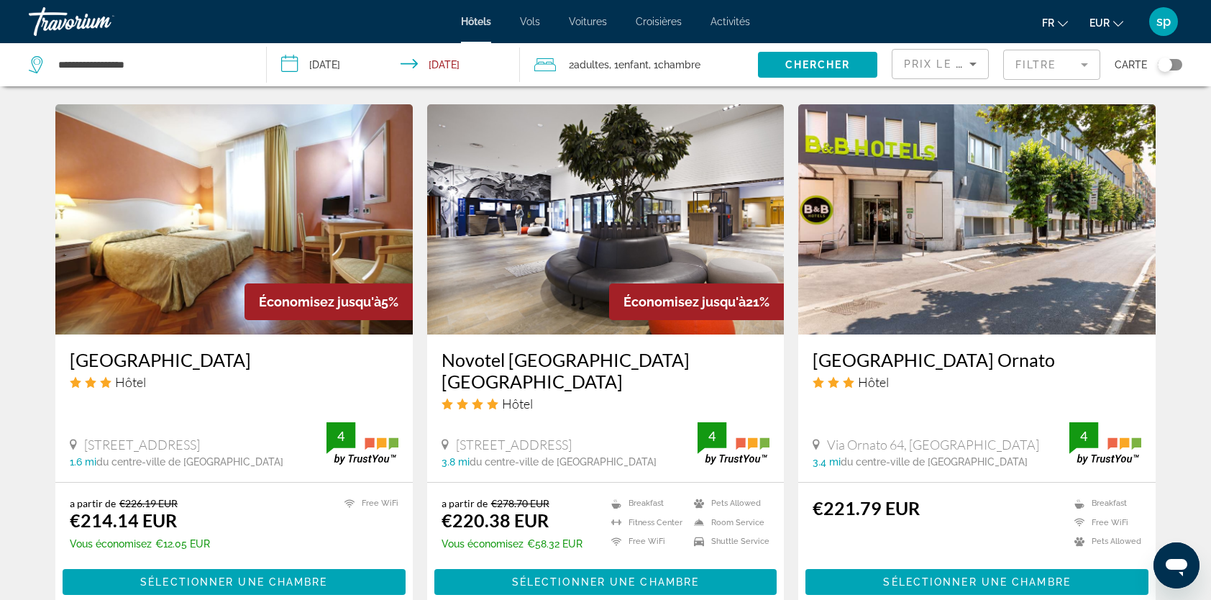
click at [598, 220] on img "Main content" at bounding box center [605, 219] width 357 height 230
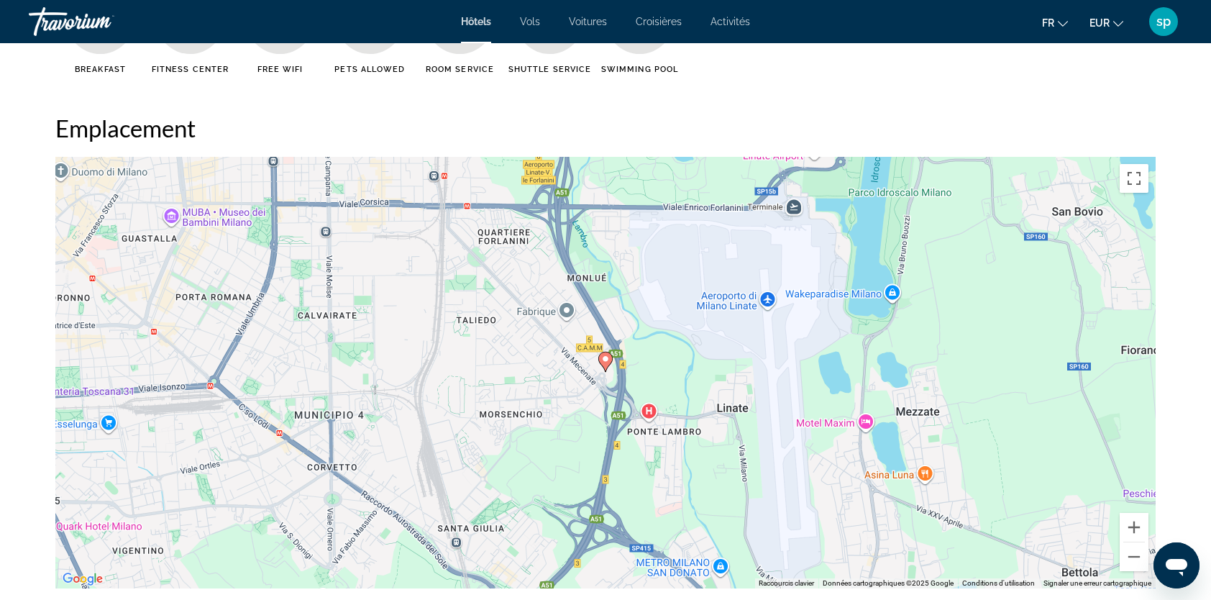
scroll to position [1295, 0]
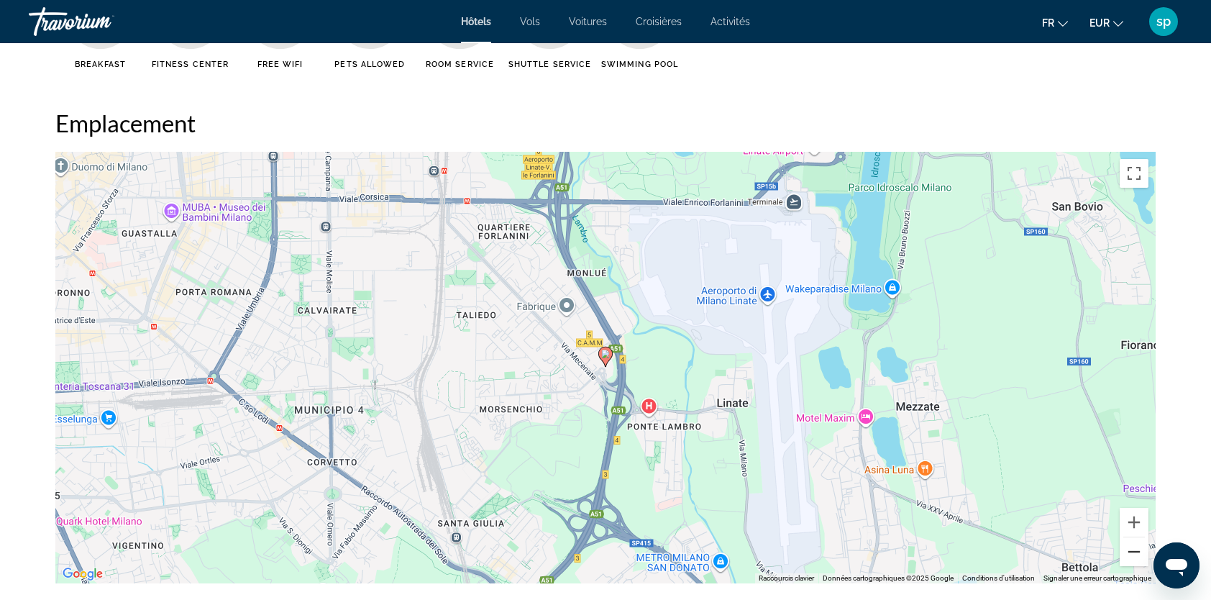
click at [1137, 557] on button "Zoom arrière" at bounding box center [1134, 551] width 29 height 29
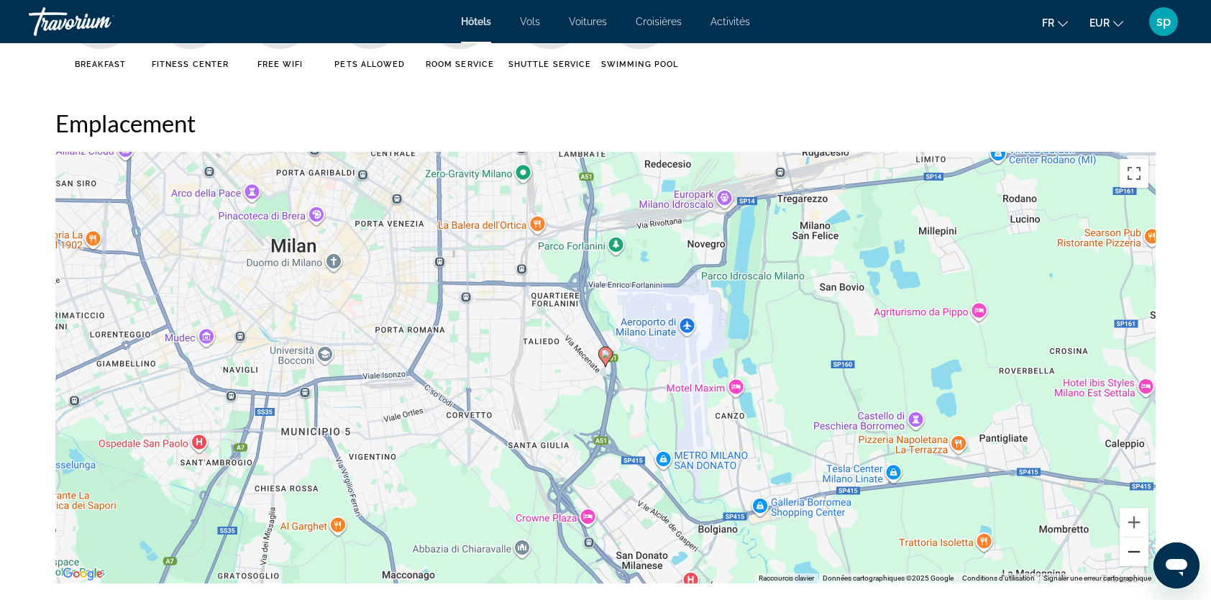
click at [1137, 557] on button "Zoom arrière" at bounding box center [1134, 551] width 29 height 29
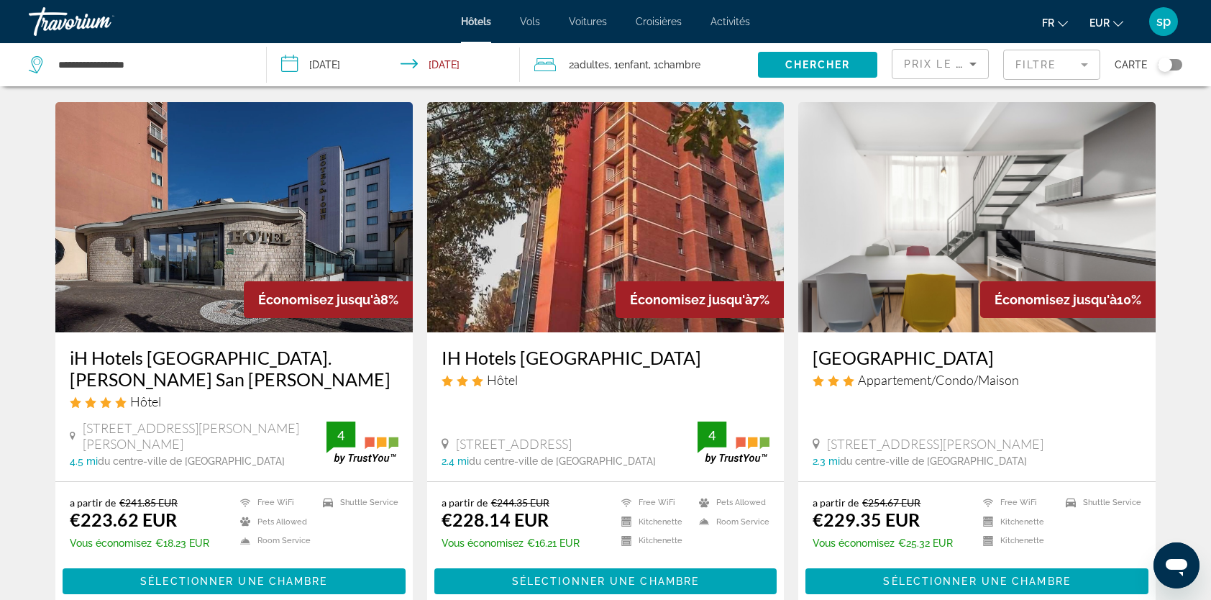
scroll to position [1654, 0]
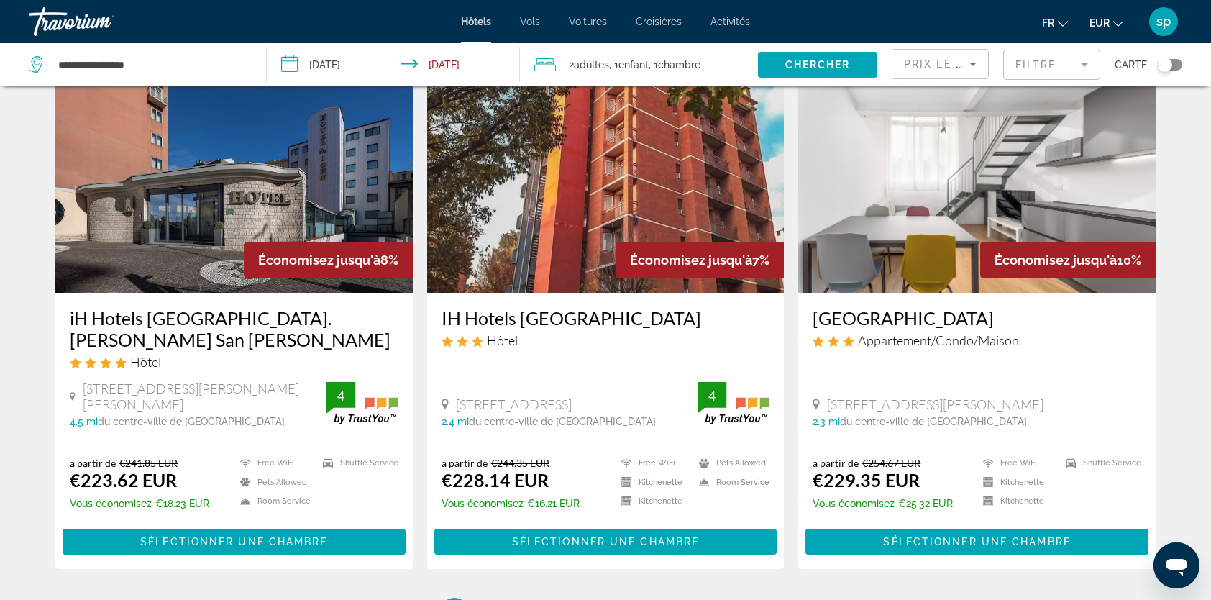
click at [161, 180] on img "Main content" at bounding box center [233, 178] width 357 height 230
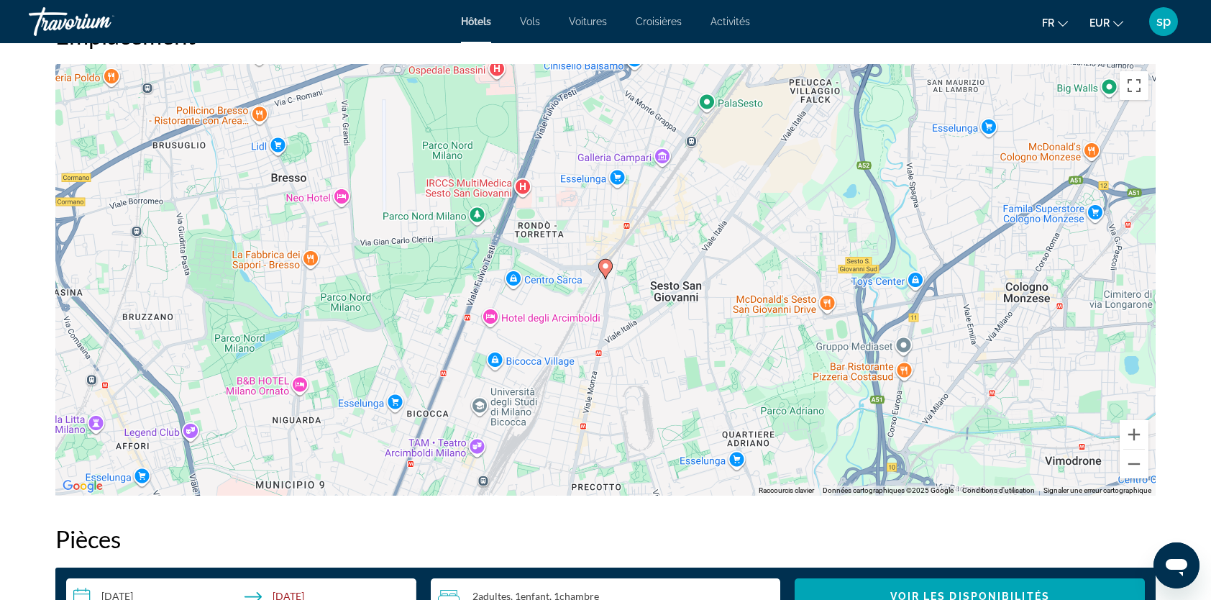
scroll to position [1439, 0]
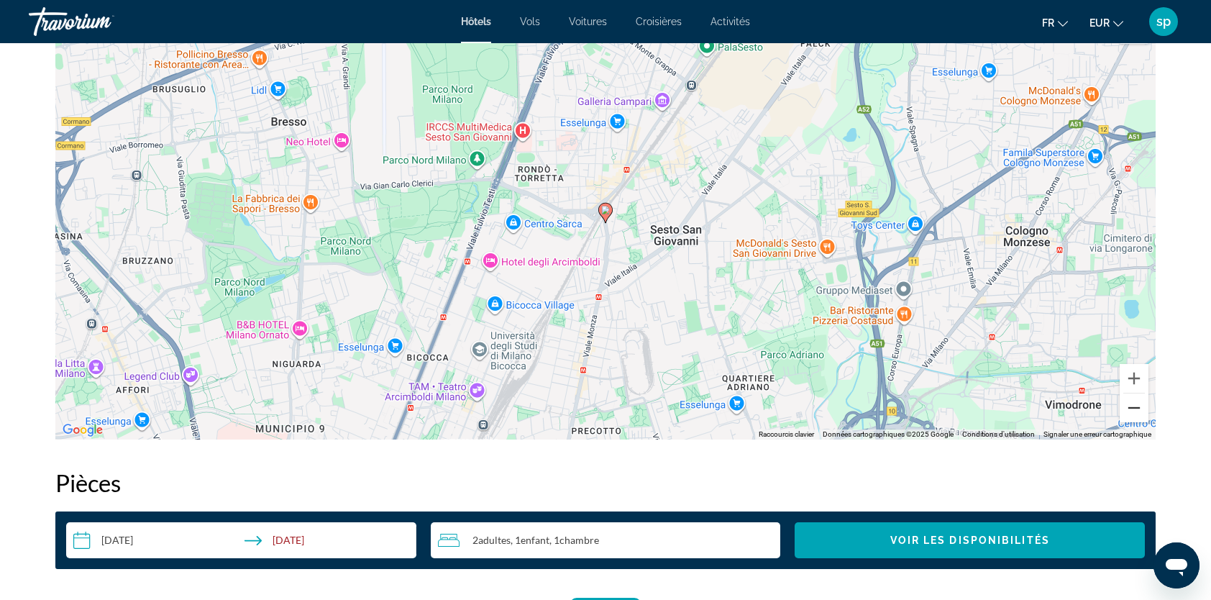
click at [1137, 407] on button "Zoom arrière" at bounding box center [1134, 407] width 29 height 29
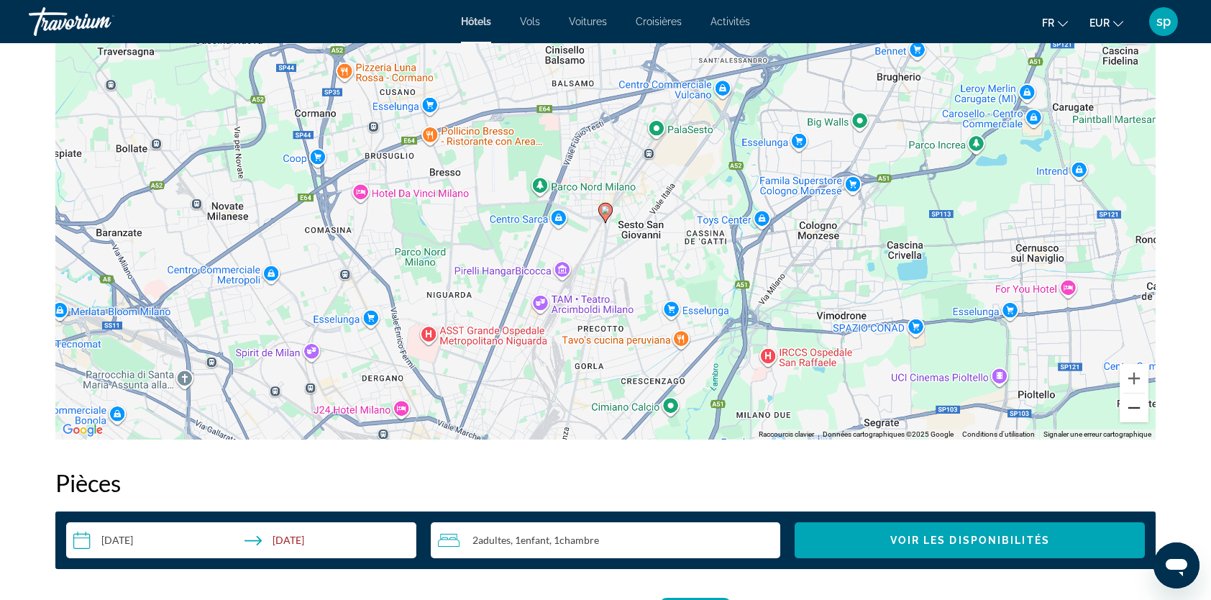
click at [1139, 406] on button "Zoom arrière" at bounding box center [1134, 407] width 29 height 29
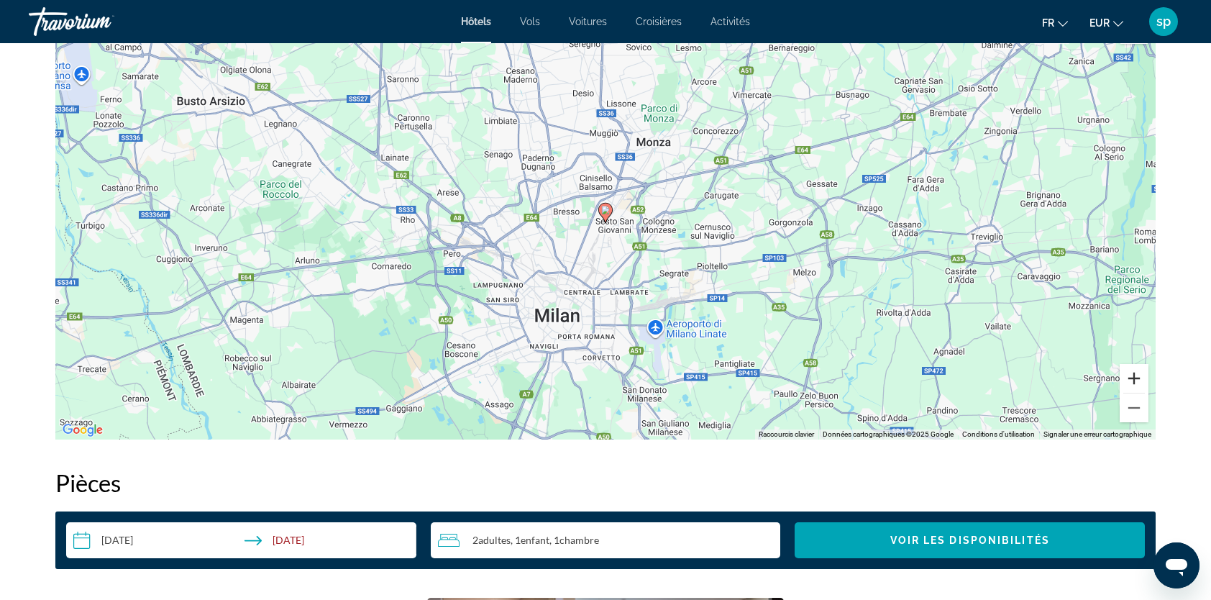
click at [1141, 388] on button "Zoom avant" at bounding box center [1134, 378] width 29 height 29
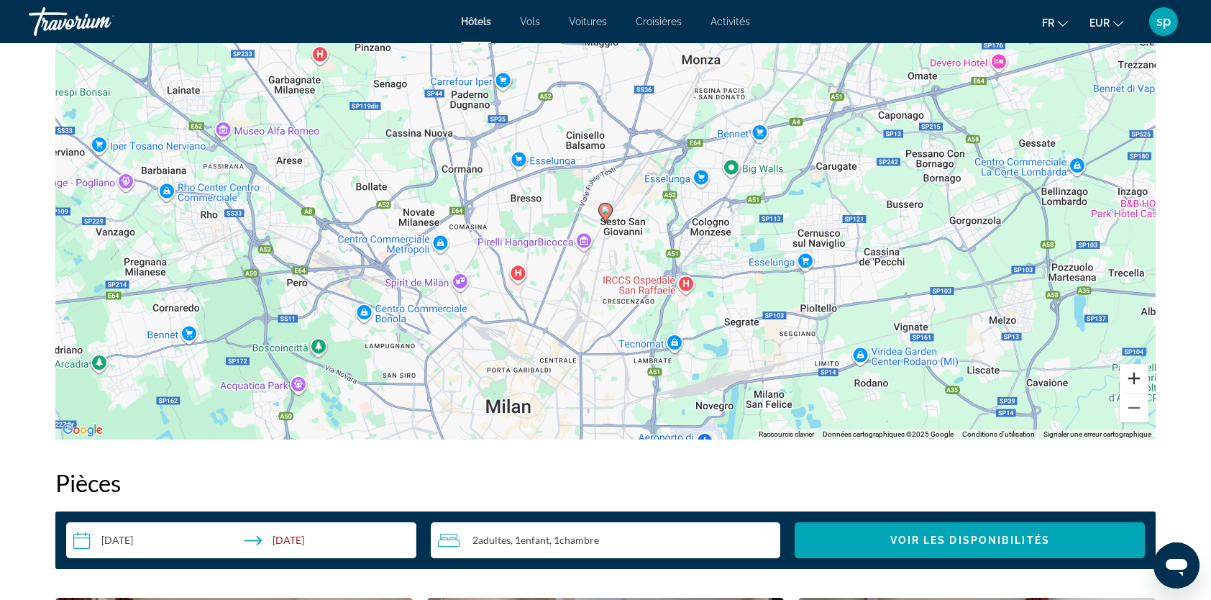
click at [1140, 390] on button "Zoom avant" at bounding box center [1134, 378] width 29 height 29
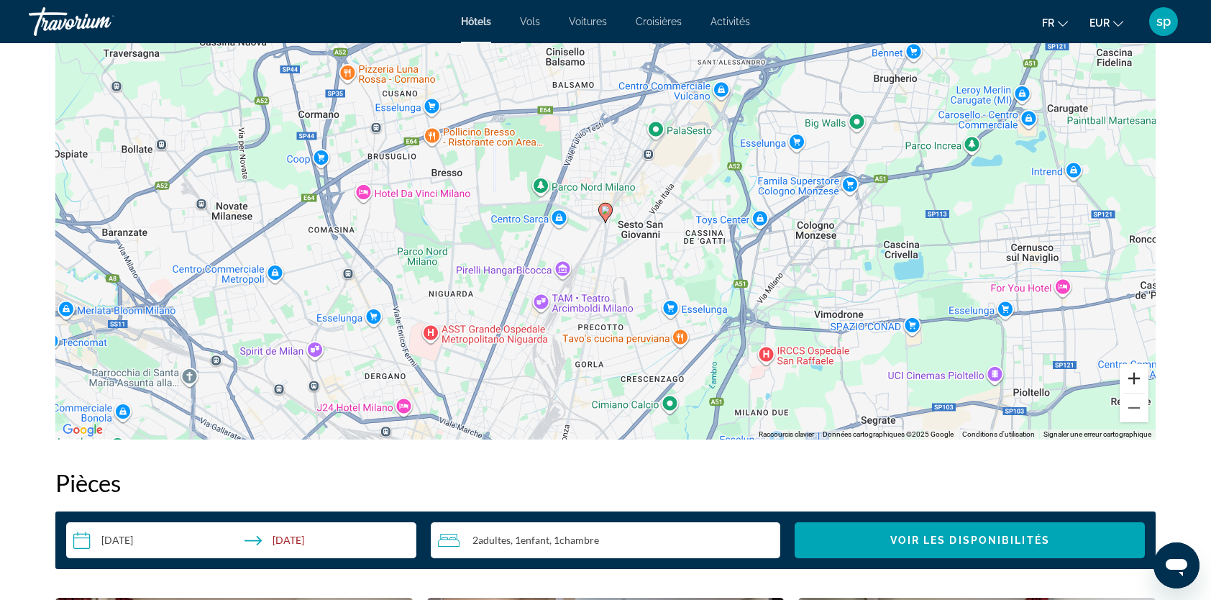
click at [1139, 390] on button "Zoom avant" at bounding box center [1134, 378] width 29 height 29
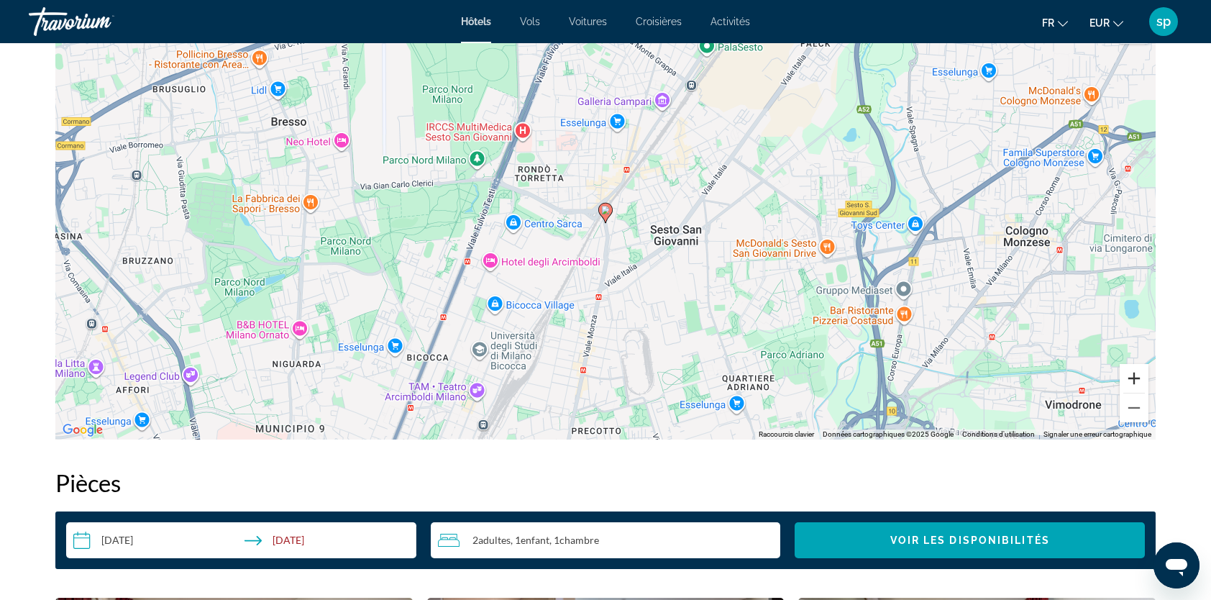
click at [1135, 381] on button "Zoom avant" at bounding box center [1134, 378] width 29 height 29
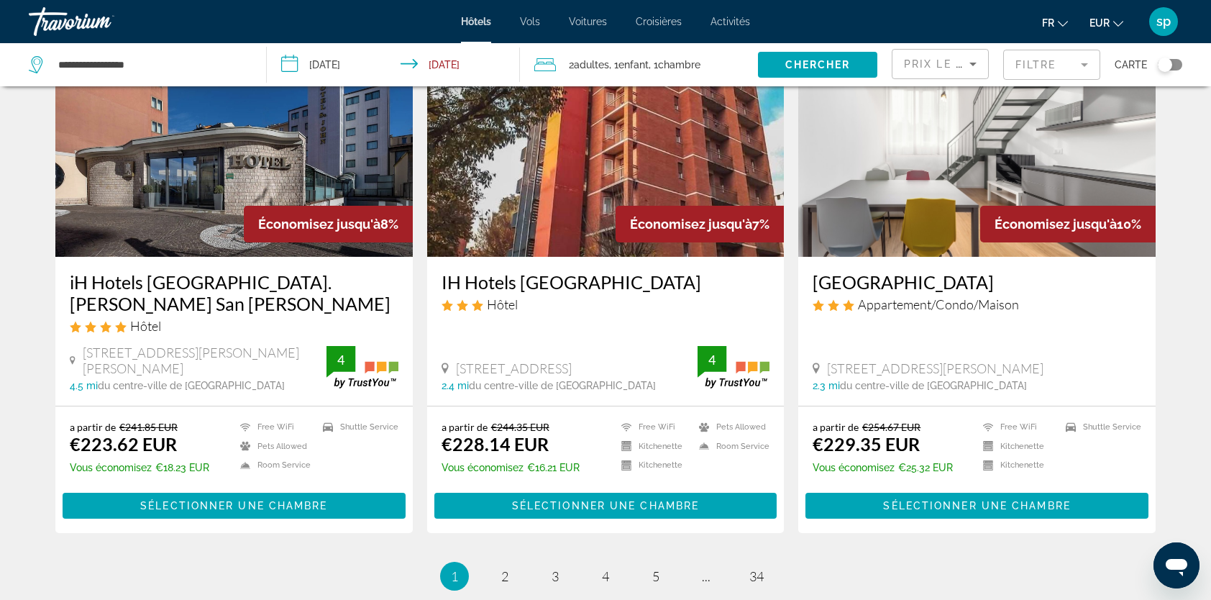
scroll to position [1841, 0]
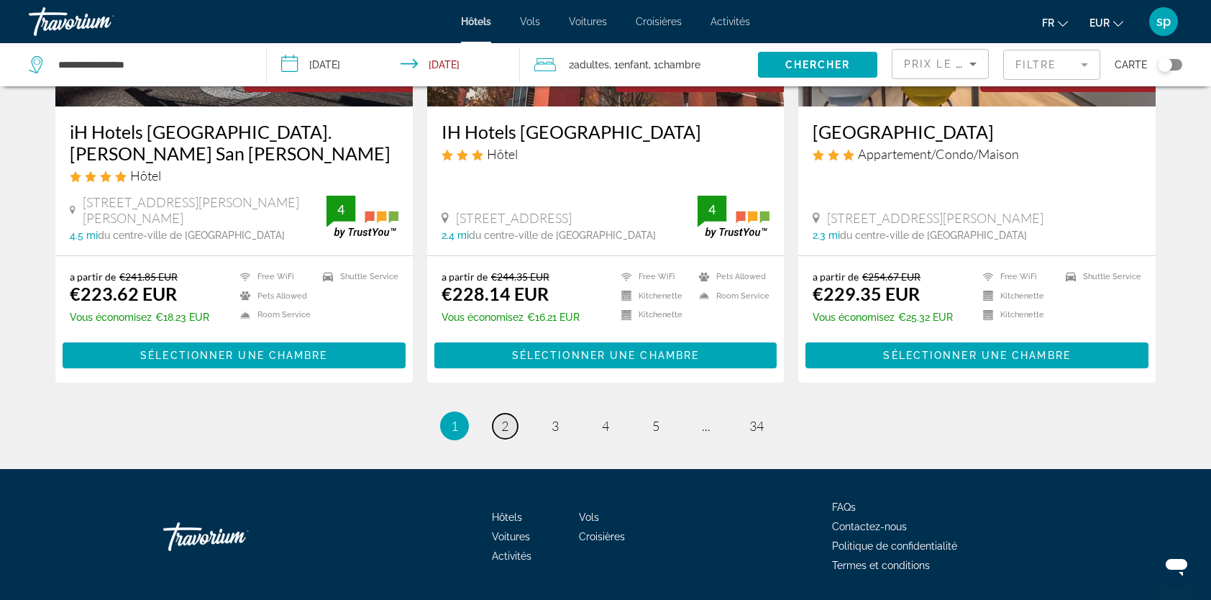
click at [506, 418] on span "2" at bounding box center [504, 426] width 7 height 16
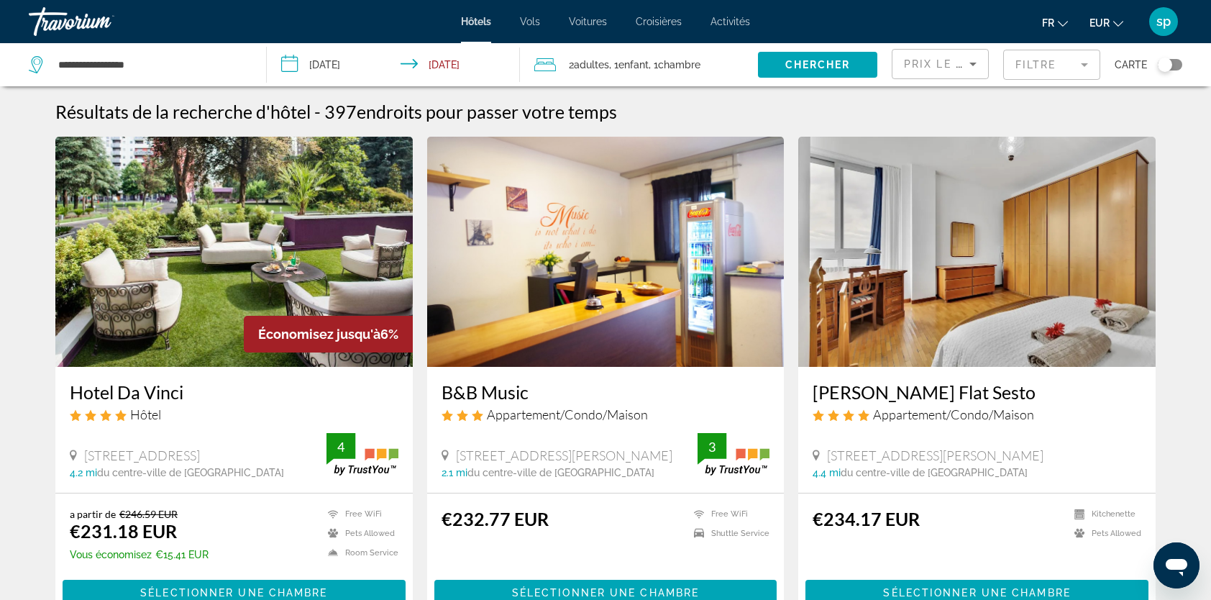
click at [229, 207] on img "Main content" at bounding box center [233, 252] width 357 height 230
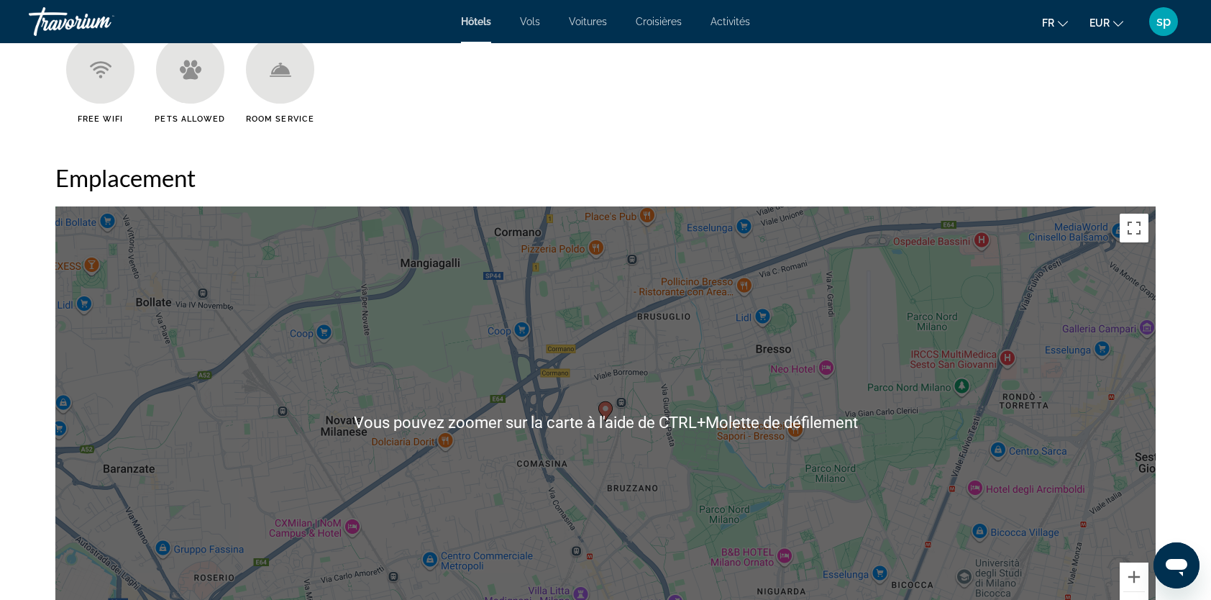
scroll to position [1367, 0]
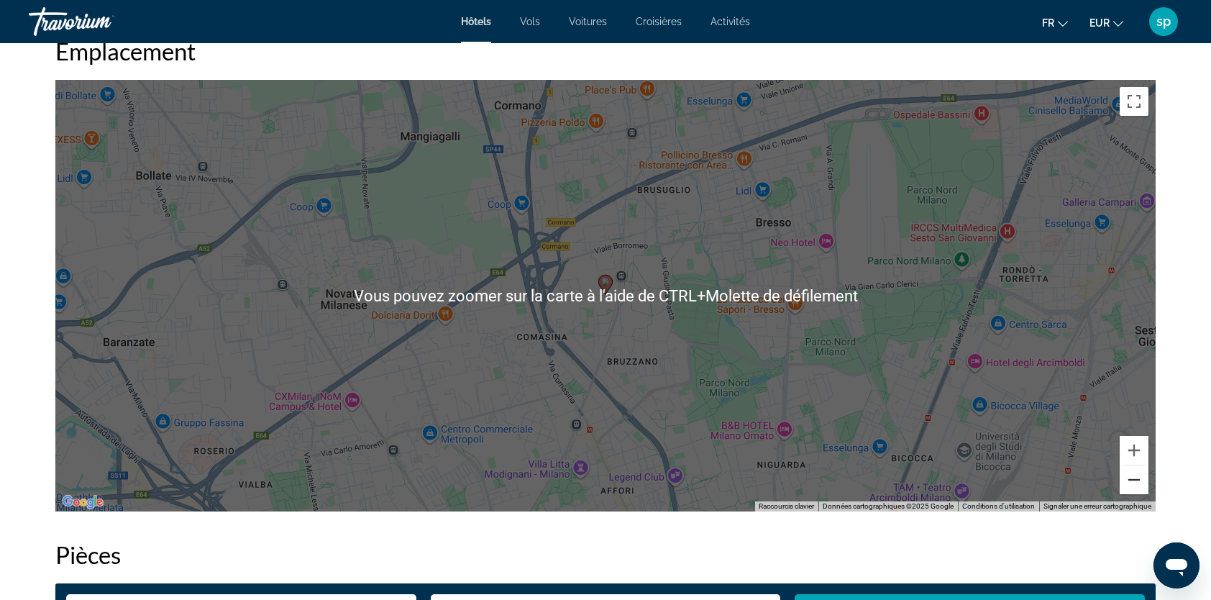
click at [1130, 480] on button "Zoom arrière" at bounding box center [1134, 479] width 29 height 29
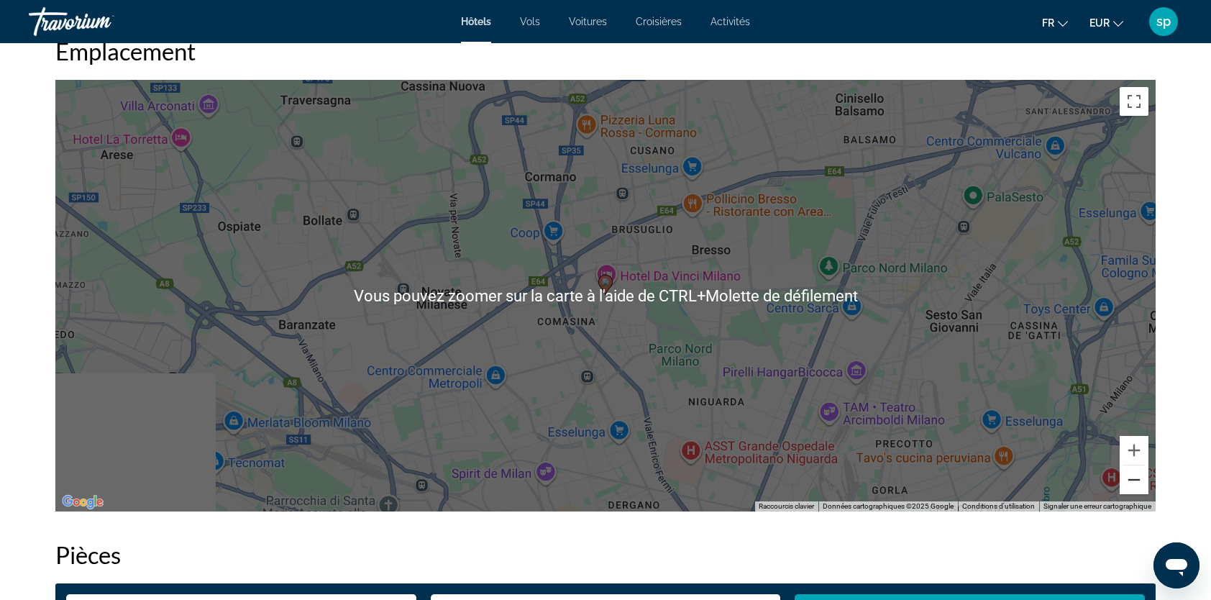
click at [1132, 480] on button "Zoom arrière" at bounding box center [1134, 479] width 29 height 29
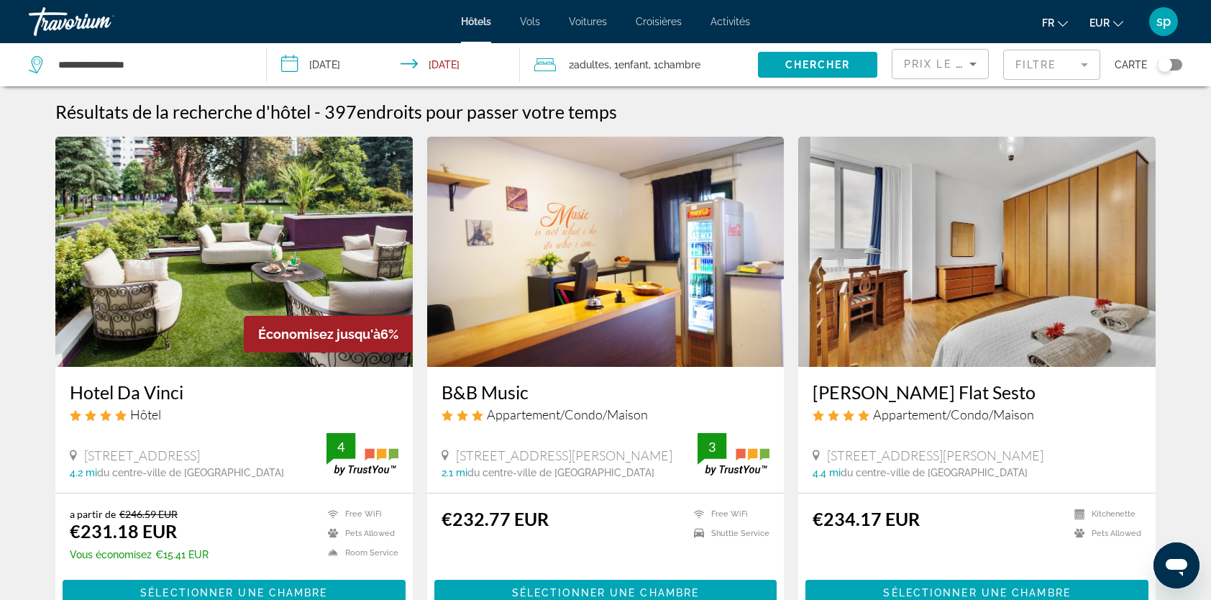
click at [1177, 63] on div "Toggle map" at bounding box center [1170, 65] width 24 height 12
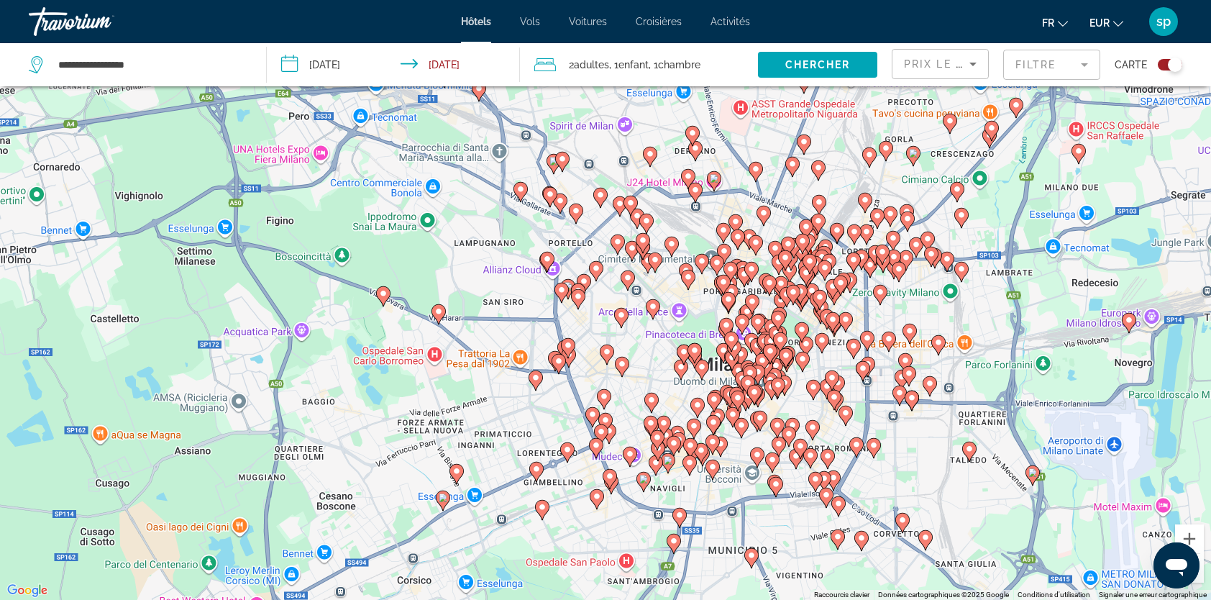
drag, startPoint x: 611, startPoint y: 407, endPoint x: 633, endPoint y: 462, distance: 59.0
click at [633, 462] on g "Main content" at bounding box center [630, 457] width 14 height 20
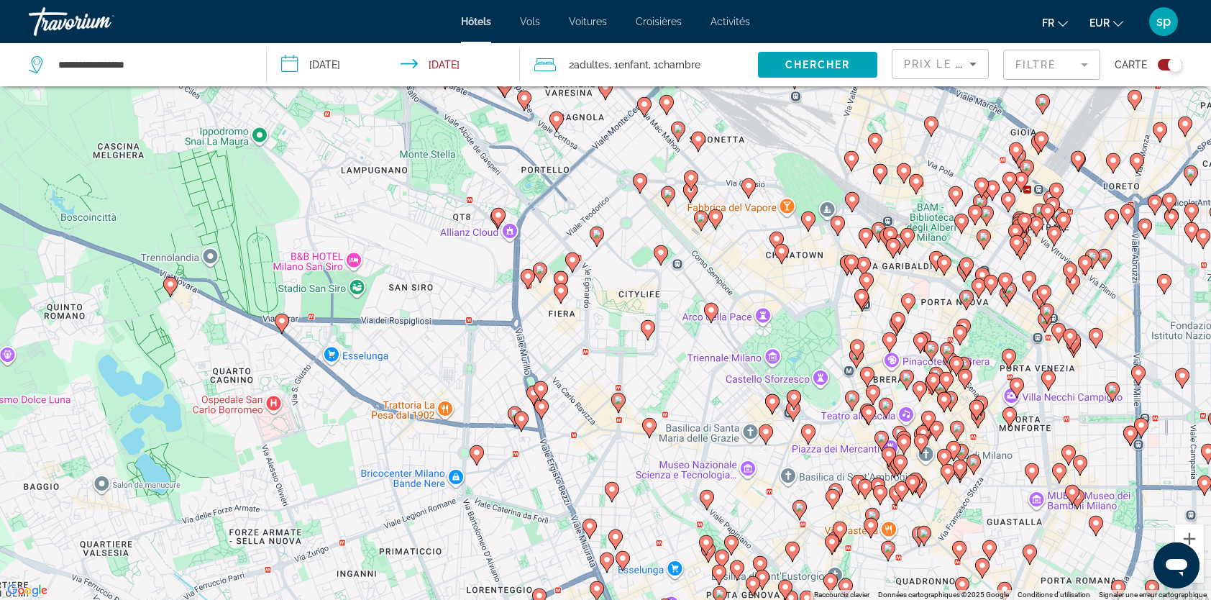
click at [528, 277] on image "Main content" at bounding box center [528, 276] width 9 height 9
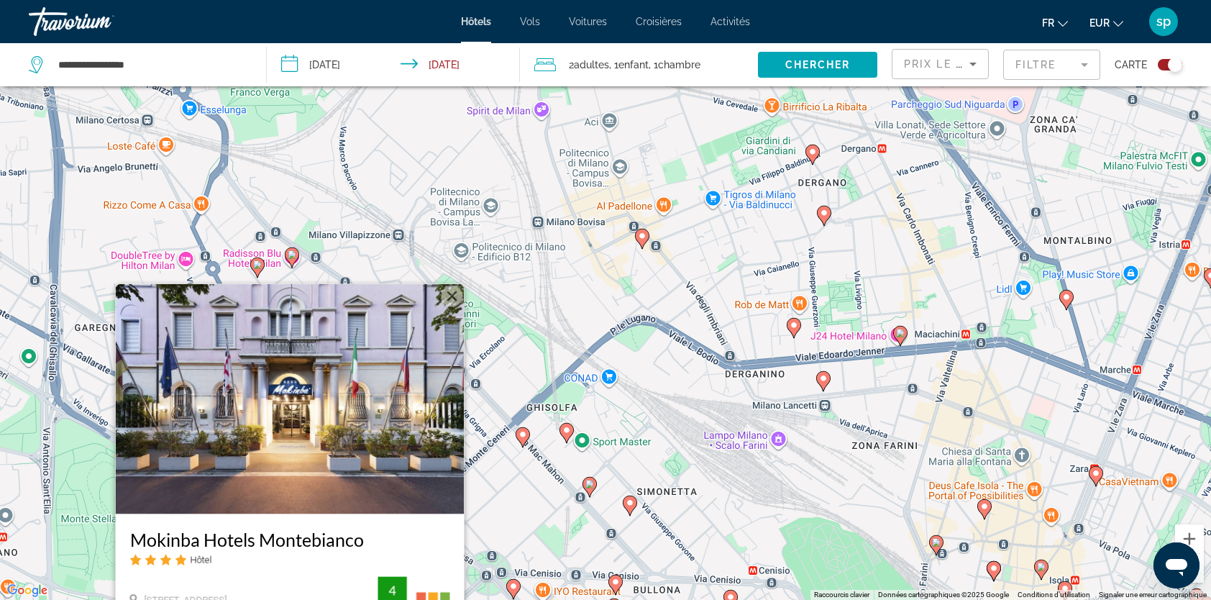
click at [457, 292] on button "Fermer" at bounding box center [453, 297] width 22 height 22
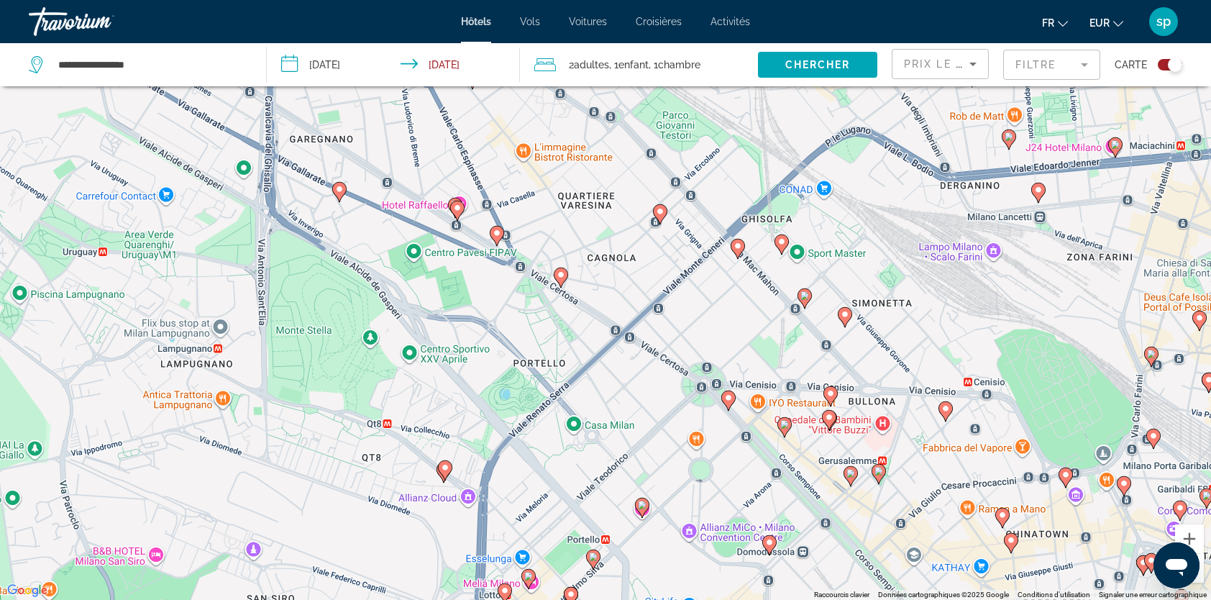
drag, startPoint x: 729, startPoint y: 360, endPoint x: 826, endPoint y: 254, distance: 143.6
click at [826, 254] on div "Pour activer le glissement avec le clavier, appuyez sur Alt+Entrée. Une fois ce…" at bounding box center [605, 300] width 1211 height 600
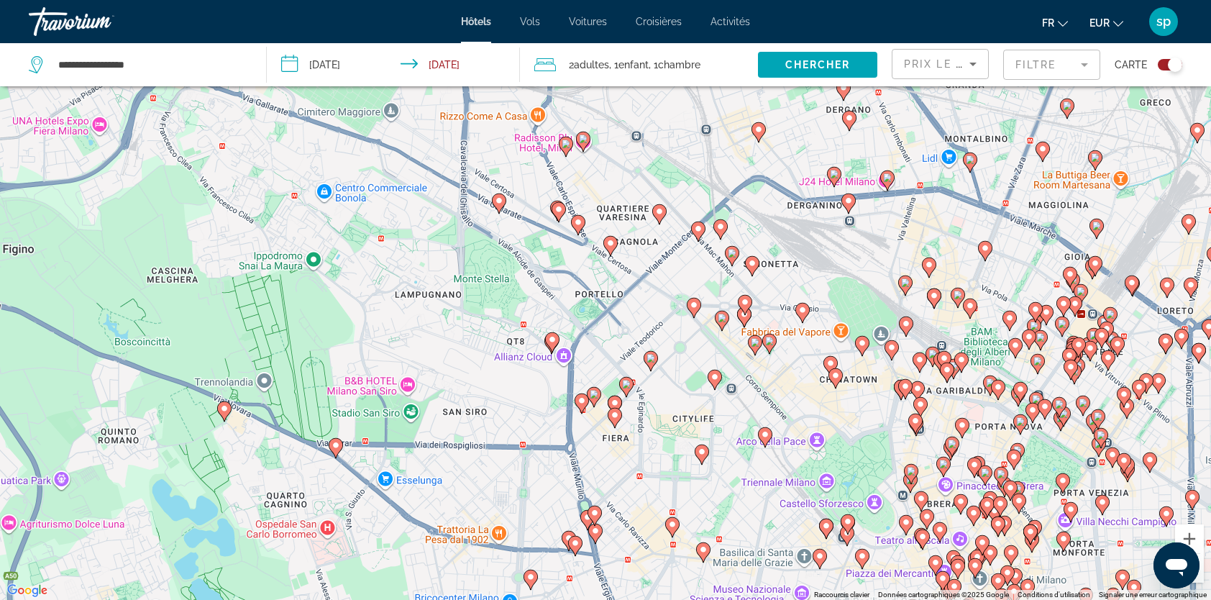
drag, startPoint x: 562, startPoint y: 401, endPoint x: 565, endPoint y: 388, distance: 13.1
click at [565, 388] on div "Pour activer le glissement avec le clavier, appuyez sur Alt+Entrée. Une fois ce…" at bounding box center [605, 300] width 1211 height 600
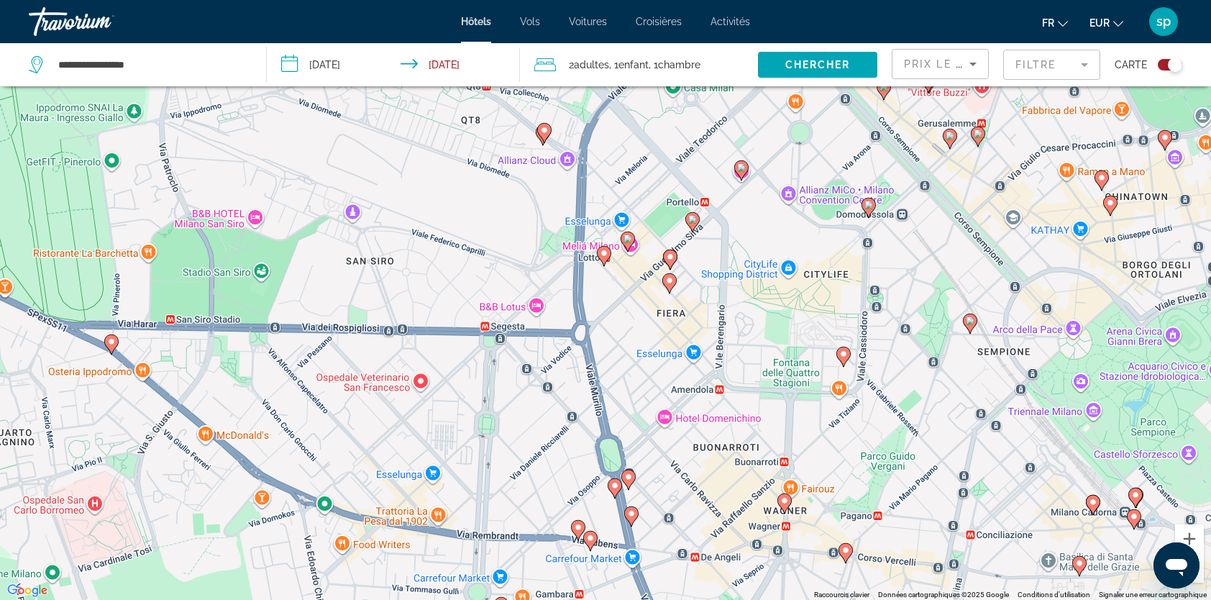
drag, startPoint x: 585, startPoint y: 384, endPoint x: 609, endPoint y: 319, distance: 68.9
click at [609, 319] on div "Pour activer le glissement avec le clavier, appuyez sur Alt+Entrée. Une fois ce…" at bounding box center [605, 300] width 1211 height 600
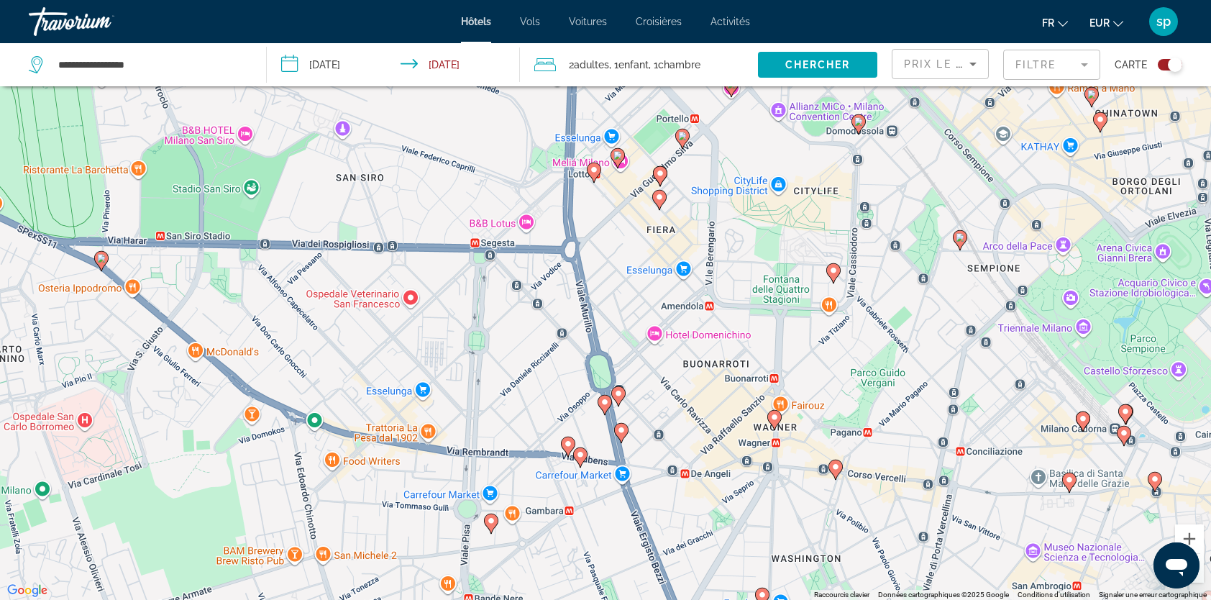
drag, startPoint x: 687, startPoint y: 363, endPoint x: 684, endPoint y: 352, distance: 11.2
click at [684, 352] on div "Pour activer le glissement avec le clavier, appuyez sur Alt+Entrée. Une fois ce…" at bounding box center [605, 300] width 1211 height 600
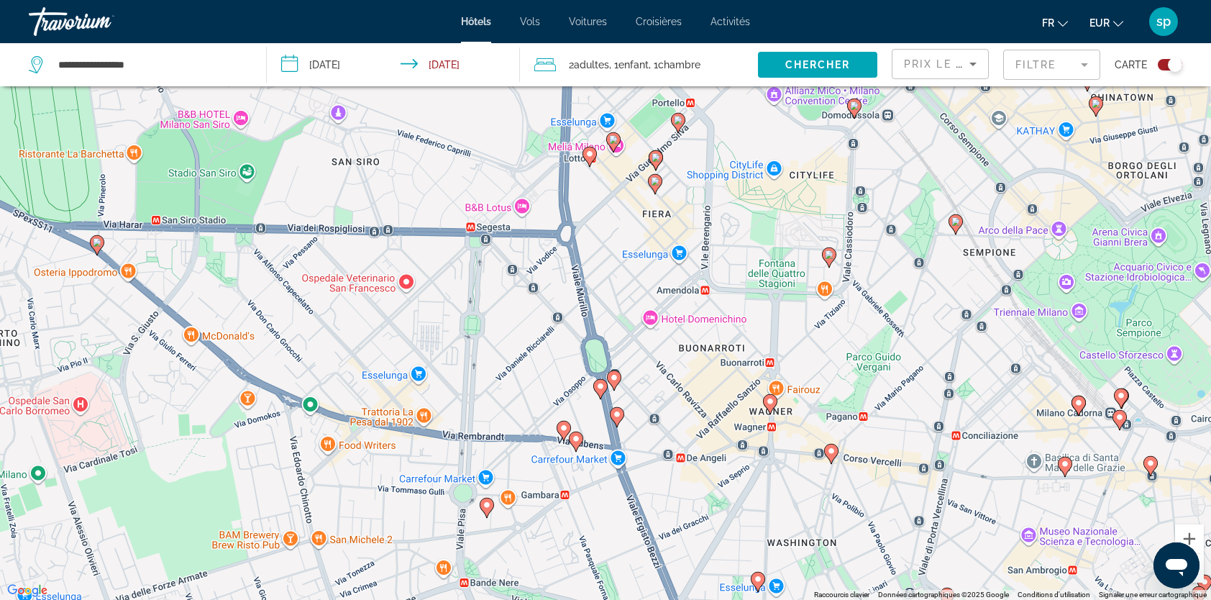
click at [617, 378] on image "Main content" at bounding box center [614, 377] width 9 height 9
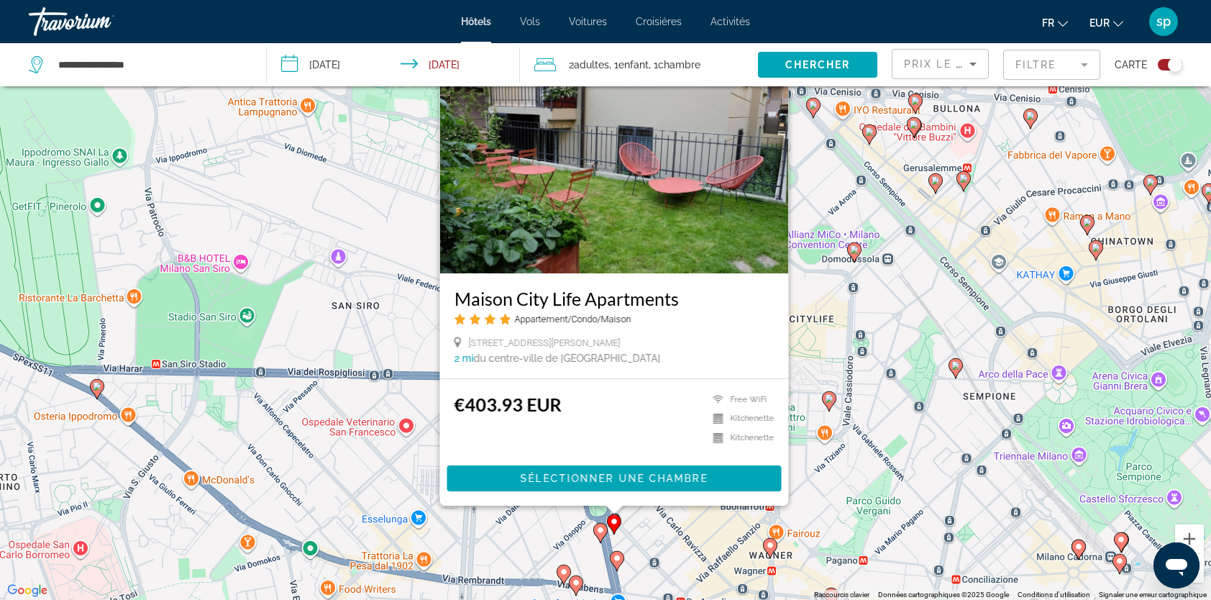
click at [1026, 65] on mat-form-field "Filtre" at bounding box center [1051, 65] width 97 height 30
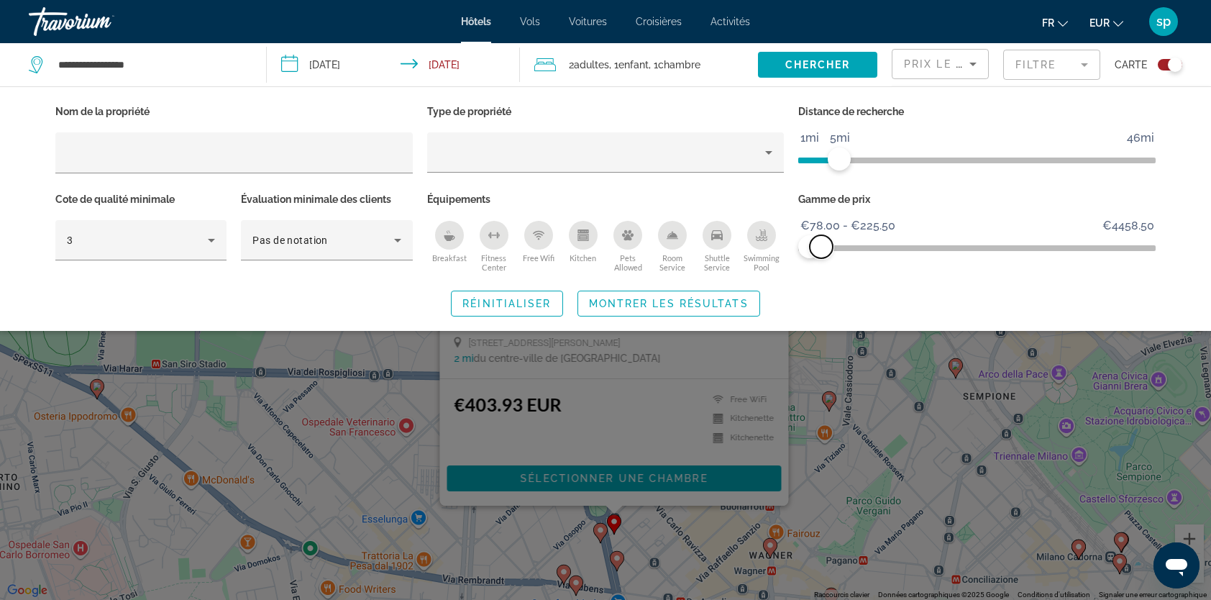
drag, startPoint x: 1142, startPoint y: 244, endPoint x: 821, endPoint y: 260, distance: 321.2
click at [821, 260] on div "Gamme de prix €78.00 €4458.50 €78.00 €225.50 €78.00 - €225.50" at bounding box center [977, 232] width 372 height 87
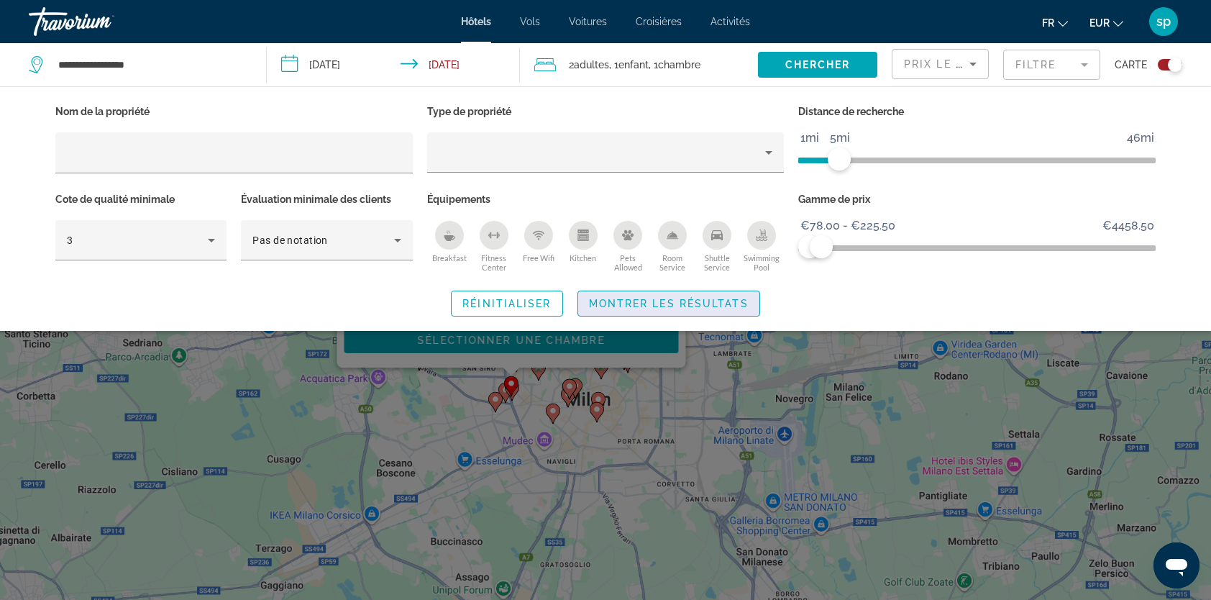
click at [737, 304] on span "Montrer les résultats" at bounding box center [669, 304] width 160 height 12
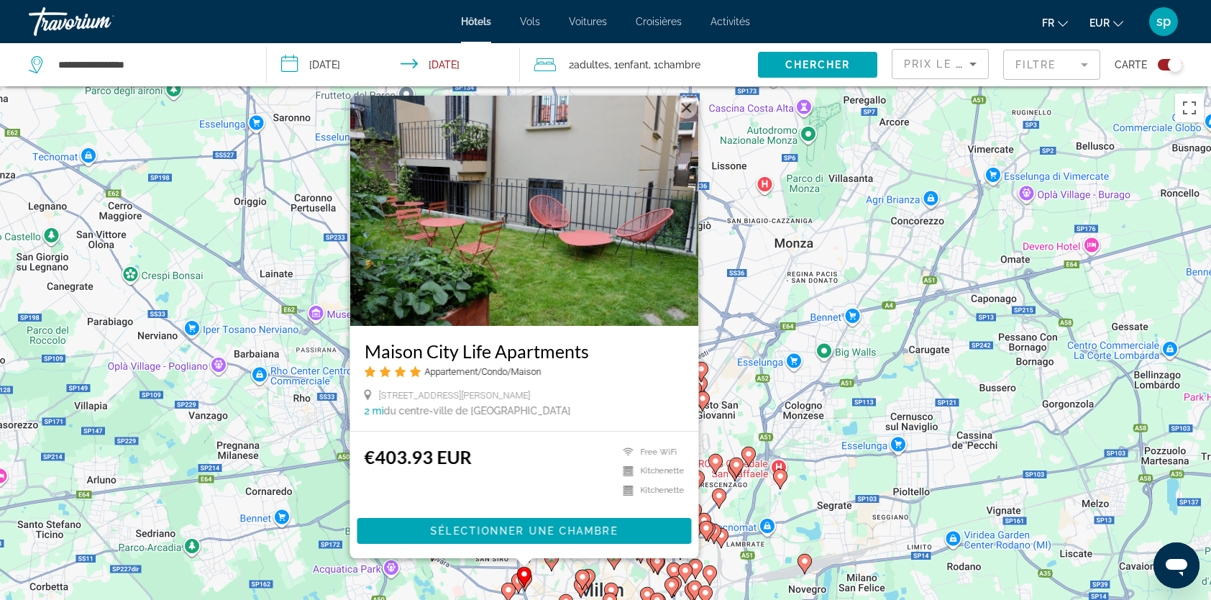
drag, startPoint x: 803, startPoint y: 305, endPoint x: 747, endPoint y: 324, distance: 59.1
click at [794, 371] on div "Pour activer le glissement avec le clavier, appuyez sur Alt+Entrée. Une fois ce…" at bounding box center [605, 386] width 1211 height 600
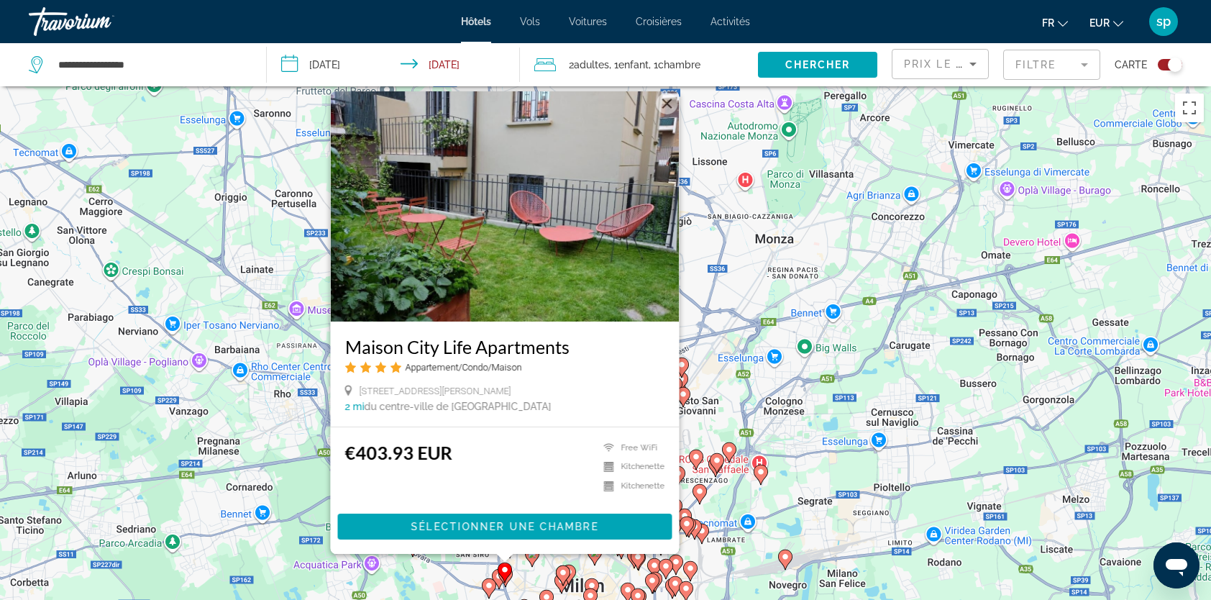
click at [669, 101] on button "Fermer" at bounding box center [668, 104] width 22 height 22
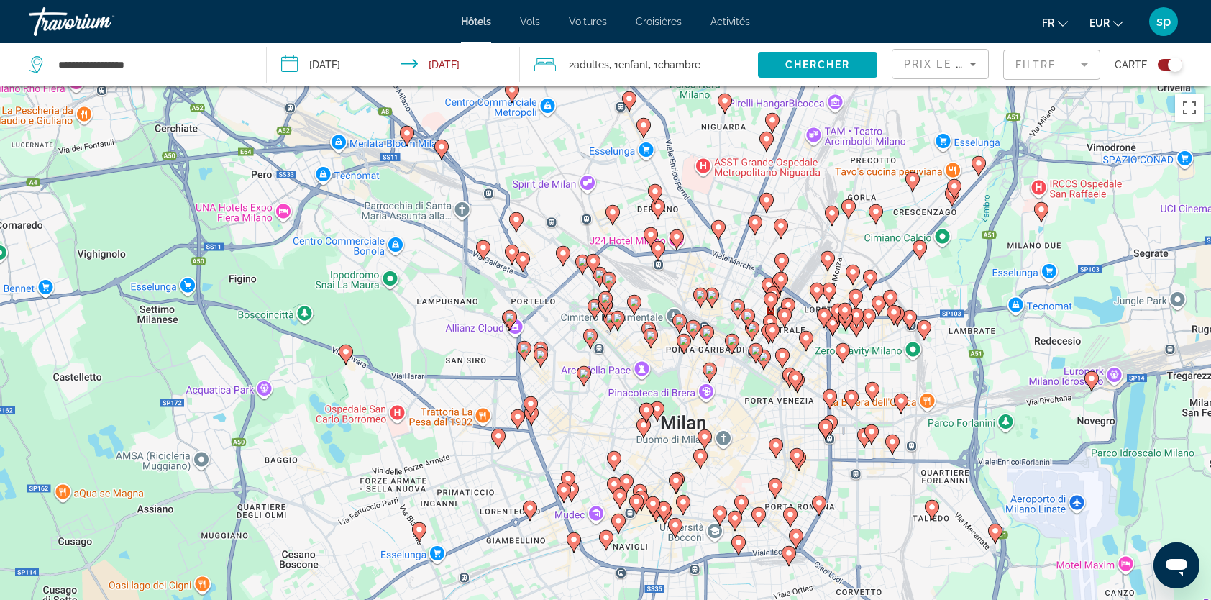
drag, startPoint x: 638, startPoint y: 381, endPoint x: 794, endPoint y: 175, distance: 258.8
click at [794, 174] on div "Pour activer le glissement avec le clavier, appuyez sur Alt+Entrée. Une fois ce…" at bounding box center [605, 386] width 1211 height 600
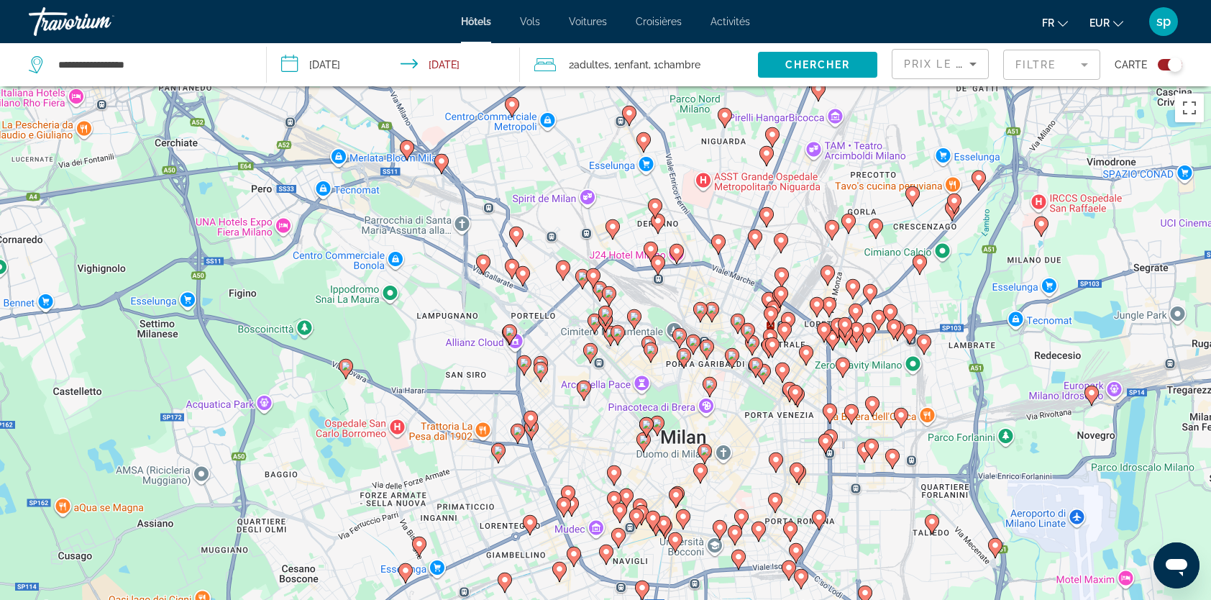
click at [1021, 60] on mat-form-field "Filtre" at bounding box center [1051, 65] width 97 height 30
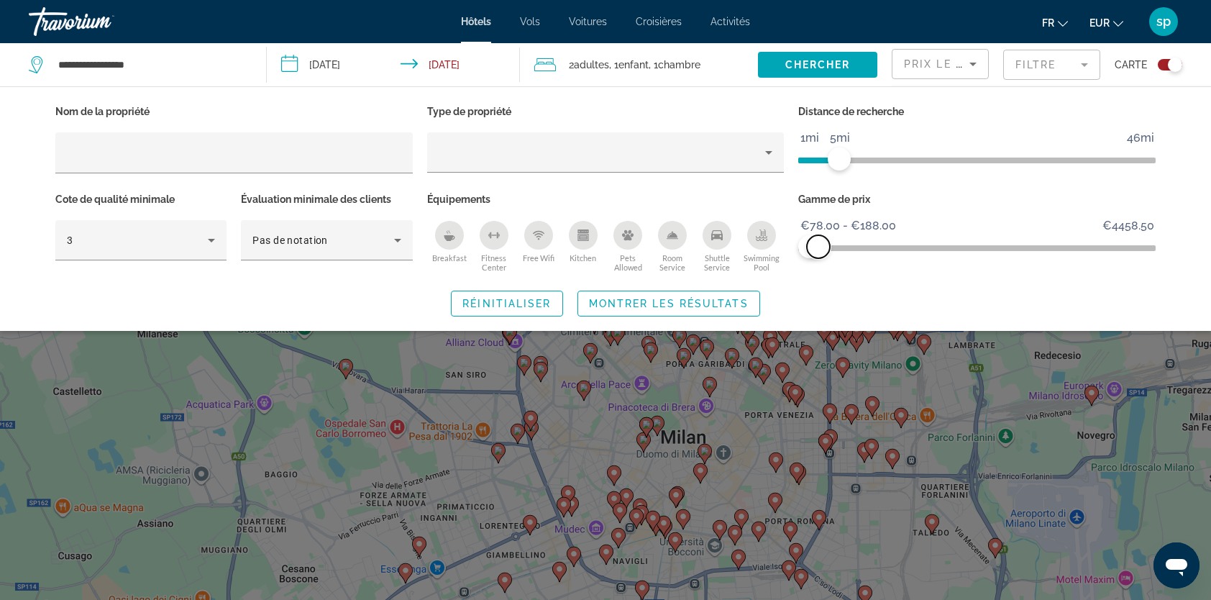
click at [819, 245] on span "ngx-slider-max" at bounding box center [818, 246] width 23 height 23
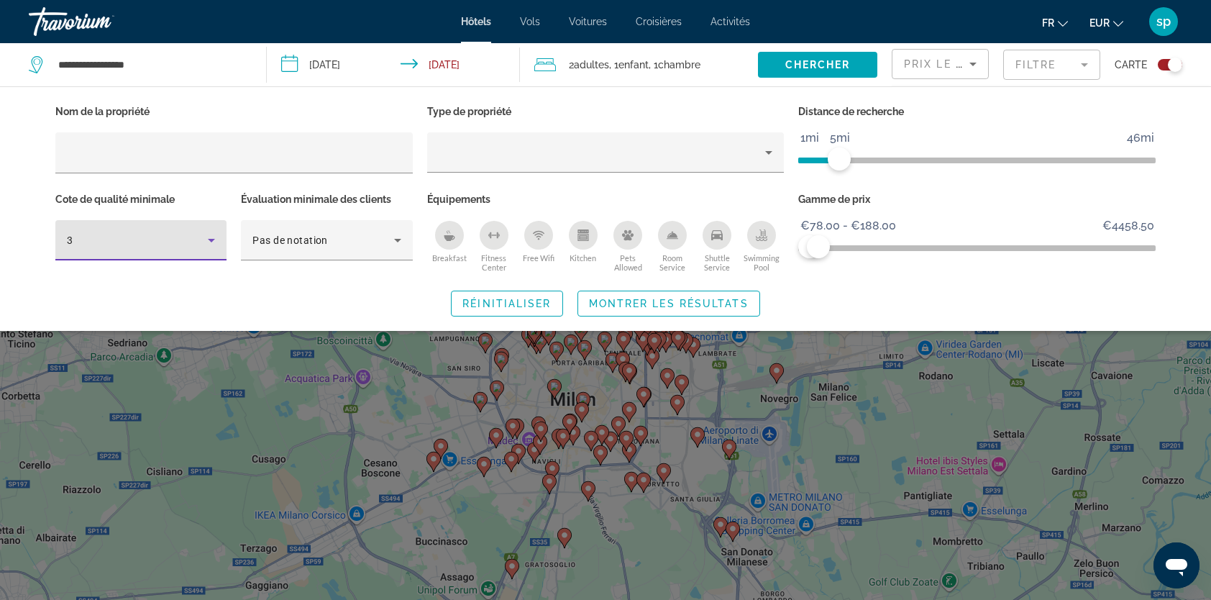
click at [203, 245] on icon "Hotel Filters" at bounding box center [211, 240] width 17 height 17
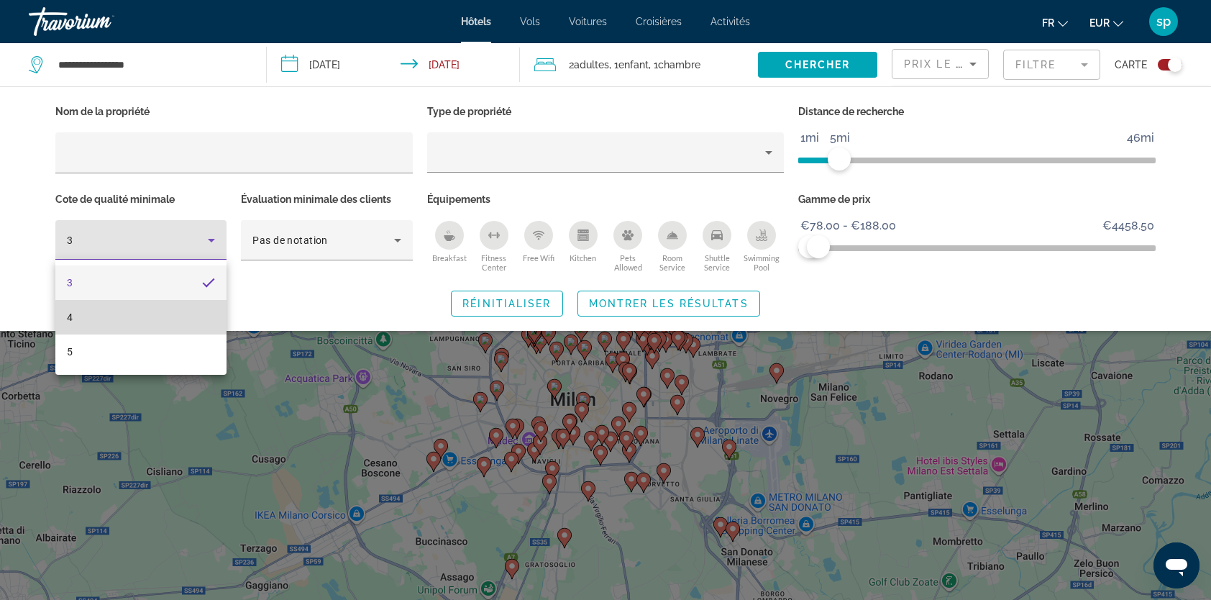
click at [174, 324] on mat-option "4" at bounding box center [140, 317] width 171 height 35
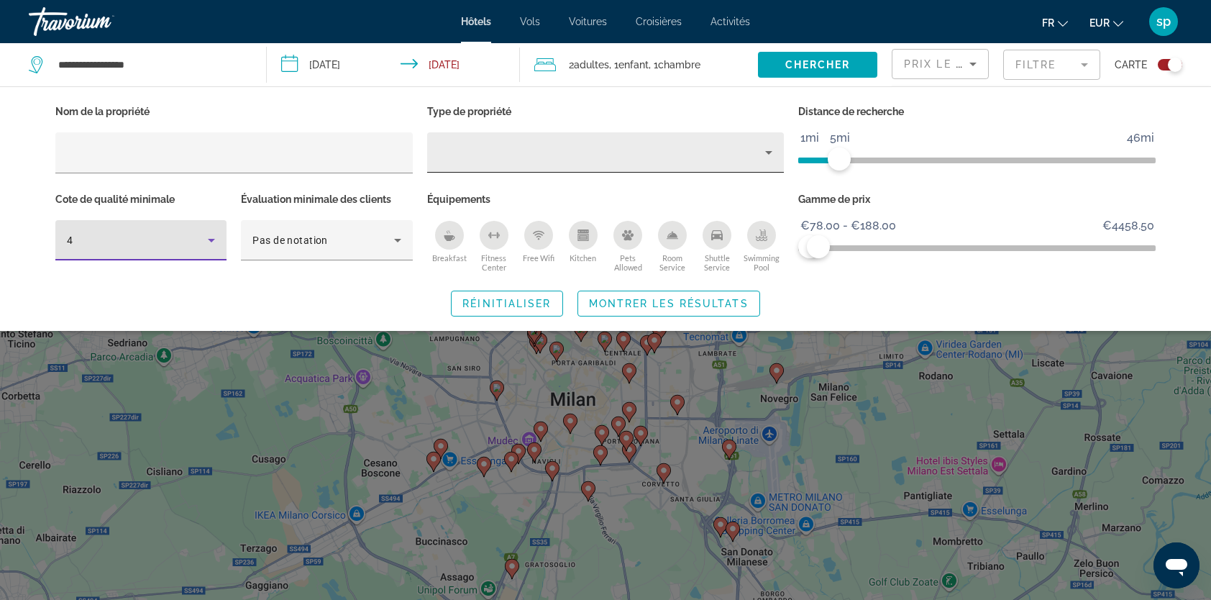
click at [670, 158] on div "Property type" at bounding box center [602, 152] width 327 height 17
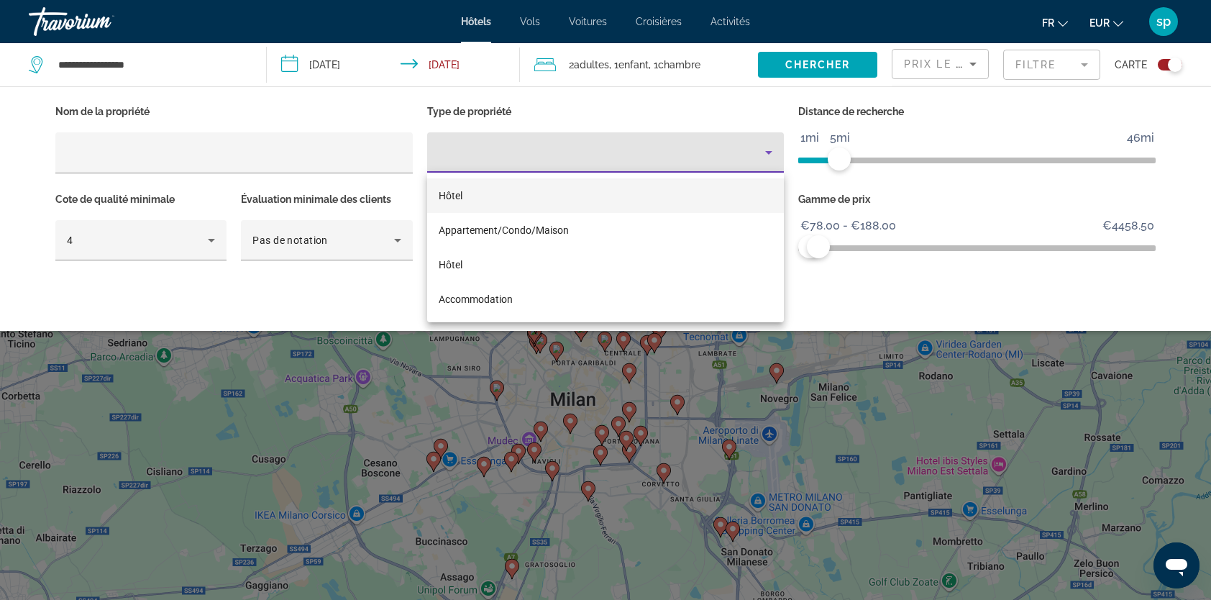
click at [468, 191] on mat-option "Hôtel" at bounding box center [605, 195] width 357 height 35
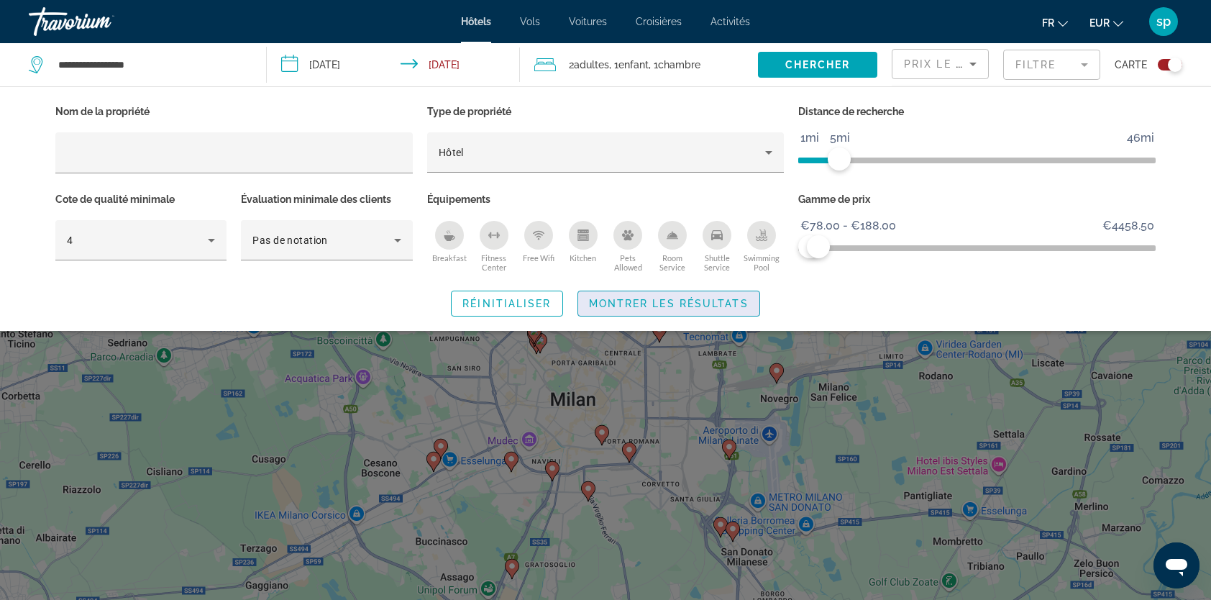
click at [639, 306] on span "Montrer les résultats" at bounding box center [669, 304] width 160 height 12
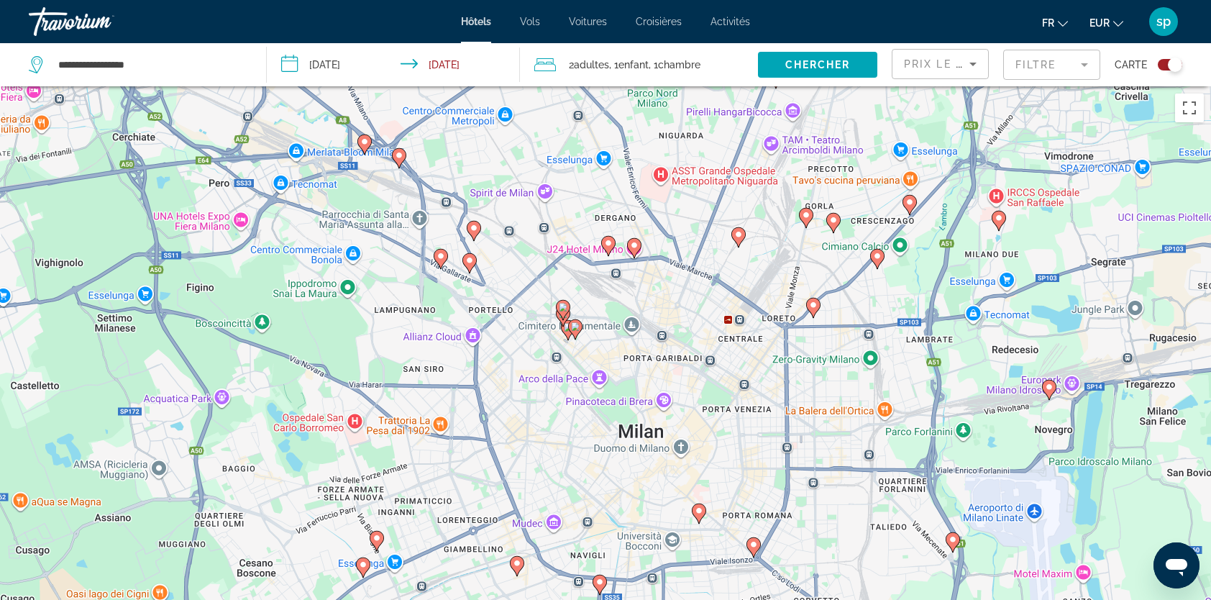
drag, startPoint x: 574, startPoint y: 420, endPoint x: 600, endPoint y: 435, distance: 30.0
click at [600, 435] on div "Pour activer le glissement avec le clavier, appuyez sur Alt+Entrée. Une fois ce…" at bounding box center [605, 386] width 1211 height 600
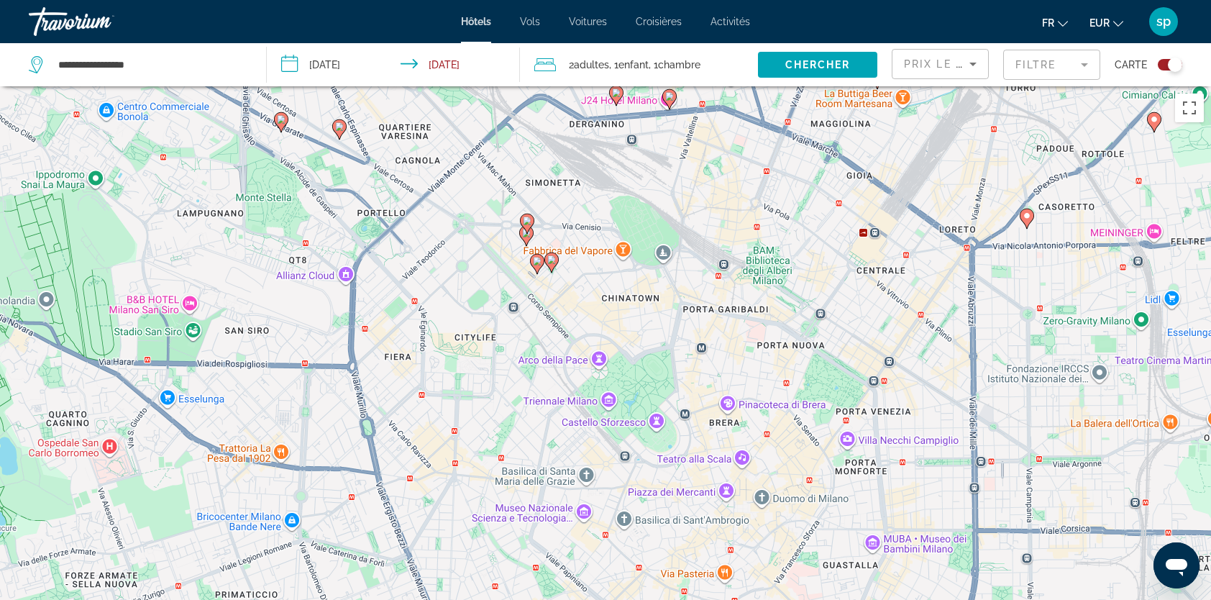
click at [550, 262] on image "Main content" at bounding box center [551, 259] width 9 height 9
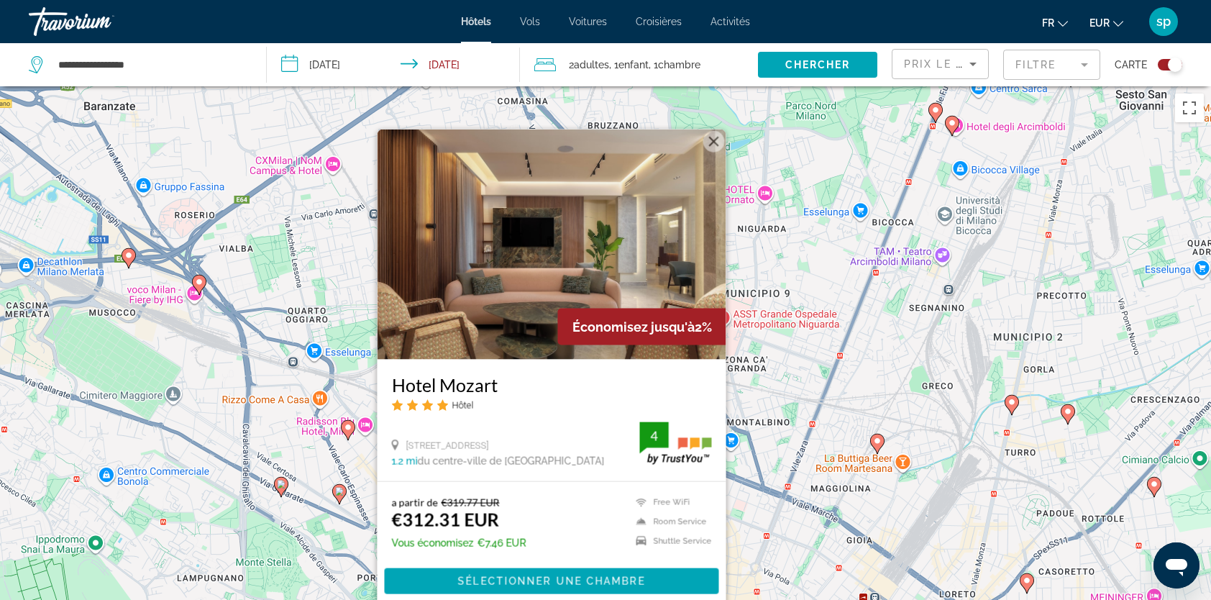
click at [715, 145] on button "Fermer" at bounding box center [714, 142] width 22 height 22
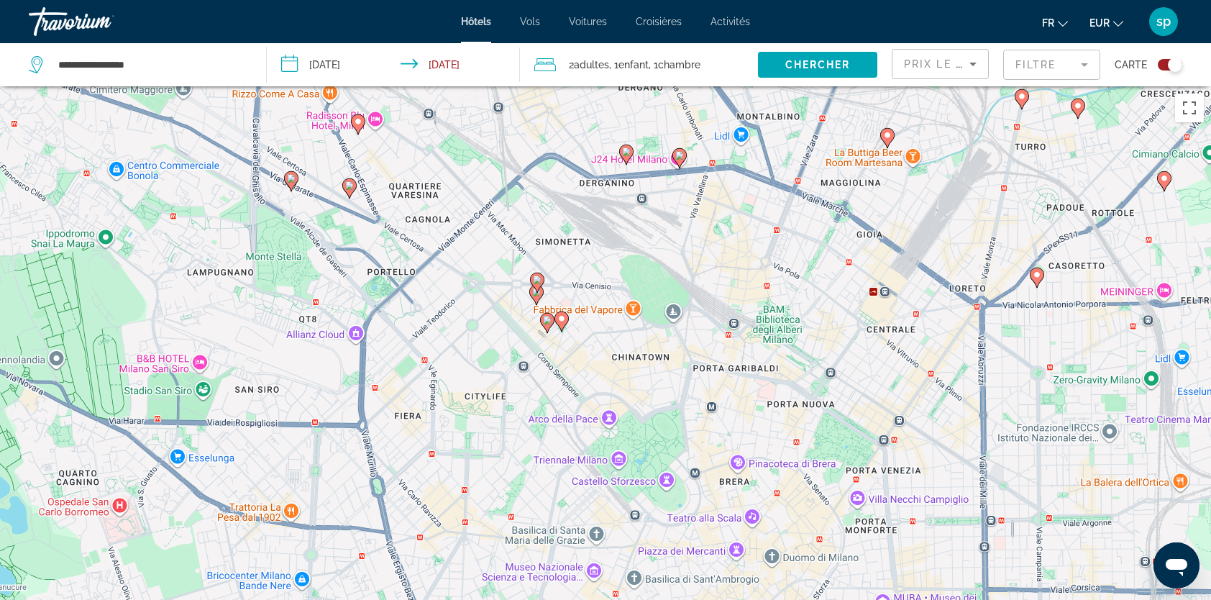
drag, startPoint x: 566, startPoint y: 516, endPoint x: 576, endPoint y: 209, distance: 307.3
click at [576, 209] on div "Pour activer le glissement avec le clavier, appuyez sur Alt+Entrée. Une fois ce…" at bounding box center [605, 386] width 1211 height 600
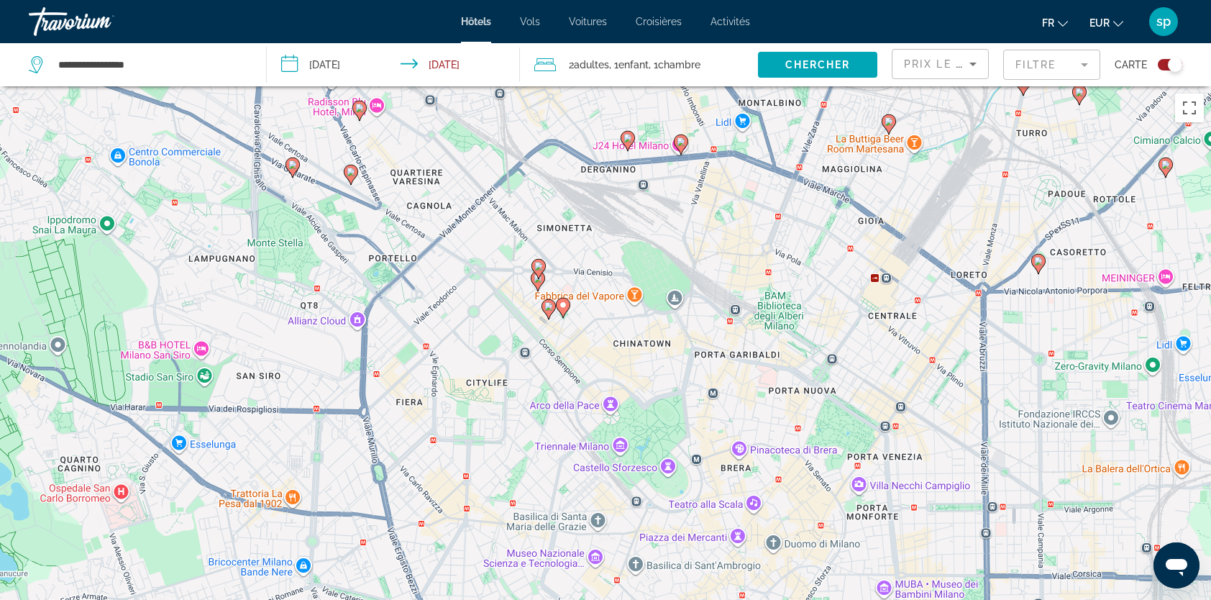
click at [550, 308] on image "Main content" at bounding box center [548, 306] width 9 height 9
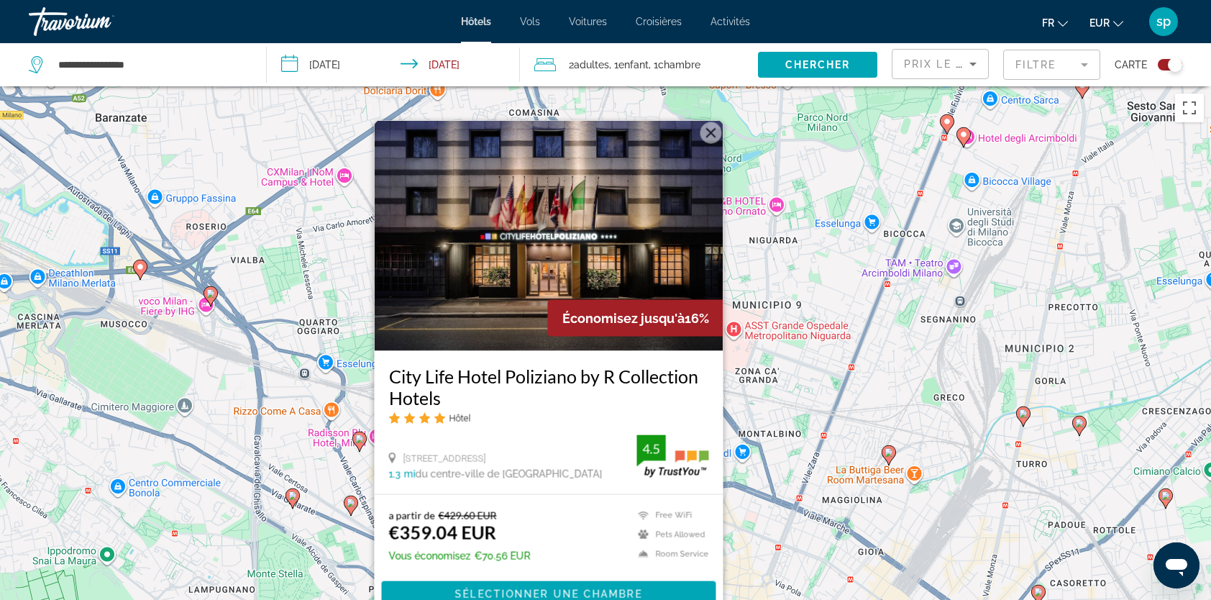
click at [719, 138] on button "Fermer" at bounding box center [712, 133] width 22 height 22
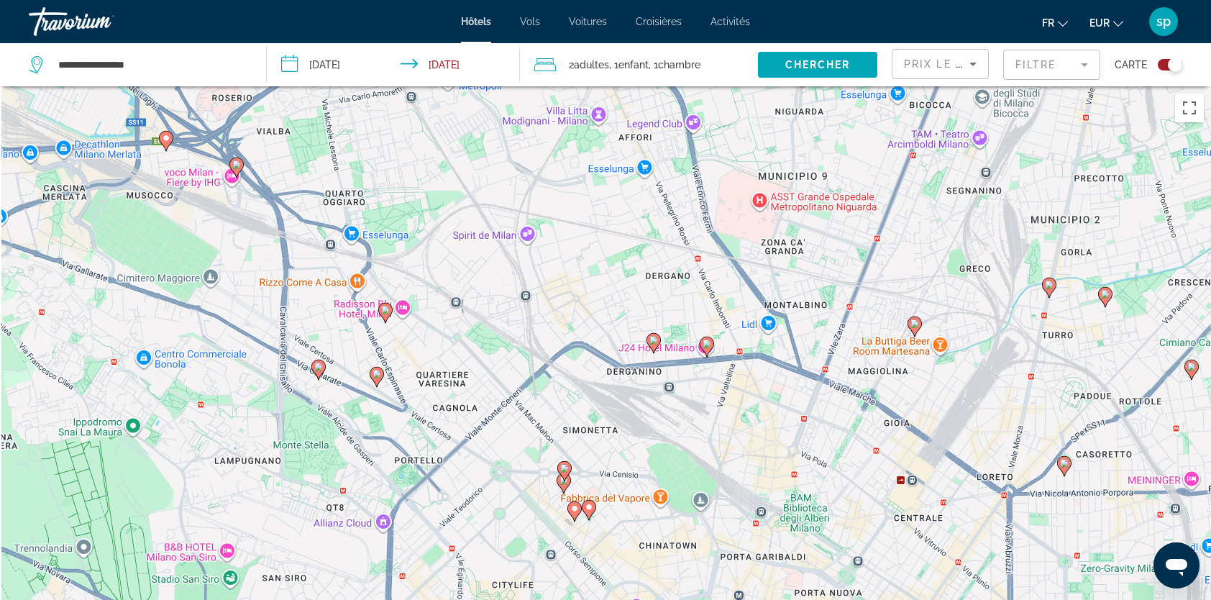
drag, startPoint x: 592, startPoint y: 499, endPoint x: 635, endPoint y: 264, distance: 239.1
click at [635, 264] on div "Pour activer le glissement avec le clavier, appuyez sur Alt+Entrée. Une fois ce…" at bounding box center [605, 386] width 1211 height 600
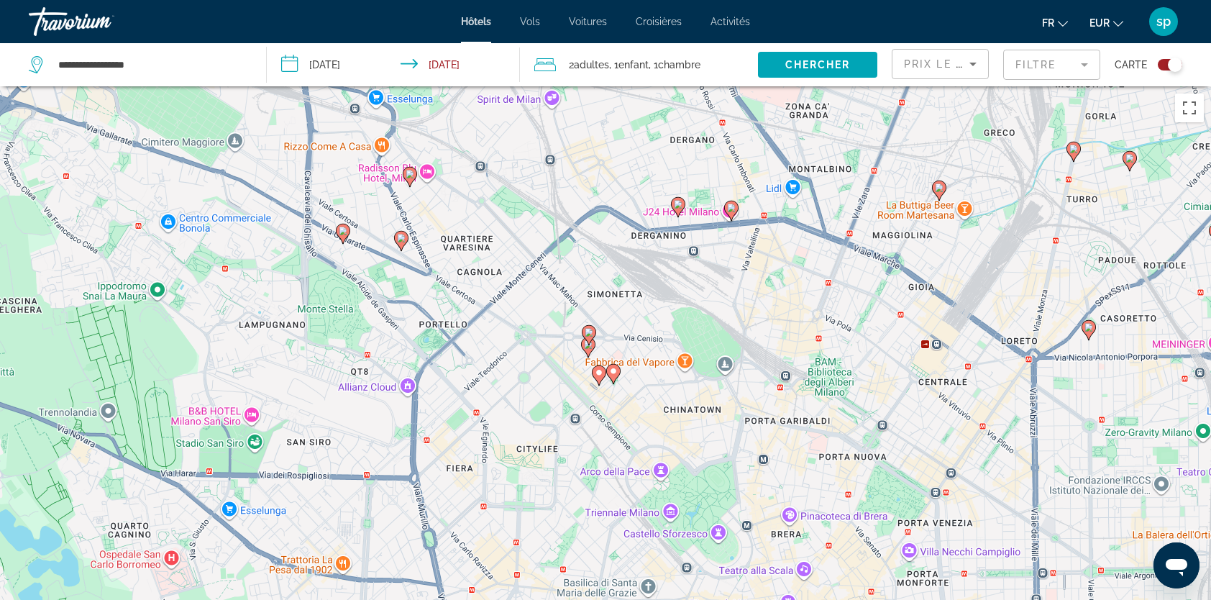
click at [588, 352] on icon "Main content" at bounding box center [588, 347] width 13 height 19
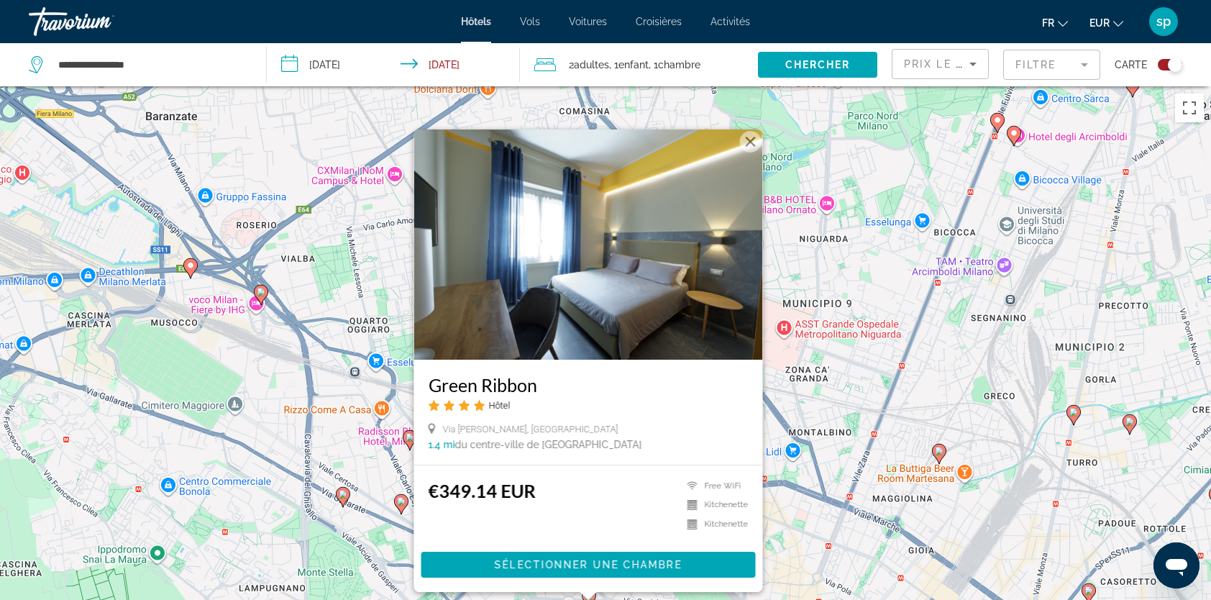
click at [749, 139] on button "Fermer" at bounding box center [751, 142] width 22 height 22
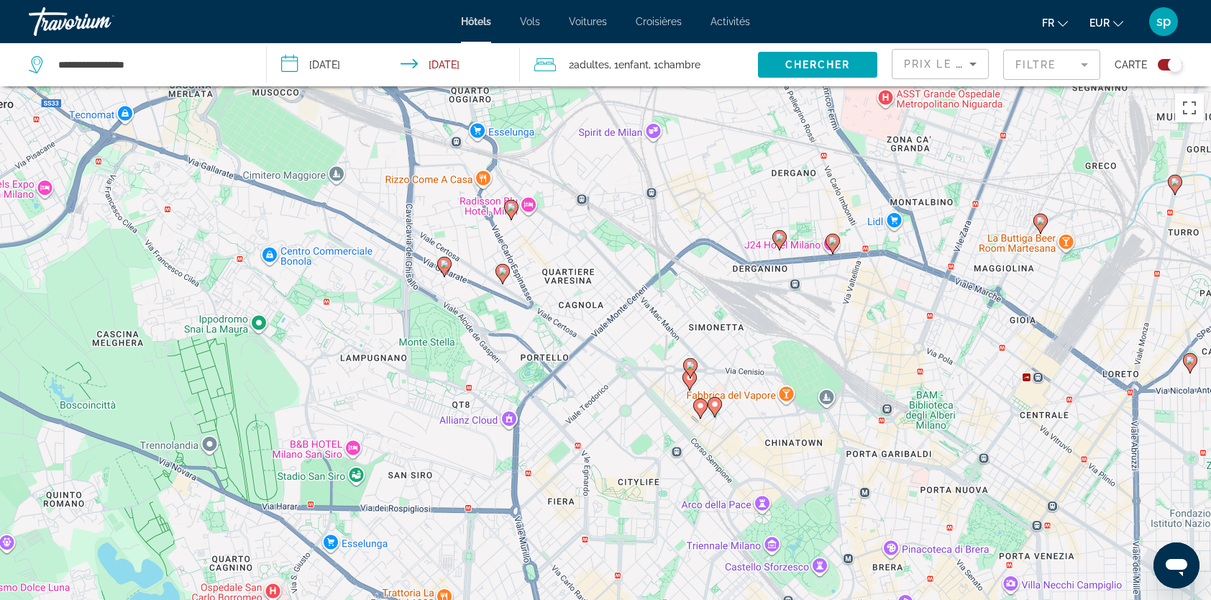
drag, startPoint x: 529, startPoint y: 480, endPoint x: 629, endPoint y: 218, distance: 280.9
click at [629, 218] on div "Pour activer le glissement avec le clavier, appuyez sur Alt+Entrée. Une fois ce…" at bounding box center [605, 386] width 1211 height 600
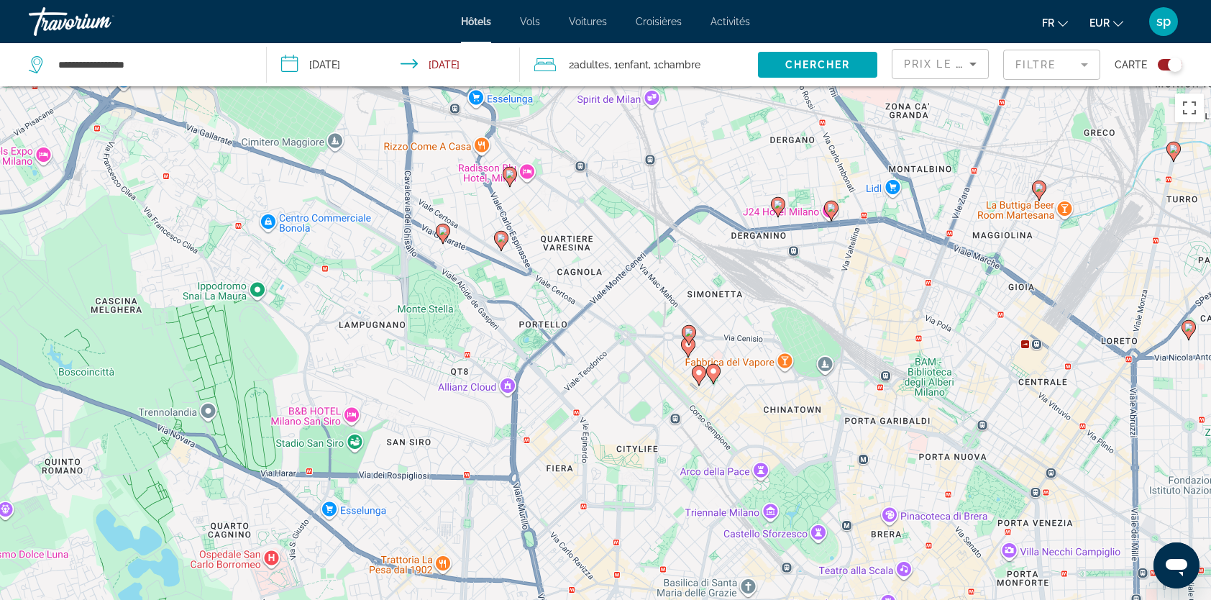
click at [692, 329] on image "Main content" at bounding box center [689, 332] width 9 height 9
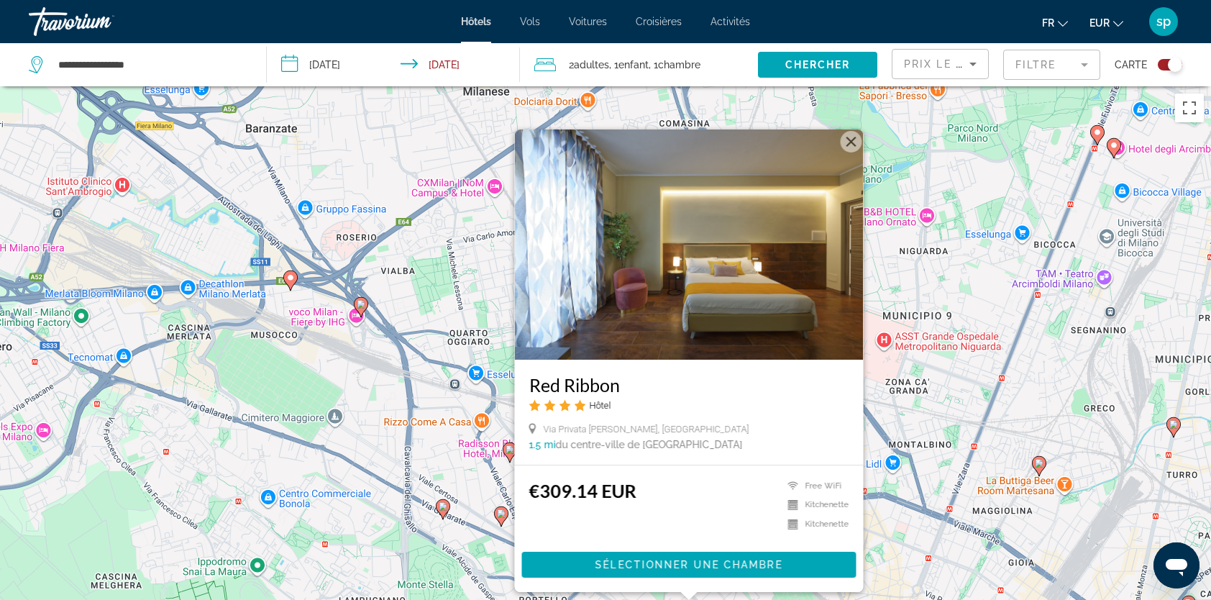
click at [845, 140] on button "Fermer" at bounding box center [852, 142] width 22 height 22
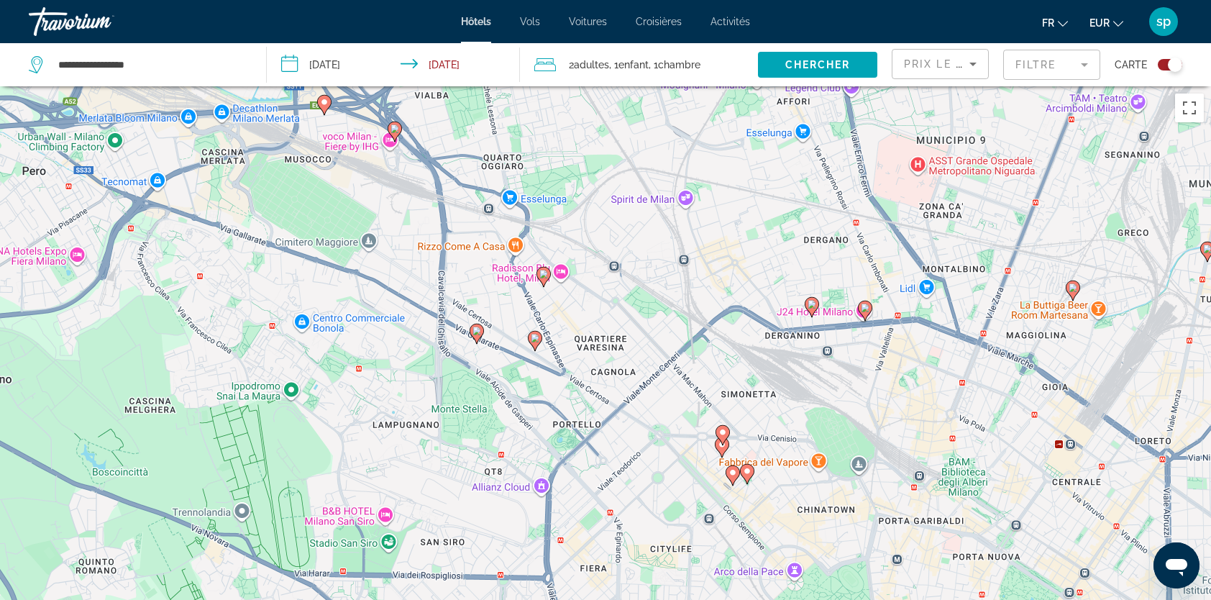
drag, startPoint x: 586, startPoint y: 496, endPoint x: 620, endPoint y: 319, distance: 180.1
click at [620, 319] on div "Pour activer le glissement avec le clavier, appuyez sur Alt+Entrée. Une fois ce…" at bounding box center [605, 386] width 1211 height 600
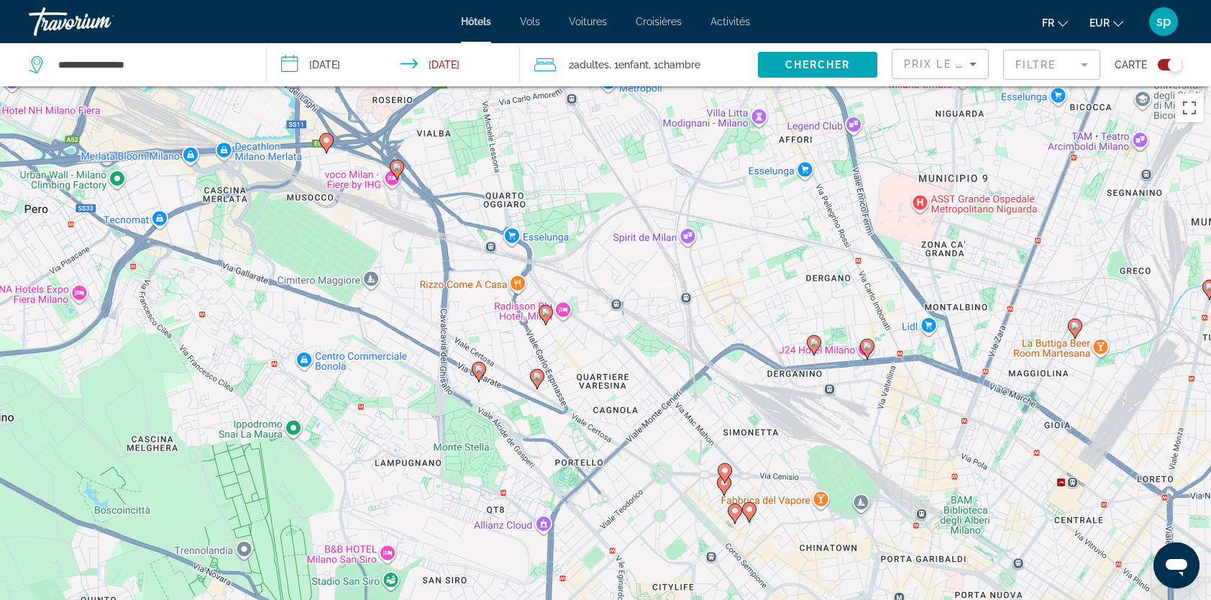
drag, startPoint x: 593, startPoint y: 354, endPoint x: 593, endPoint y: 368, distance: 14.4
click at [593, 368] on div "Pour activer le glissement avec le clavier, appuyez sur Alt+Entrée. Une fois ce…" at bounding box center [605, 386] width 1211 height 600
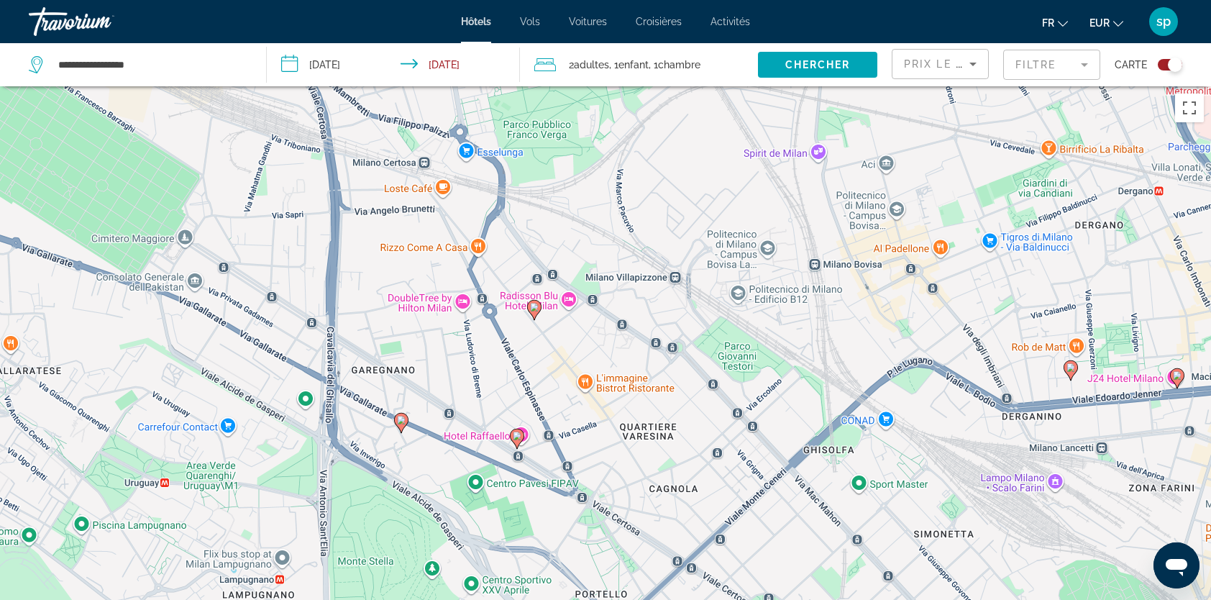
drag, startPoint x: 547, startPoint y: 359, endPoint x: 580, endPoint y: 395, distance: 49.4
click at [580, 395] on div "Pour activer le glissement avec le clavier, appuyez sur Alt+Entrée. Une fois ce…" at bounding box center [605, 386] width 1211 height 600
click at [400, 427] on icon "Main content" at bounding box center [401, 423] width 13 height 19
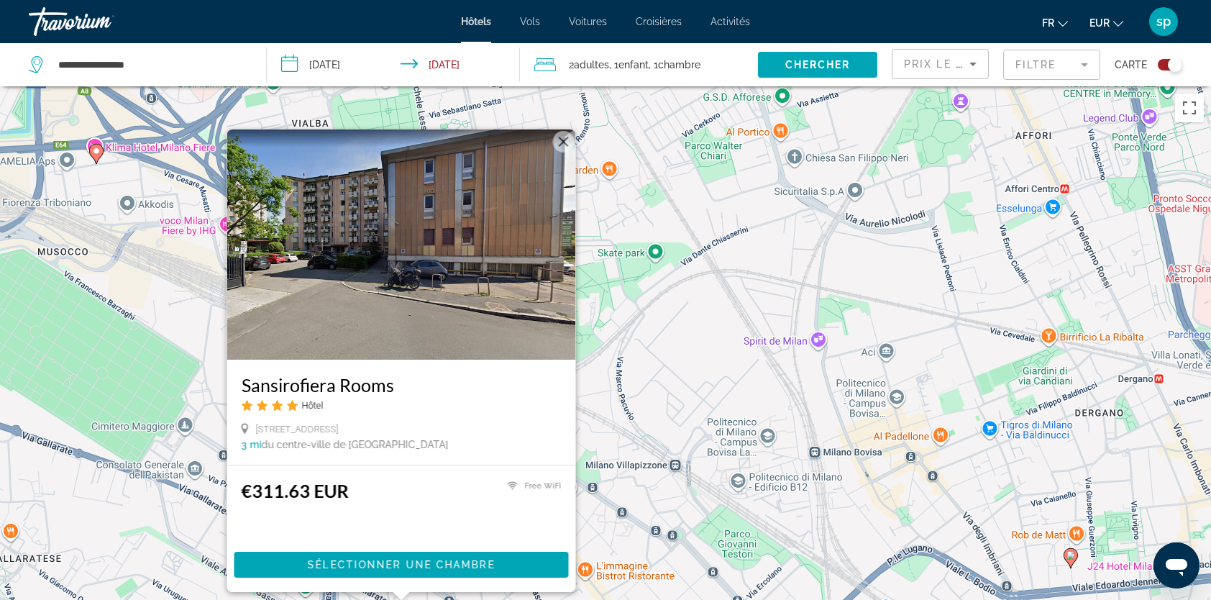
click at [562, 141] on button "Fermer" at bounding box center [564, 142] width 22 height 22
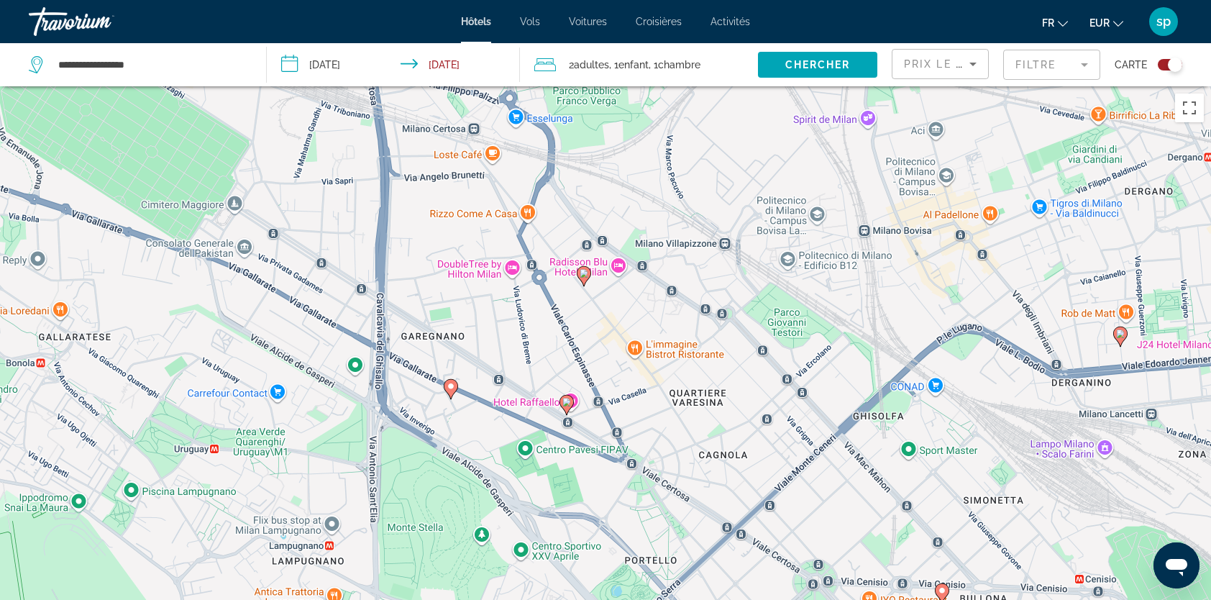
drag, startPoint x: 573, startPoint y: 337, endPoint x: 606, endPoint y: 165, distance: 175.1
click at [606, 165] on div "Pour activer le glissement avec le clavier, appuyez sur Alt+Entrée. Une fois ce…" at bounding box center [605, 386] width 1211 height 600
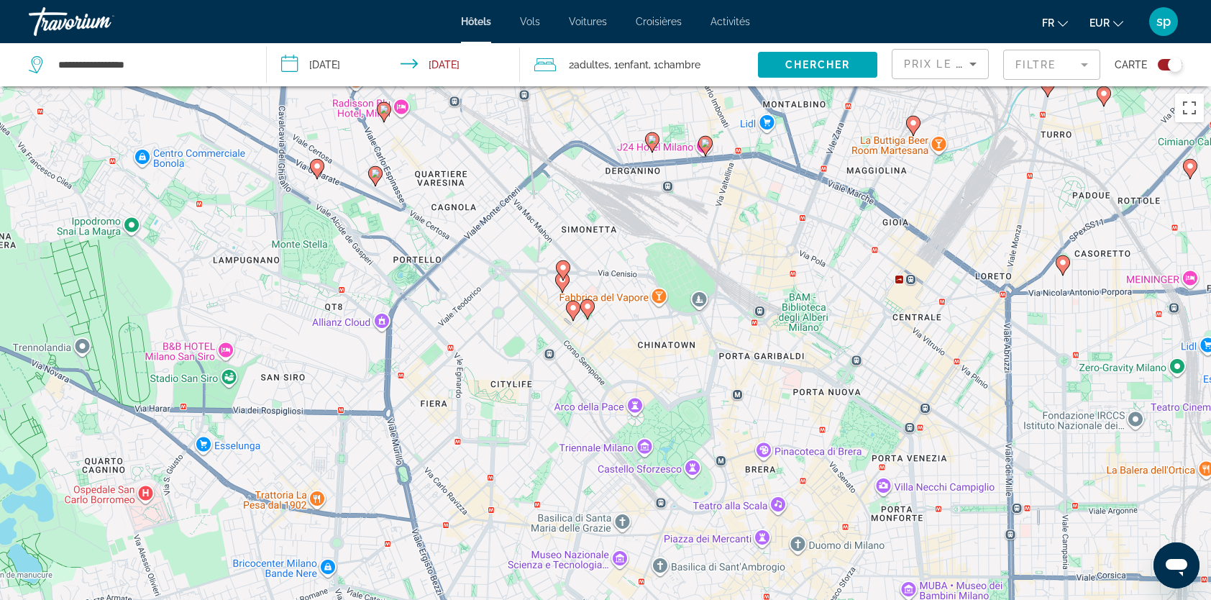
drag, startPoint x: 580, startPoint y: 465, endPoint x: 452, endPoint y: 263, distance: 238.6
click at [452, 263] on div "Pour activer le glissement avec le clavier, appuyez sur Alt+Entrée. Une fois ce…" at bounding box center [605, 386] width 1211 height 600
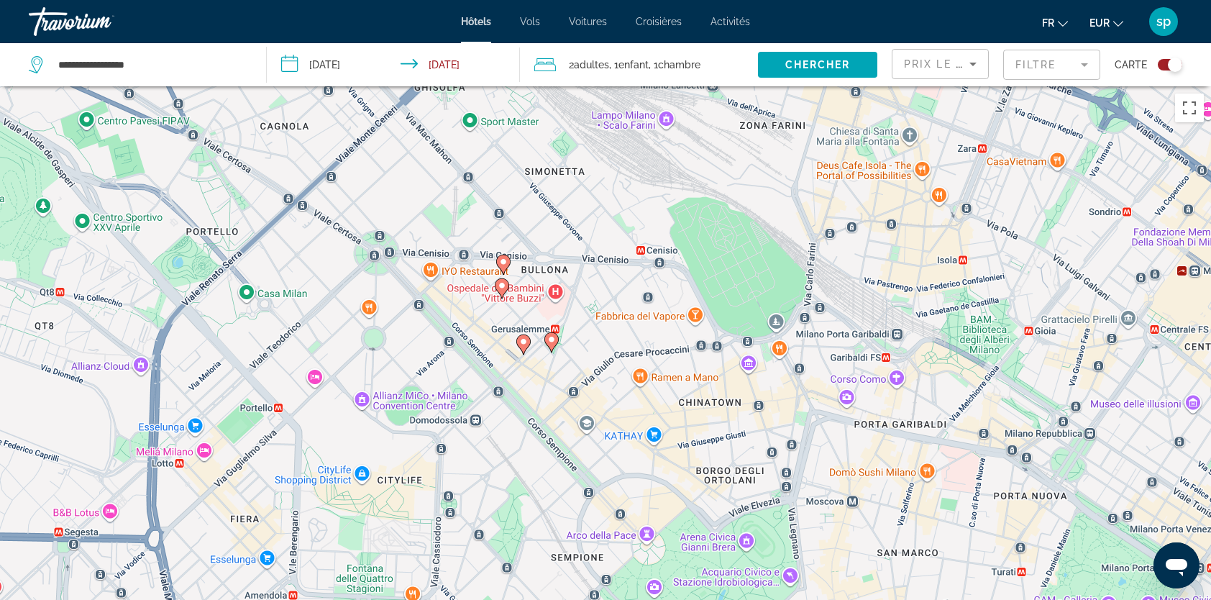
drag, startPoint x: 606, startPoint y: 361, endPoint x: 665, endPoint y: 468, distance: 122.0
click at [665, 468] on div "Pour activer le glissement avec le clavier, appuyez sur Alt+Entrée. Une fois ce…" at bounding box center [605, 386] width 1211 height 600
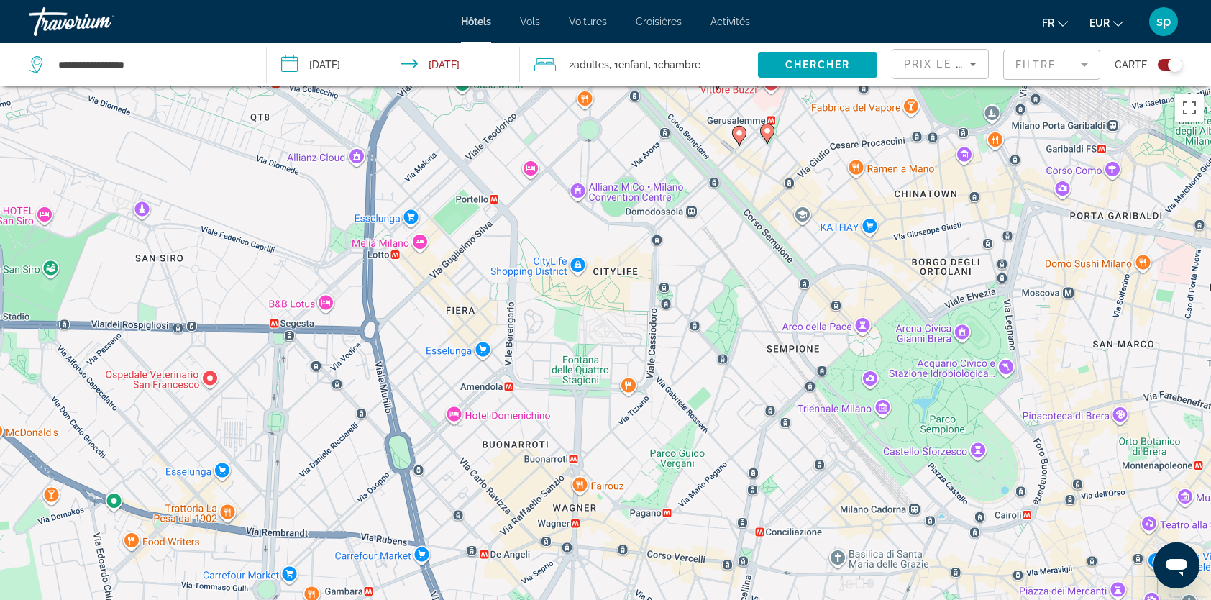
drag, startPoint x: 456, startPoint y: 332, endPoint x: 644, endPoint y: 125, distance: 280.0
click at [644, 125] on div "Pour activer le glissement avec le clavier, appuyez sur Alt+Entrée. Une fois ce…" at bounding box center [605, 386] width 1211 height 600
click at [1036, 62] on mat-form-field "Filtre" at bounding box center [1051, 65] width 97 height 30
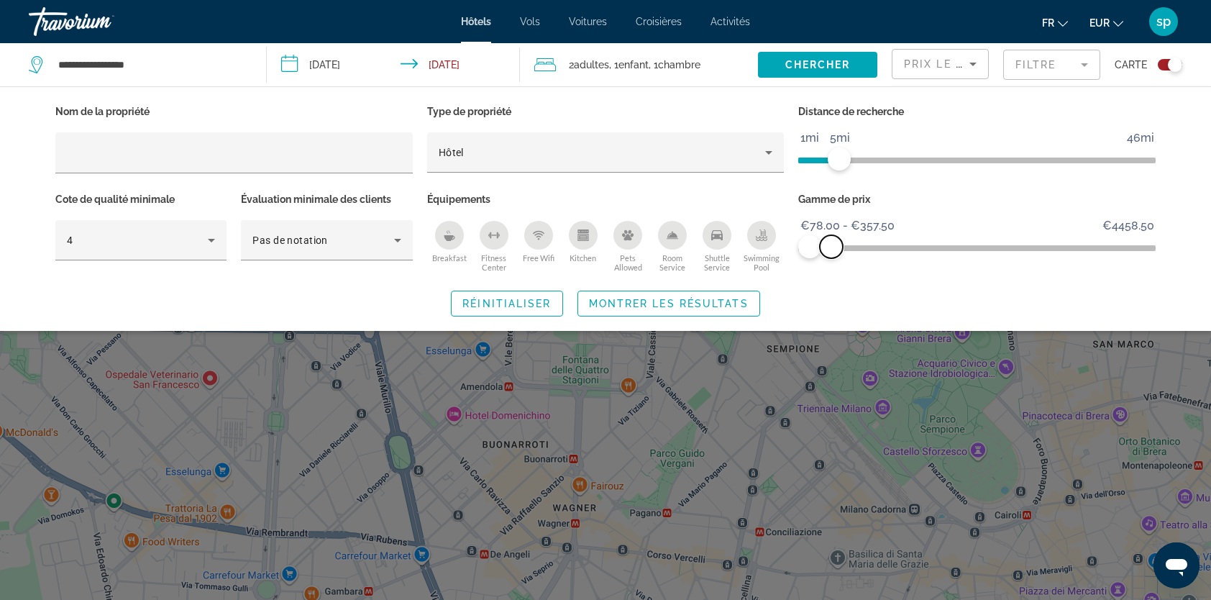
drag, startPoint x: 822, startPoint y: 243, endPoint x: 831, endPoint y: 245, distance: 9.6
click at [831, 245] on span "ngx-slider-max" at bounding box center [831, 246] width 23 height 23
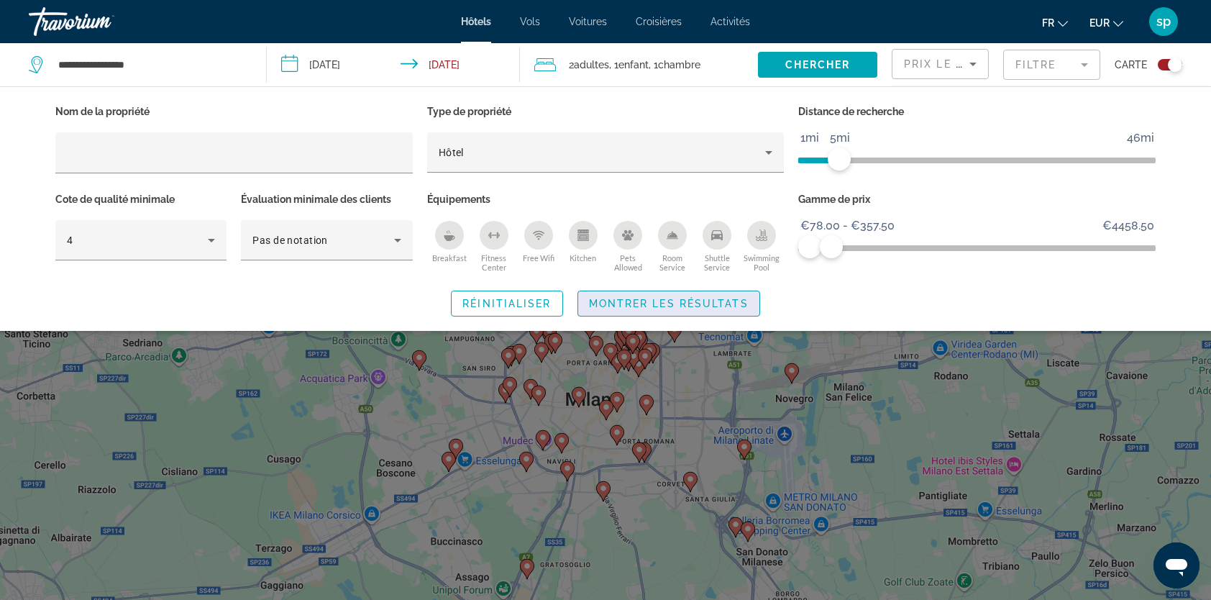
click at [739, 306] on span "Montrer les résultats" at bounding box center [669, 304] width 160 height 12
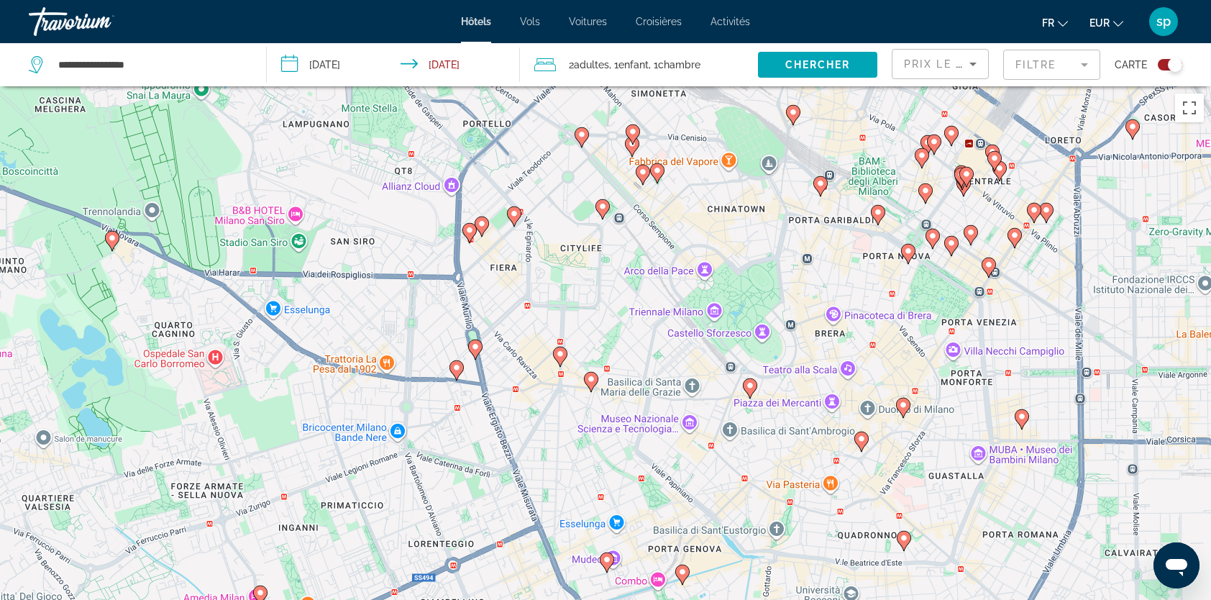
drag, startPoint x: 596, startPoint y: 338, endPoint x: 704, endPoint y: 383, distance: 117.4
click at [704, 383] on div "Pour activer le glissement avec le clavier, appuyez sur Alt+Entrée. Une fois ce…" at bounding box center [605, 386] width 1211 height 600
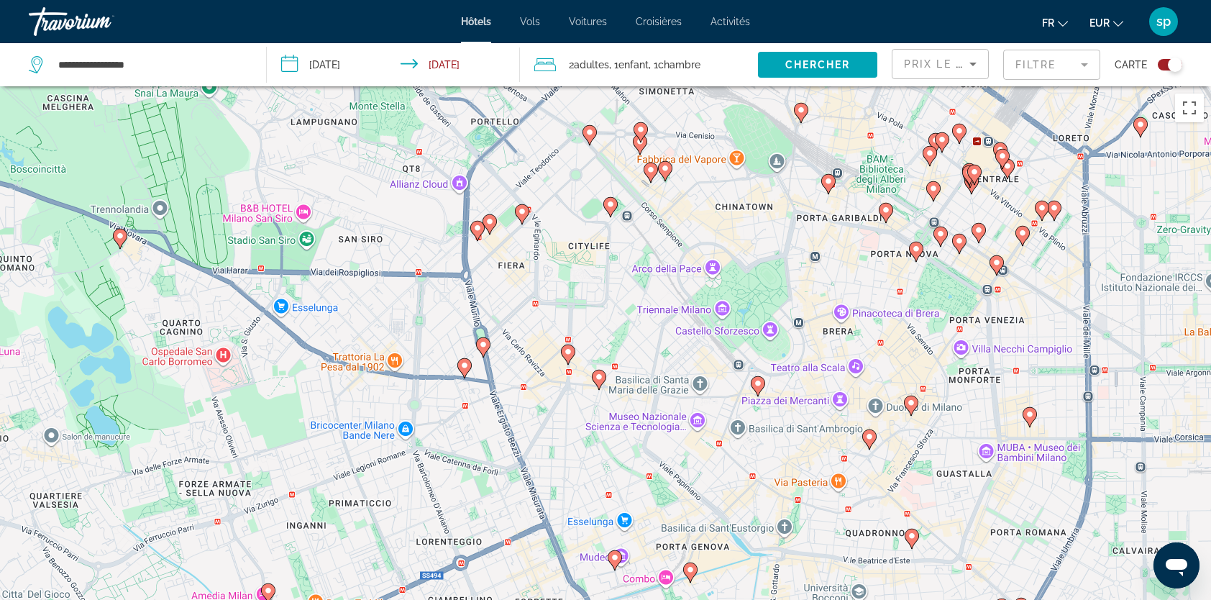
click at [464, 374] on icon "Main content" at bounding box center [464, 368] width 13 height 19
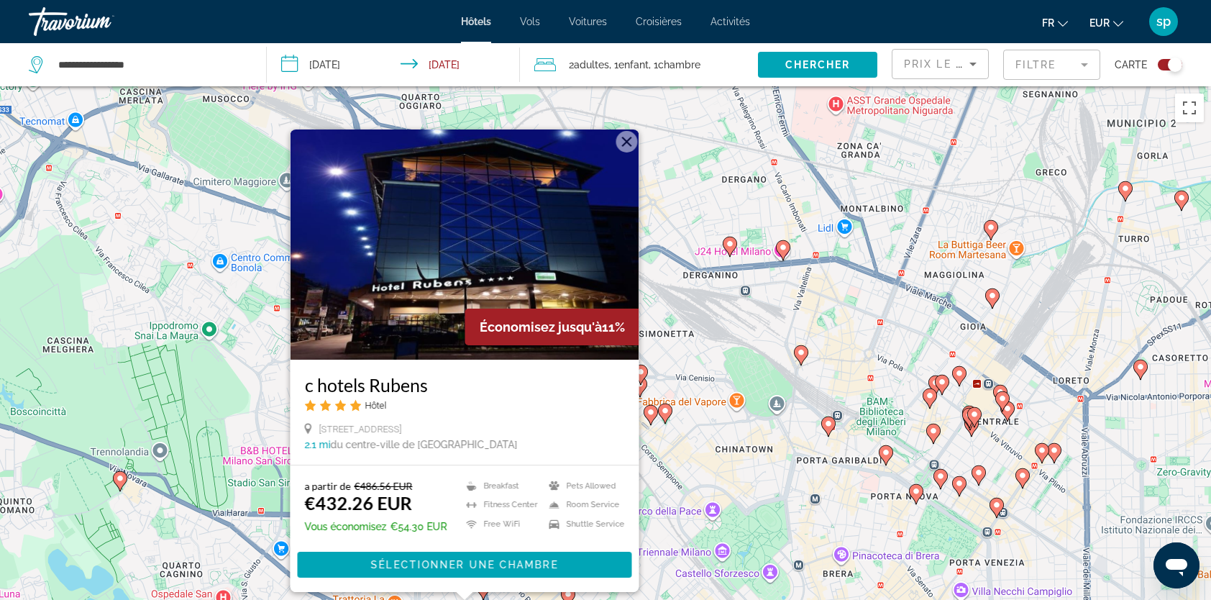
click at [624, 142] on button "Fermer" at bounding box center [627, 142] width 22 height 22
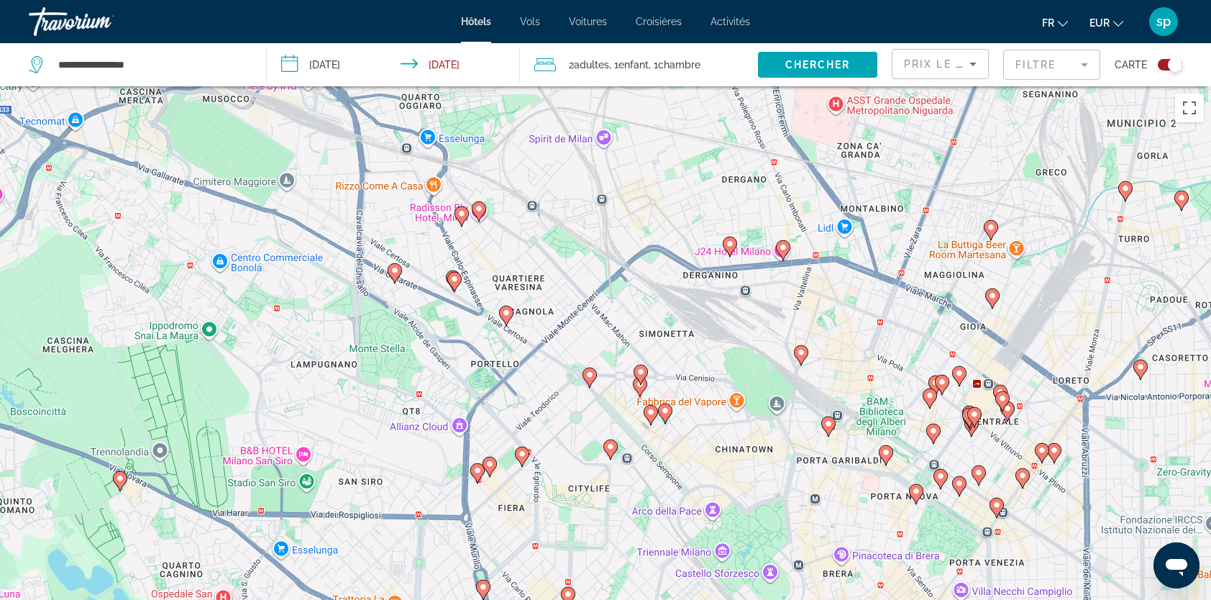
click at [478, 473] on image "Main content" at bounding box center [477, 470] width 9 height 9
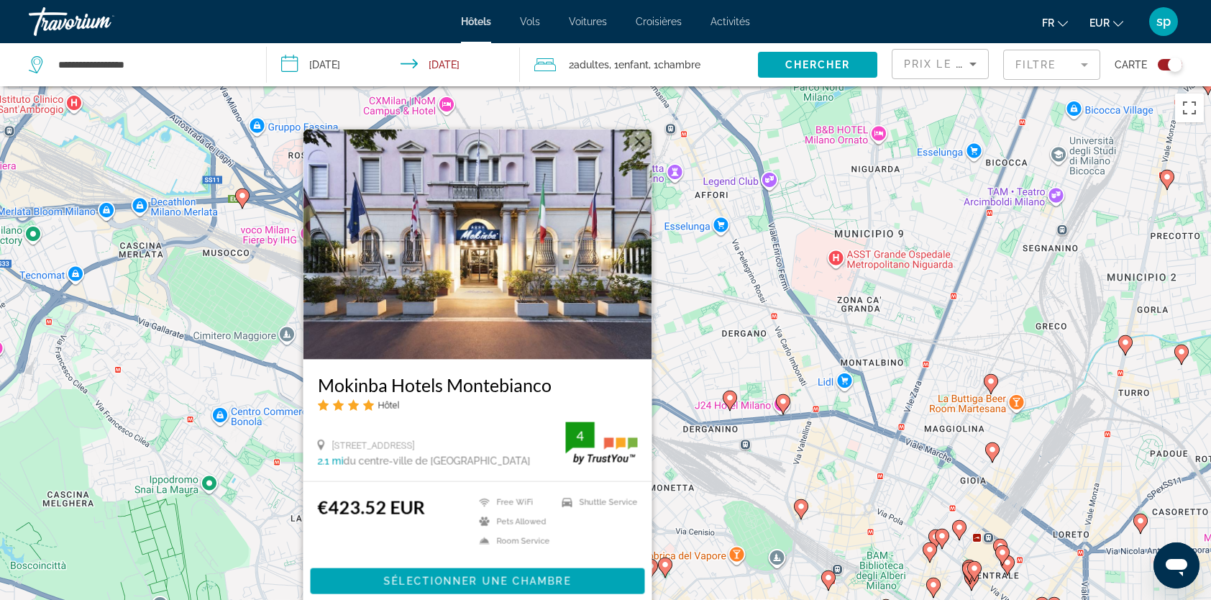
click at [642, 150] on button "Fermer" at bounding box center [640, 142] width 22 height 22
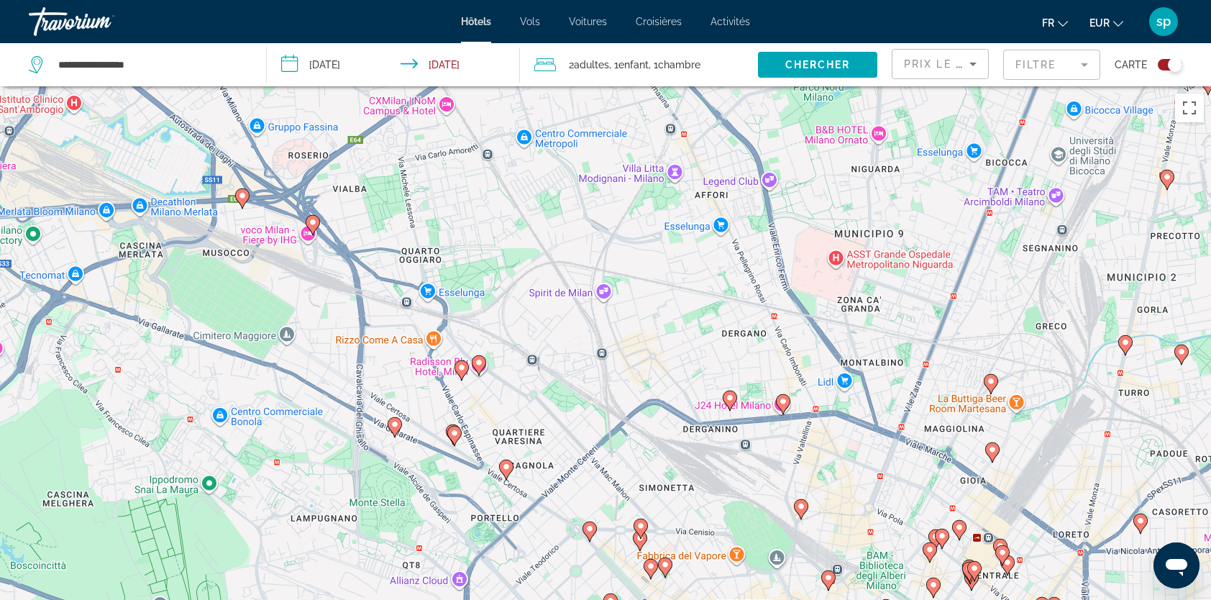
click at [506, 465] on image "Main content" at bounding box center [506, 466] width 9 height 9
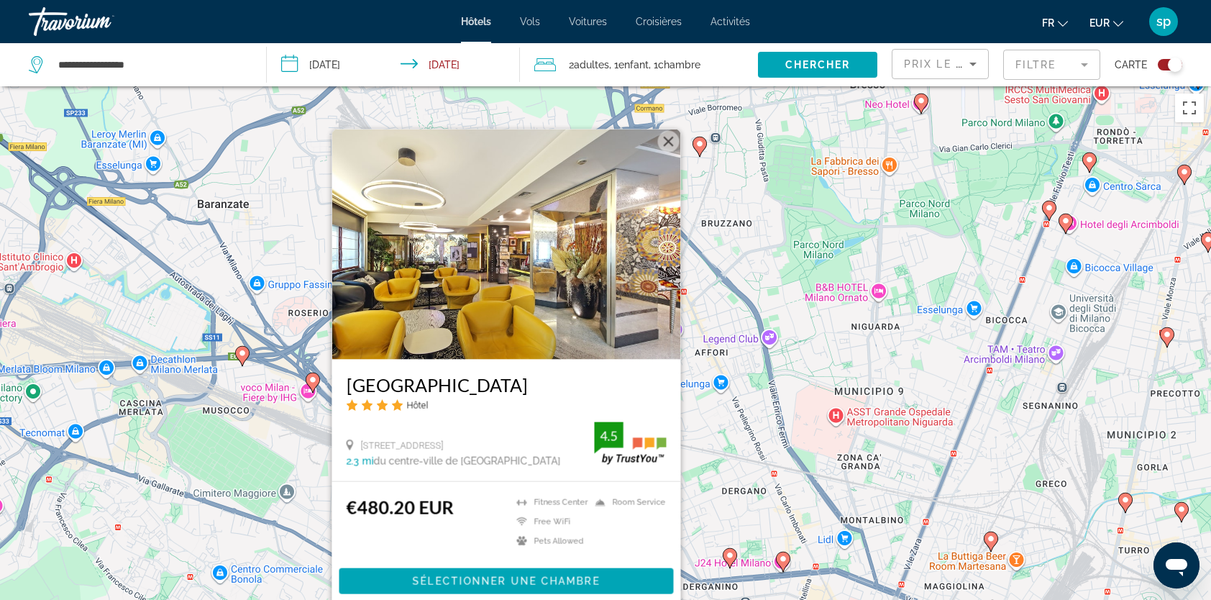
click at [672, 141] on button "Fermer" at bounding box center [669, 142] width 22 height 22
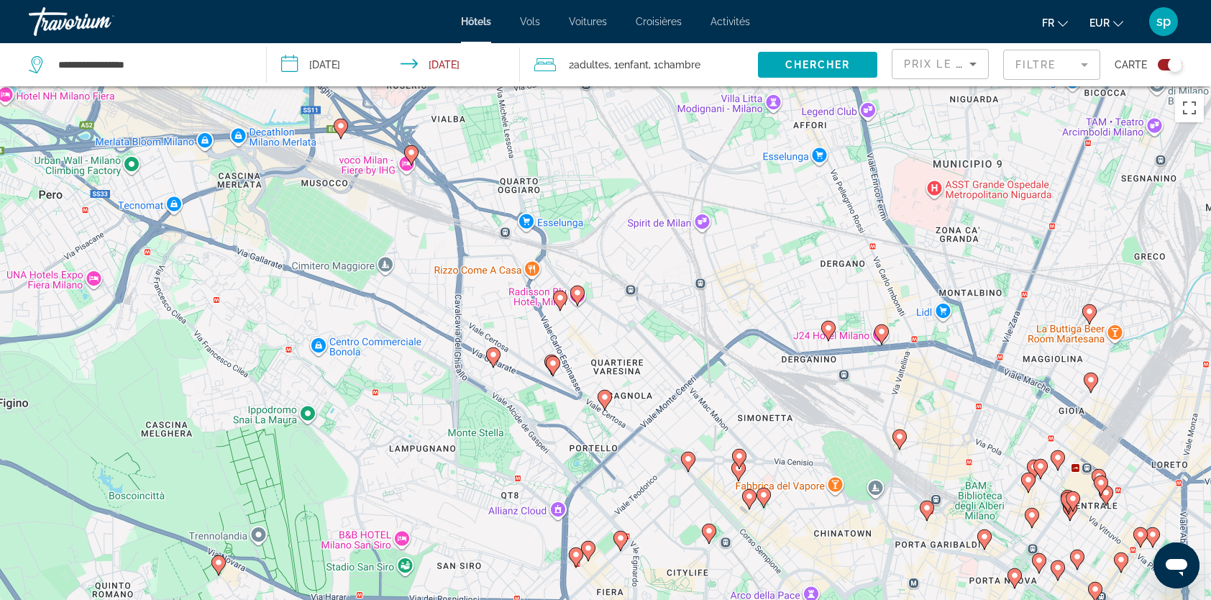
drag, startPoint x: 675, startPoint y: 361, endPoint x: 774, endPoint y: 132, distance: 249.3
click at [774, 132] on div "Pour activer le glissement avec le clavier, appuyez sur Alt+Entrée. Une fois ce…" at bounding box center [605, 386] width 1211 height 600
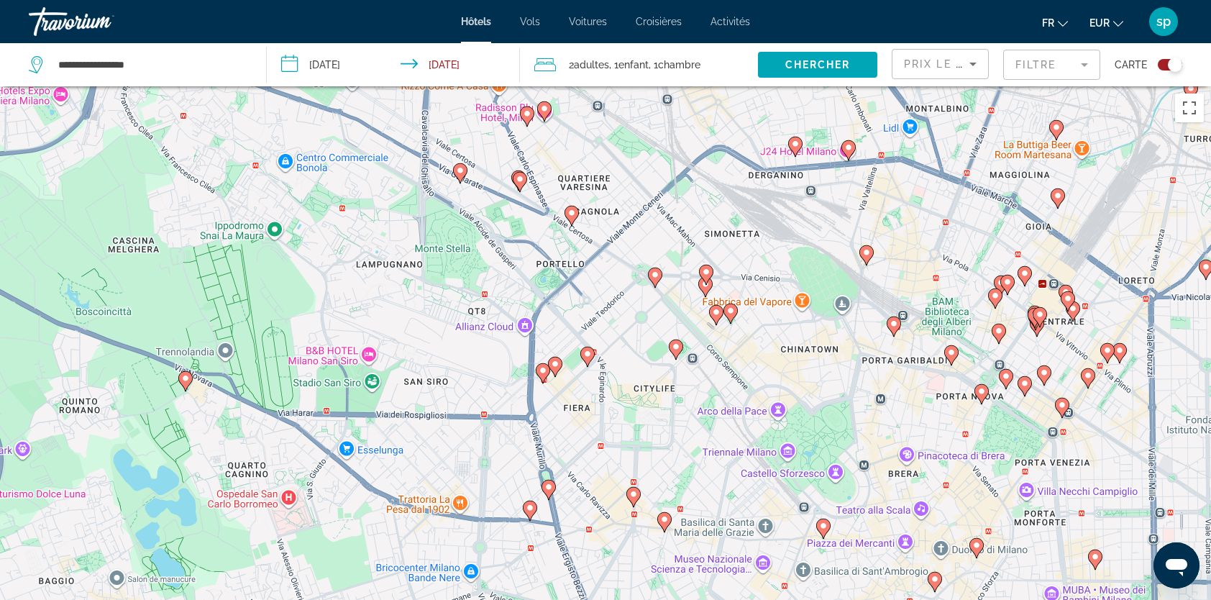
drag, startPoint x: 665, startPoint y: 207, endPoint x: 651, endPoint y: 156, distance: 52.9
click at [652, 158] on div "Pour activer le glissement avec le clavier, appuyez sur Alt+Entrée. Une fois ce…" at bounding box center [605, 386] width 1211 height 600
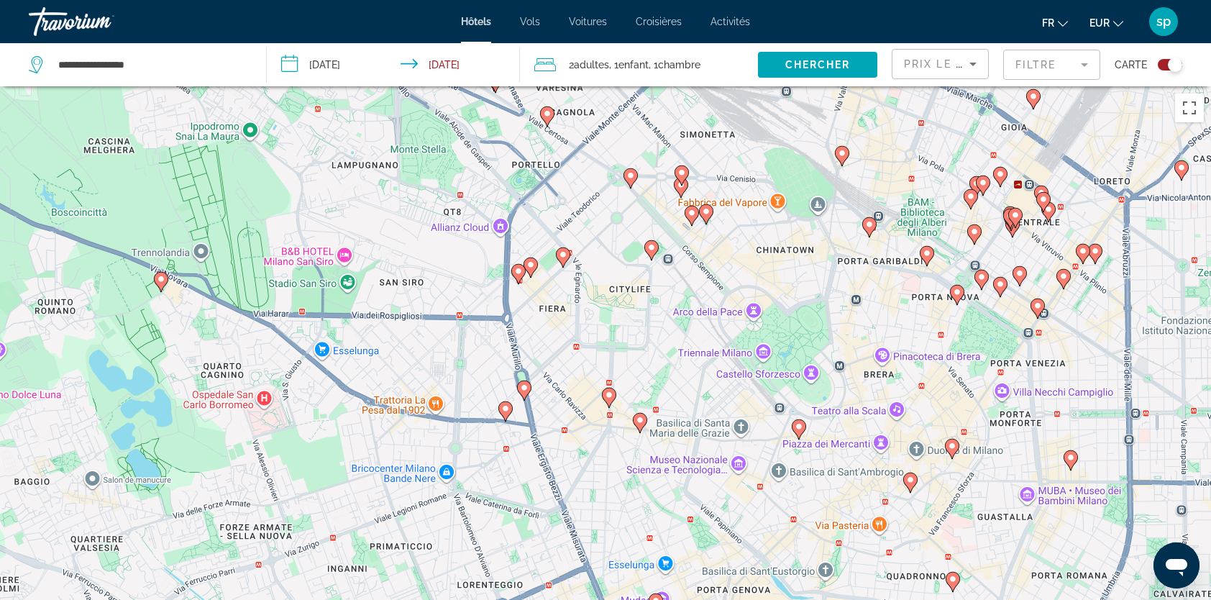
click at [611, 395] on image "Main content" at bounding box center [609, 395] width 9 height 9
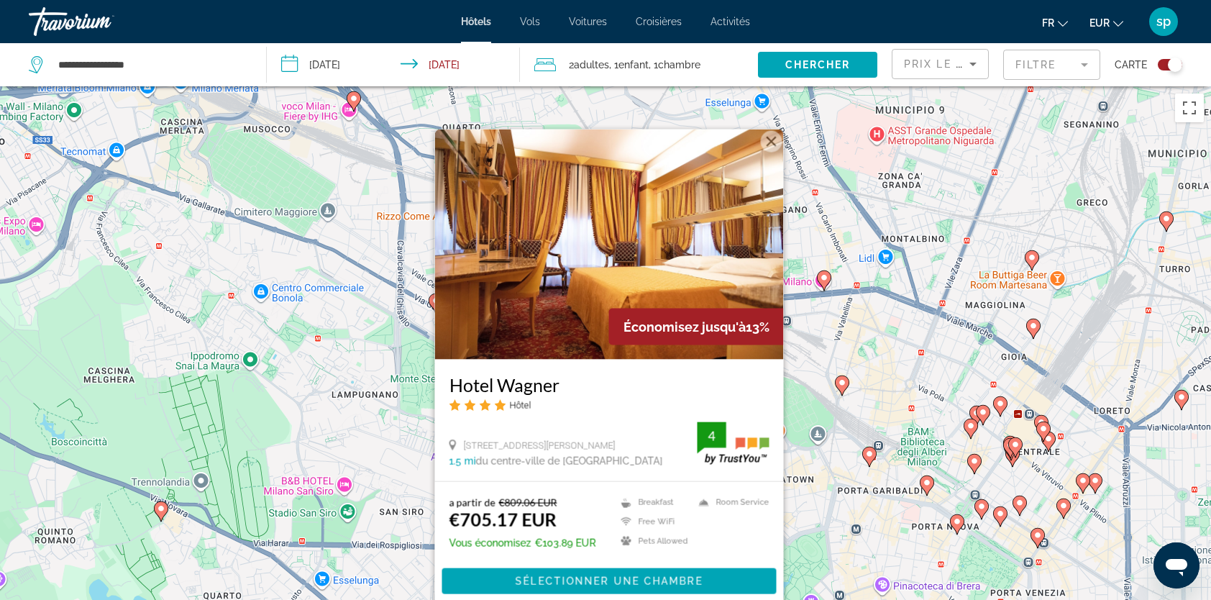
click at [768, 141] on button "Fermer" at bounding box center [772, 142] width 22 height 22
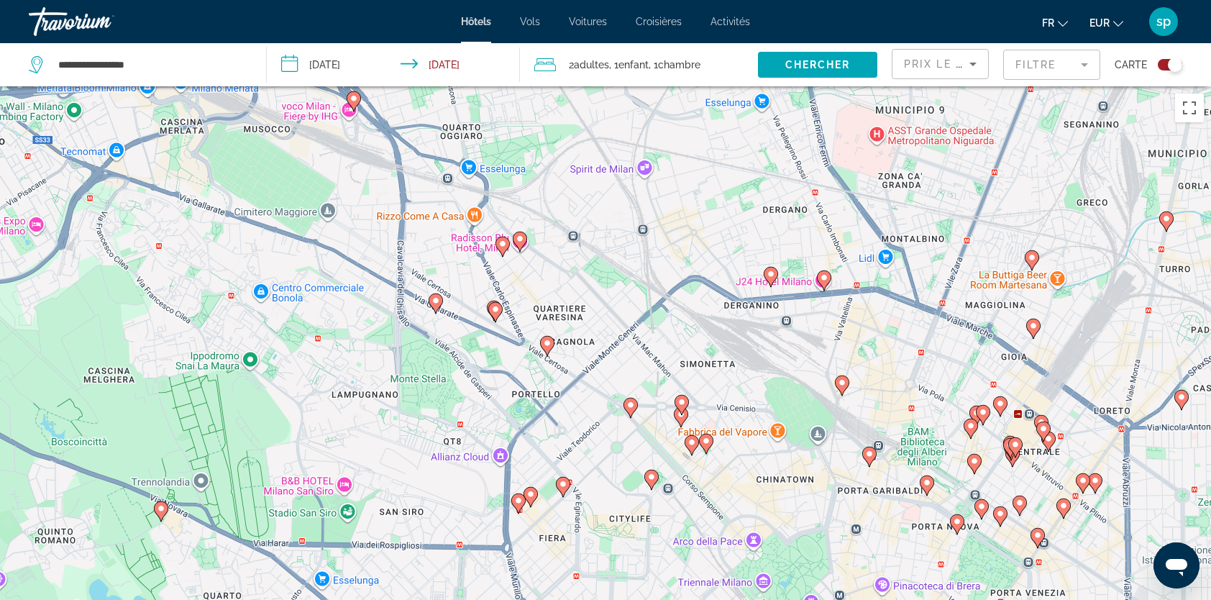
click at [633, 409] on image "Main content" at bounding box center [630, 405] width 9 height 9
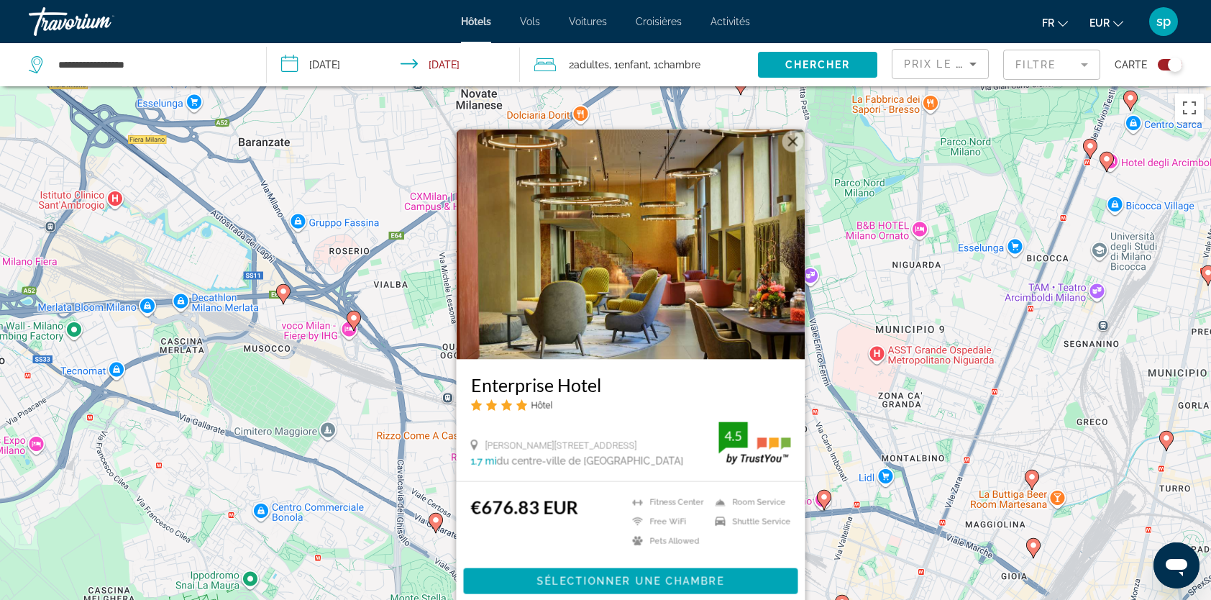
click at [797, 143] on button "Fermer" at bounding box center [794, 142] width 22 height 22
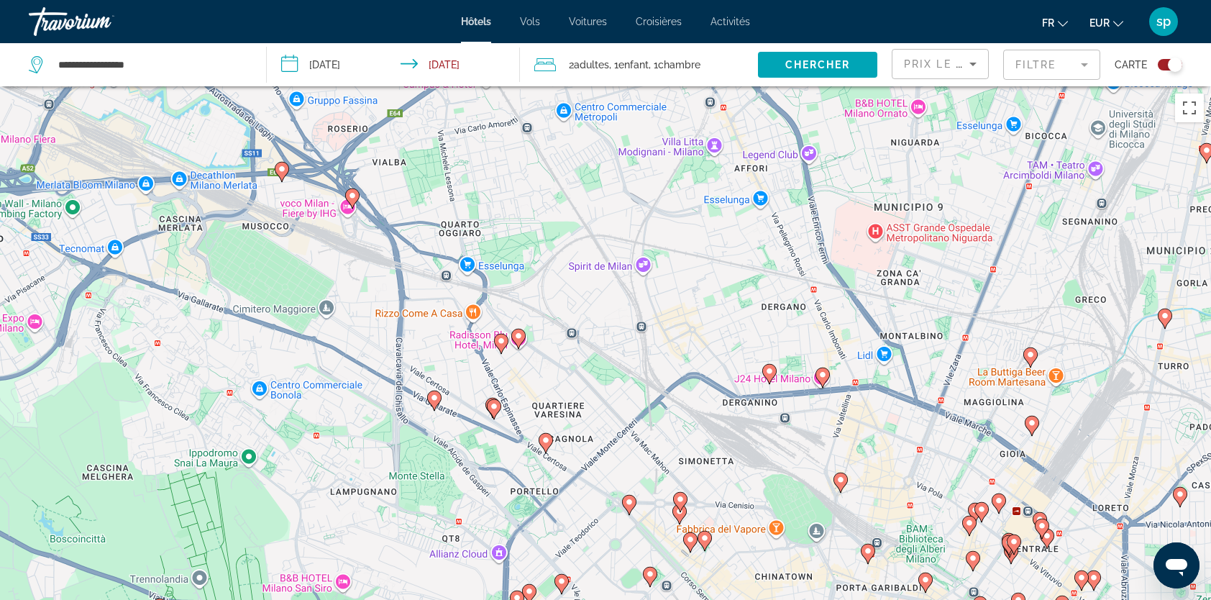
drag, startPoint x: 701, startPoint y: 408, endPoint x: 701, endPoint y: 352, distance: 55.4
click at [701, 352] on div "Pour naviguer, appuyez sur les touches fléchées. Pour activer le glissement ave…" at bounding box center [605, 386] width 1211 height 600
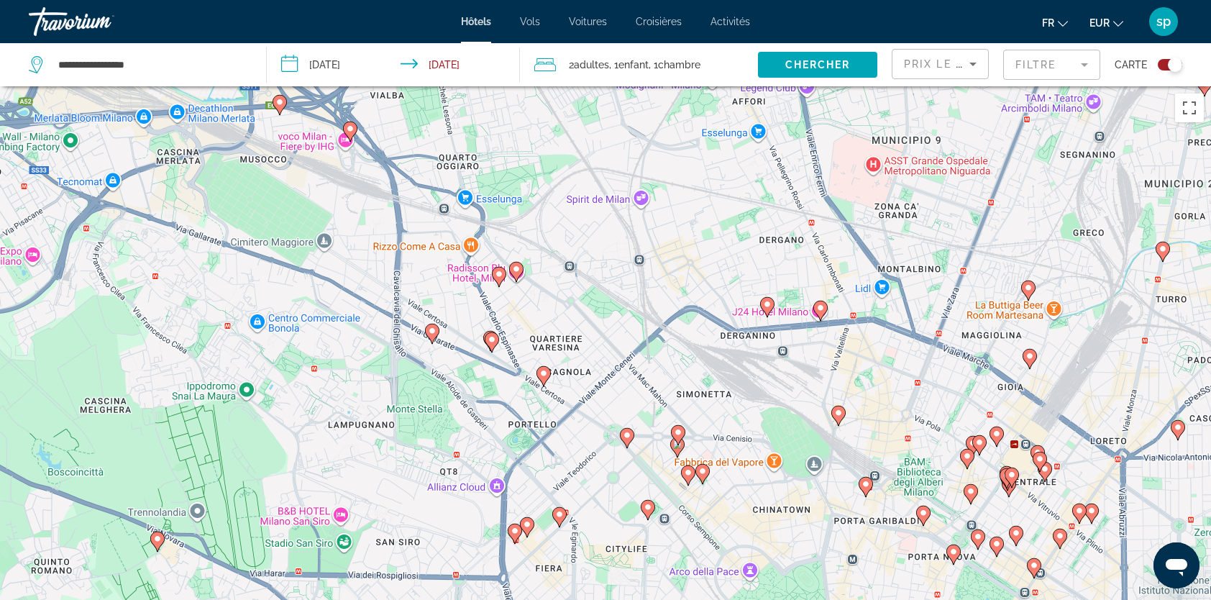
click at [676, 443] on gmp-advanced-marker "Main content" at bounding box center [678, 435] width 14 height 22
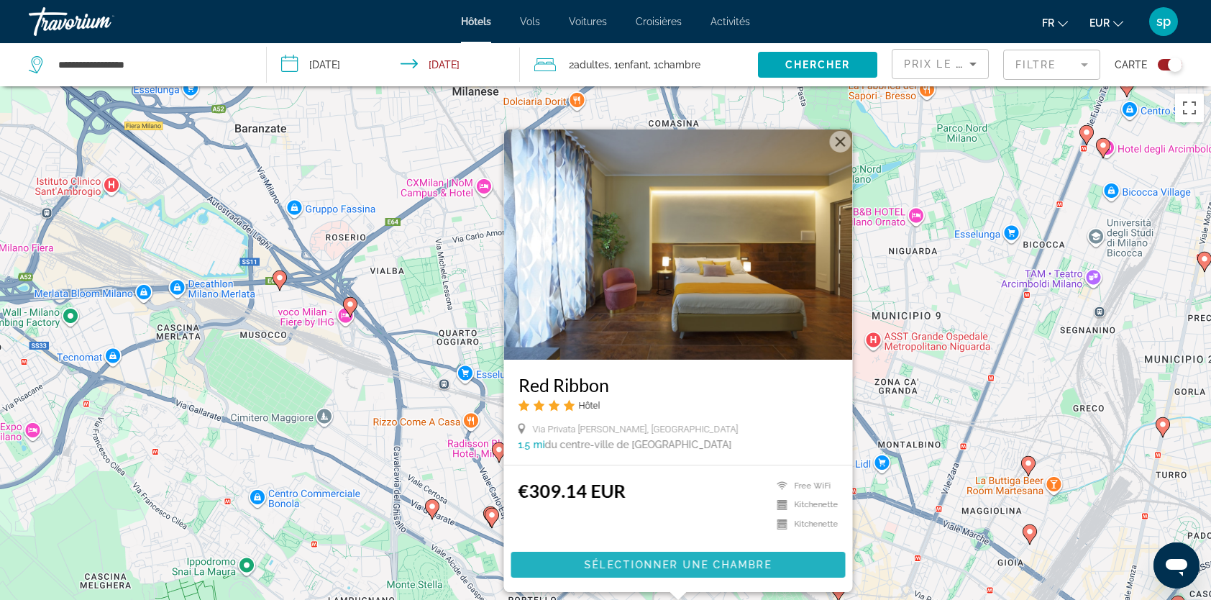
click at [646, 568] on span "Sélectionner une chambre" at bounding box center [678, 565] width 187 height 12
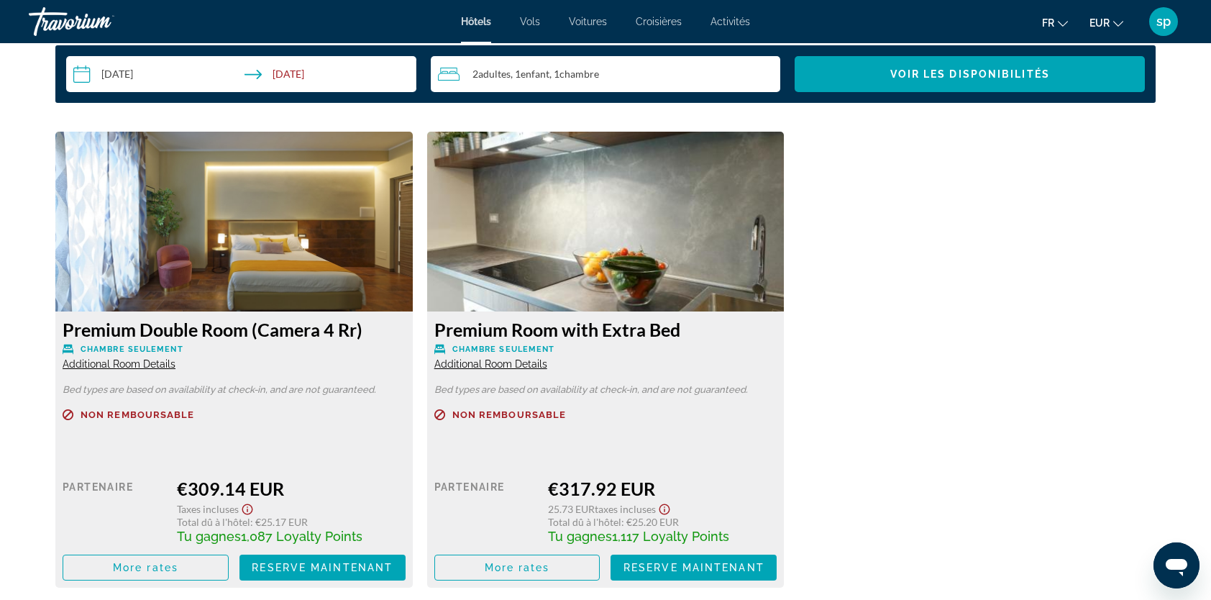
scroll to position [2014, 0]
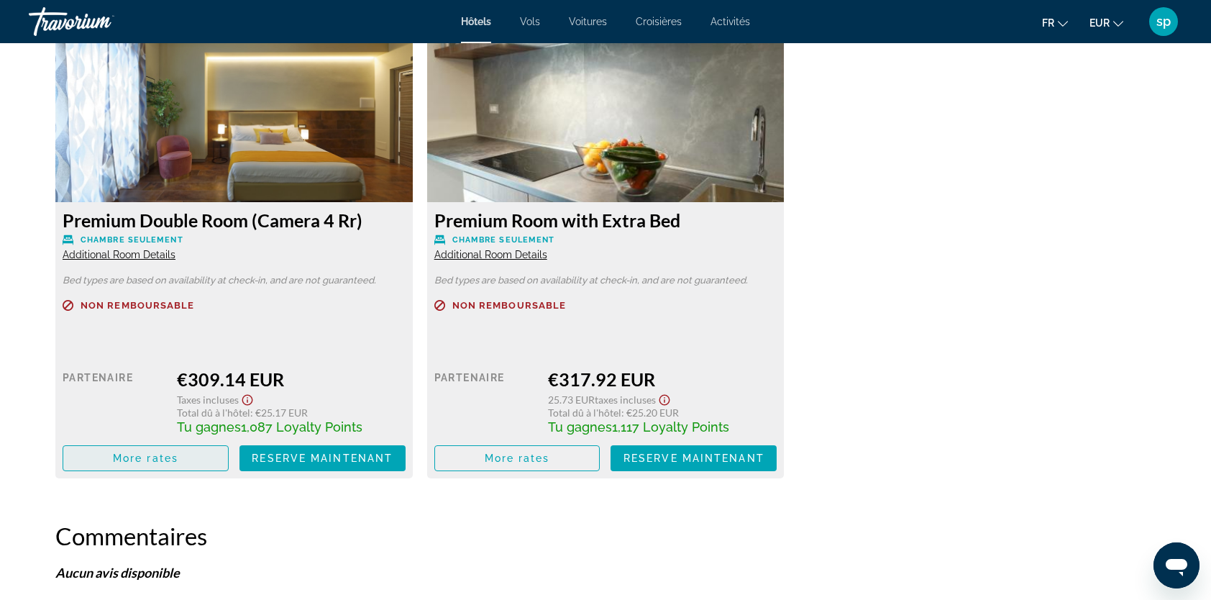
click at [155, 457] on span "More rates" at bounding box center [145, 458] width 65 height 12
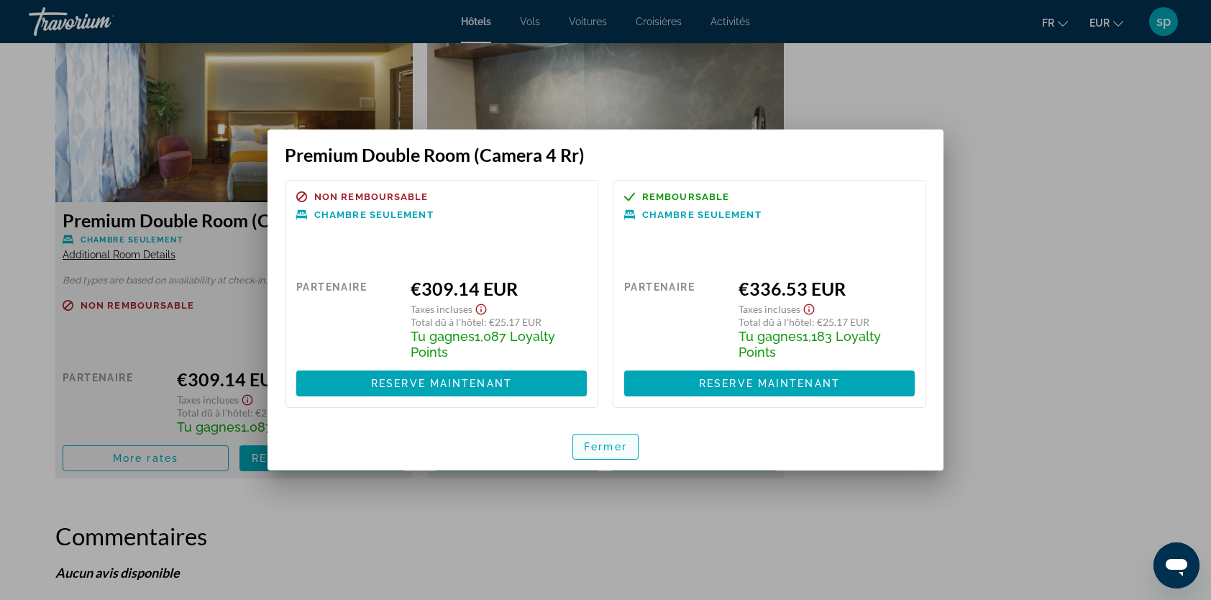
click at [596, 450] on span "Fermer" at bounding box center [605, 447] width 43 height 12
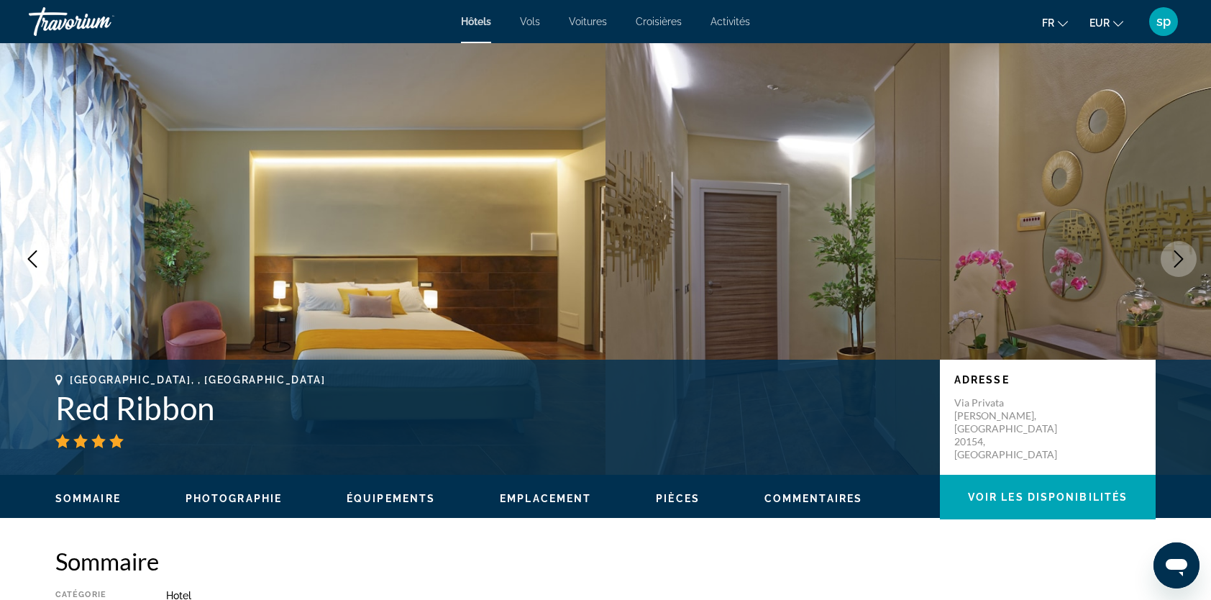
scroll to position [2014, 0]
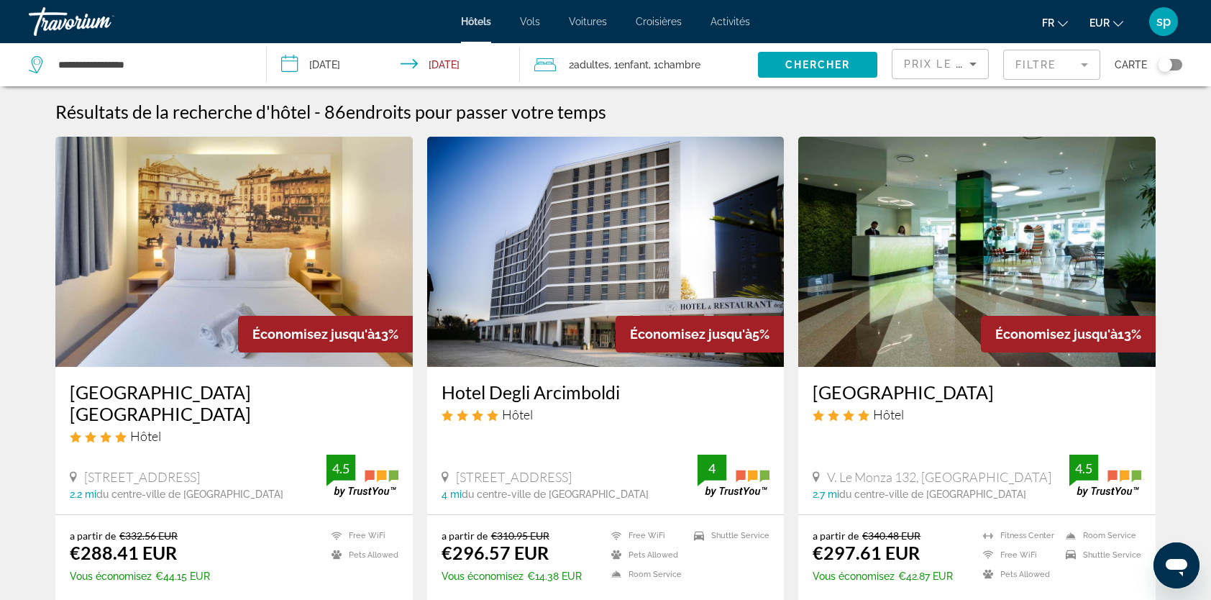
click at [633, 246] on img "Main content" at bounding box center [605, 252] width 357 height 230
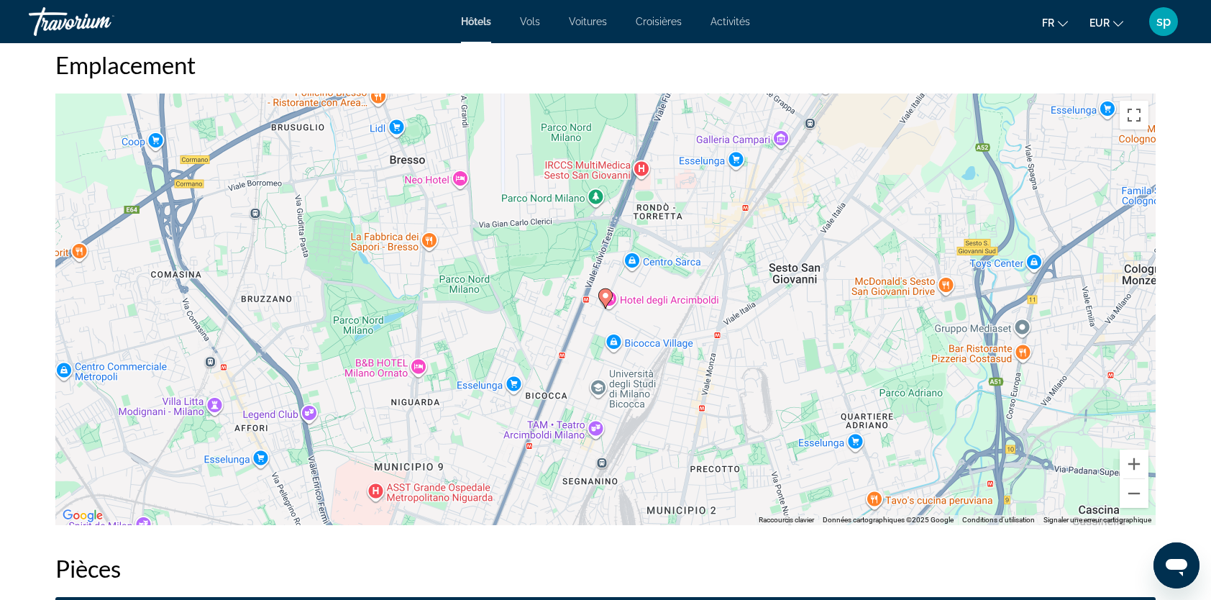
scroll to position [1367, 0]
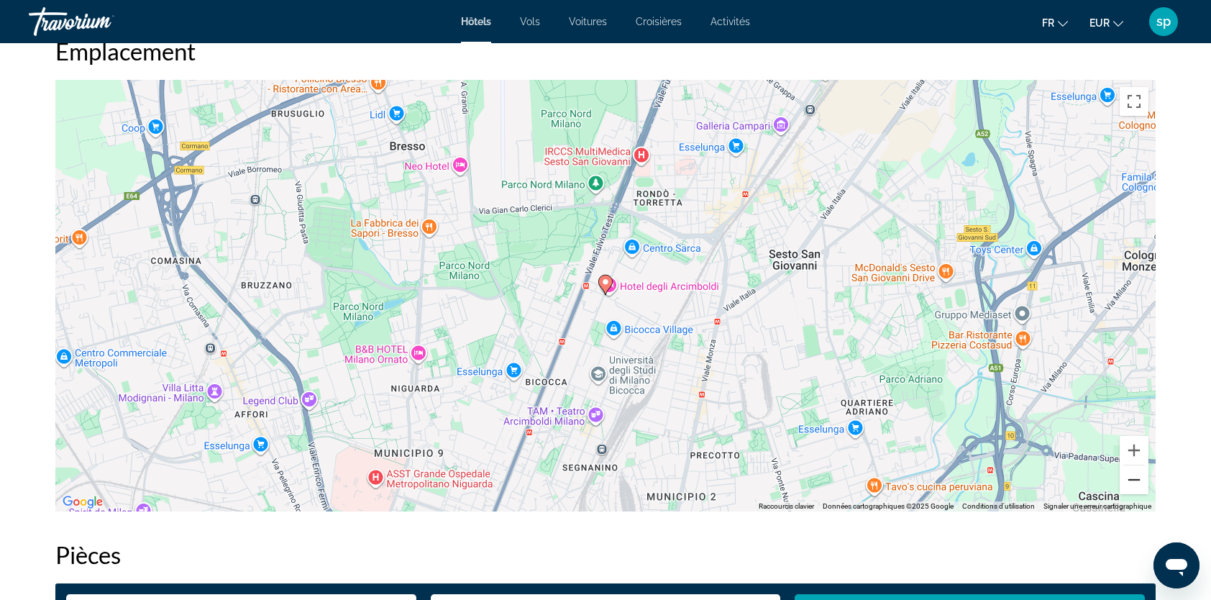
click at [1131, 491] on button "Zoom arrière" at bounding box center [1134, 479] width 29 height 29
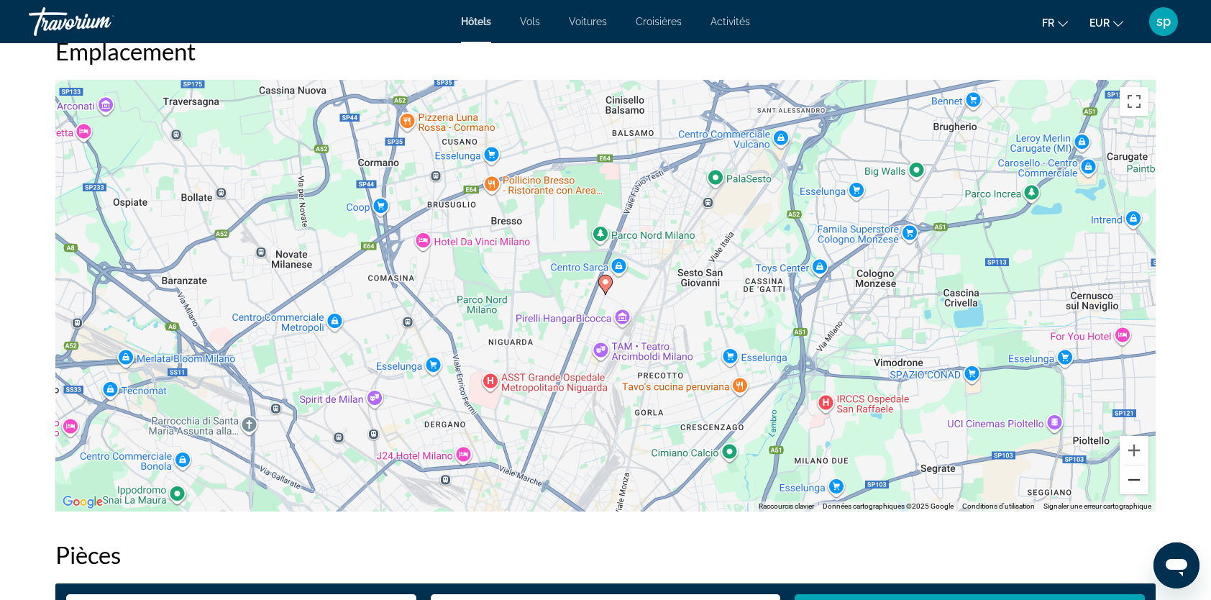
click at [1131, 491] on button "Zoom arrière" at bounding box center [1134, 479] width 29 height 29
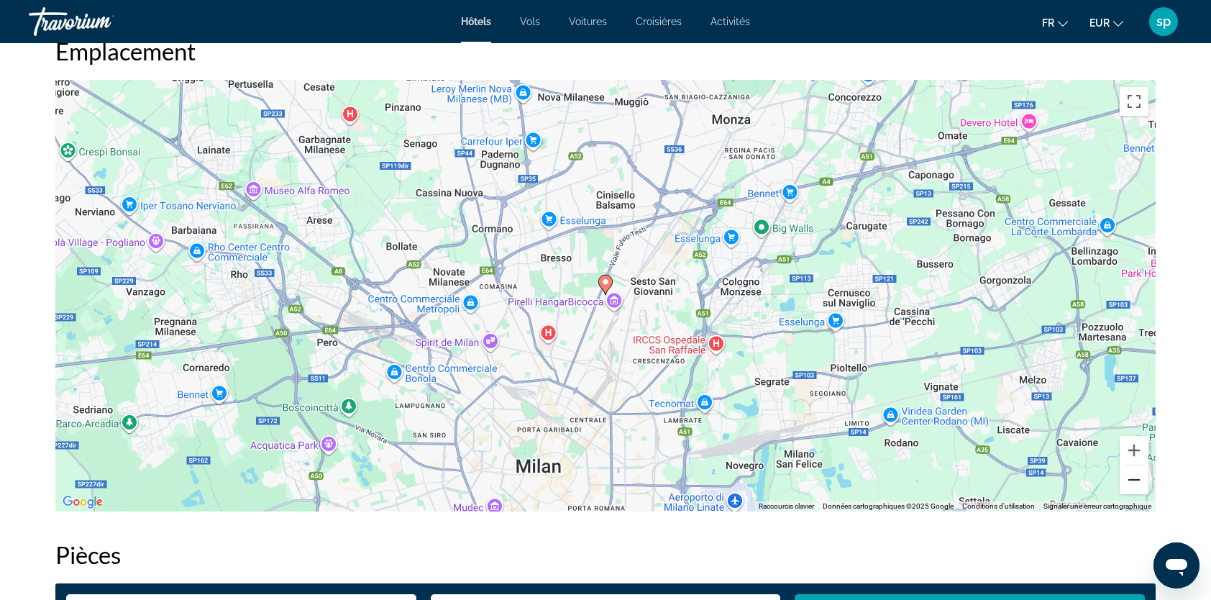
click at [1131, 491] on button "Zoom arrière" at bounding box center [1134, 479] width 29 height 29
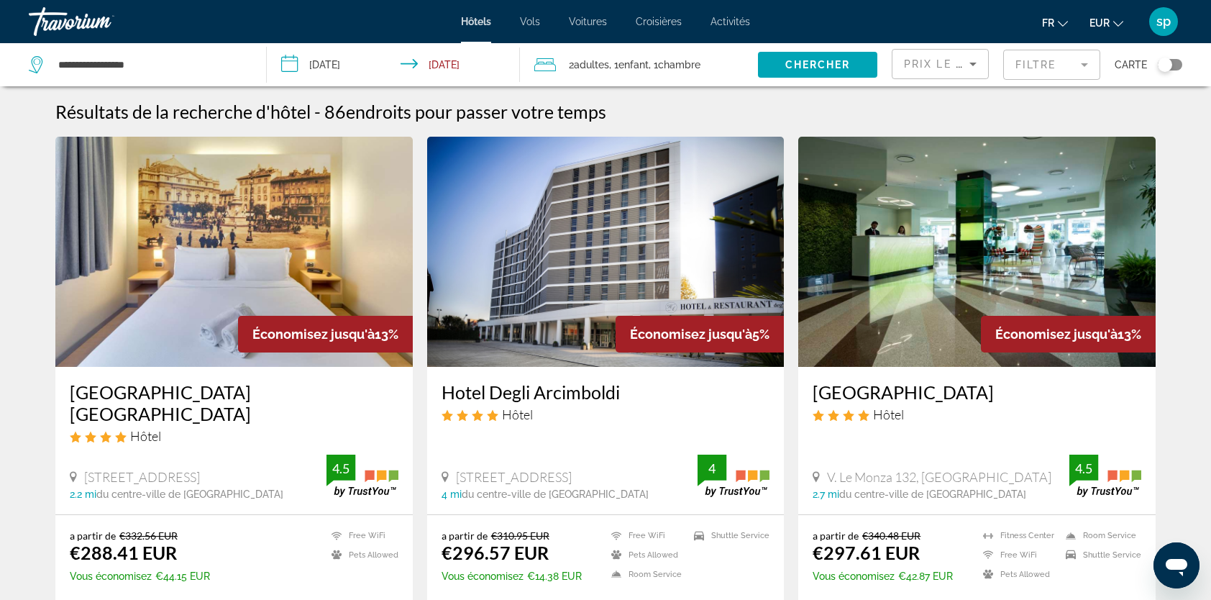
click at [938, 68] on span "Prix le plus bas" at bounding box center [960, 64] width 113 height 12
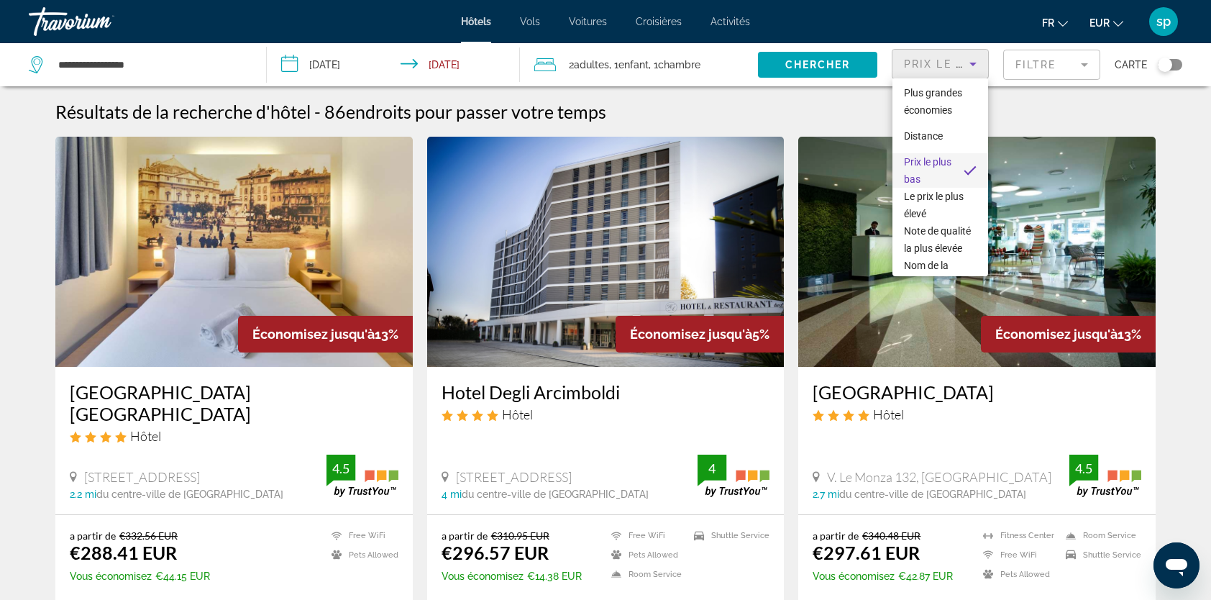
click at [859, 117] on div at bounding box center [605, 300] width 1211 height 600
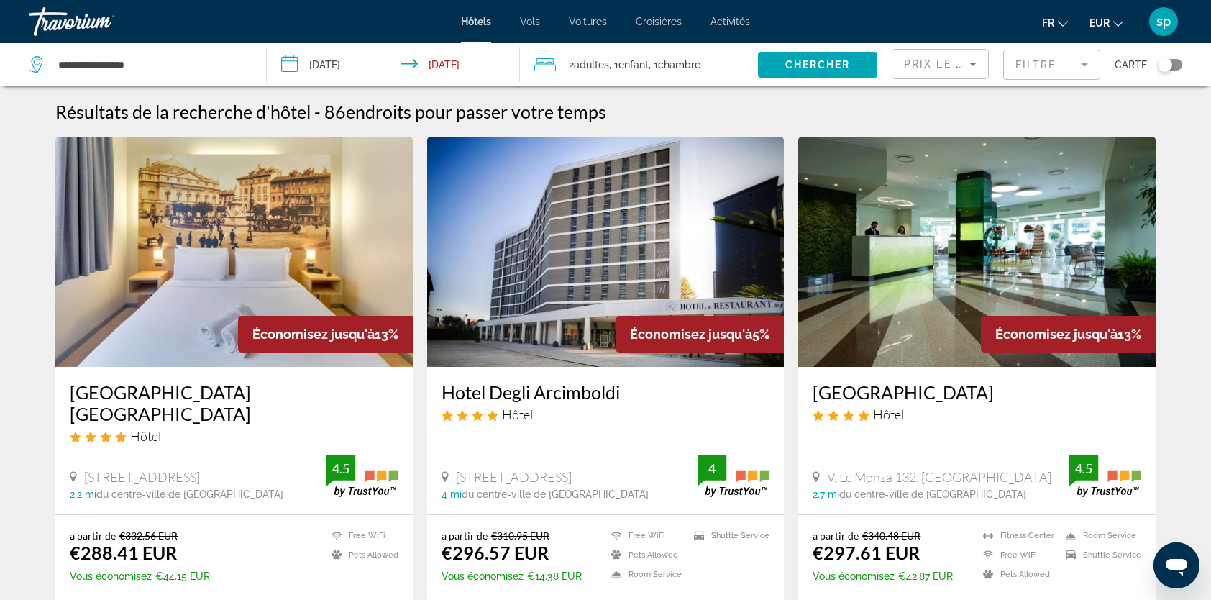
click at [265, 232] on img "Main content" at bounding box center [233, 252] width 357 height 230
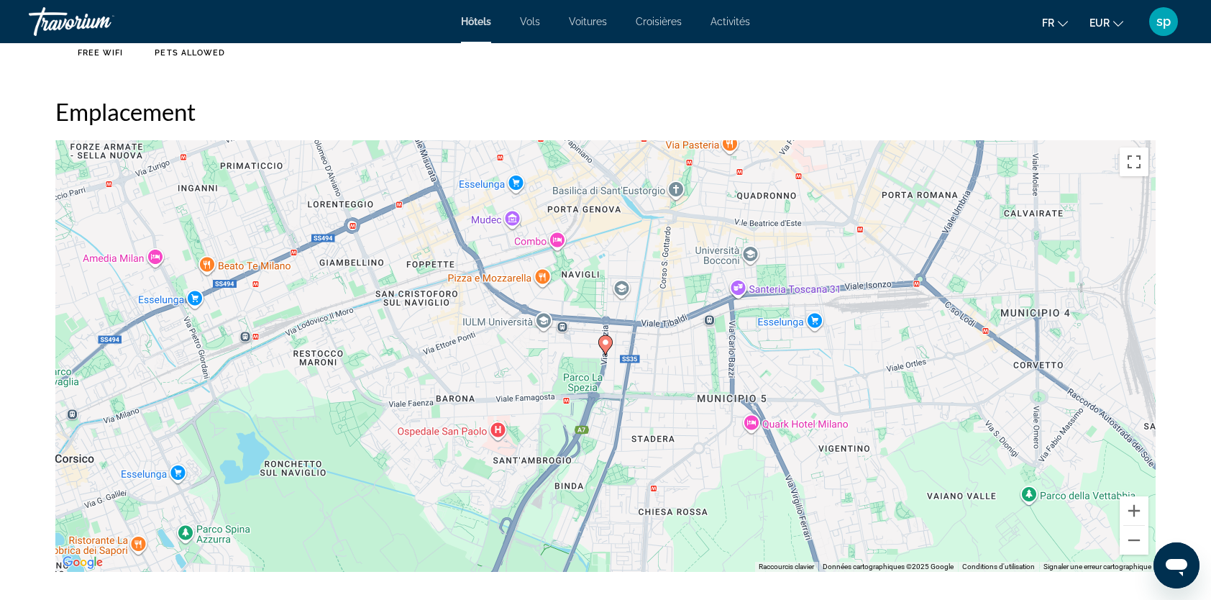
scroll to position [1367, 0]
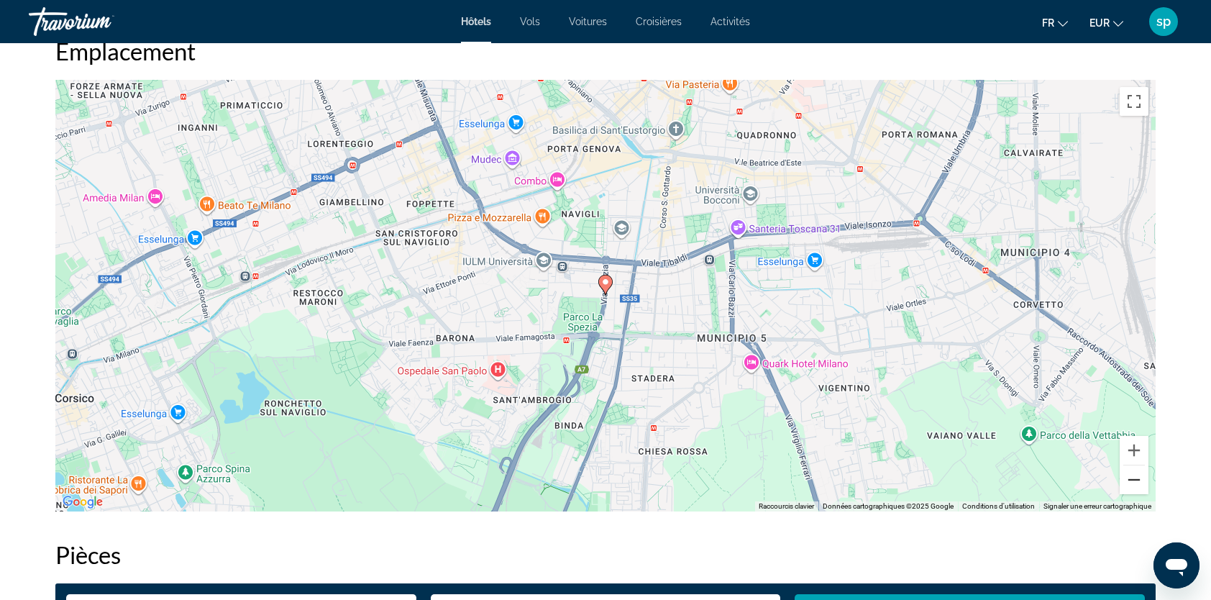
click at [1135, 492] on button "Zoom arrière" at bounding box center [1134, 479] width 29 height 29
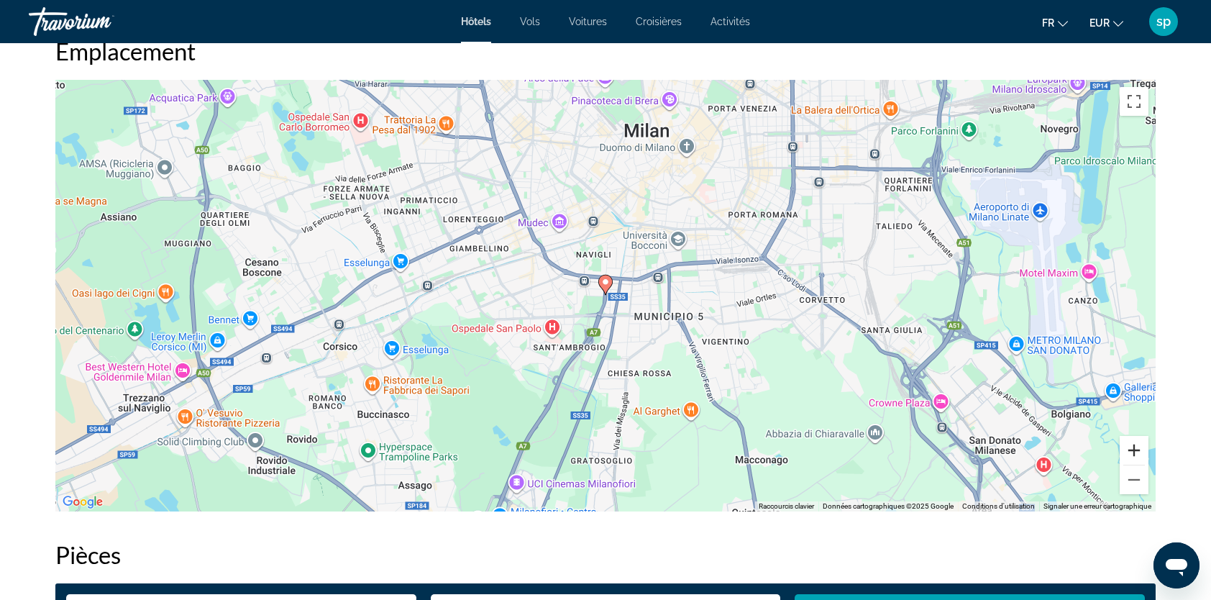
click at [1135, 452] on button "Zoom avant" at bounding box center [1134, 450] width 29 height 29
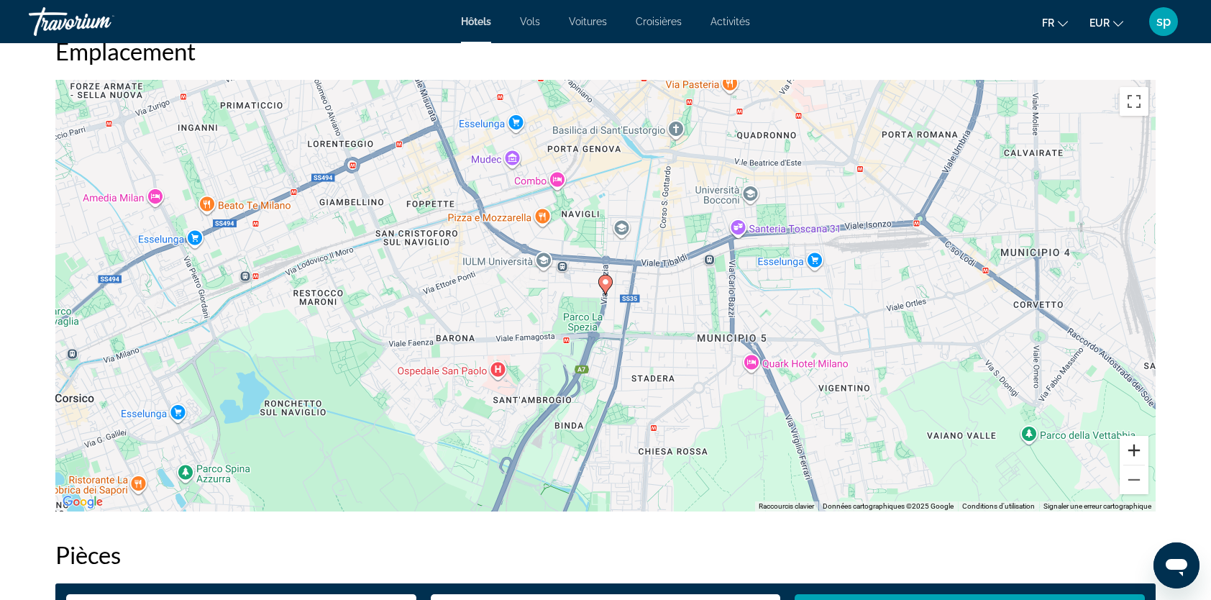
click at [1135, 452] on button "Zoom avant" at bounding box center [1134, 450] width 29 height 29
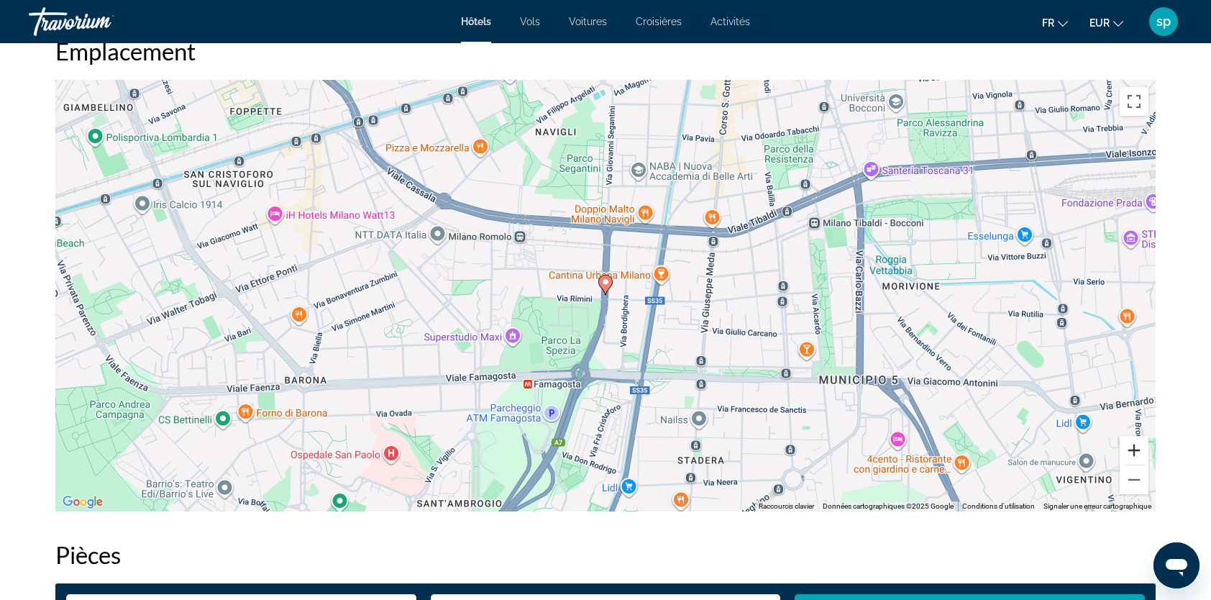
click at [1135, 452] on button "Zoom avant" at bounding box center [1134, 450] width 29 height 29
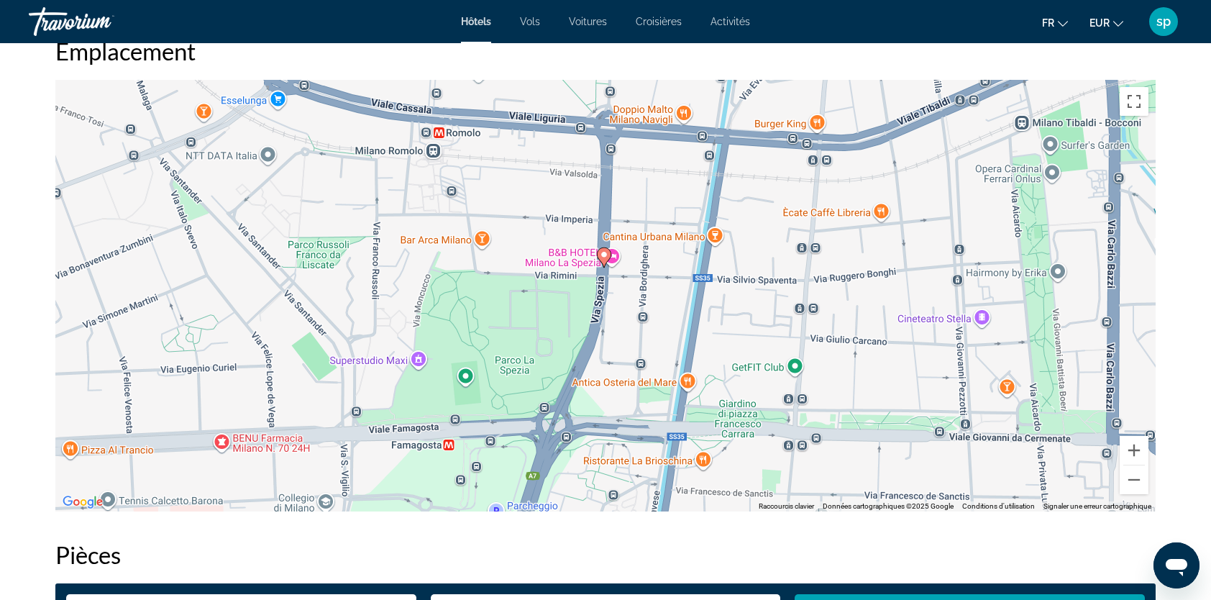
drag, startPoint x: 612, startPoint y: 419, endPoint x: 613, endPoint y: 315, distance: 104.3
click at [611, 389] on div "Pour activer le glissement avec le clavier, appuyez sur Alt+Entrée. Une fois ce…" at bounding box center [605, 296] width 1100 height 432
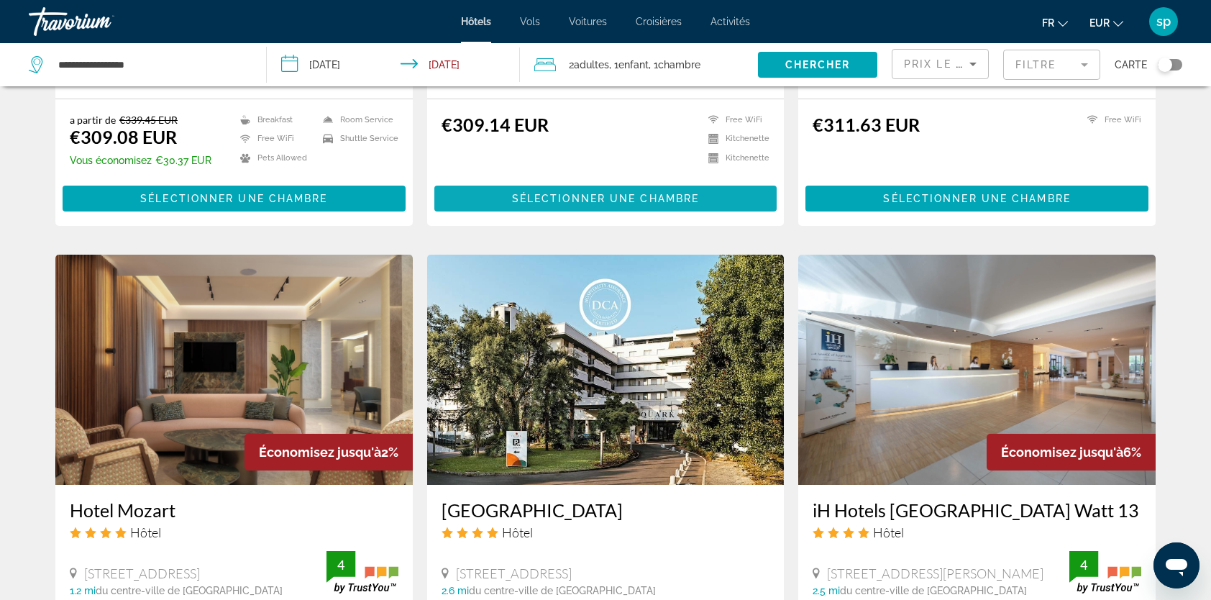
scroll to position [1079, 0]
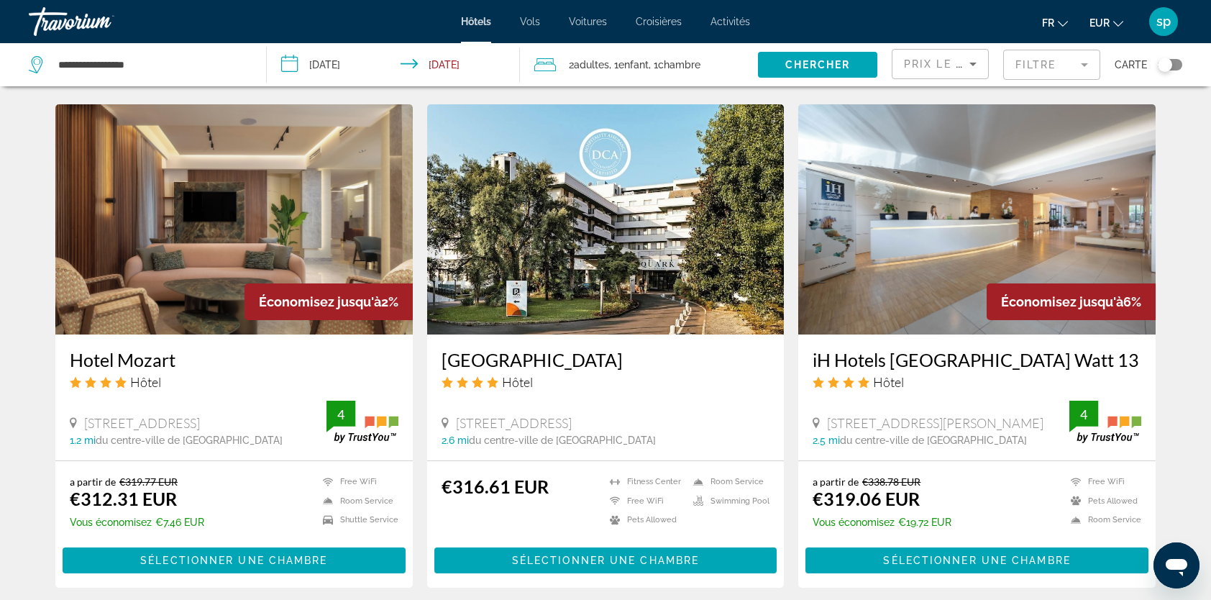
click at [1007, 66] on mat-form-field "Filtre" at bounding box center [1051, 65] width 97 height 30
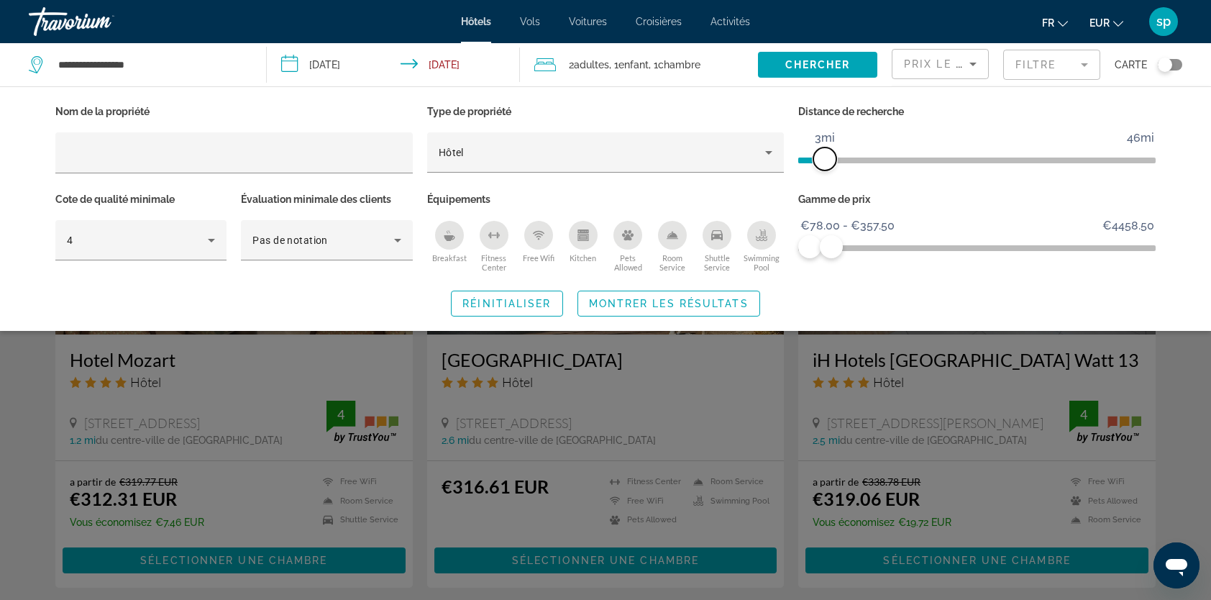
drag, startPoint x: 842, startPoint y: 156, endPoint x: 824, endPoint y: 161, distance: 18.0
click at [824, 161] on span "ngx-slider" at bounding box center [824, 158] width 23 height 23
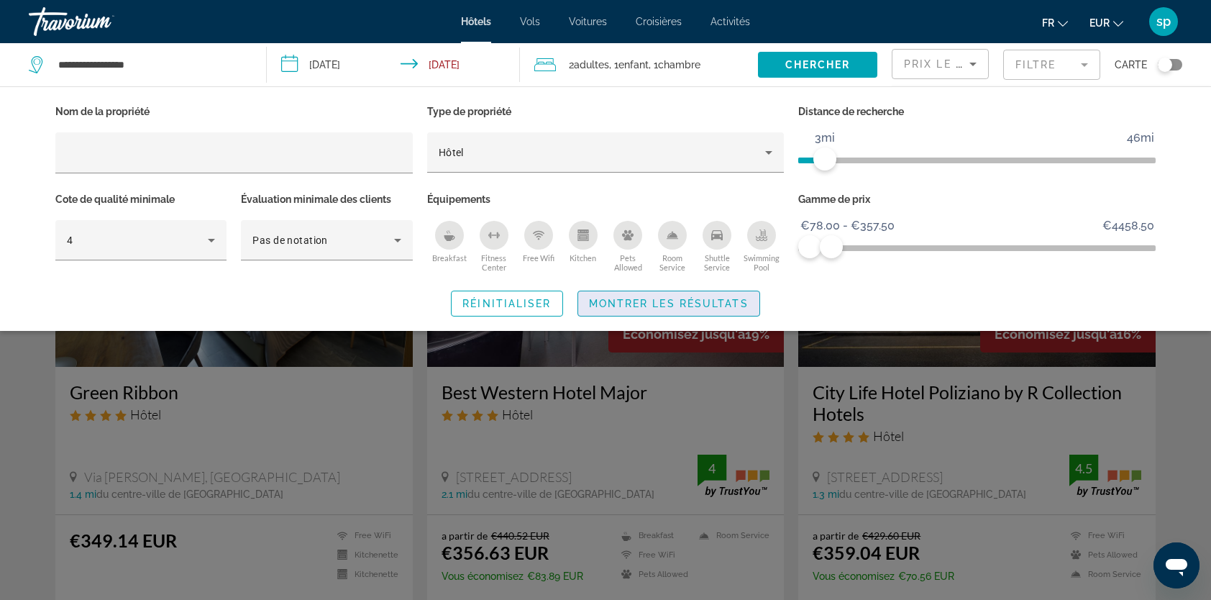
click at [726, 306] on span "Montrer les résultats" at bounding box center [669, 304] width 160 height 12
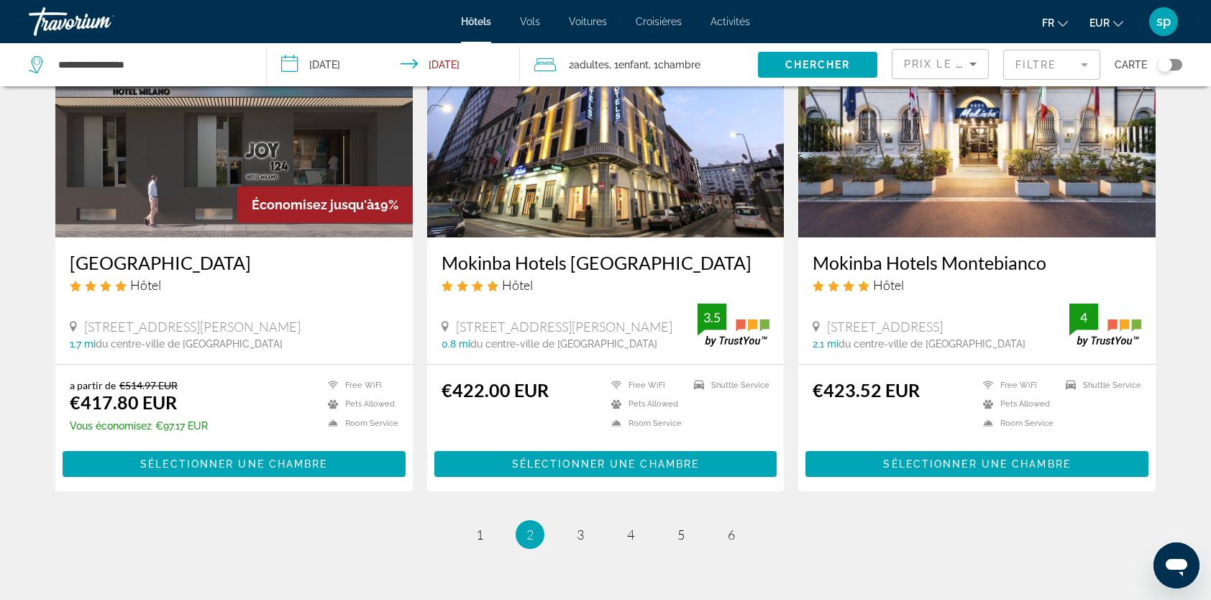
scroll to position [1765, 0]
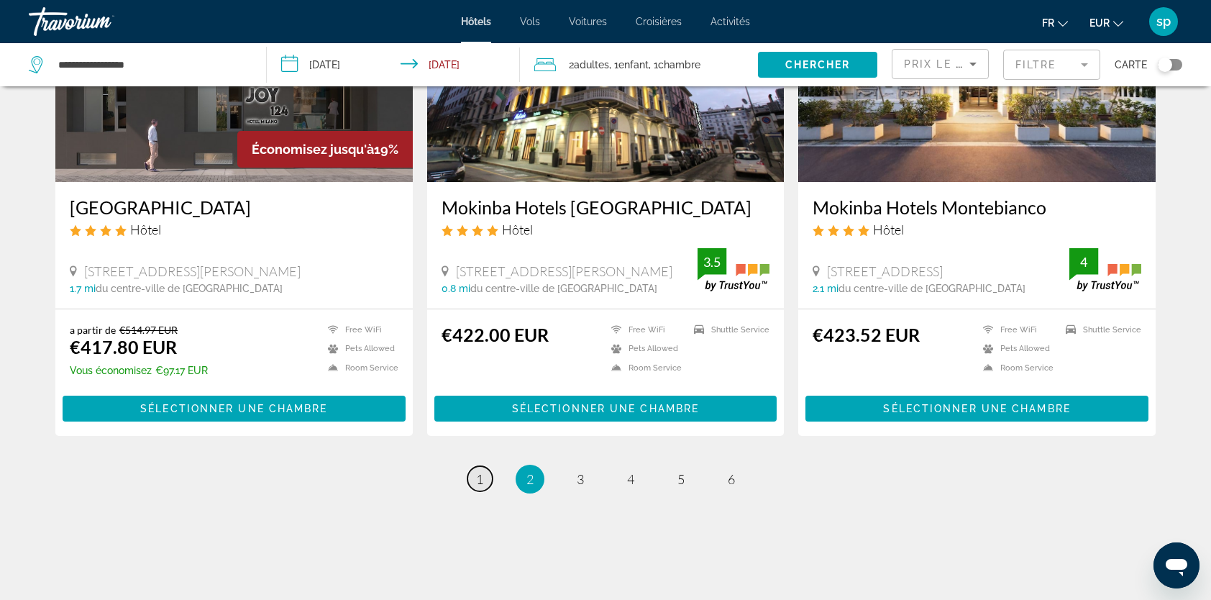
click at [480, 471] on span "1" at bounding box center [479, 479] width 7 height 16
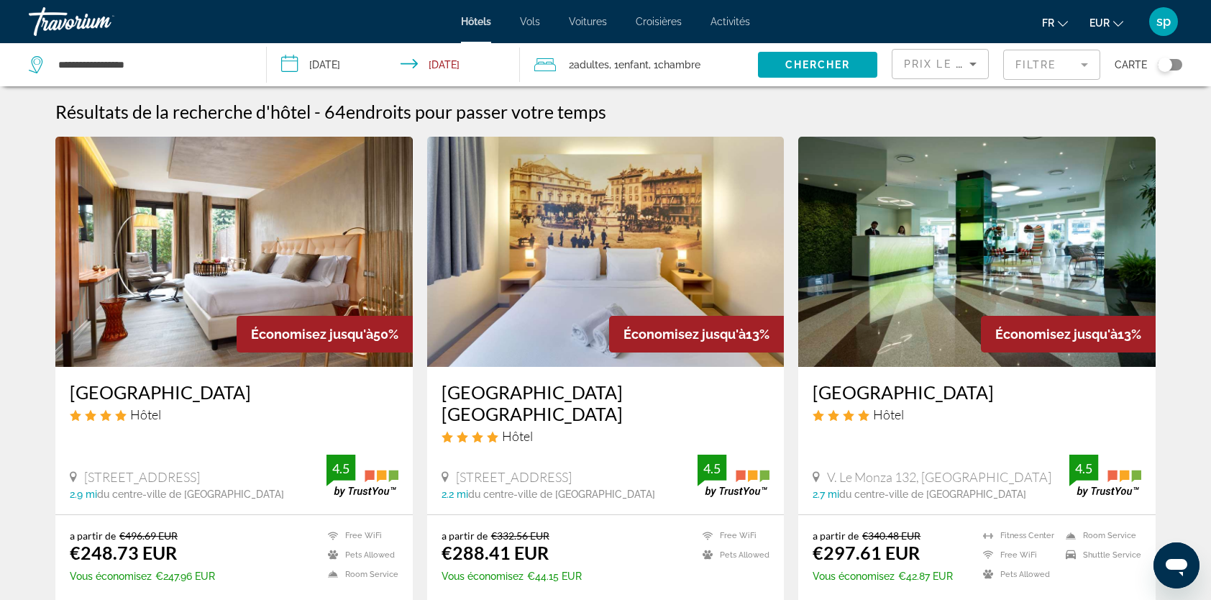
click at [262, 246] on img "Main content" at bounding box center [233, 252] width 357 height 230
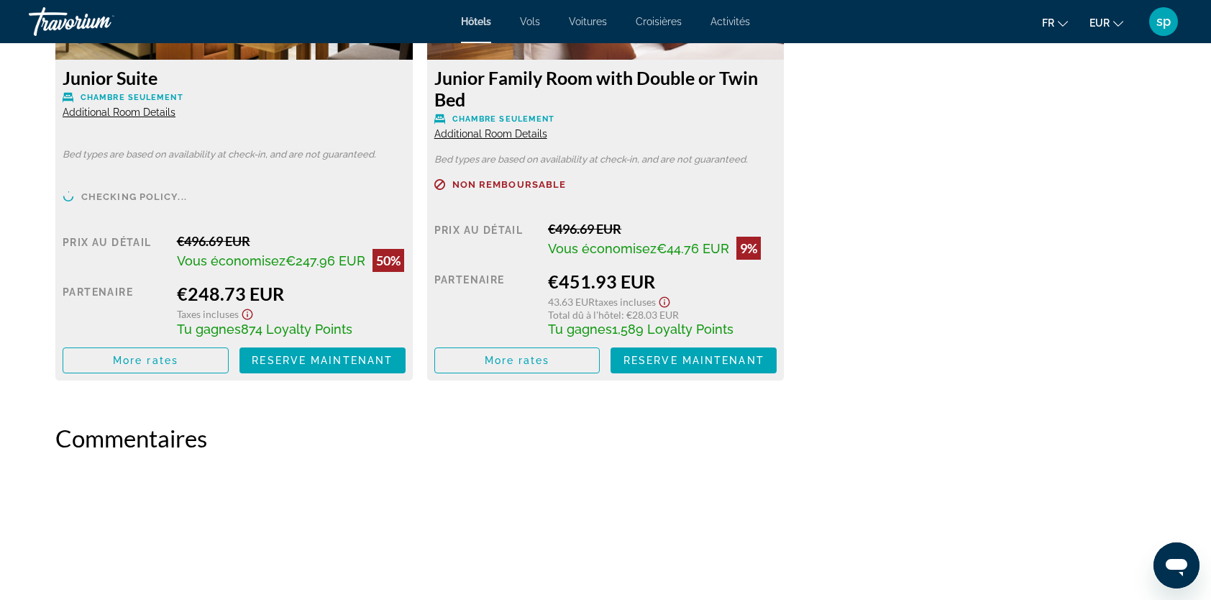
scroll to position [2158, 0]
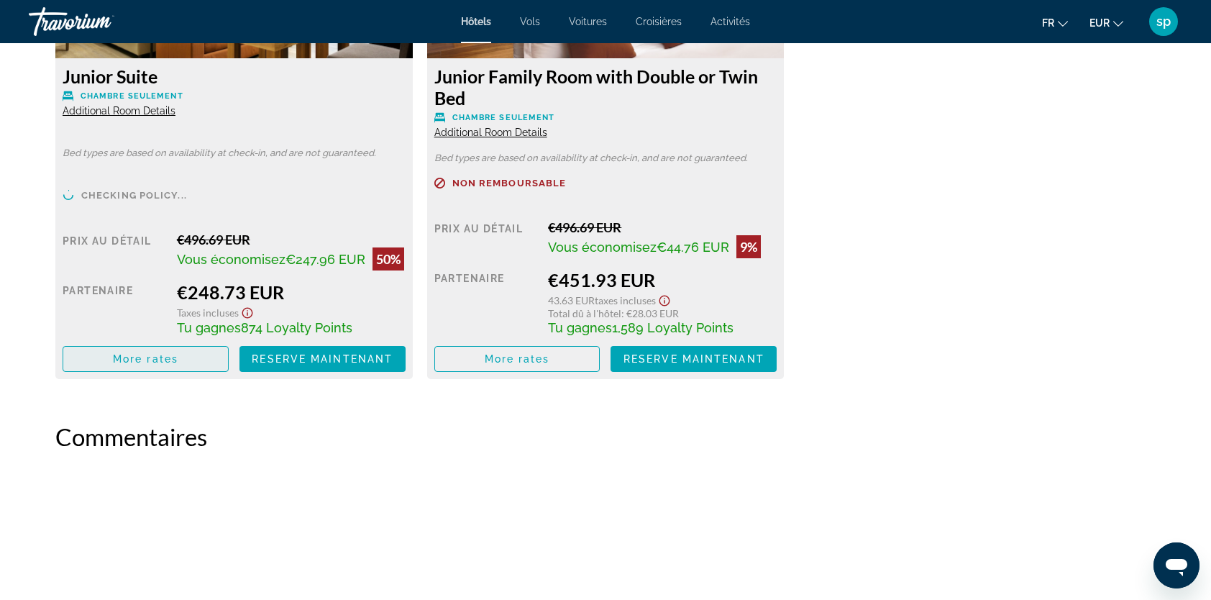
click at [187, 363] on span "Main content" at bounding box center [145, 359] width 165 height 35
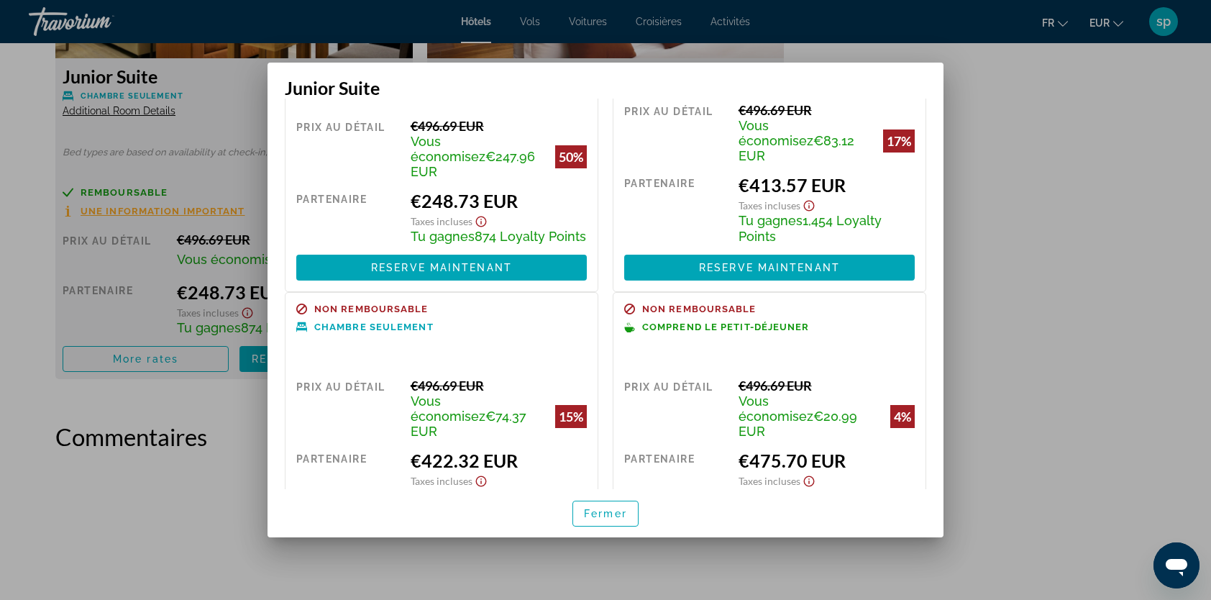
scroll to position [144, 0]
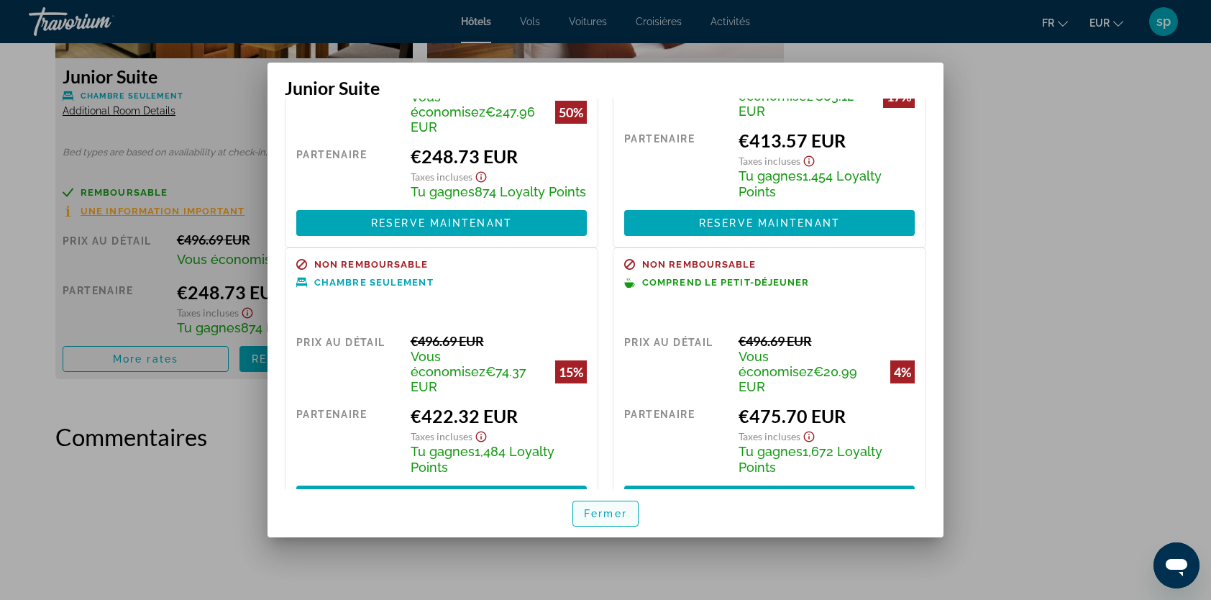
click at [601, 518] on span "Fermer" at bounding box center [605, 514] width 43 height 12
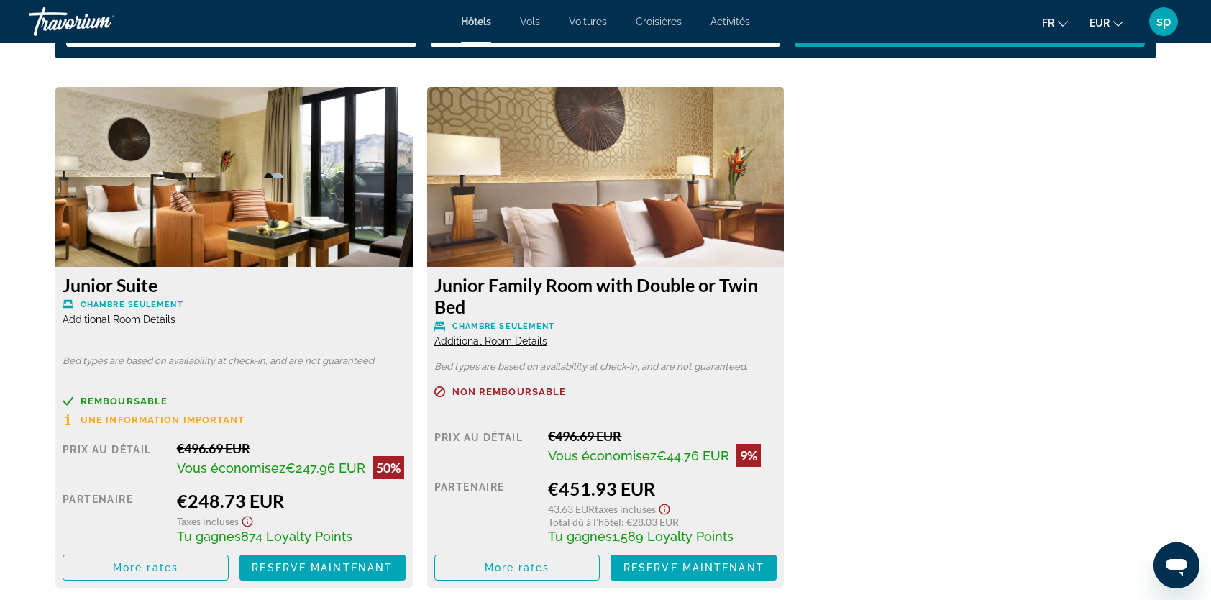
scroll to position [1942, 0]
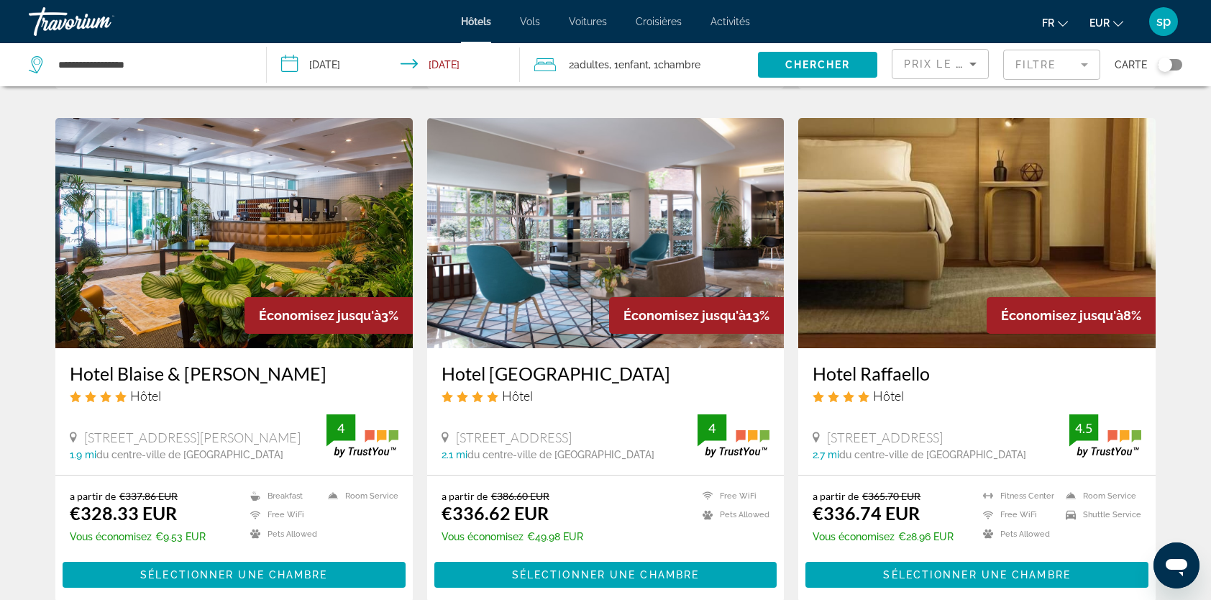
scroll to position [1582, 0]
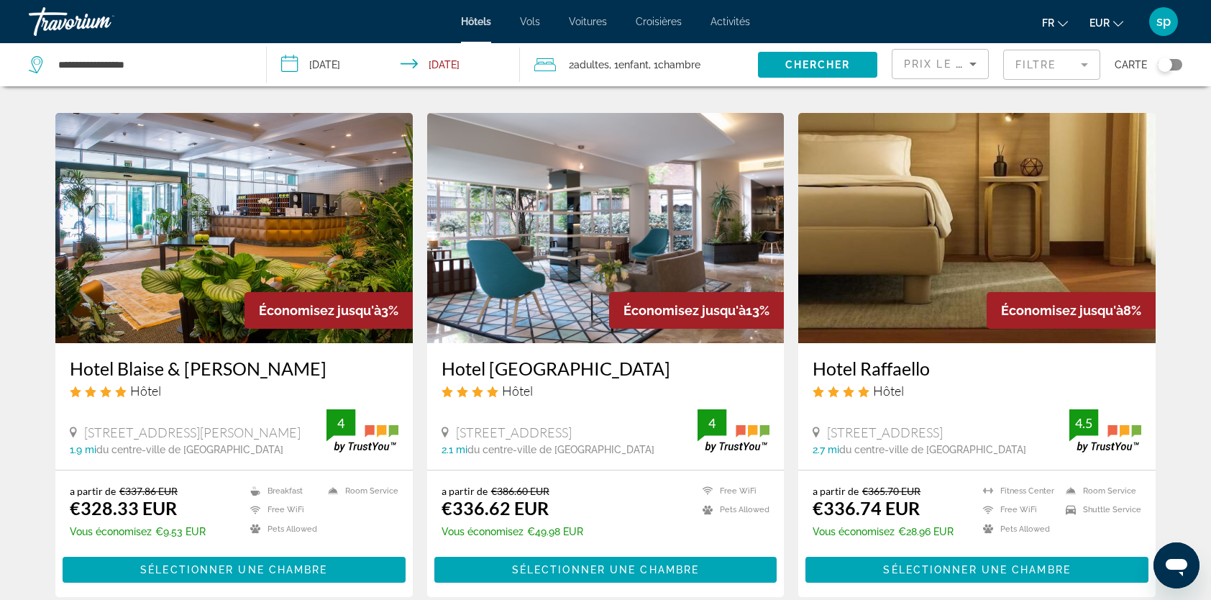
click at [265, 203] on img "Main content" at bounding box center [233, 228] width 357 height 230
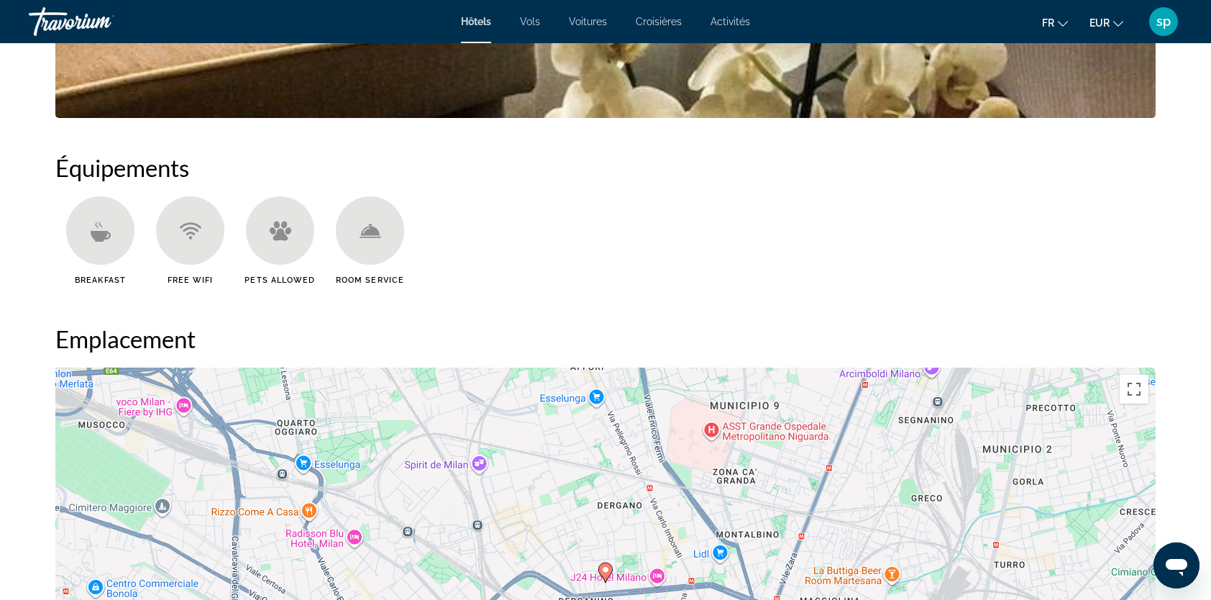
scroll to position [1367, 0]
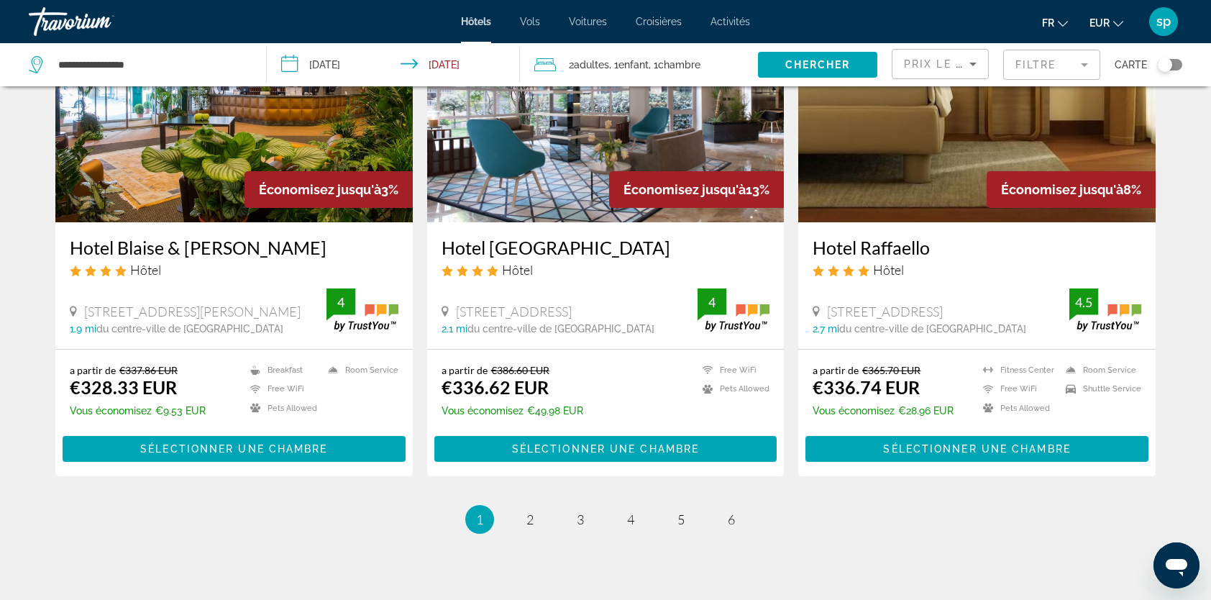
scroll to position [1744, 0]
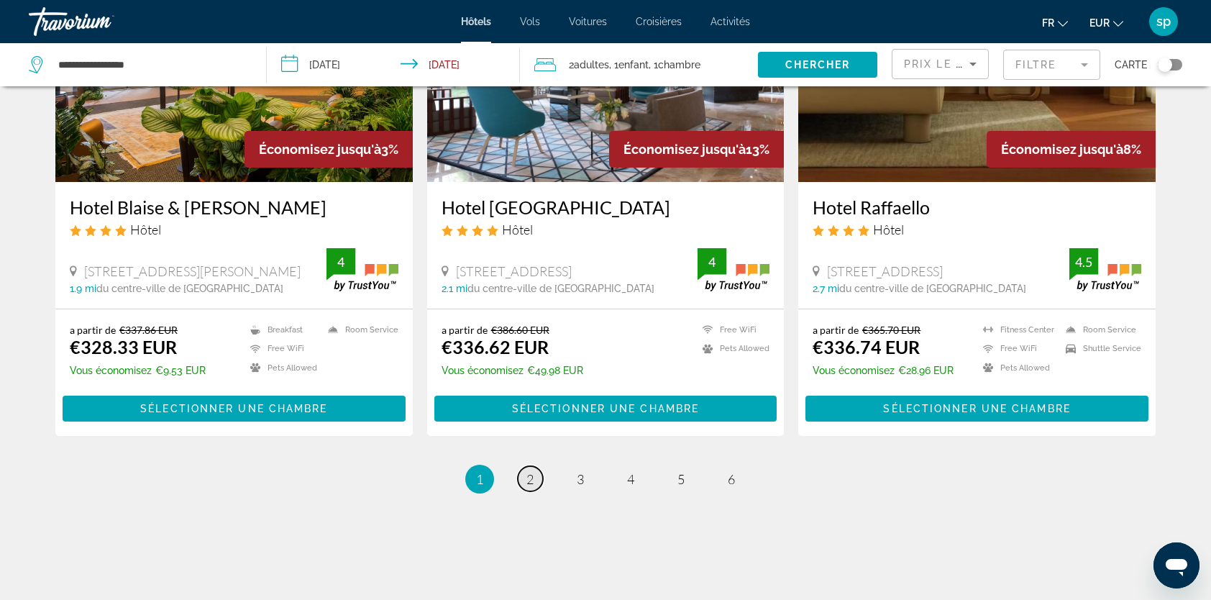
click at [538, 466] on link "page 2" at bounding box center [530, 478] width 25 height 25
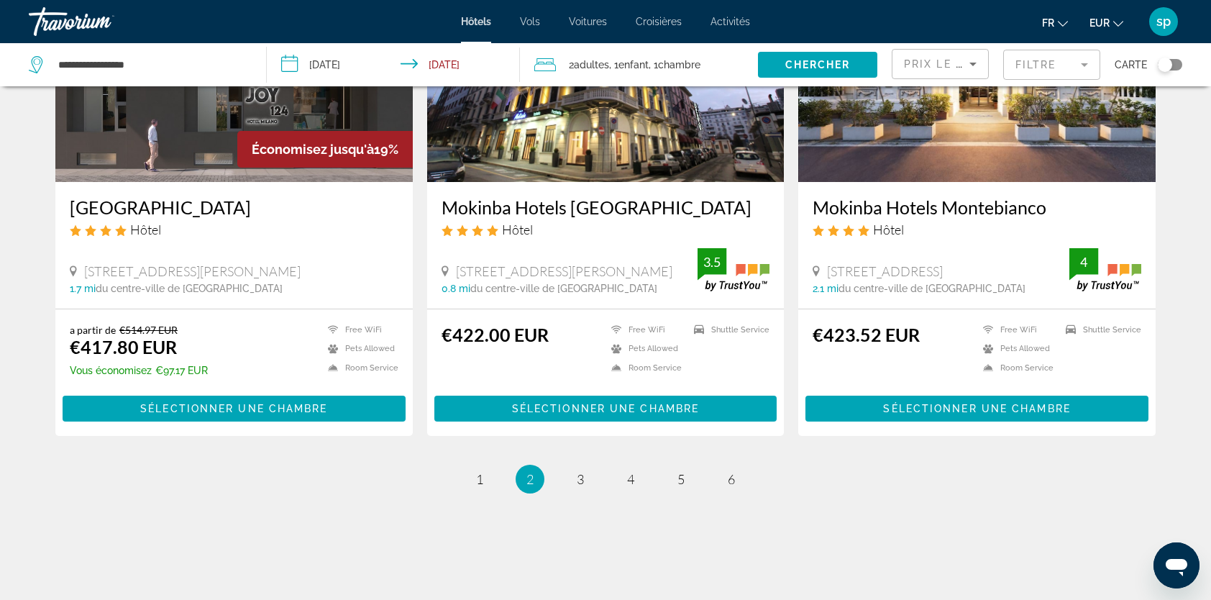
scroll to position [1765, 0]
click at [482, 471] on span "1" at bounding box center [479, 479] width 7 height 16
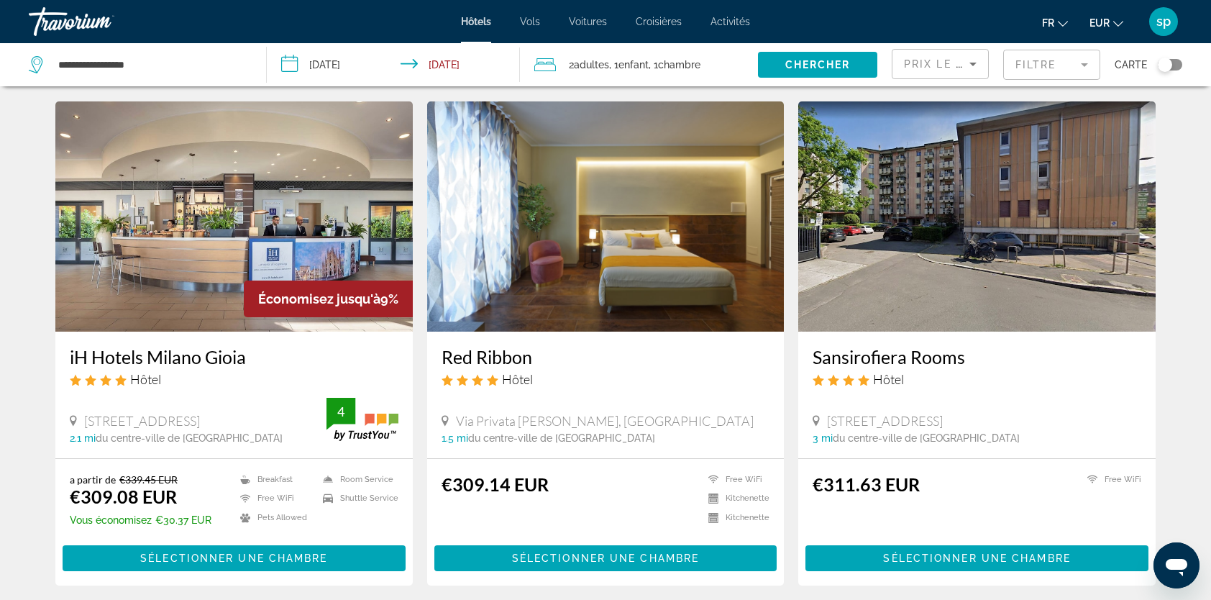
scroll to position [575, 0]
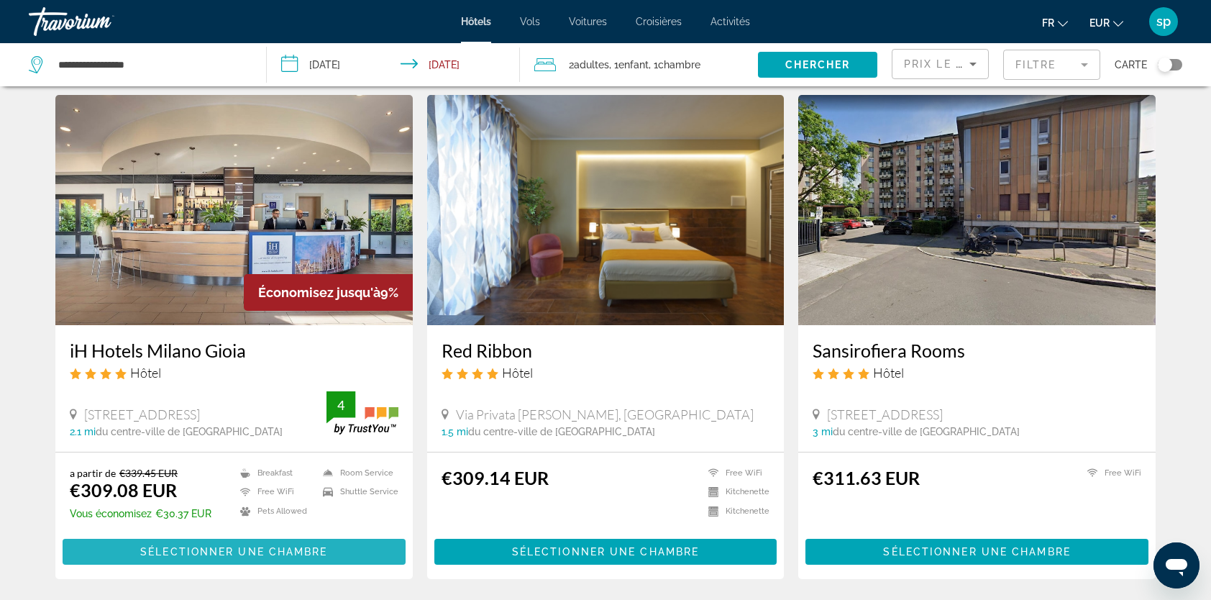
click at [207, 546] on span "Sélectionner une chambre" at bounding box center [233, 552] width 187 height 12
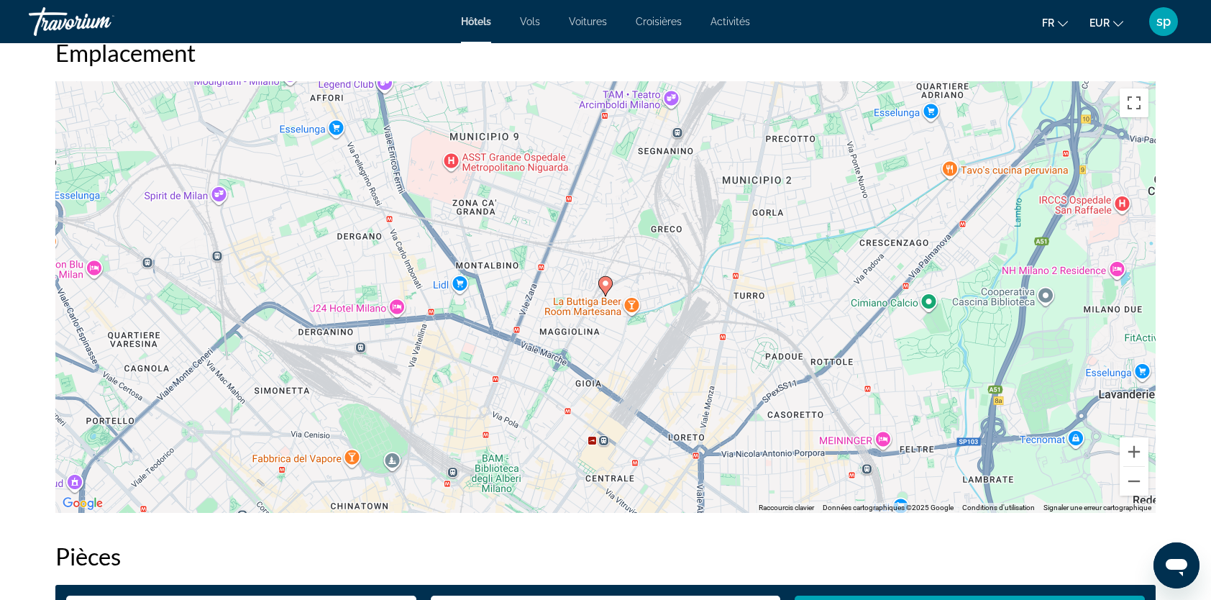
scroll to position [1367, 0]
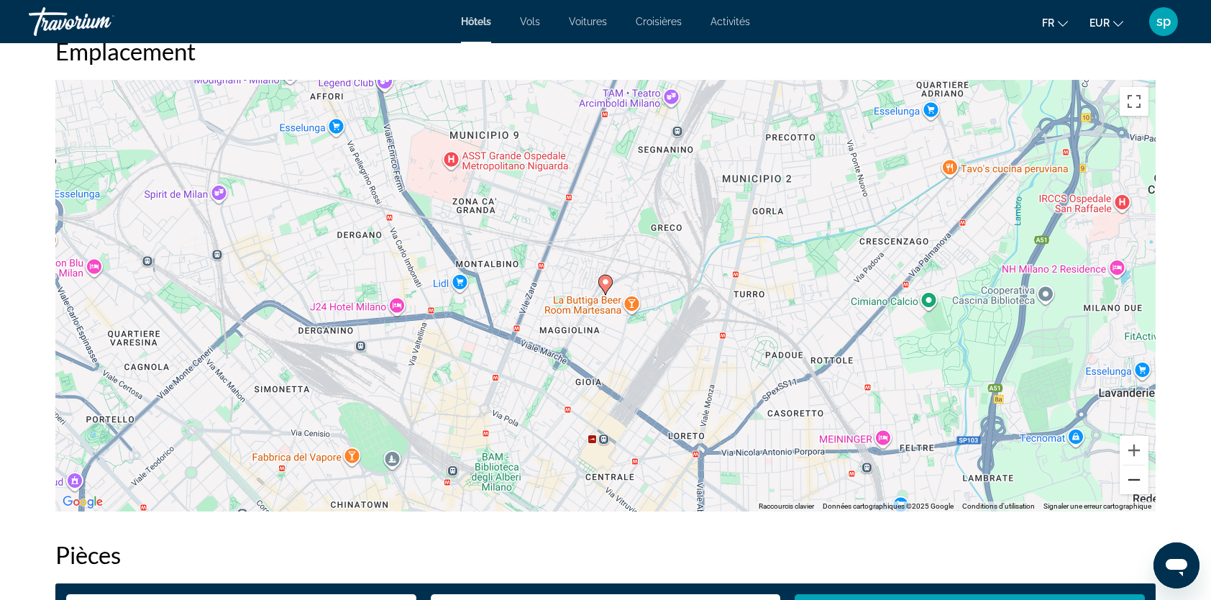
click at [1138, 482] on button "Zoom arrière" at bounding box center [1134, 479] width 29 height 29
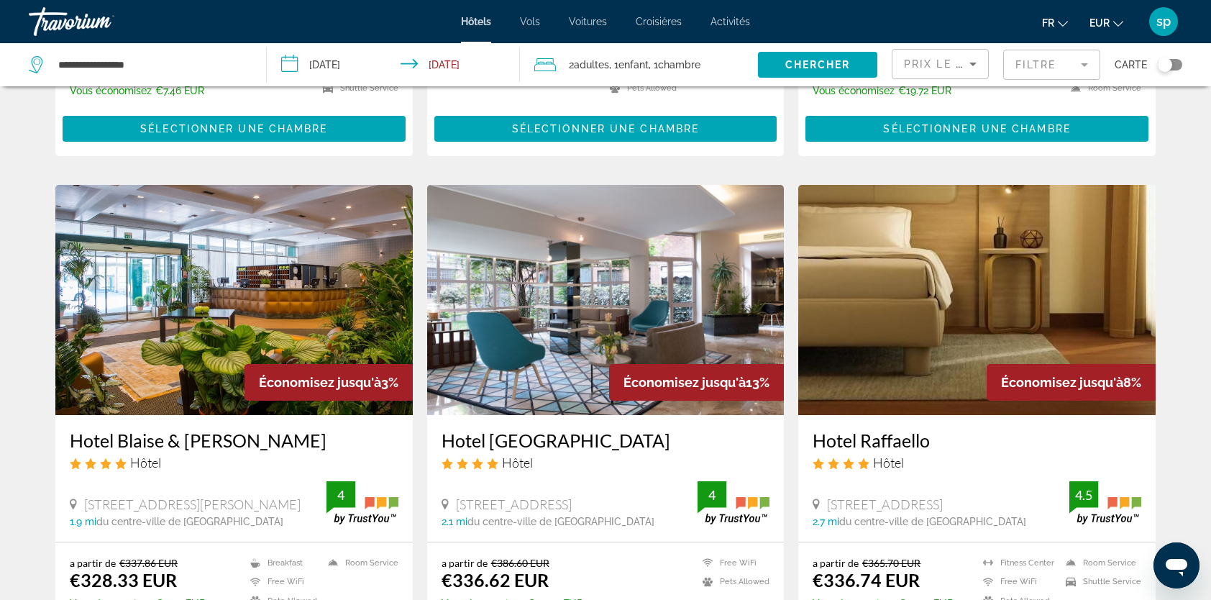
scroll to position [1744, 0]
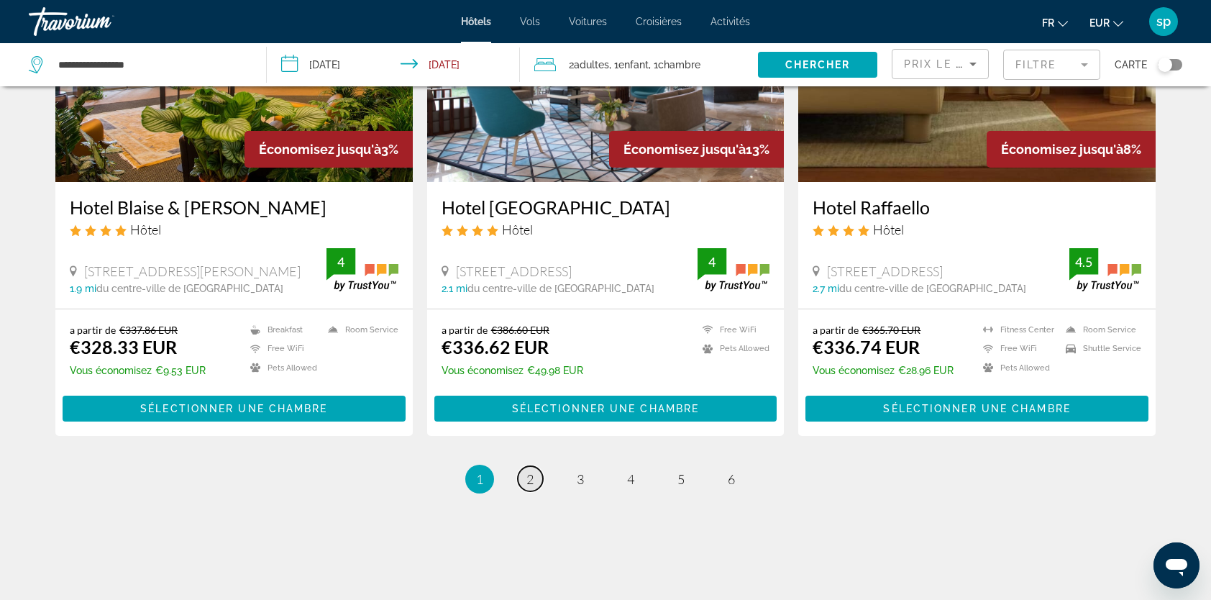
click at [529, 471] on span "2" at bounding box center [530, 479] width 7 height 16
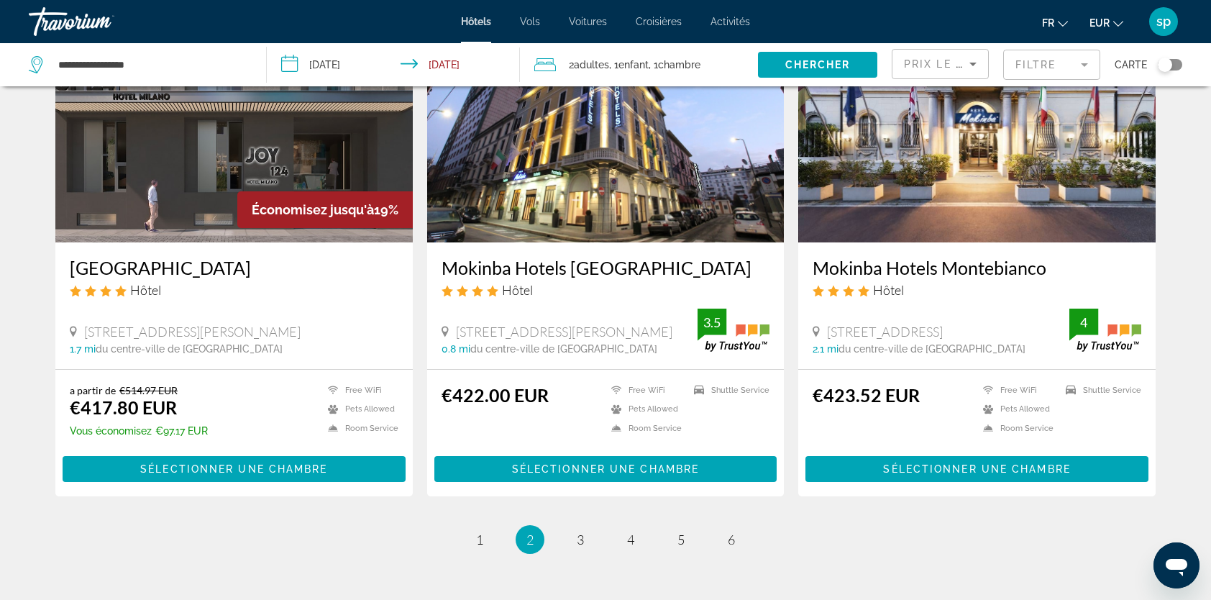
scroll to position [1765, 0]
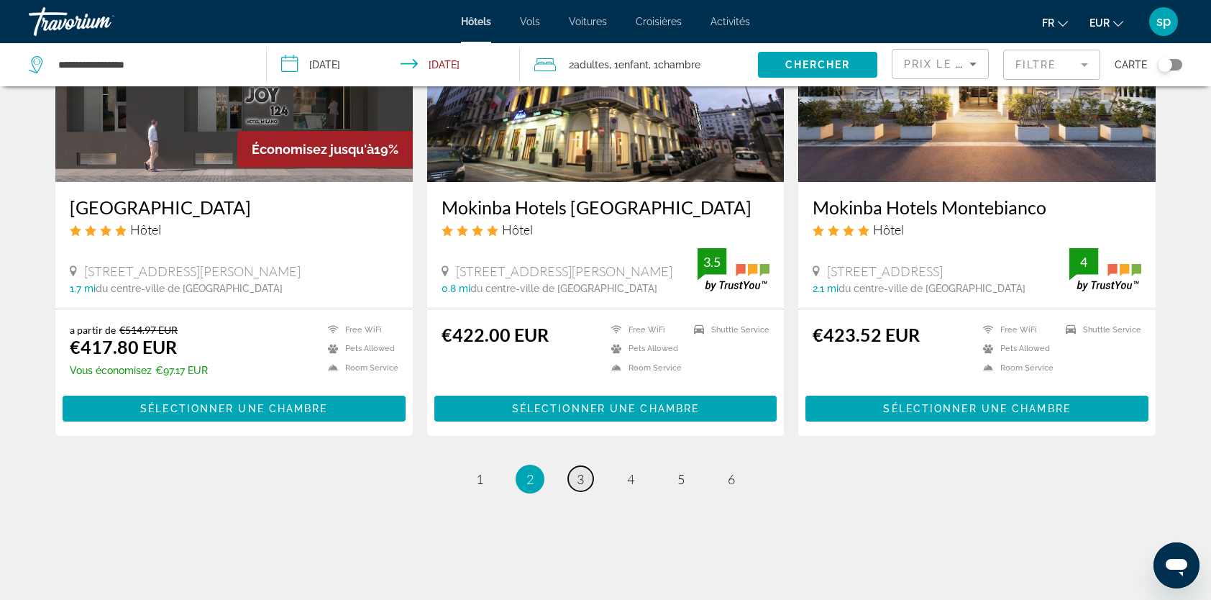
click at [583, 471] on span "3" at bounding box center [580, 479] width 7 height 16
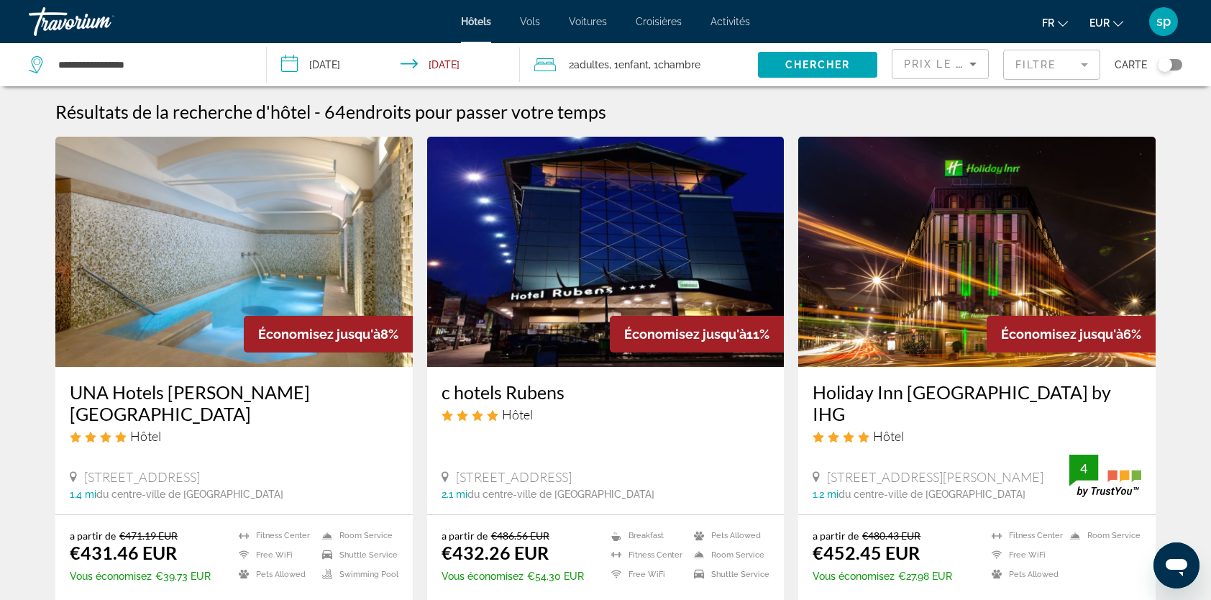
click at [1044, 58] on mat-form-field "Filtre" at bounding box center [1051, 65] width 97 height 30
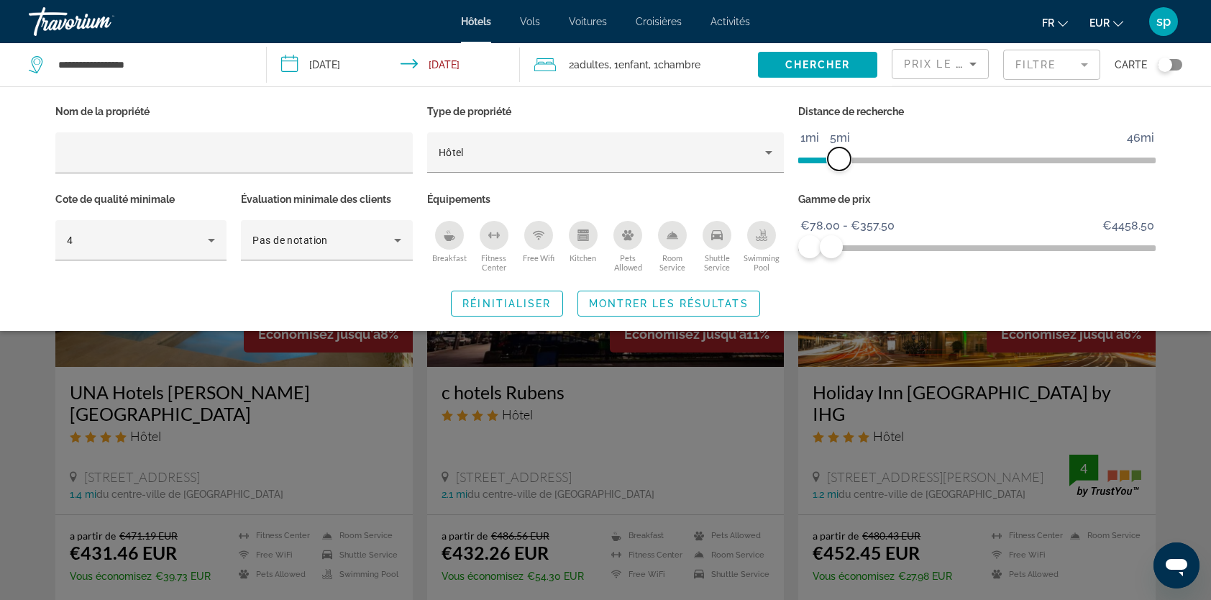
click at [837, 161] on span "ngx-slider" at bounding box center [839, 158] width 23 height 23
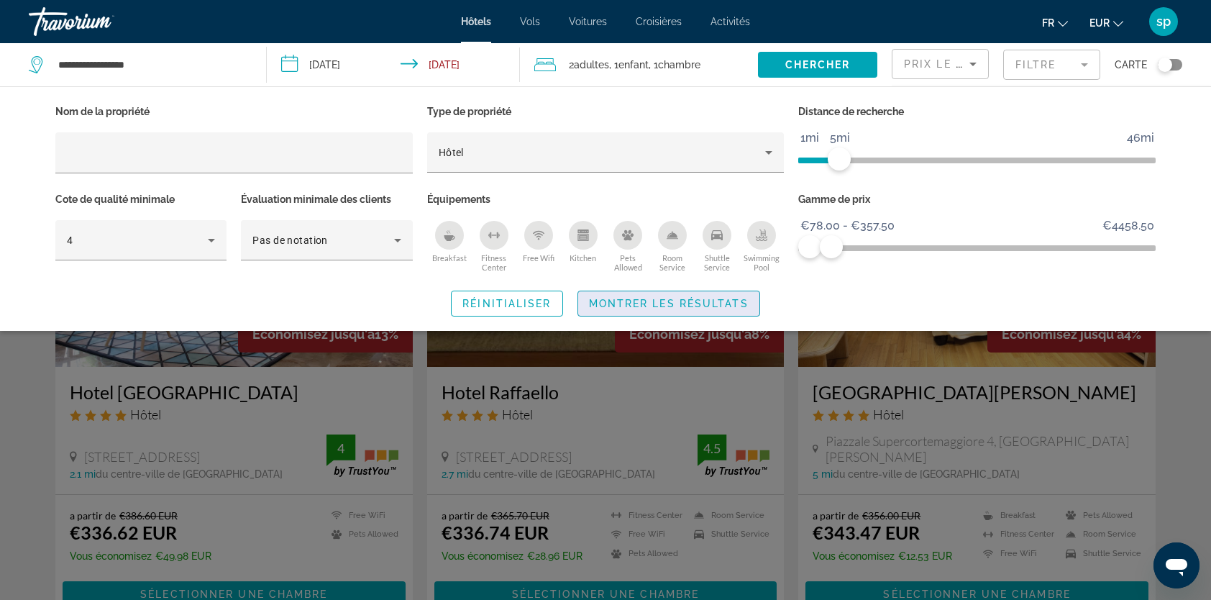
click at [712, 311] on span "Search widget" at bounding box center [668, 303] width 181 height 35
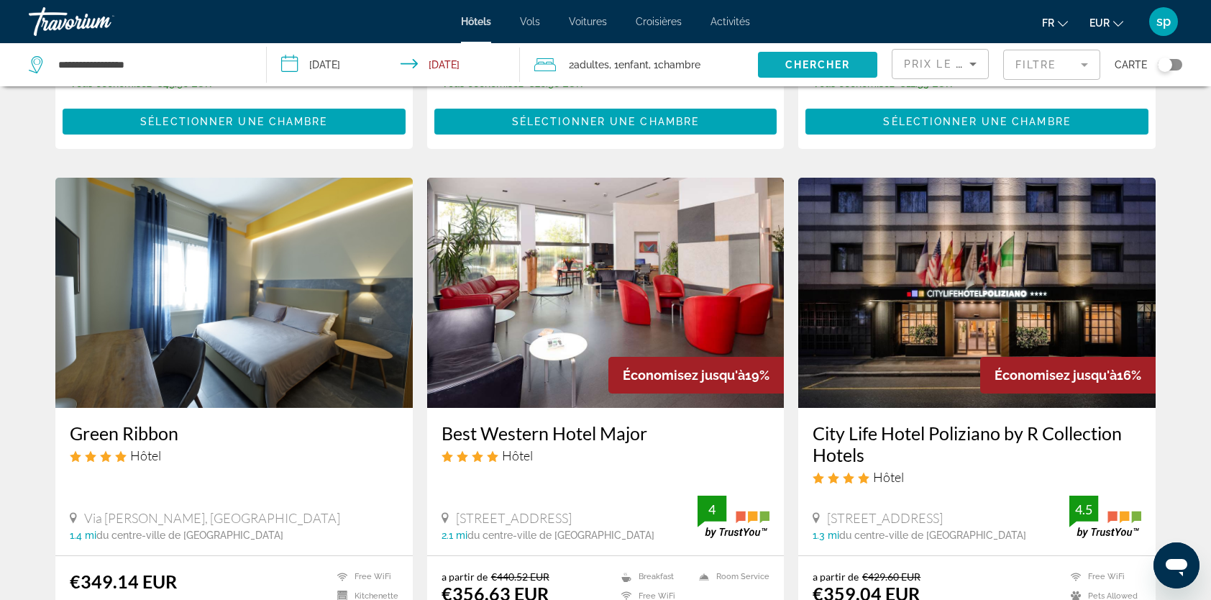
scroll to position [360, 0]
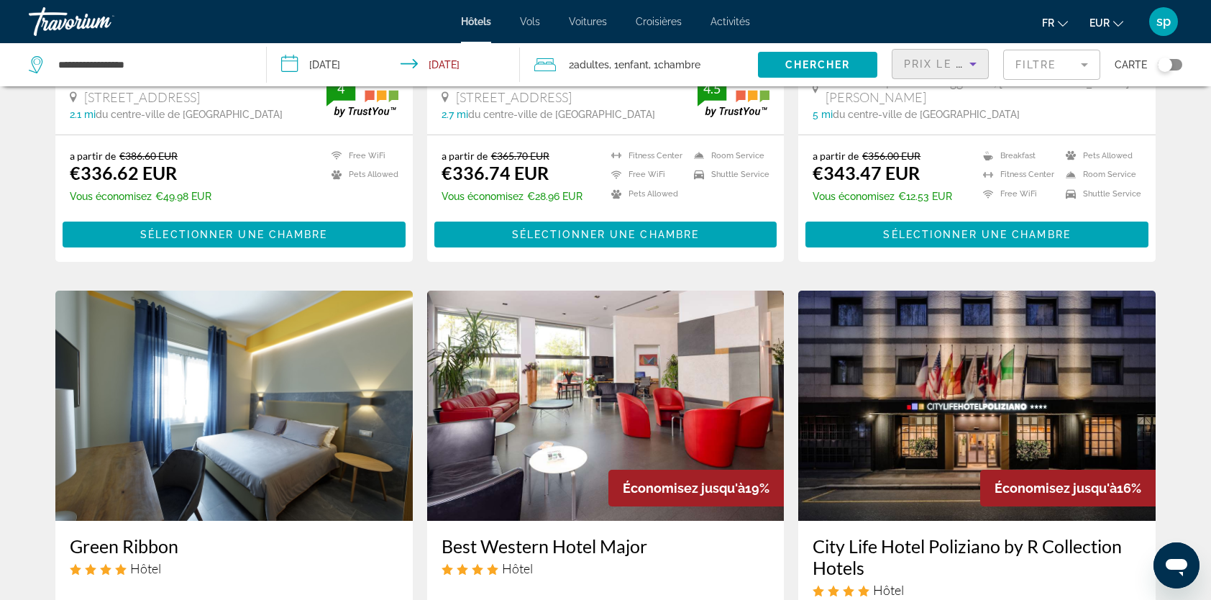
click at [922, 68] on span "Prix le plus bas" at bounding box center [960, 64] width 113 height 12
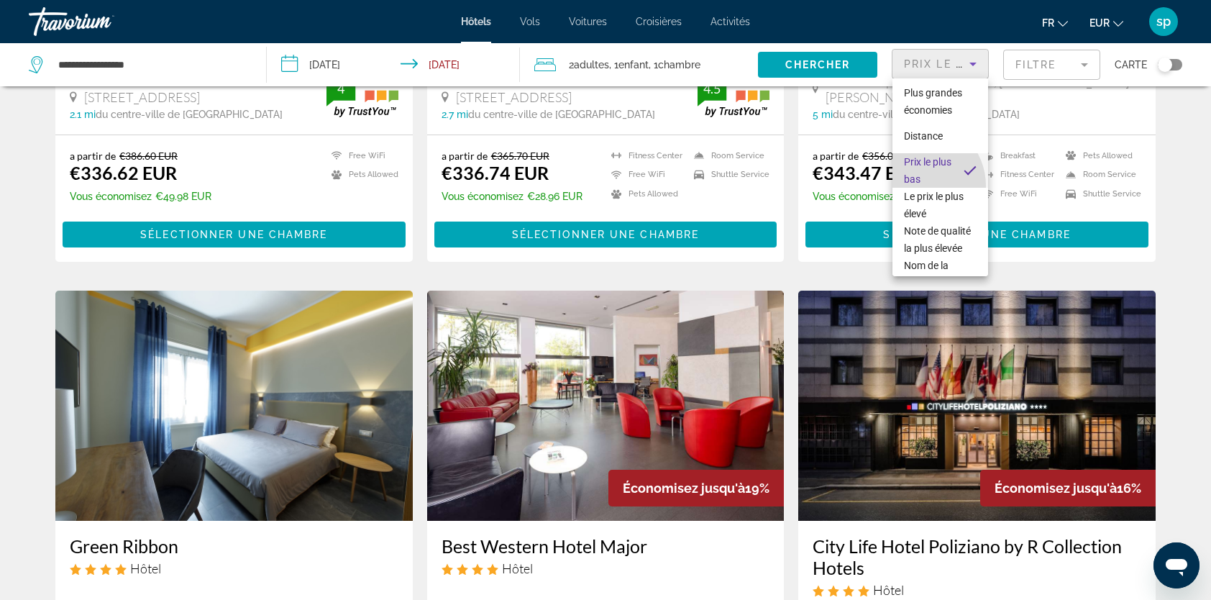
click at [919, 186] on span "Prix le plus bas" at bounding box center [928, 170] width 49 height 35
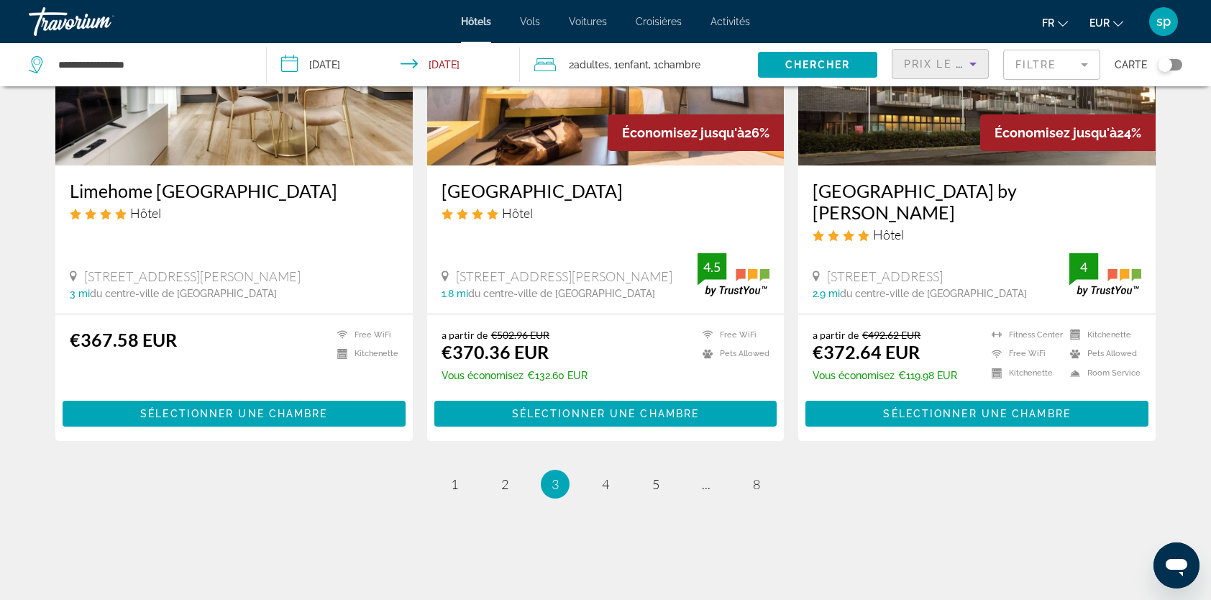
scroll to position [1765, 0]
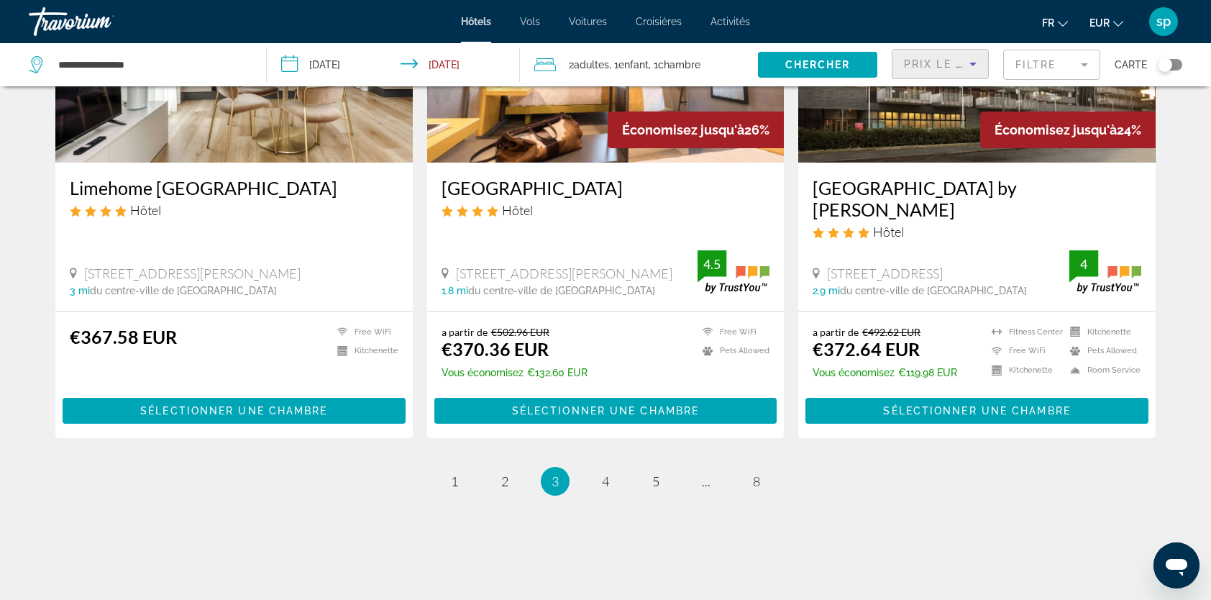
click at [469, 467] on ul "3 / 8 page 1 page 2 You're on page 3 page 4 page 5 page ... page 8" at bounding box center [605, 481] width 1100 height 29
click at [461, 468] on link "page 1" at bounding box center [454, 480] width 25 height 25
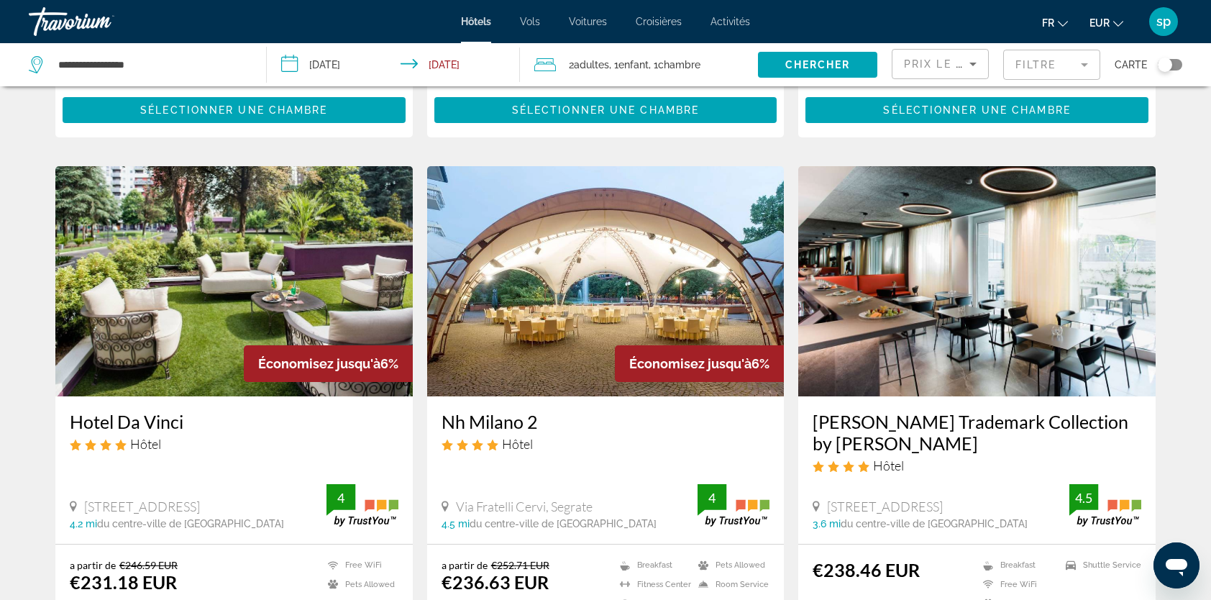
scroll to position [575, 0]
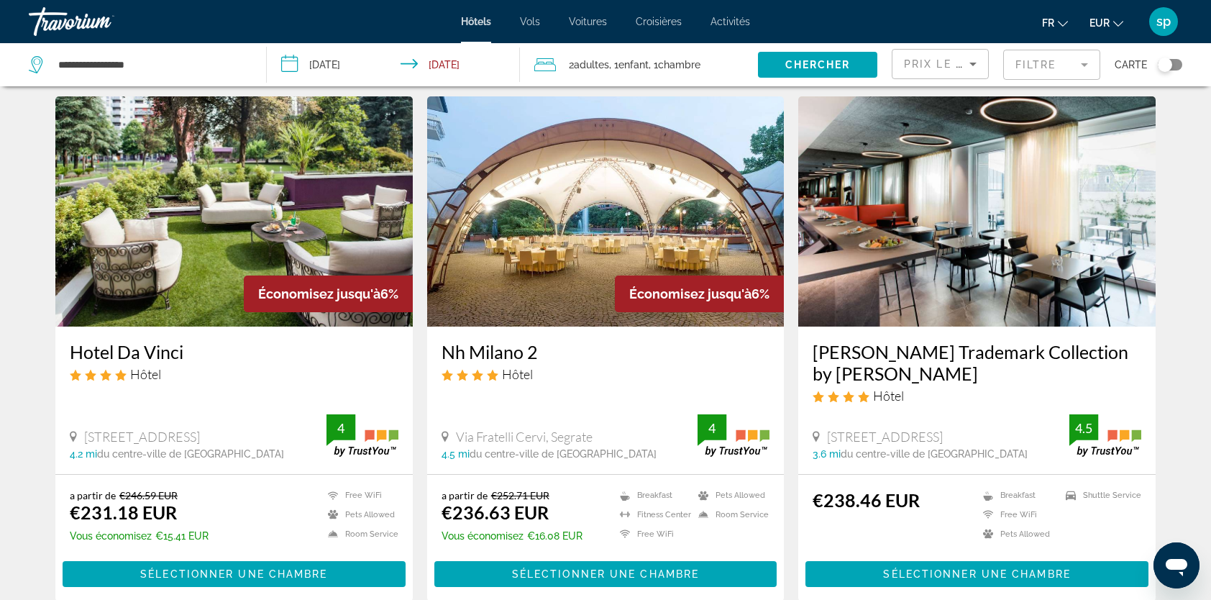
click at [1170, 67] on div "Toggle map" at bounding box center [1165, 65] width 14 height 14
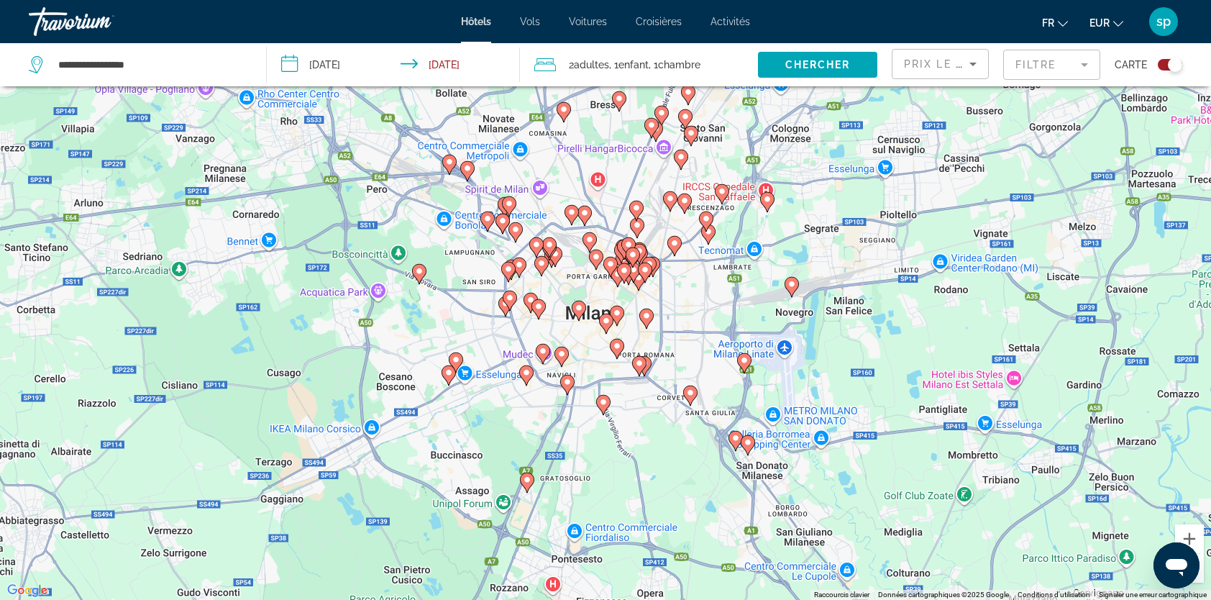
click at [544, 352] on image "Main content" at bounding box center [543, 351] width 9 height 9
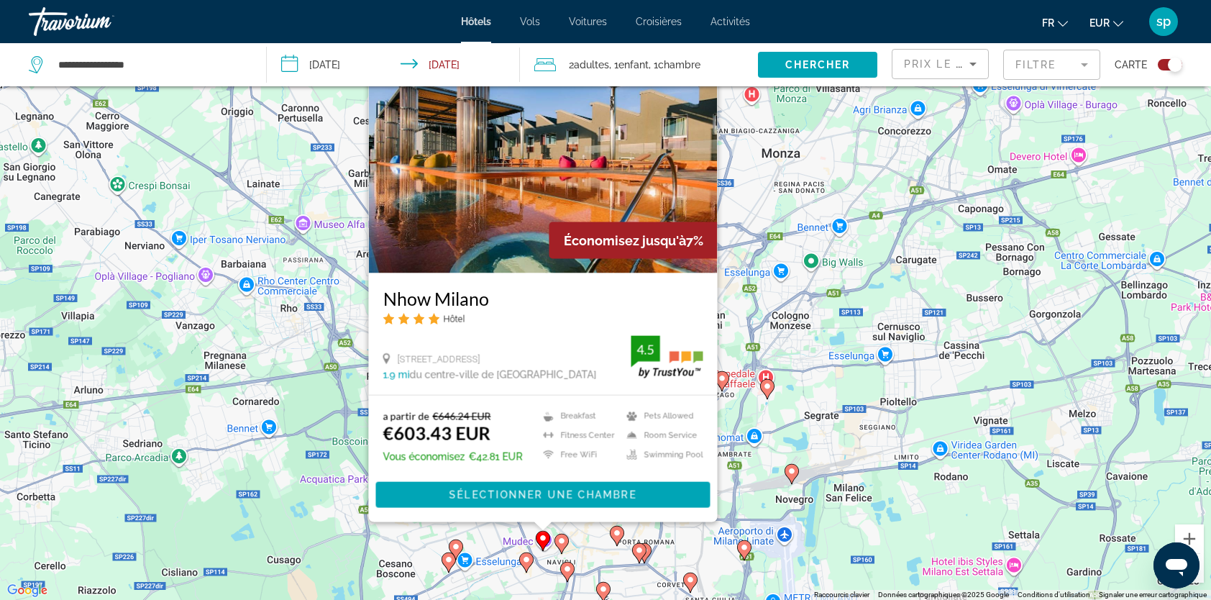
click at [1050, 65] on mat-form-field "Filtre" at bounding box center [1051, 65] width 97 height 30
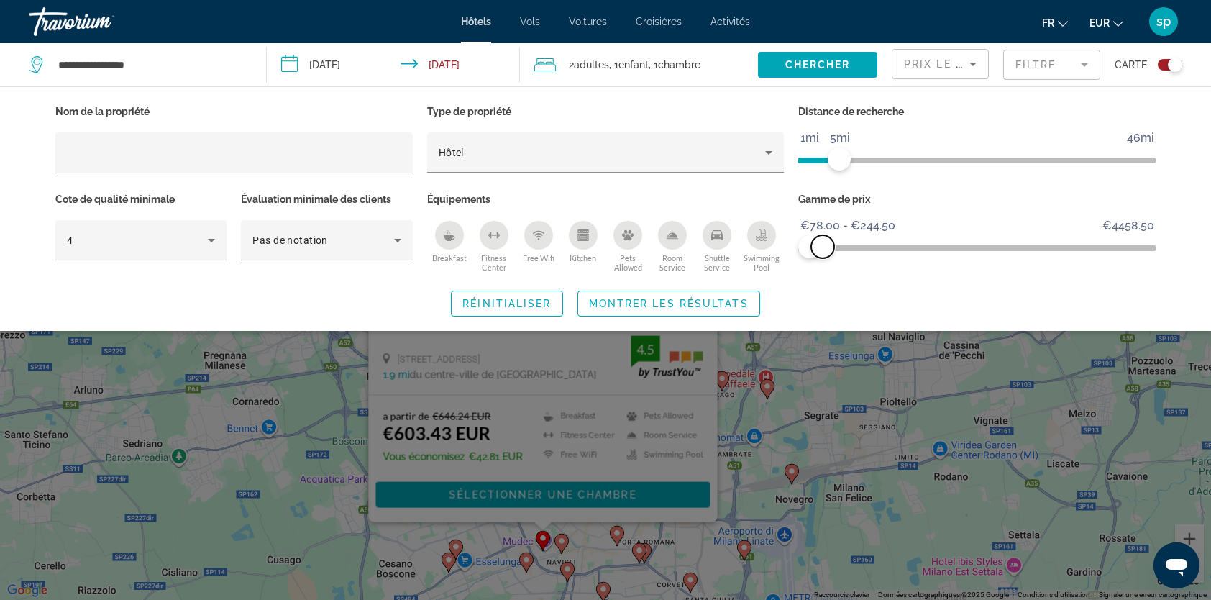
click at [823, 246] on span "ngx-slider-max" at bounding box center [822, 246] width 23 height 23
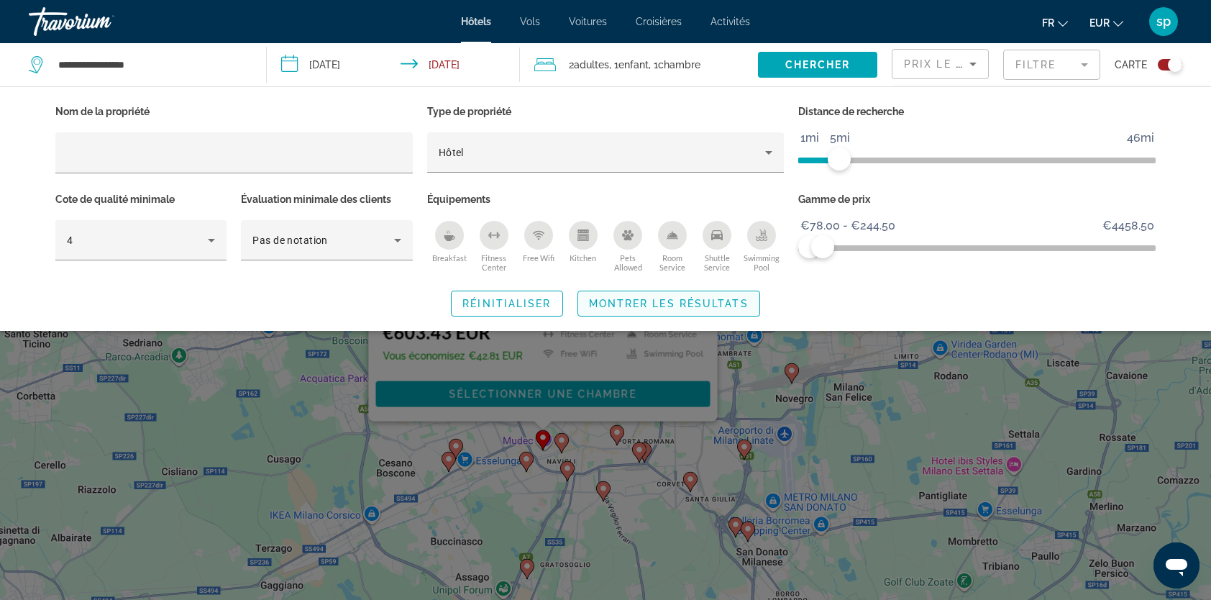
click at [748, 304] on button "Montrer les résultats" at bounding box center [669, 304] width 183 height 26
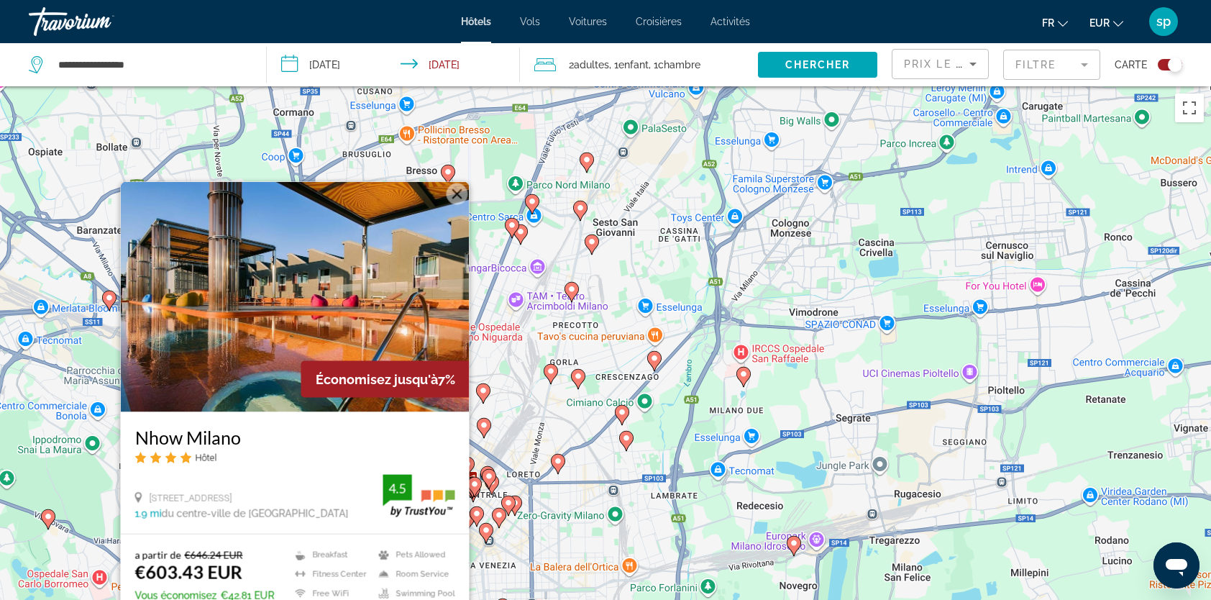
click at [457, 194] on button "Fermer" at bounding box center [458, 194] width 22 height 22
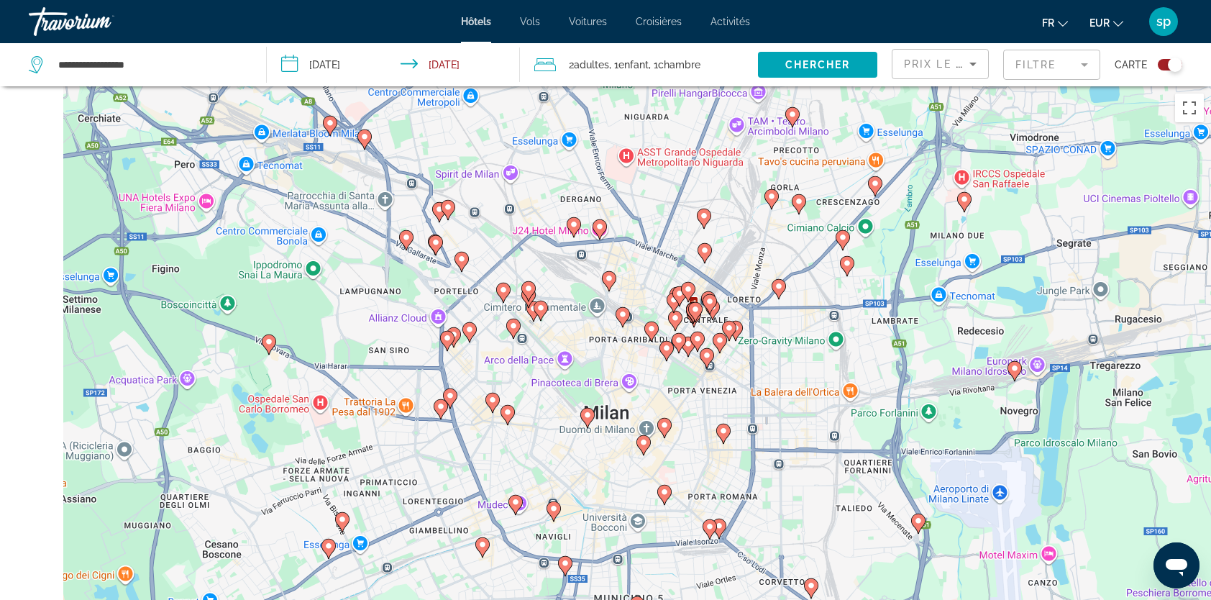
drag, startPoint x: 605, startPoint y: 363, endPoint x: 863, endPoint y: 161, distance: 327.5
click at [863, 161] on div "Pour activer le glissement avec le clavier, appuyez sur Alt+Entrée. Une fois ce…" at bounding box center [605, 386] width 1211 height 600
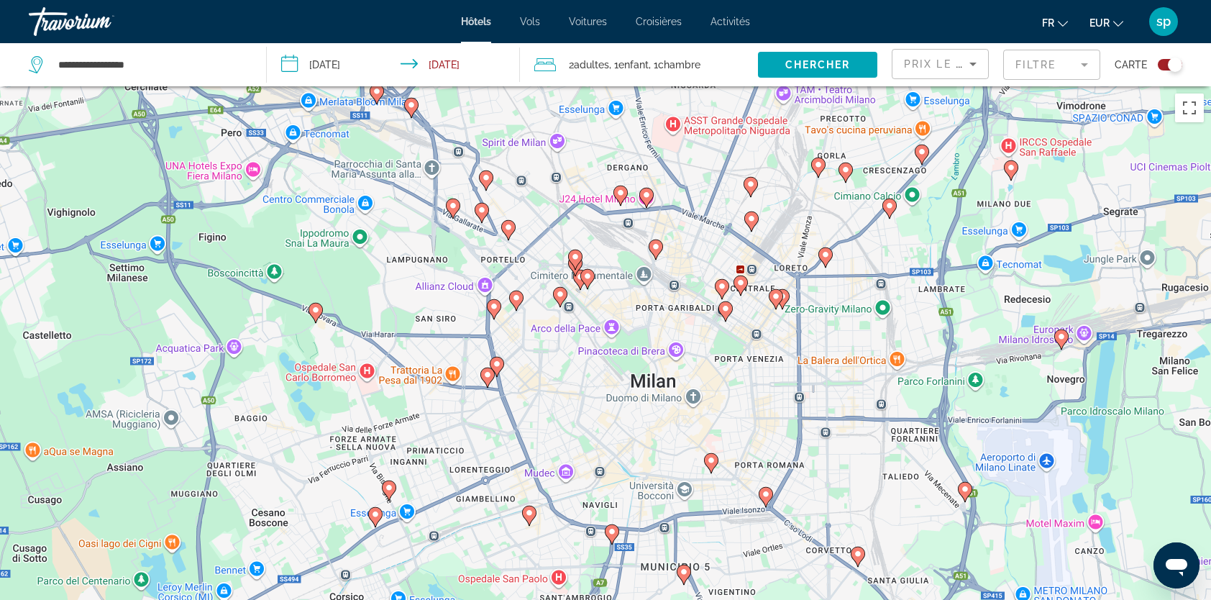
click at [486, 378] on image "Main content" at bounding box center [487, 374] width 9 height 9
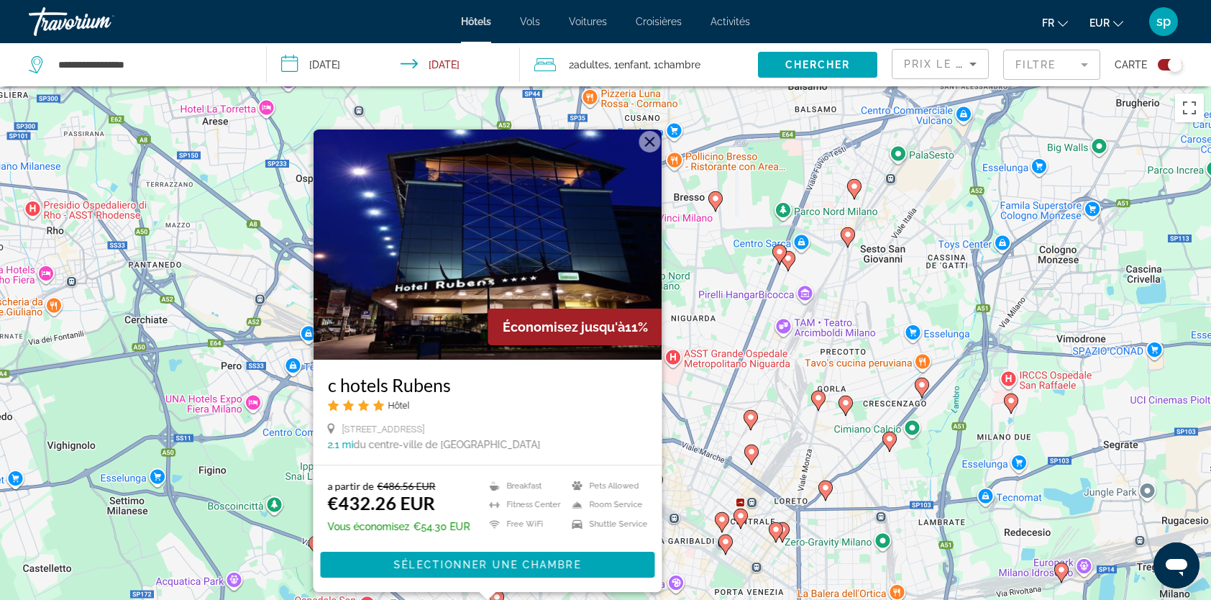
click at [647, 146] on button "Fermer" at bounding box center [650, 142] width 22 height 22
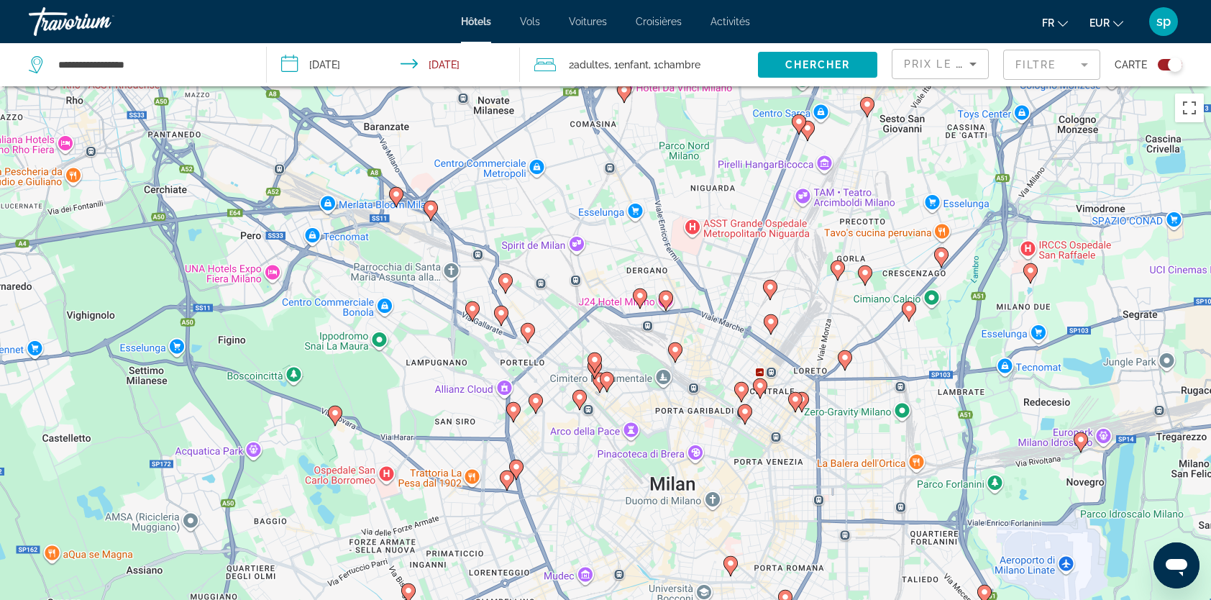
drag, startPoint x: 586, startPoint y: 304, endPoint x: 592, endPoint y: 204, distance: 99.4
click at [592, 204] on div "Pour naviguer, appuyez sur les touches fléchées. Pour activer le glissement ave…" at bounding box center [605, 386] width 1211 height 600
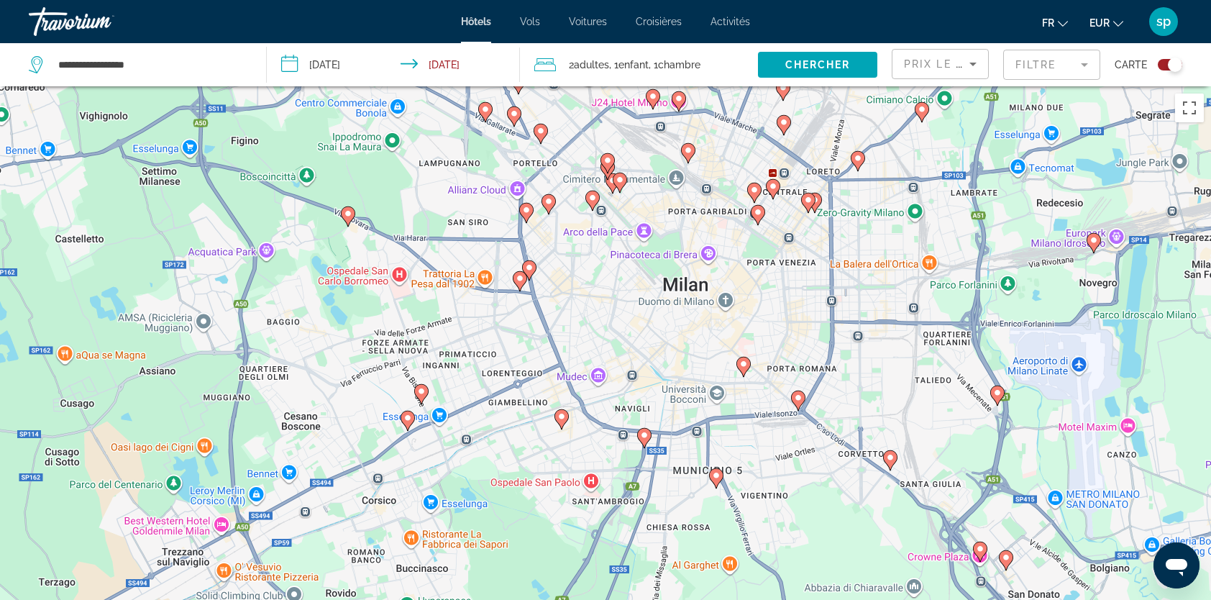
click at [547, 204] on image "Main content" at bounding box center [548, 201] width 9 height 9
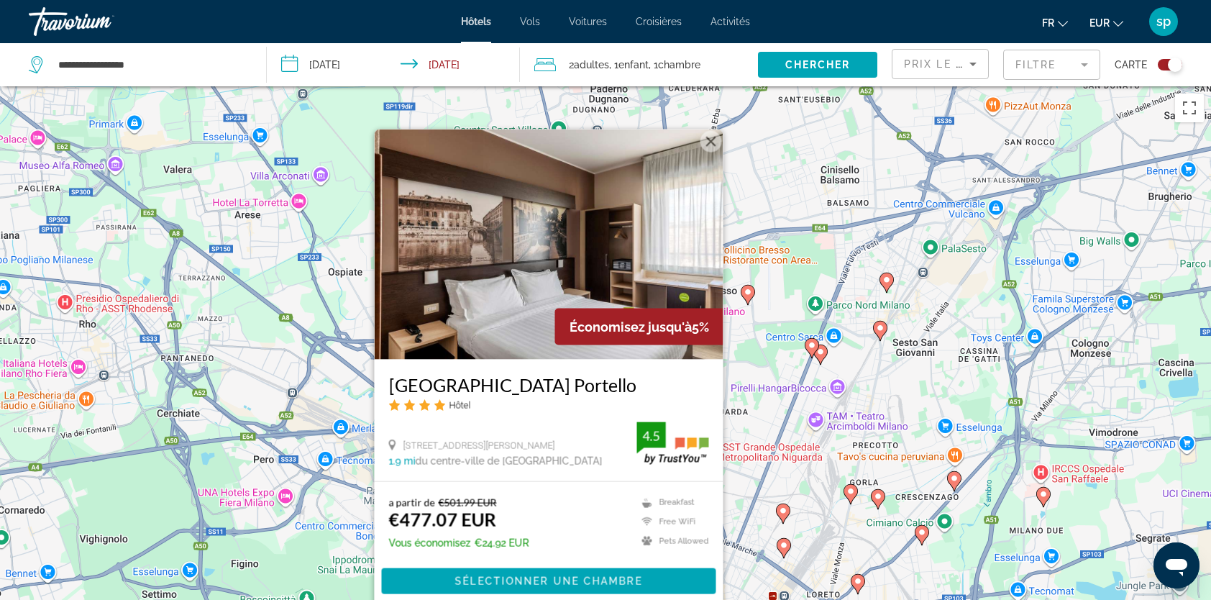
click at [712, 140] on button "Fermer" at bounding box center [712, 142] width 22 height 22
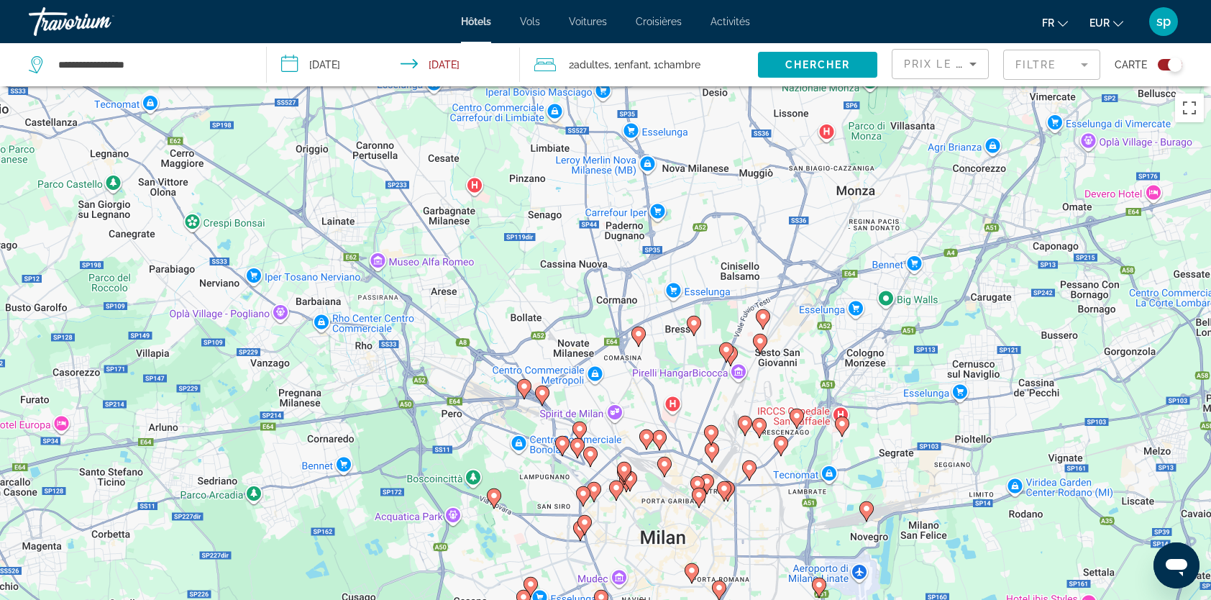
drag, startPoint x: 639, startPoint y: 403, endPoint x: 632, endPoint y: 243, distance: 159.8
click at [632, 243] on div "Pour naviguer, appuyez sur les touches fléchées. Pour activer le glissement ave…" at bounding box center [605, 386] width 1211 height 600
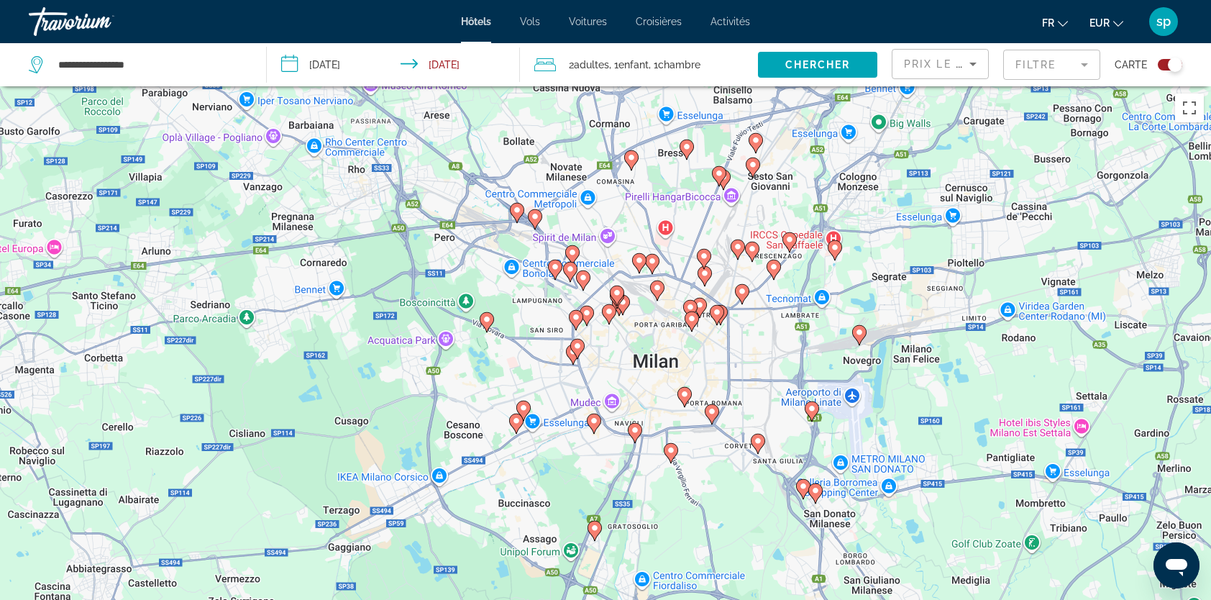
click at [573, 357] on gmp-advanced-marker "Main content" at bounding box center [577, 349] width 14 height 22
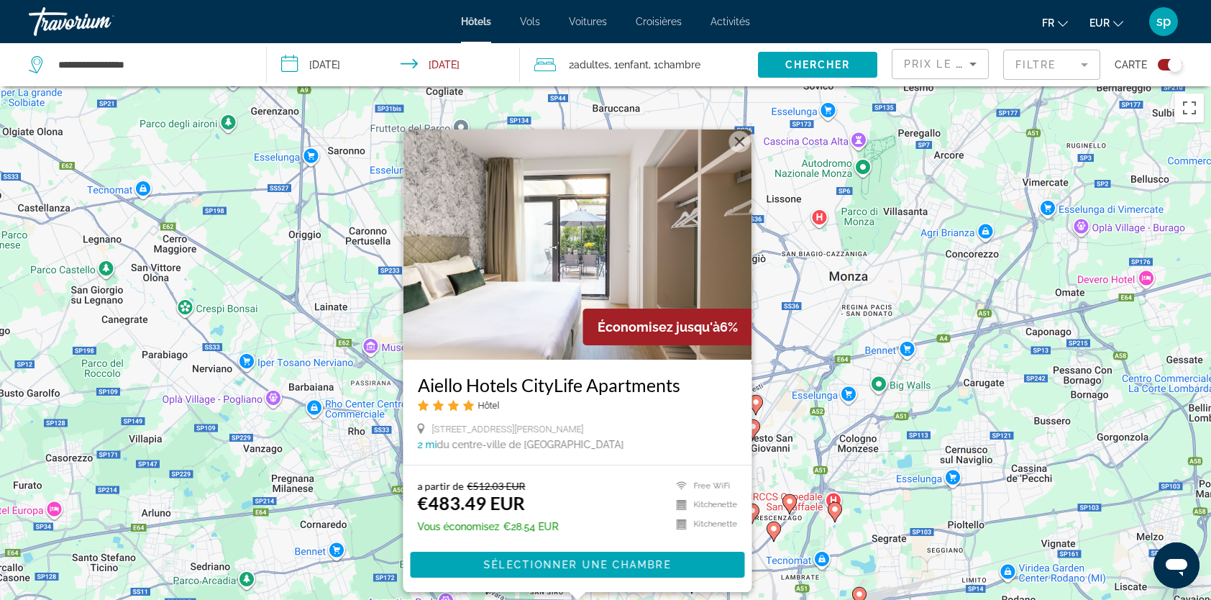
click at [749, 138] on button "Fermer" at bounding box center [740, 142] width 22 height 22
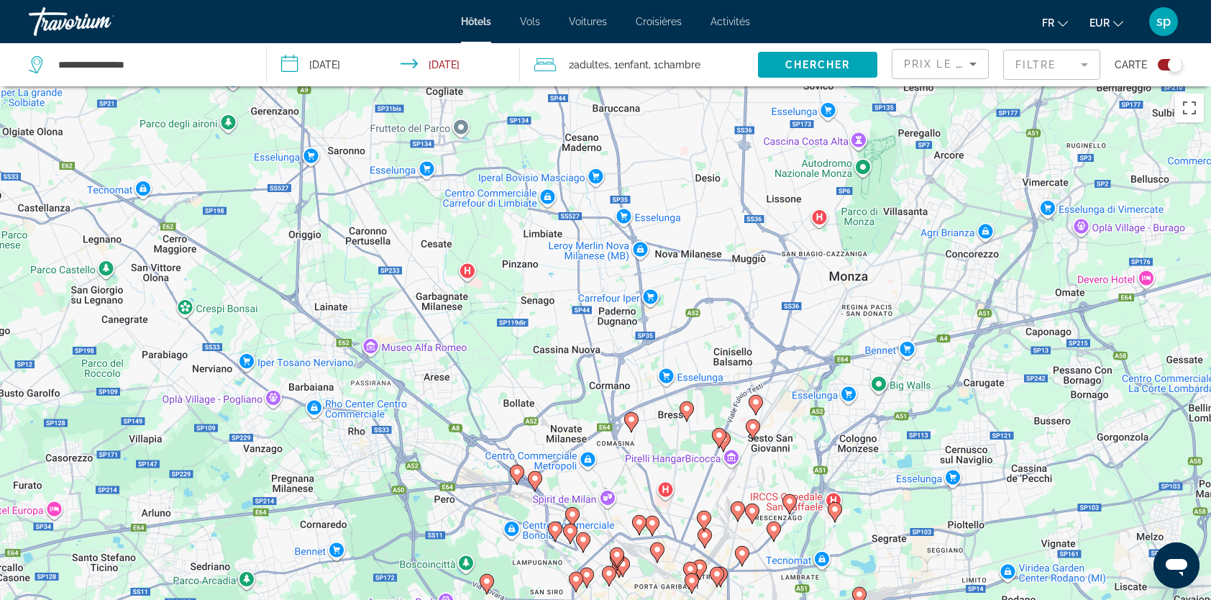
click at [1065, 60] on mat-form-field "Filtre" at bounding box center [1051, 65] width 97 height 30
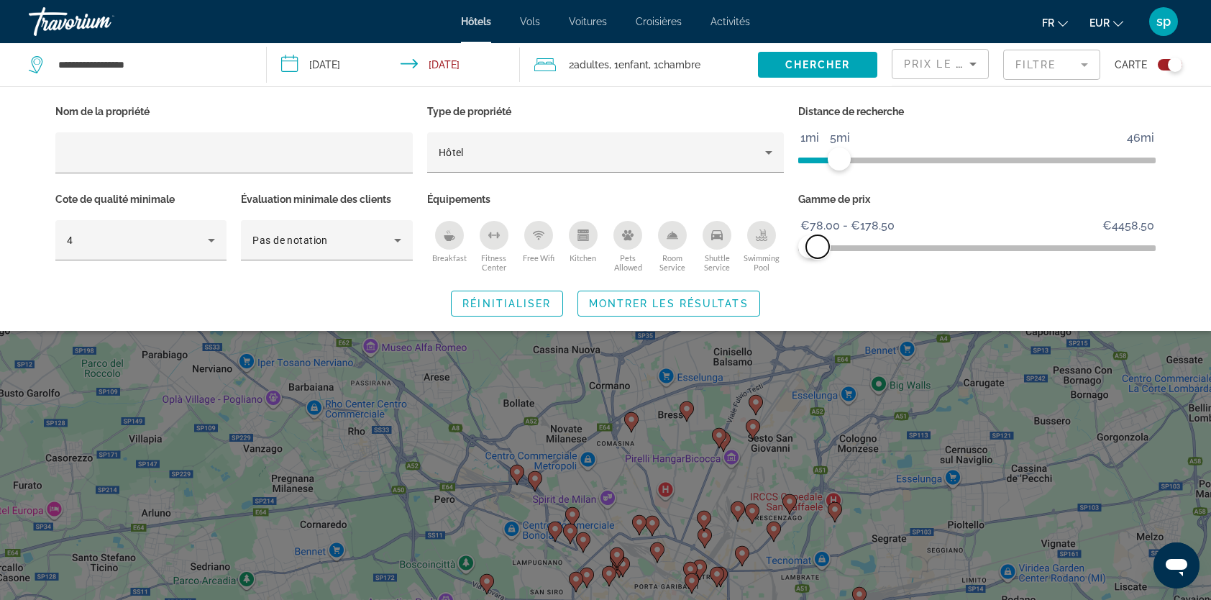
click at [818, 248] on span "ngx-slider-max" at bounding box center [817, 246] width 23 height 23
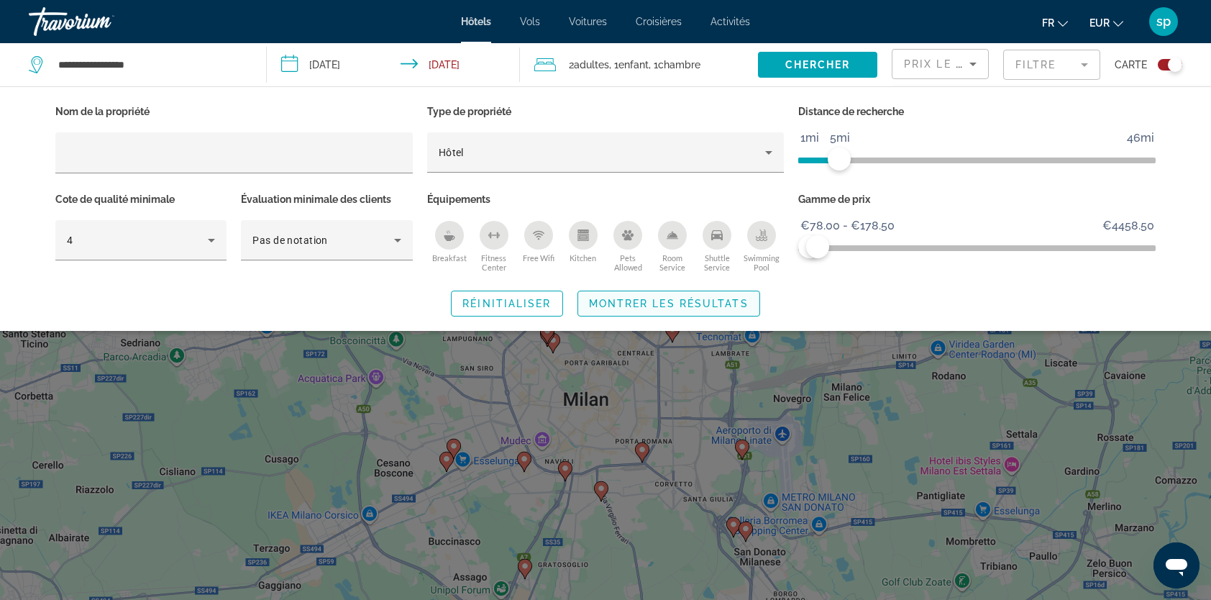
click at [728, 306] on span "Montrer les résultats" at bounding box center [669, 304] width 160 height 12
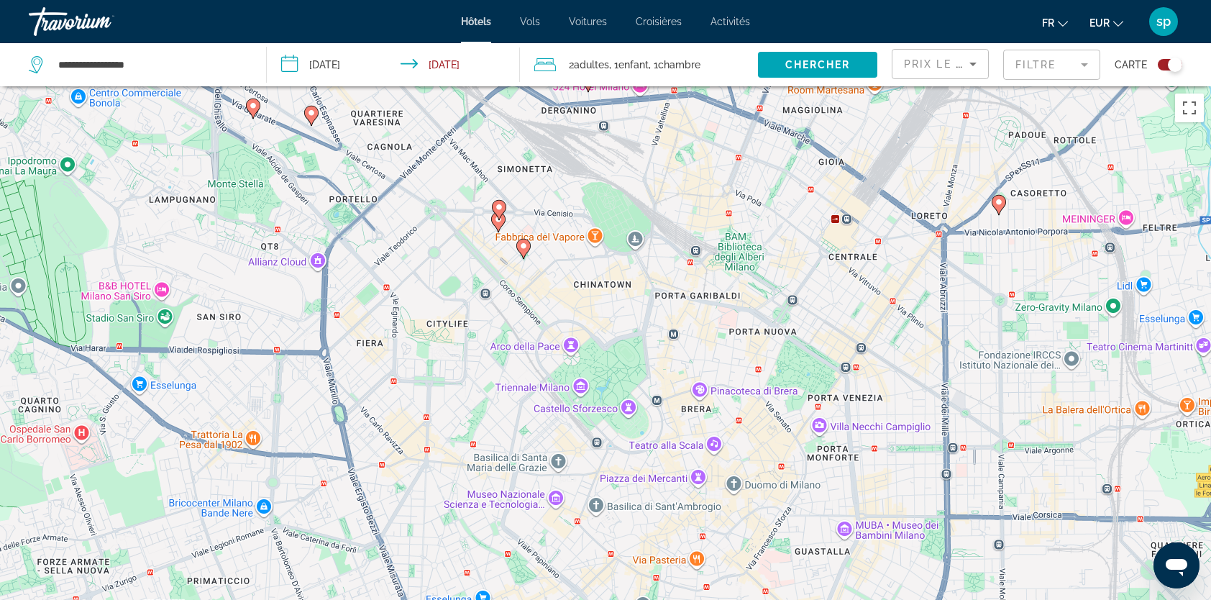
click at [524, 249] on image "Main content" at bounding box center [523, 246] width 9 height 9
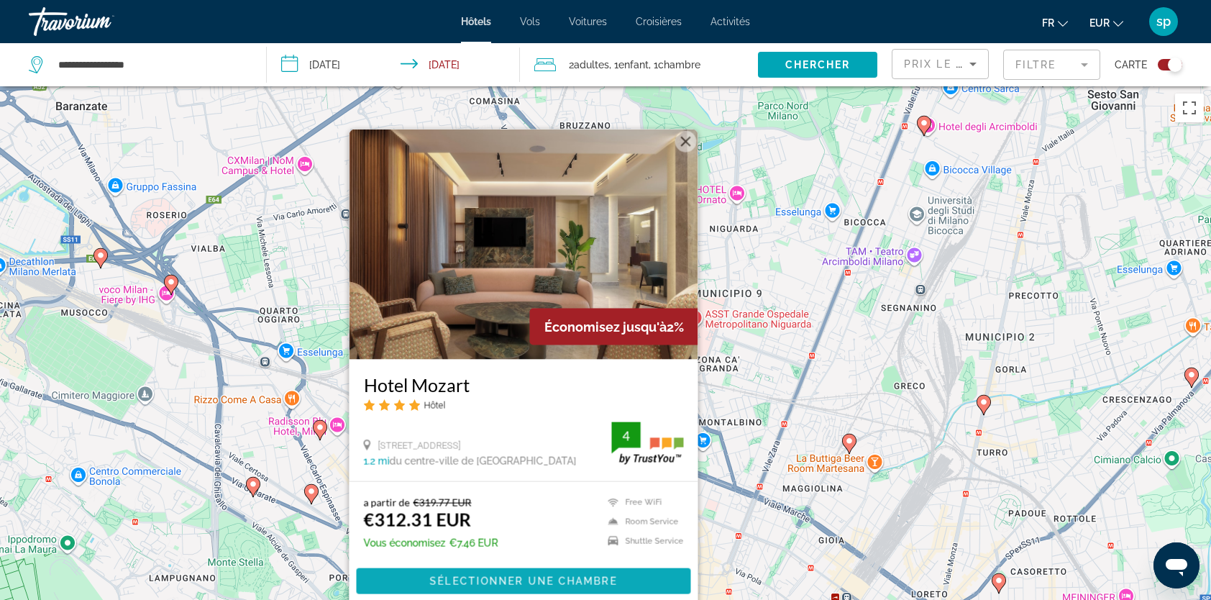
click at [515, 580] on span "Sélectionner une chambre" at bounding box center [523, 581] width 187 height 12
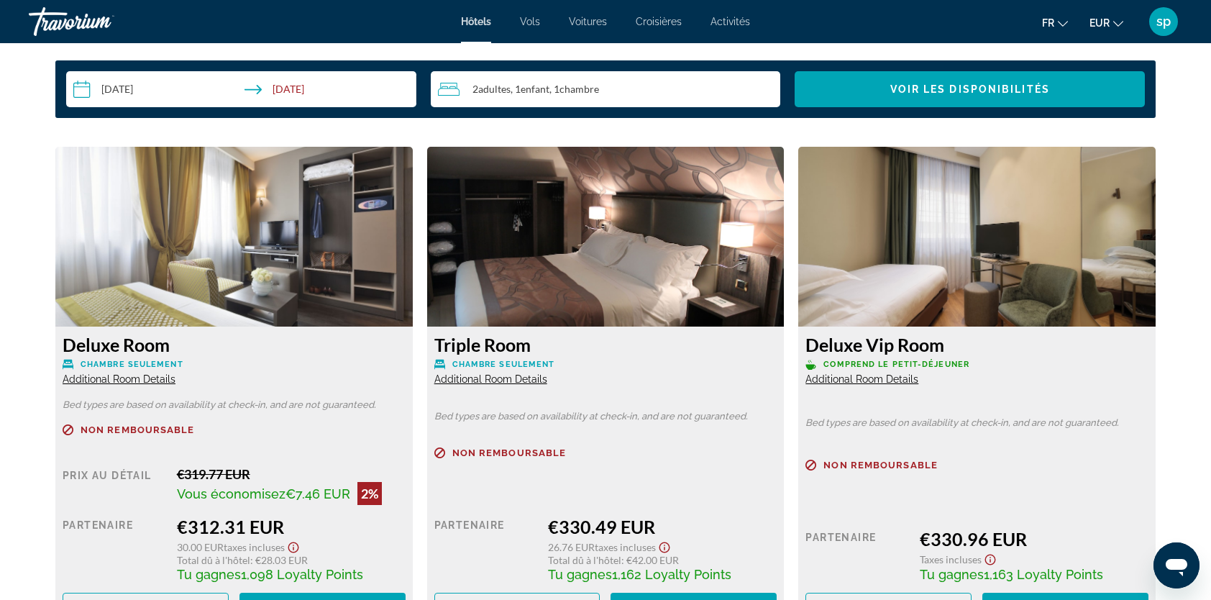
scroll to position [1870, 0]
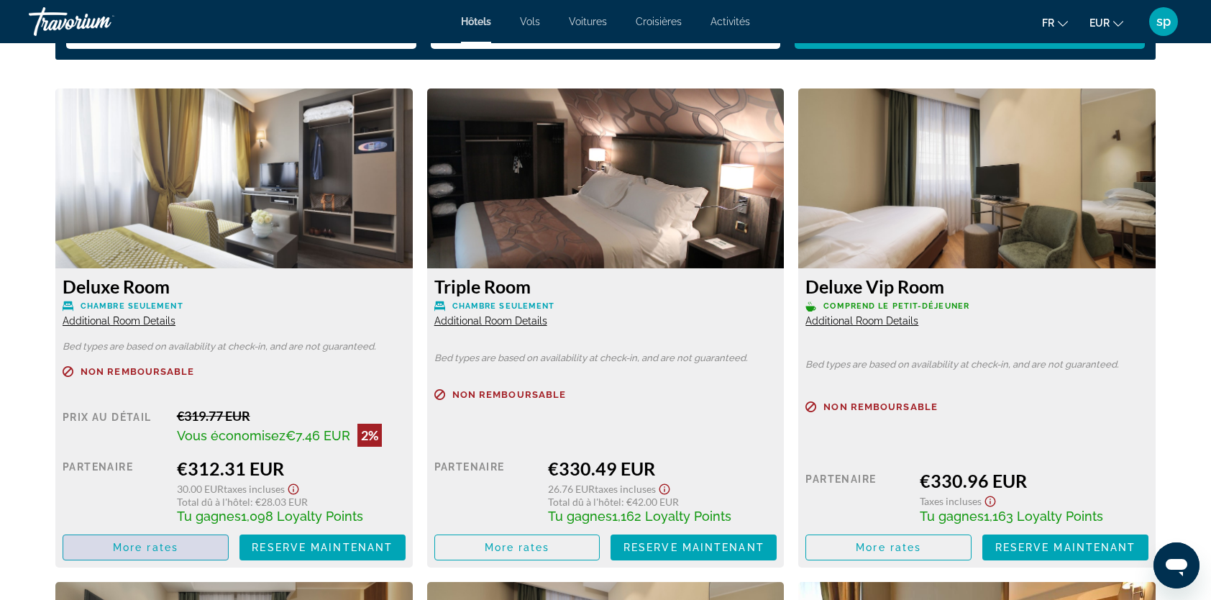
click at [195, 547] on span "Main content" at bounding box center [145, 547] width 165 height 35
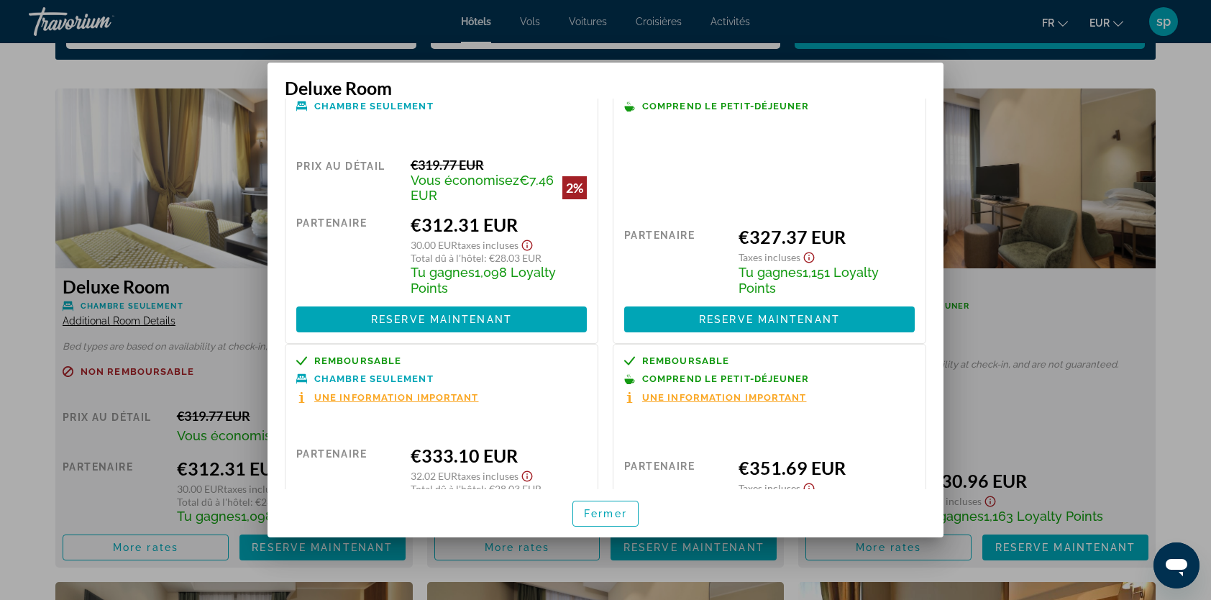
scroll to position [0, 0]
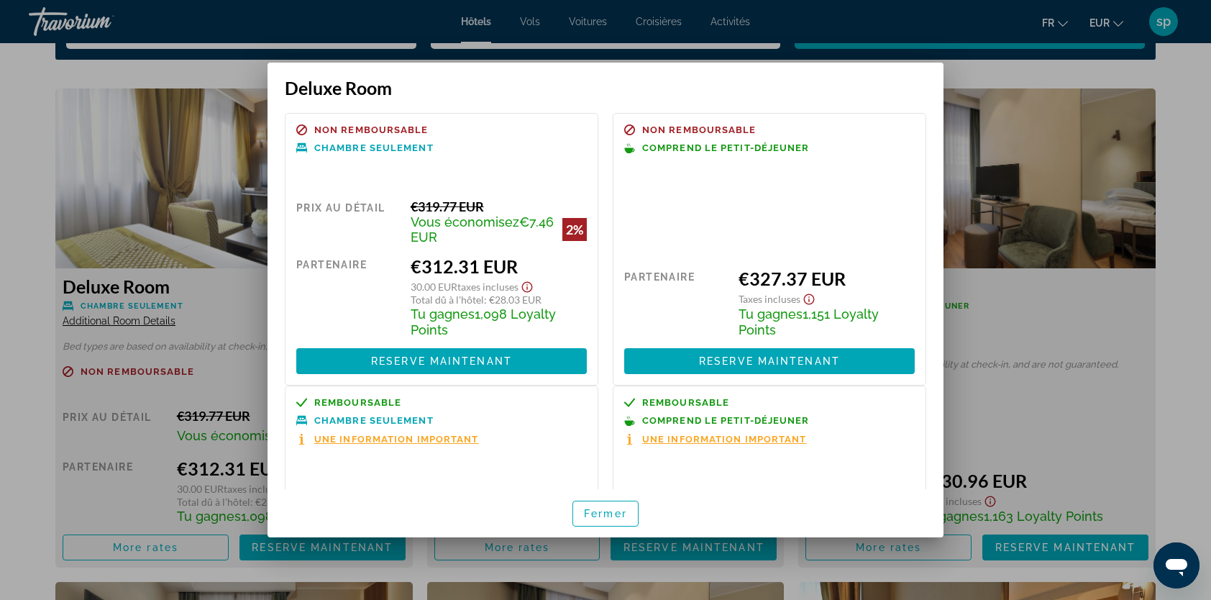
click at [1076, 297] on div at bounding box center [605, 300] width 1211 height 600
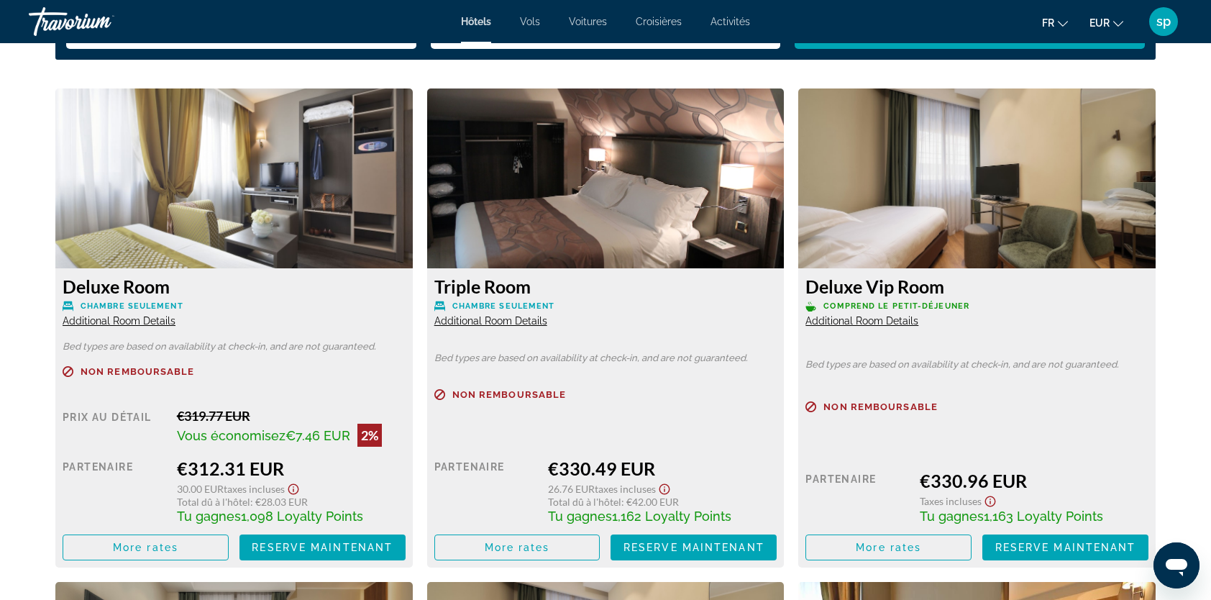
scroll to position [1870, 0]
click at [889, 325] on span "Additional Room Details" at bounding box center [862, 321] width 113 height 12
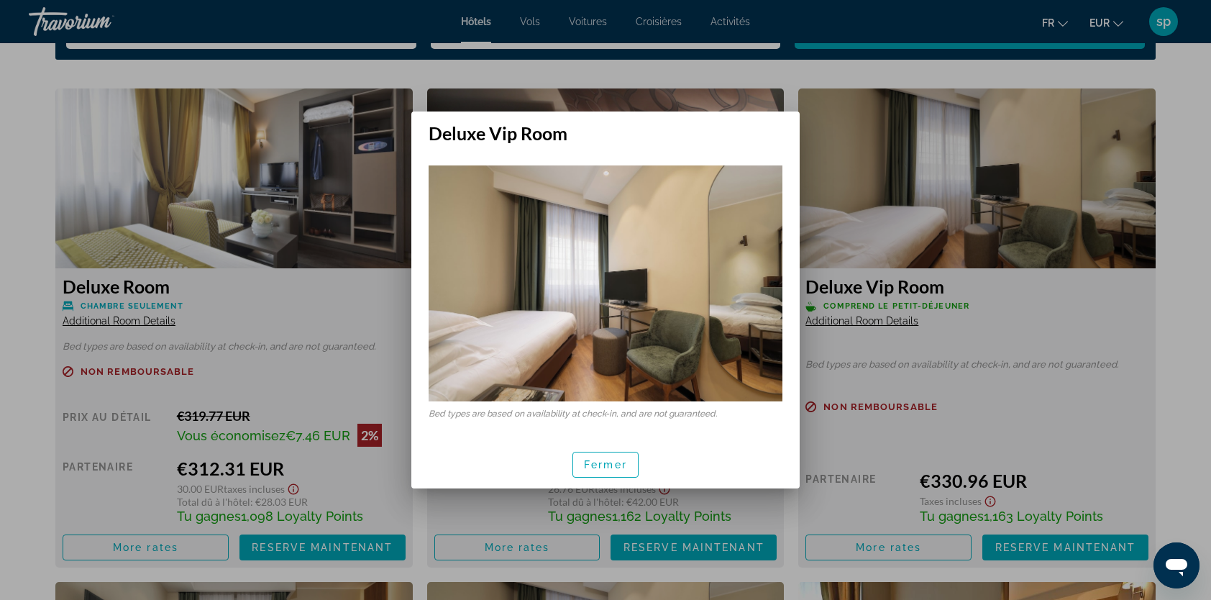
scroll to position [0, 0]
click at [599, 468] on span "Fermer" at bounding box center [605, 465] width 43 height 12
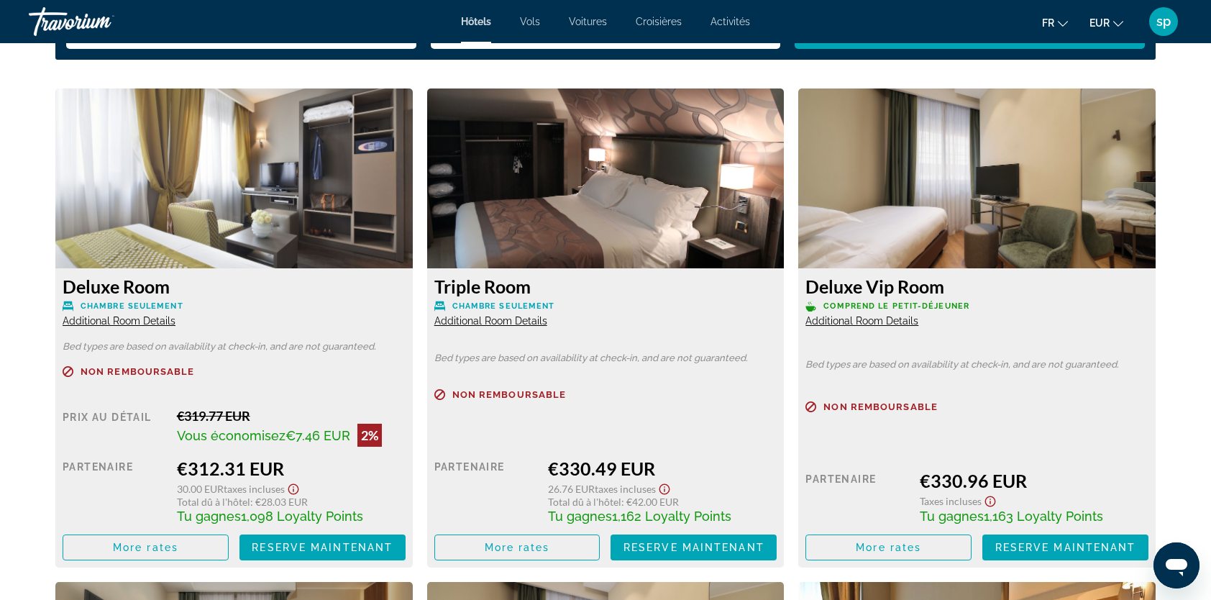
click at [890, 321] on span "Additional Room Details" at bounding box center [862, 321] width 113 height 12
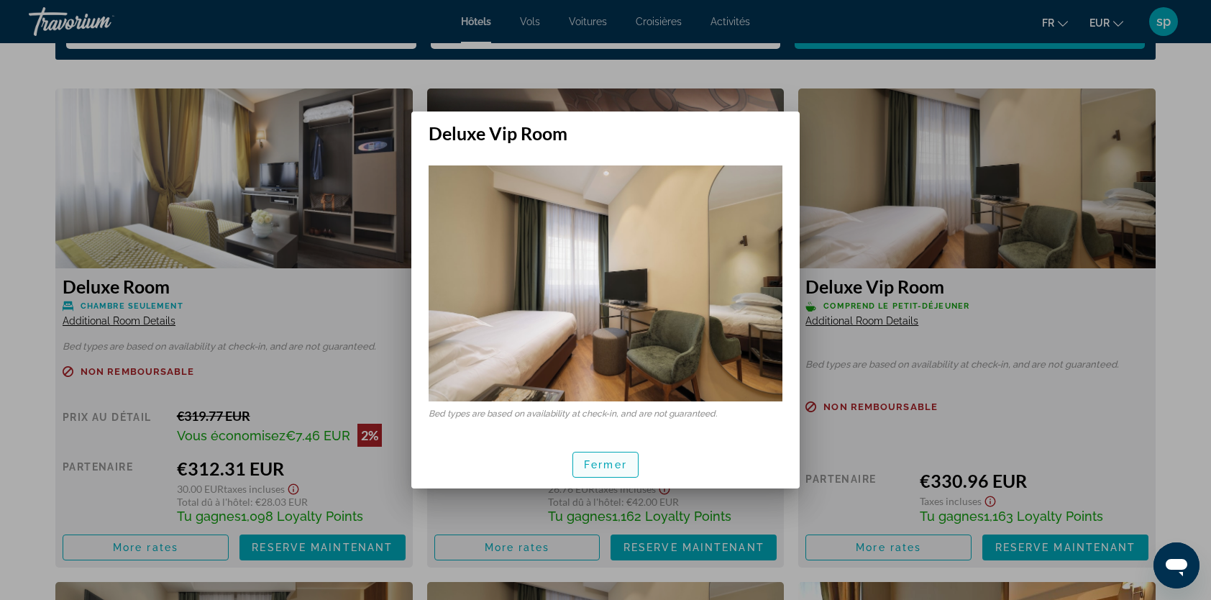
click at [619, 468] on span "Fermer" at bounding box center [605, 465] width 43 height 12
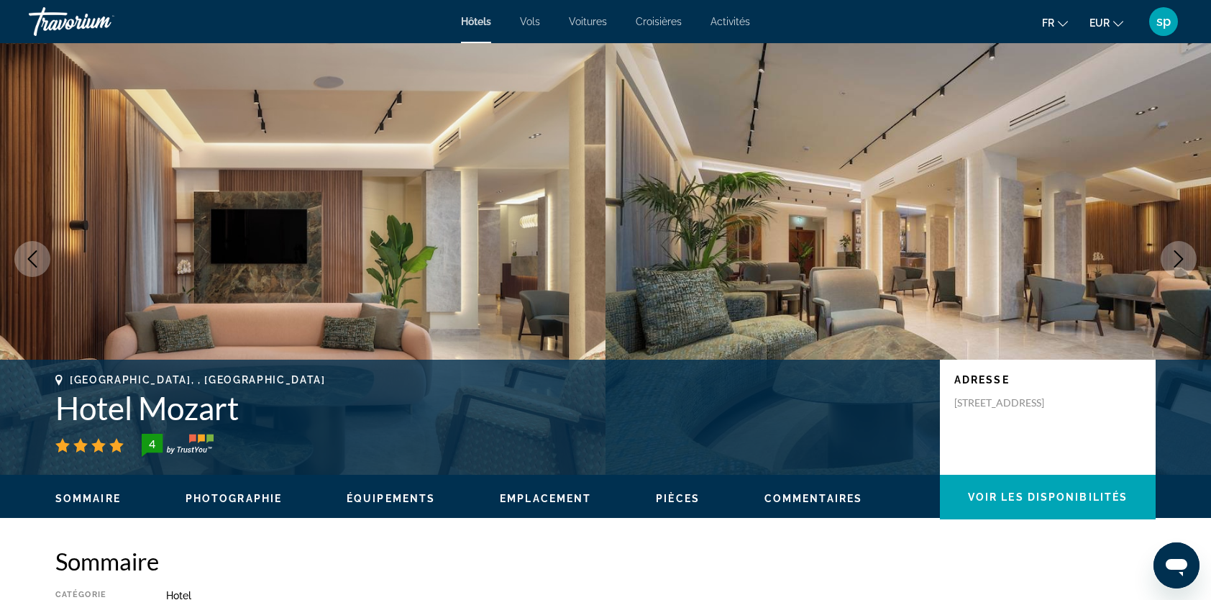
scroll to position [1870, 0]
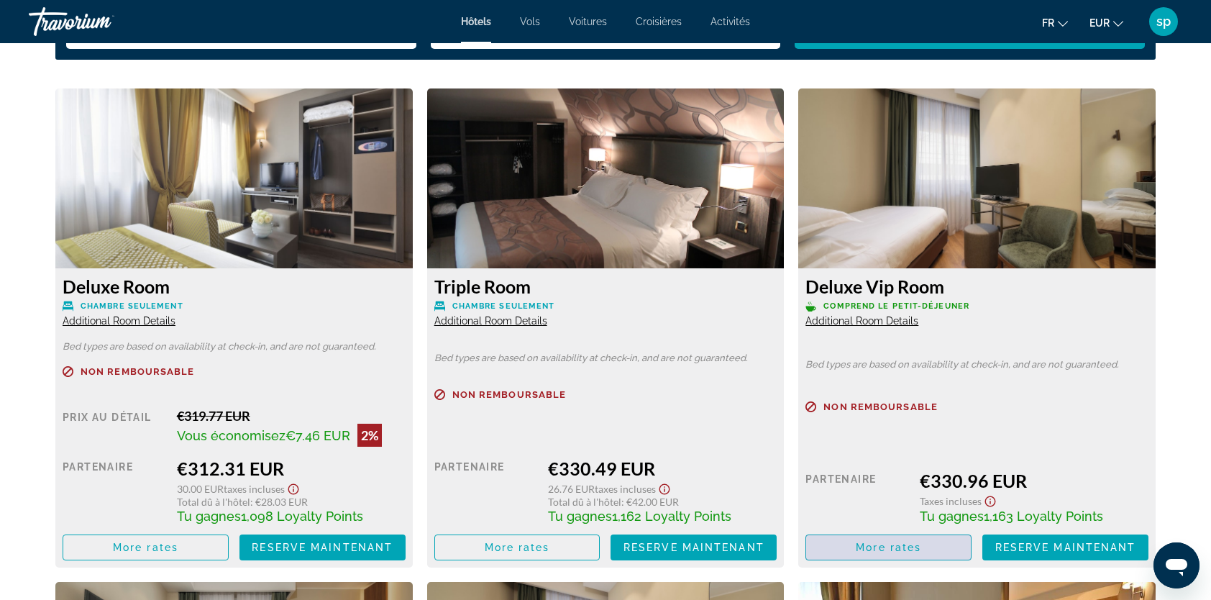
click at [913, 551] on span "More rates" at bounding box center [888, 548] width 65 height 12
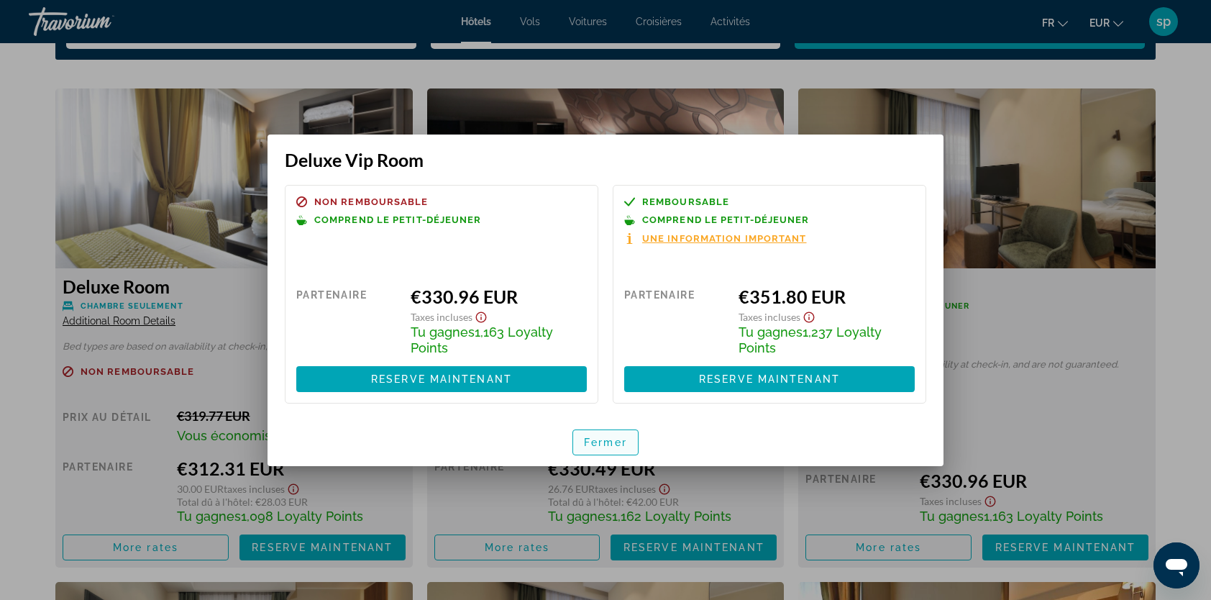
click at [612, 442] on span "Fermer" at bounding box center [605, 443] width 43 height 12
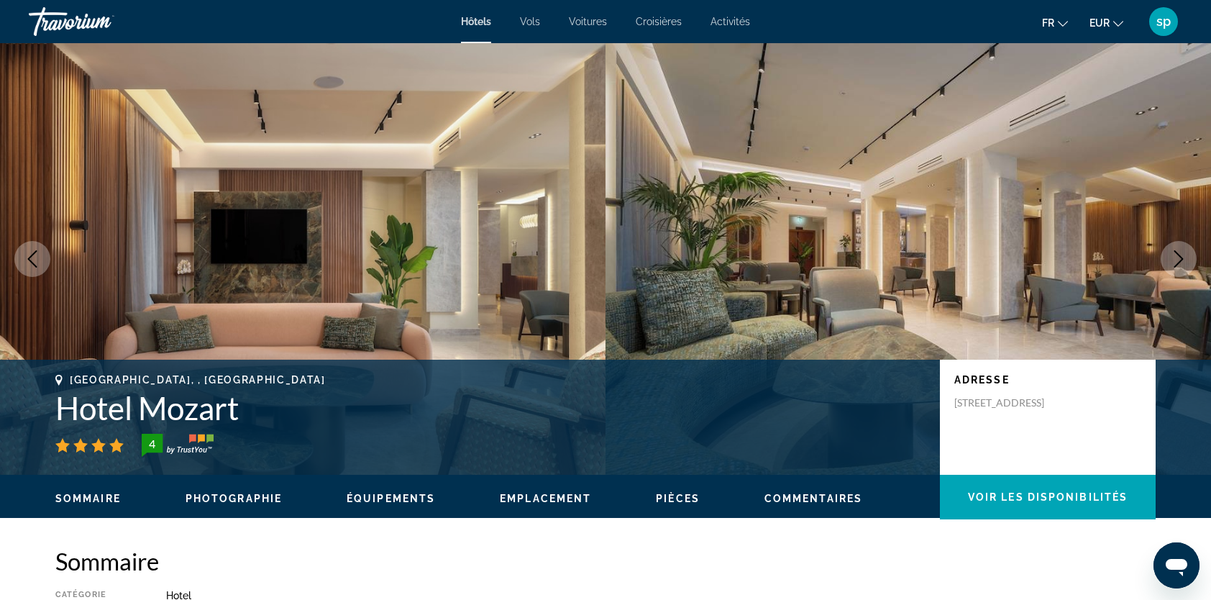
scroll to position [1870, 0]
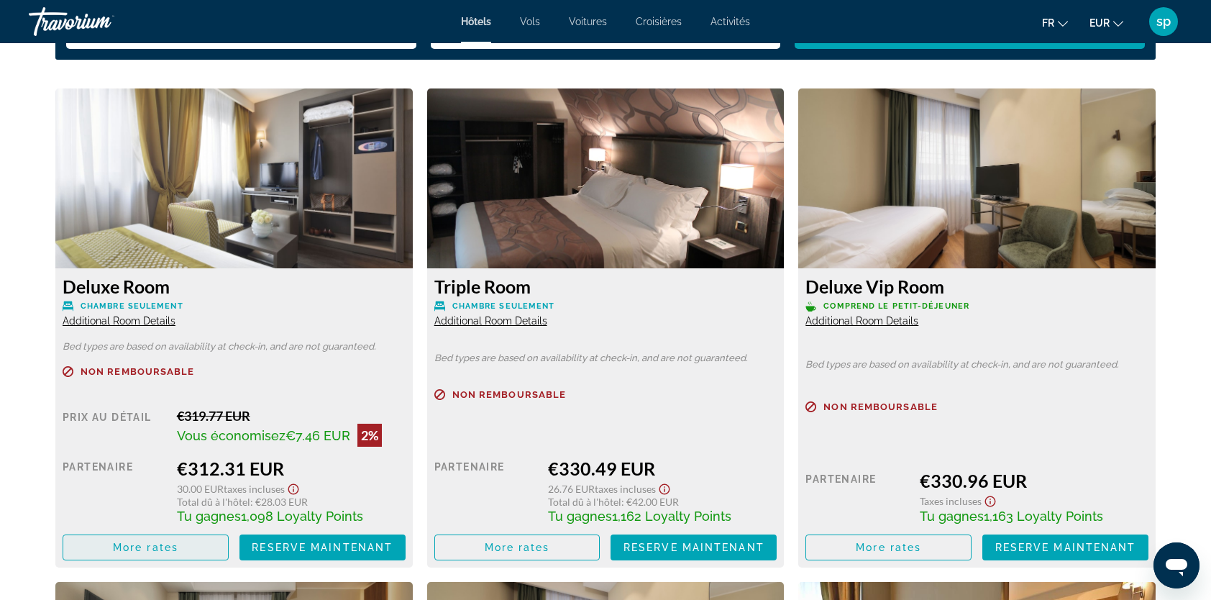
click at [147, 542] on span "More rates" at bounding box center [145, 548] width 65 height 12
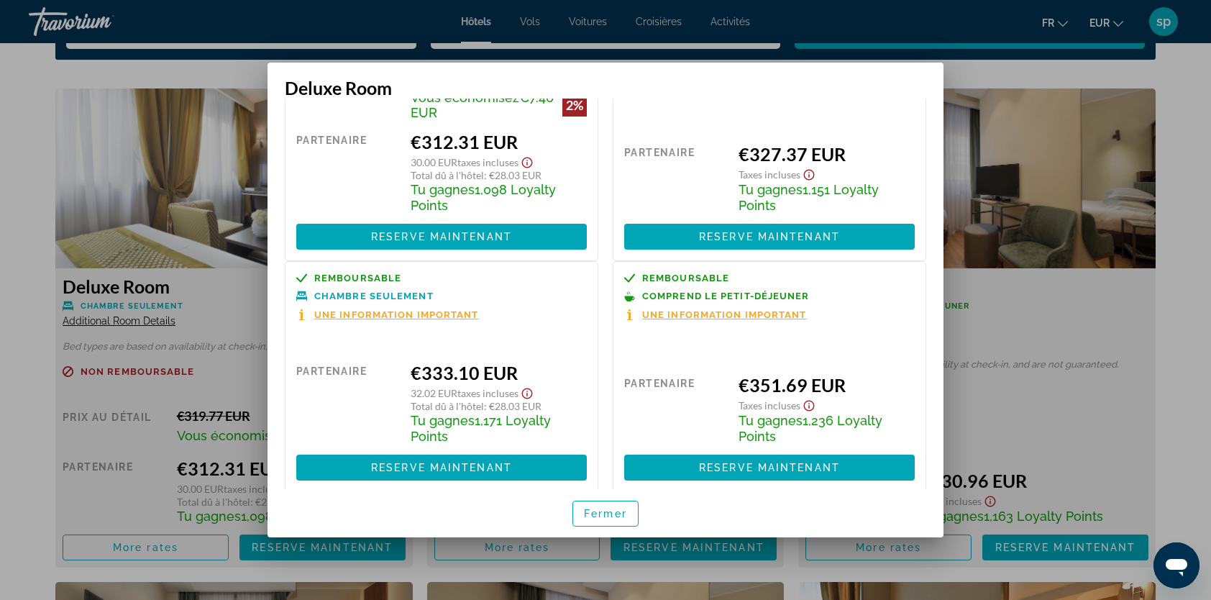
scroll to position [142, 0]
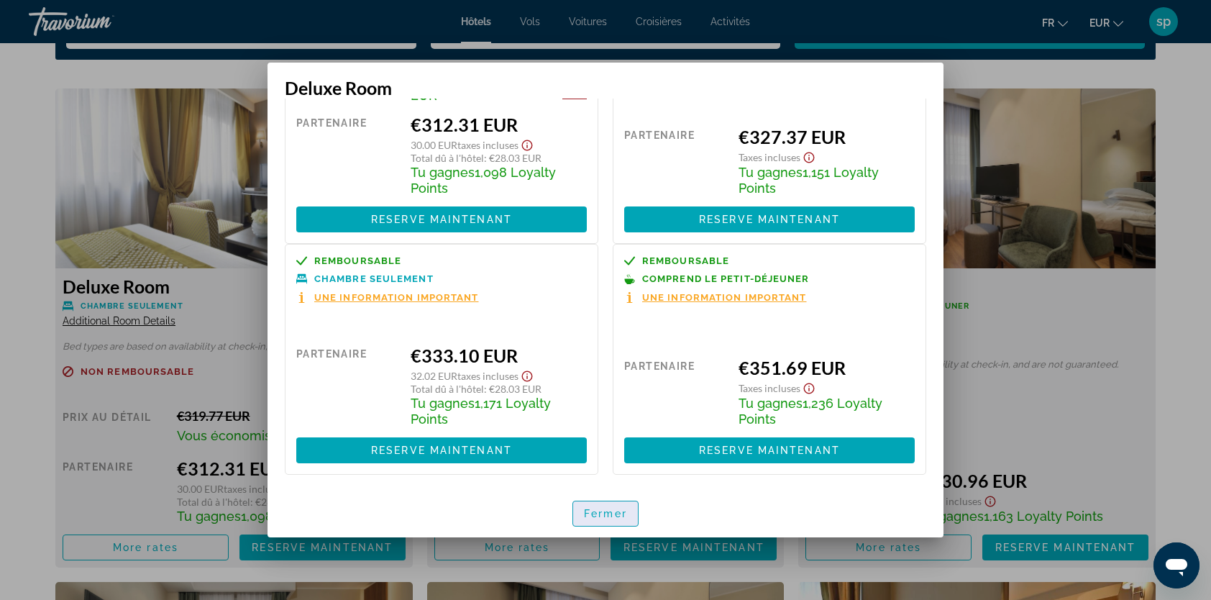
click at [624, 511] on span "Fermer" at bounding box center [605, 514] width 43 height 12
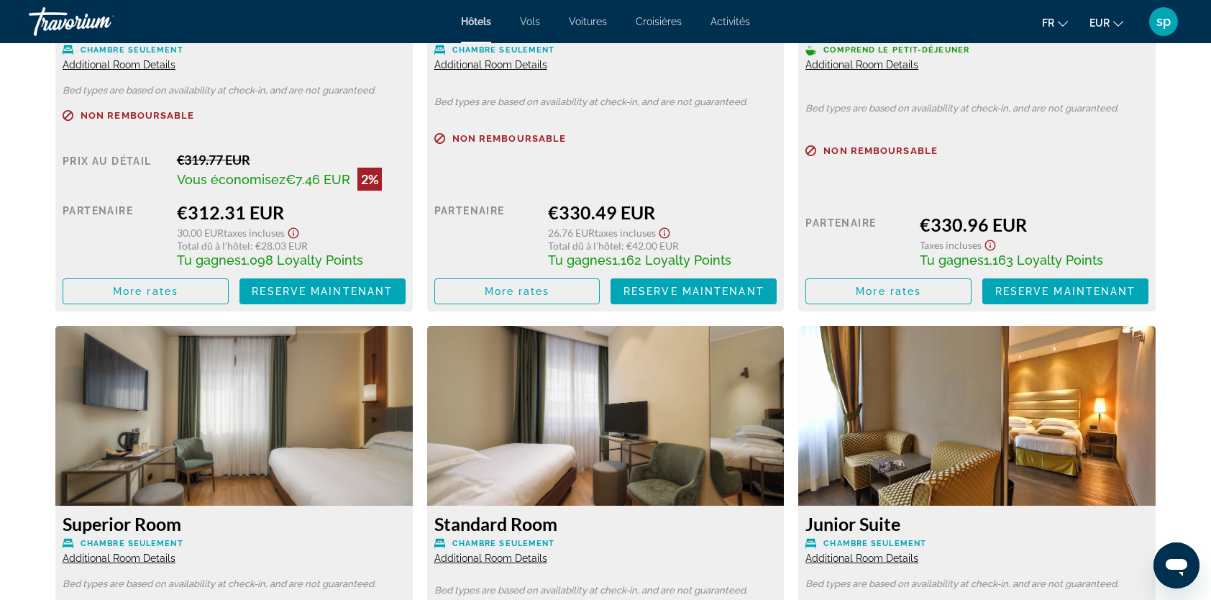
scroll to position [1942, 0]
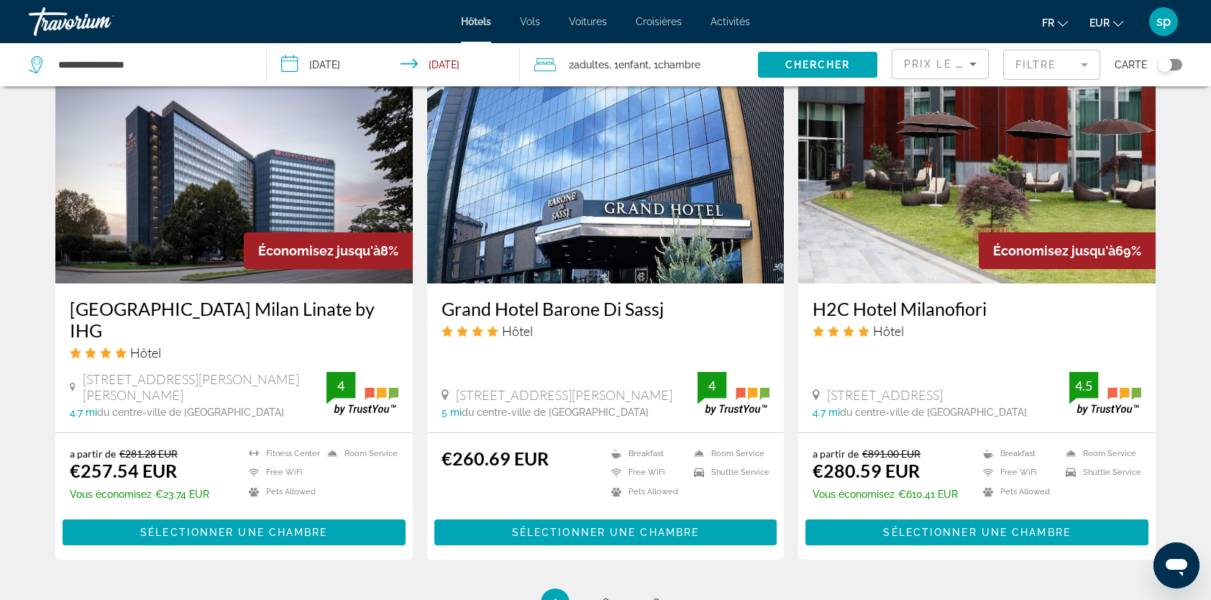
scroll to position [1726, 0]
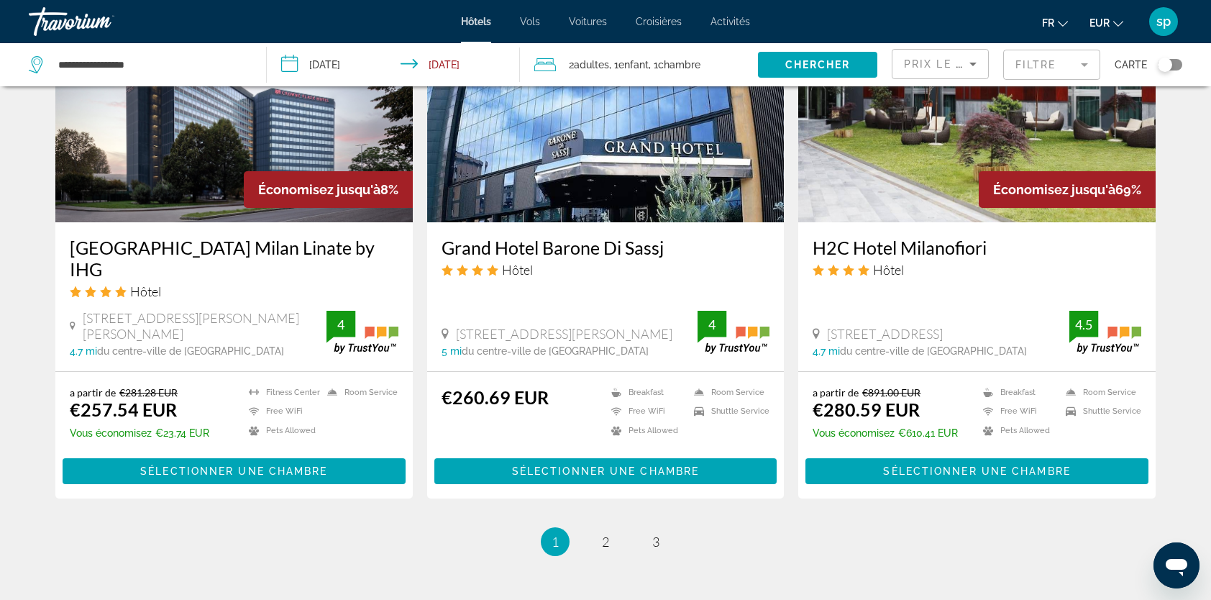
click at [577, 176] on img "Main content" at bounding box center [605, 107] width 357 height 230
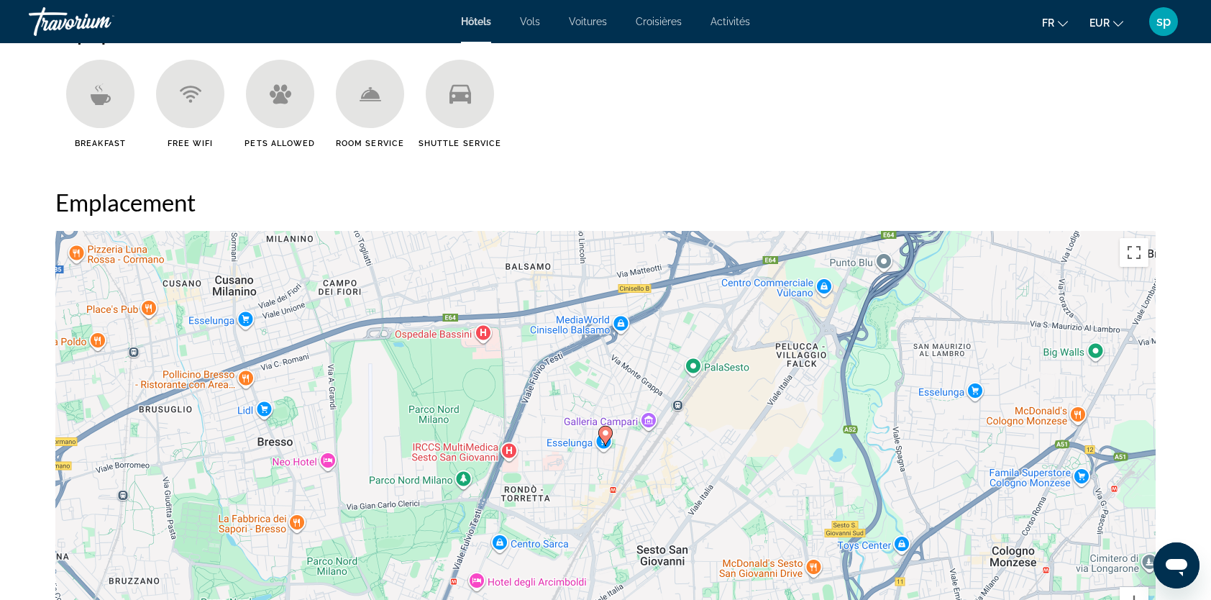
scroll to position [1367, 0]
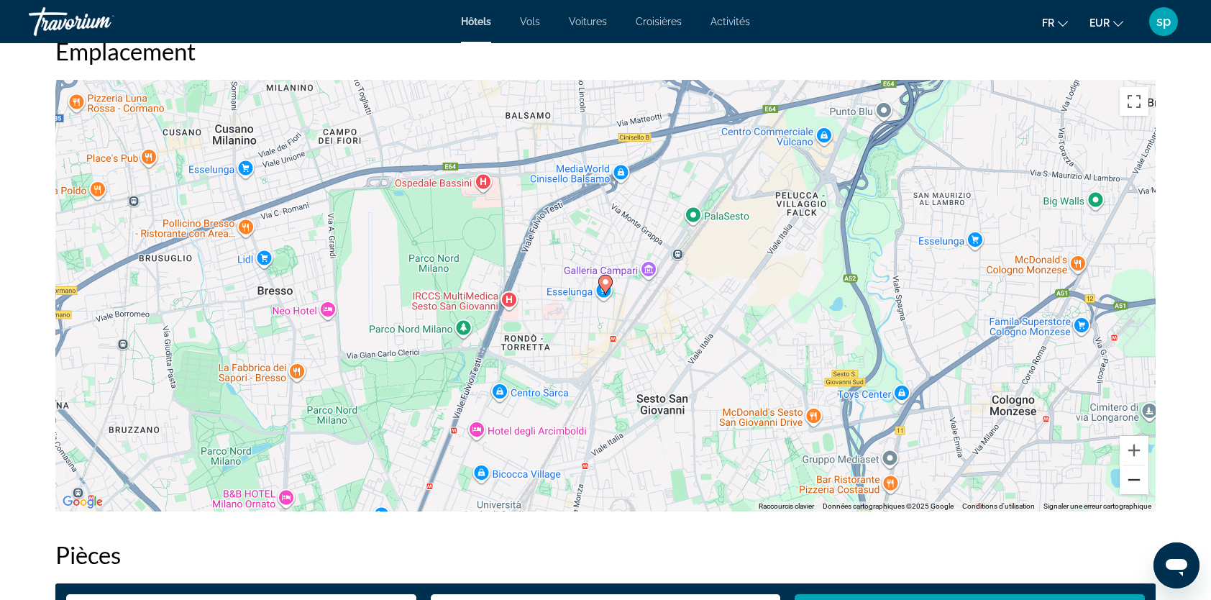
click at [1127, 482] on button "Zoom arrière" at bounding box center [1134, 479] width 29 height 29
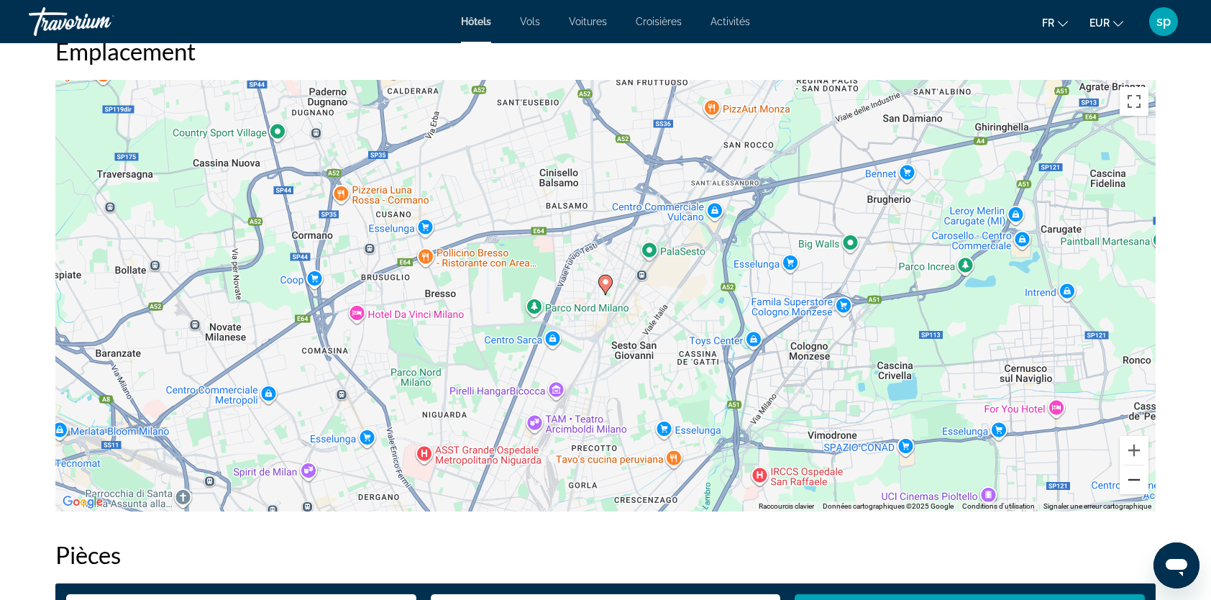
click at [1130, 480] on button "Zoom arrière" at bounding box center [1134, 479] width 29 height 29
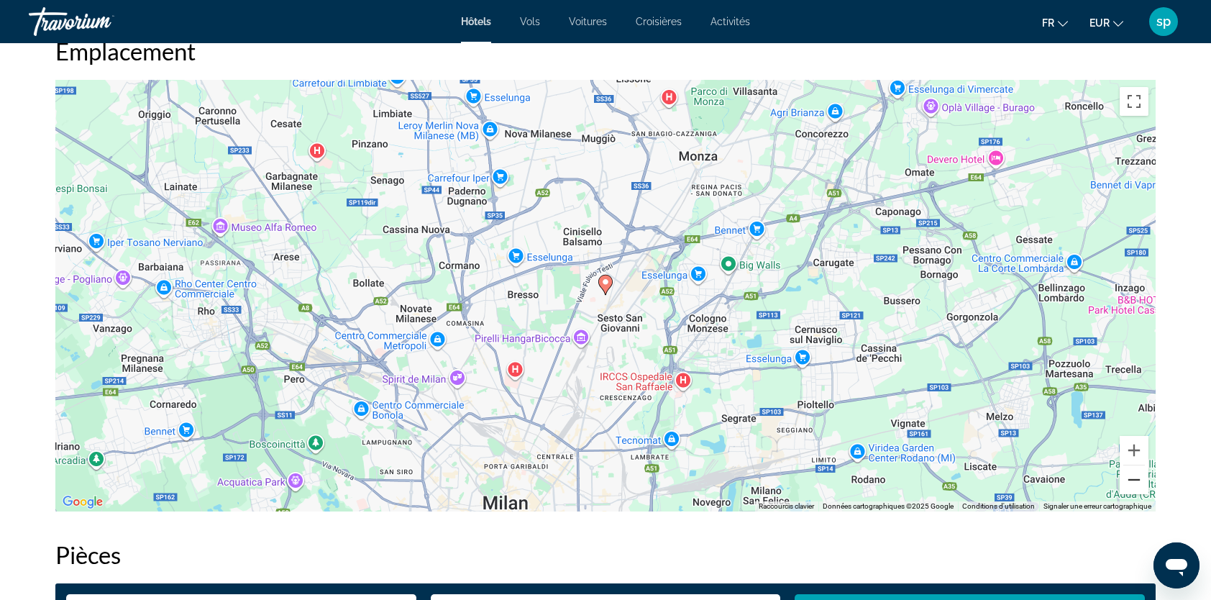
click at [1131, 480] on button "Zoom arrière" at bounding box center [1134, 479] width 29 height 29
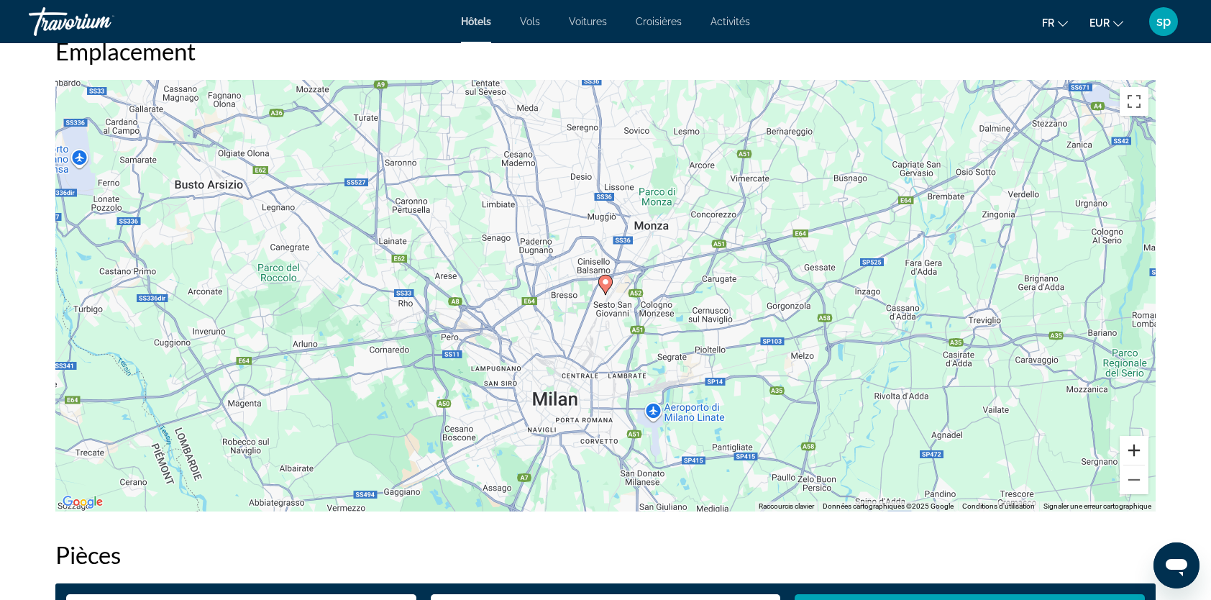
click at [1134, 453] on button "Zoom avant" at bounding box center [1134, 450] width 29 height 29
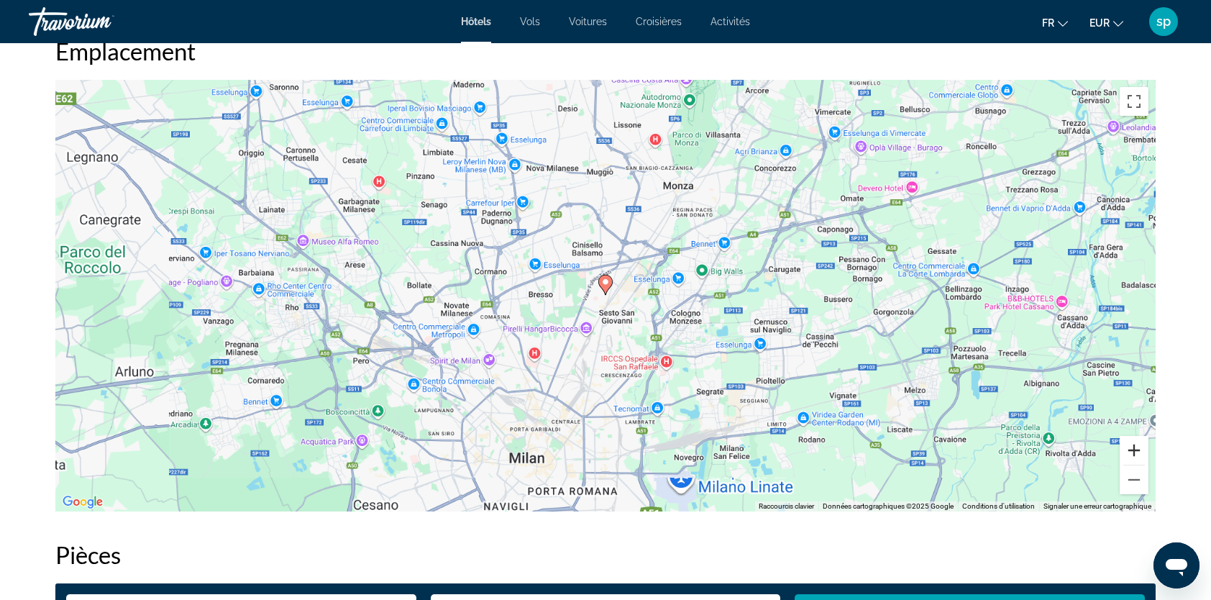
click at [1134, 453] on button "Zoom avant" at bounding box center [1134, 450] width 29 height 29
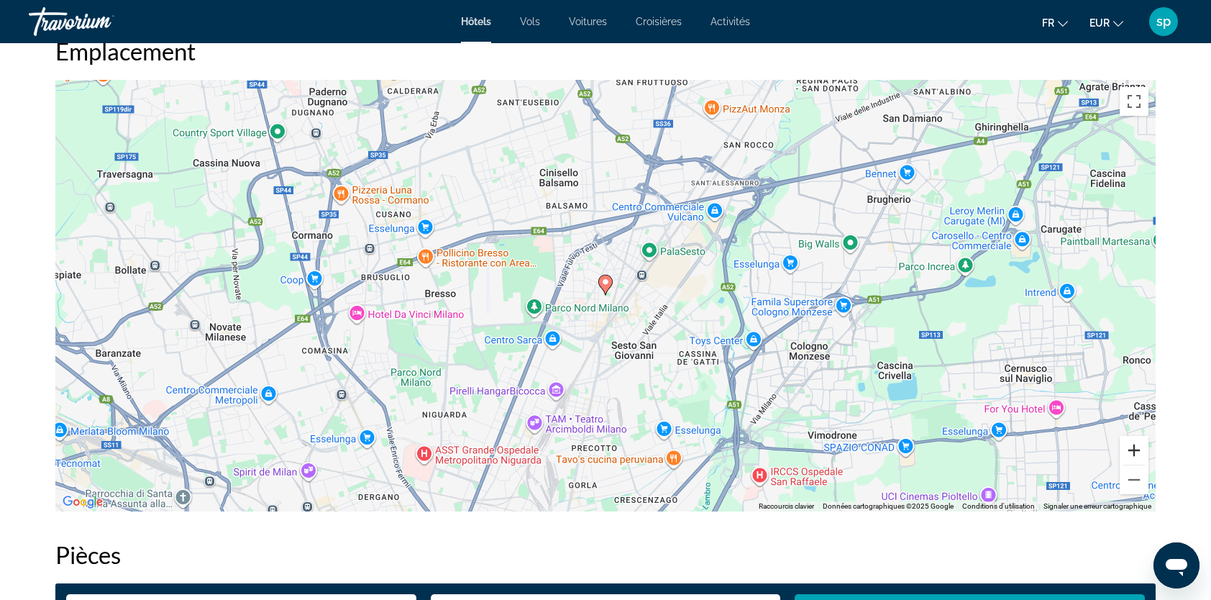
click at [1134, 453] on button "Zoom avant" at bounding box center [1134, 450] width 29 height 29
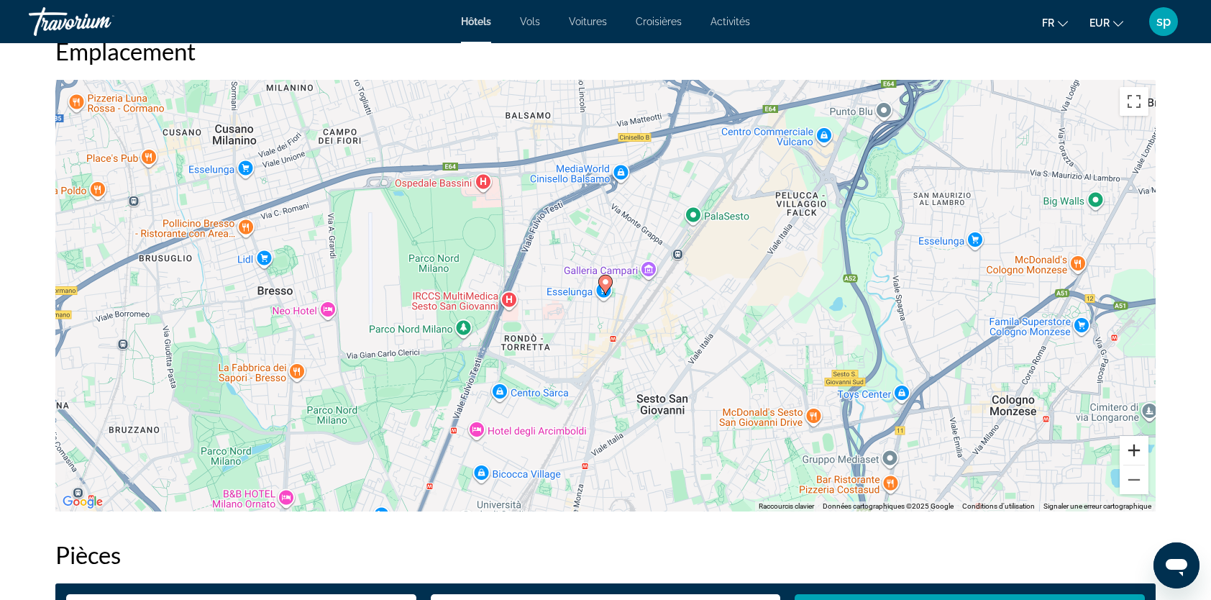
click at [1136, 452] on button "Zoom avant" at bounding box center [1134, 450] width 29 height 29
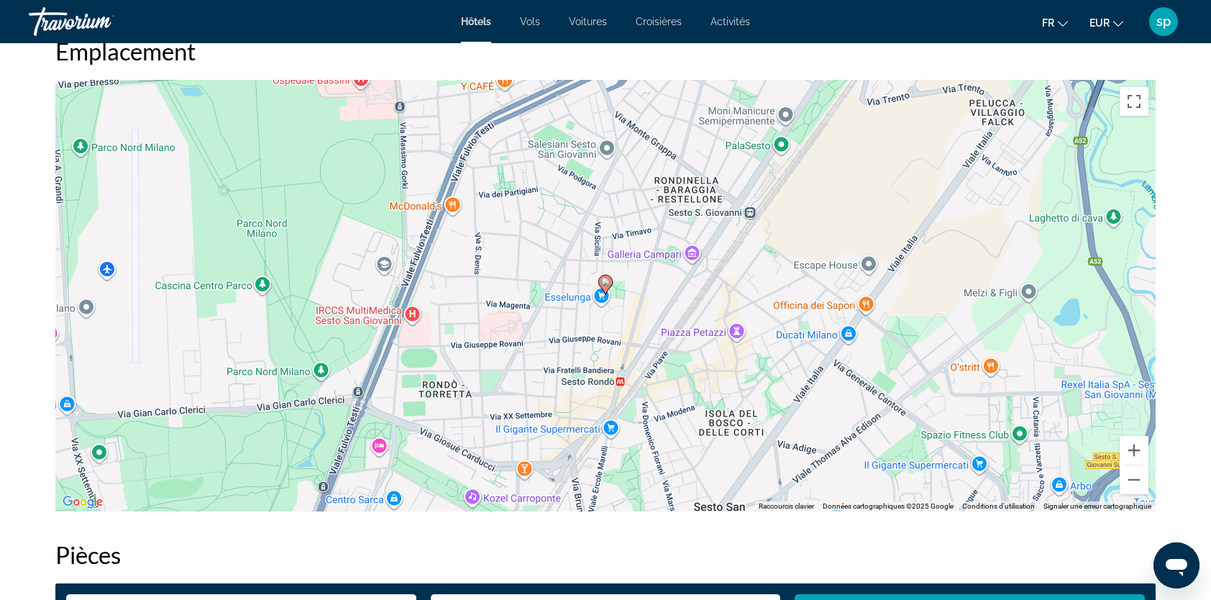
click at [621, 384] on div "Pour activer le glissement avec le clavier, appuyez sur Alt+Entrée. Une fois ce…" at bounding box center [605, 296] width 1100 height 432
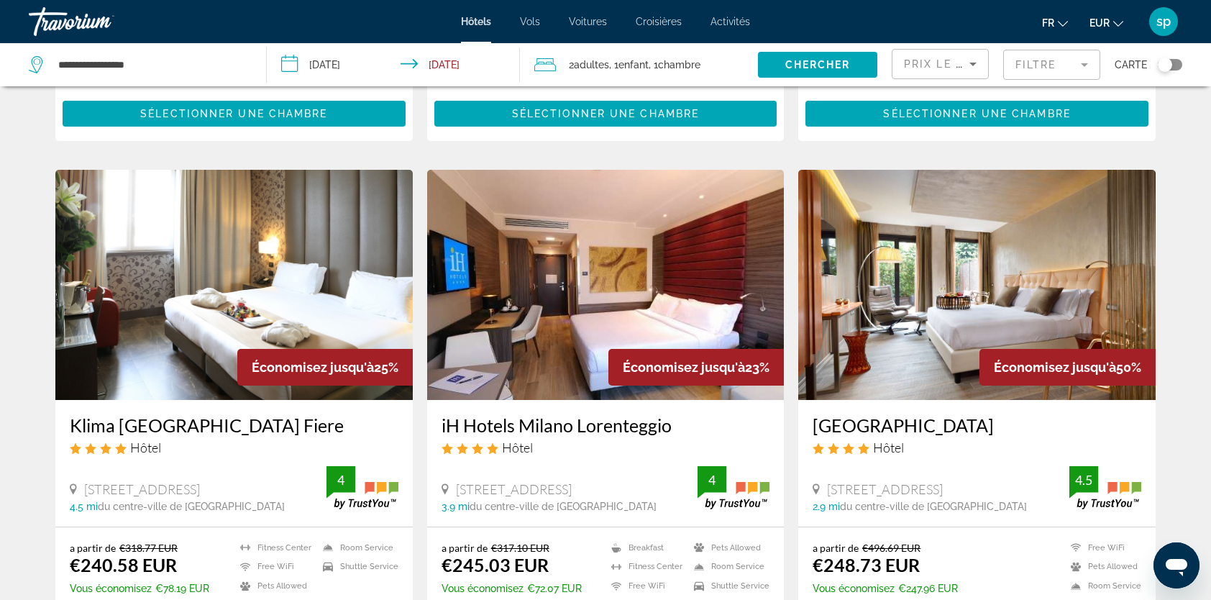
scroll to position [1079, 0]
